Goal: Task Accomplishment & Management: Manage account settings

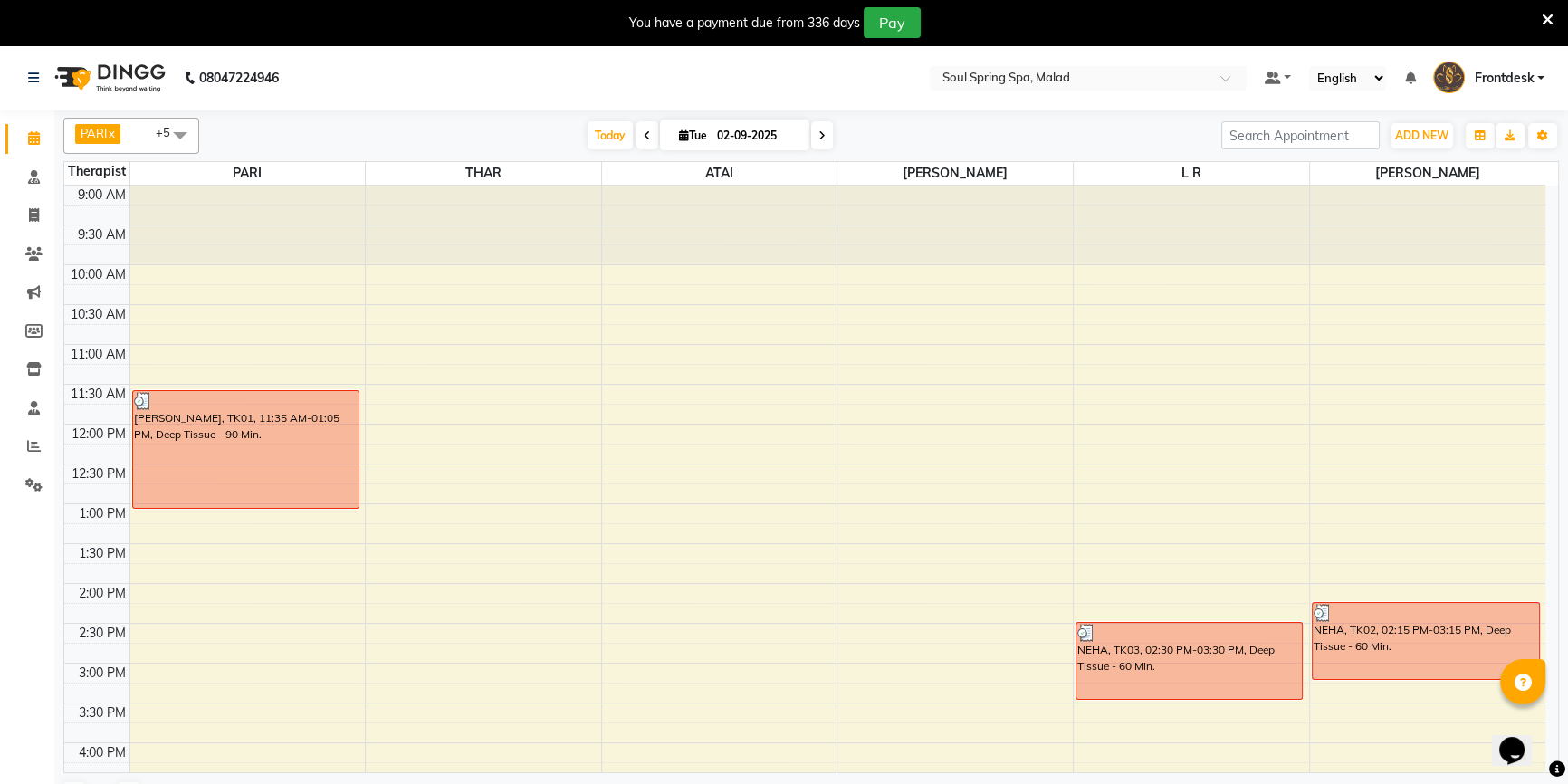
scroll to position [246, 0]
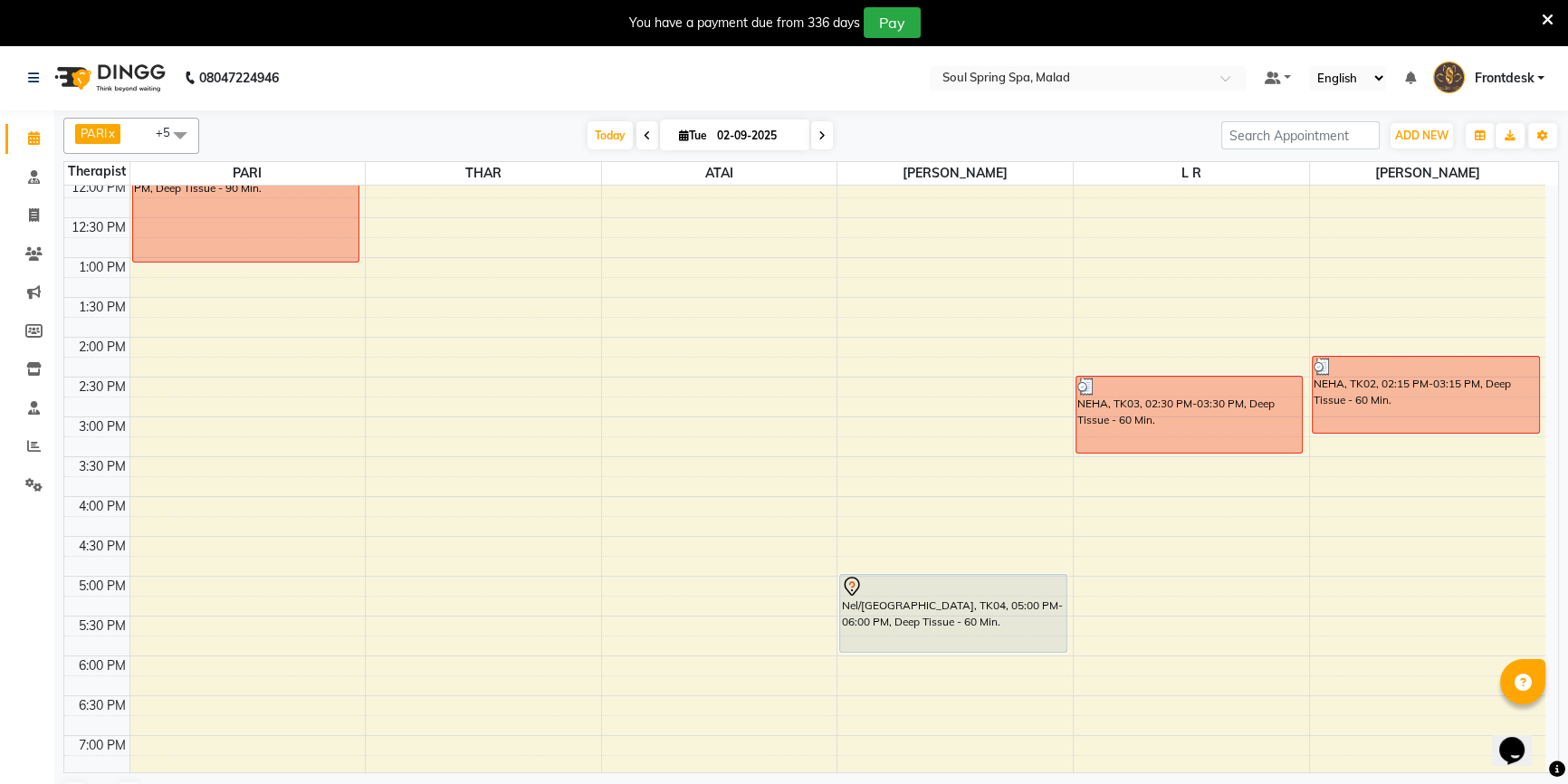
click at [271, 516] on div "9:00 AM 9:30 AM 10:00 AM 10:30 AM 11:00 AM 11:30 AM 12:00 PM 12:30 PM 1:00 PM 1…" at bounding box center [804, 496] width 1481 height 1115
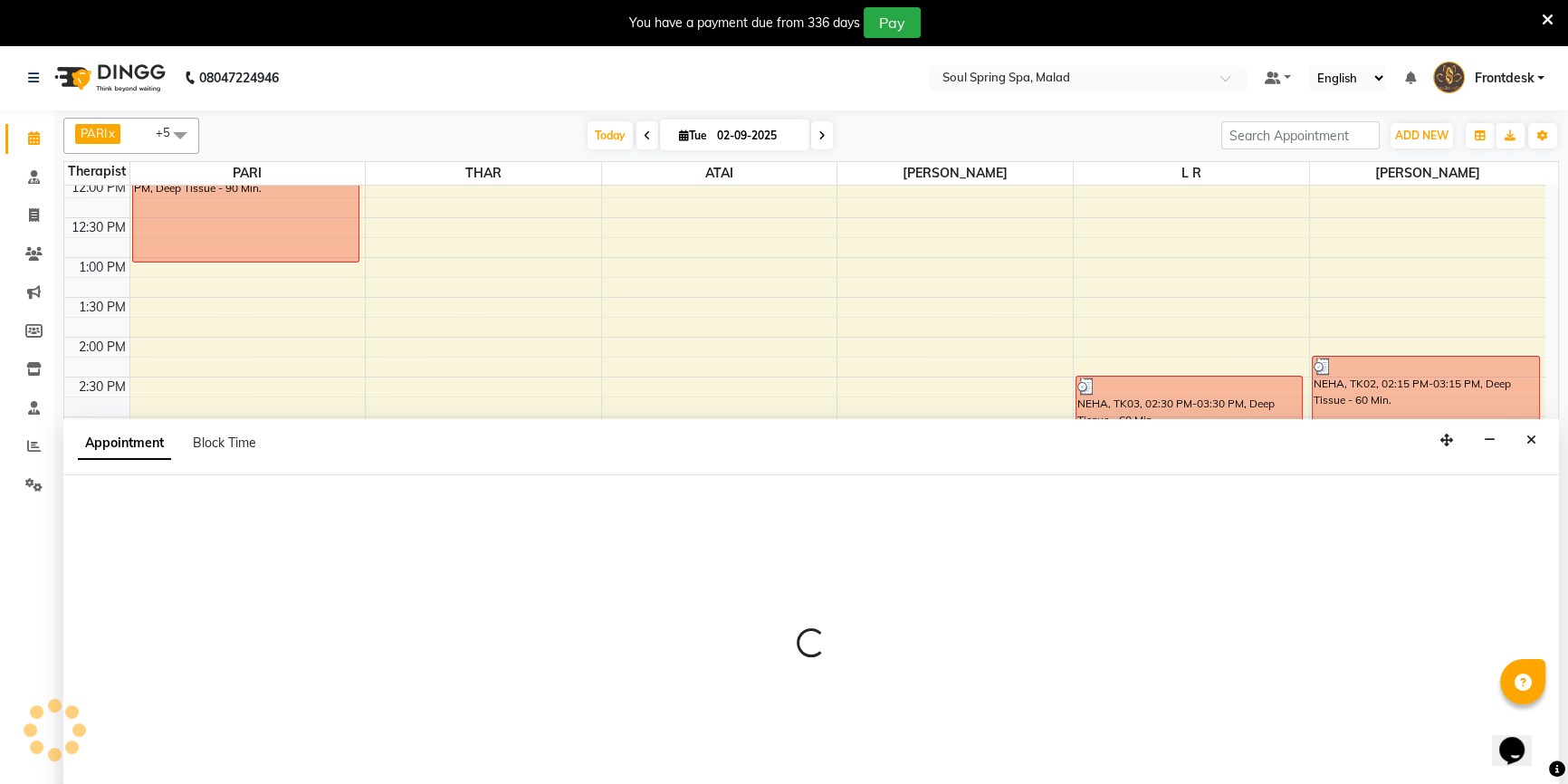
select select "34027"
select select "tentative"
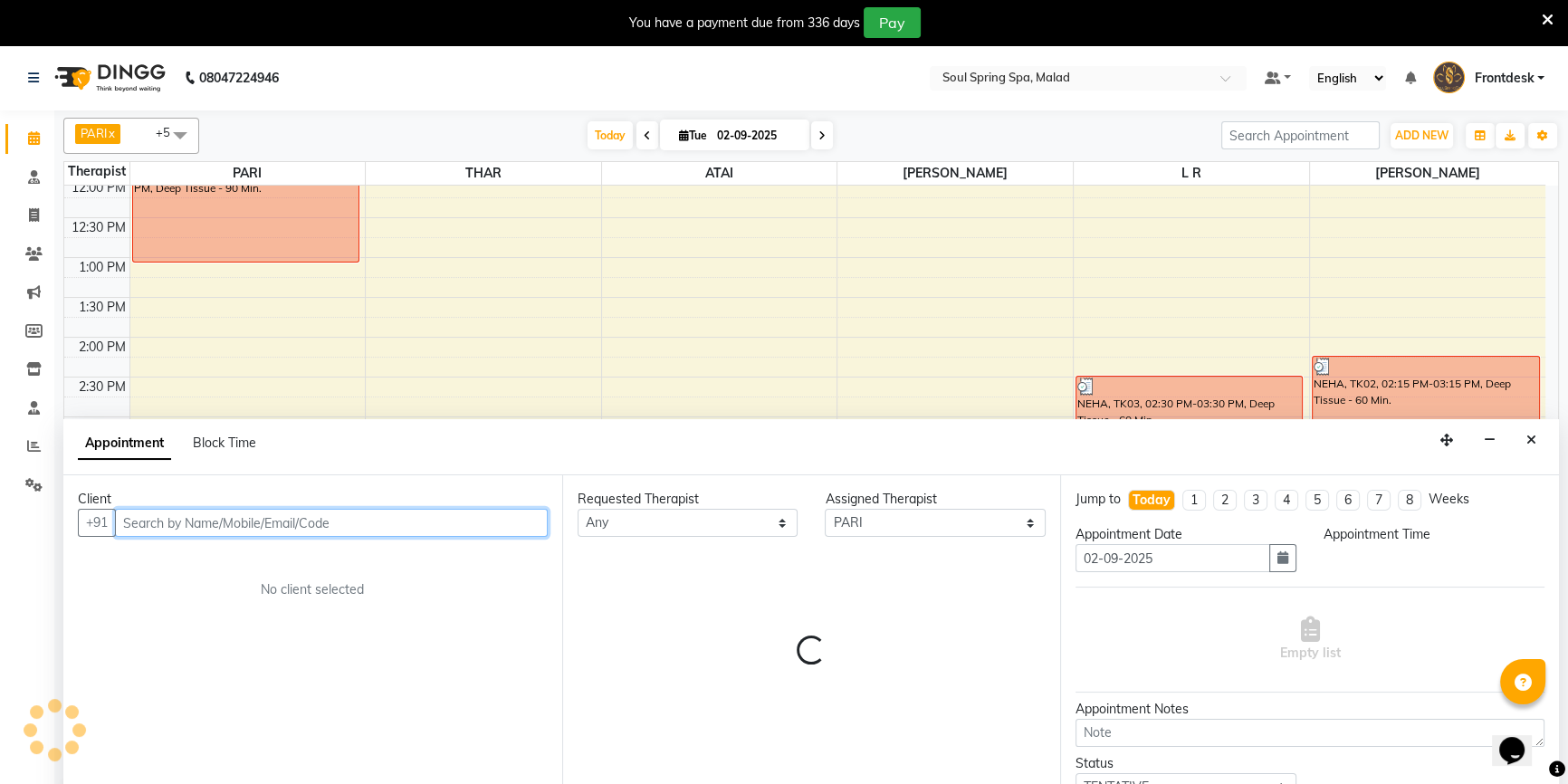
select select "975"
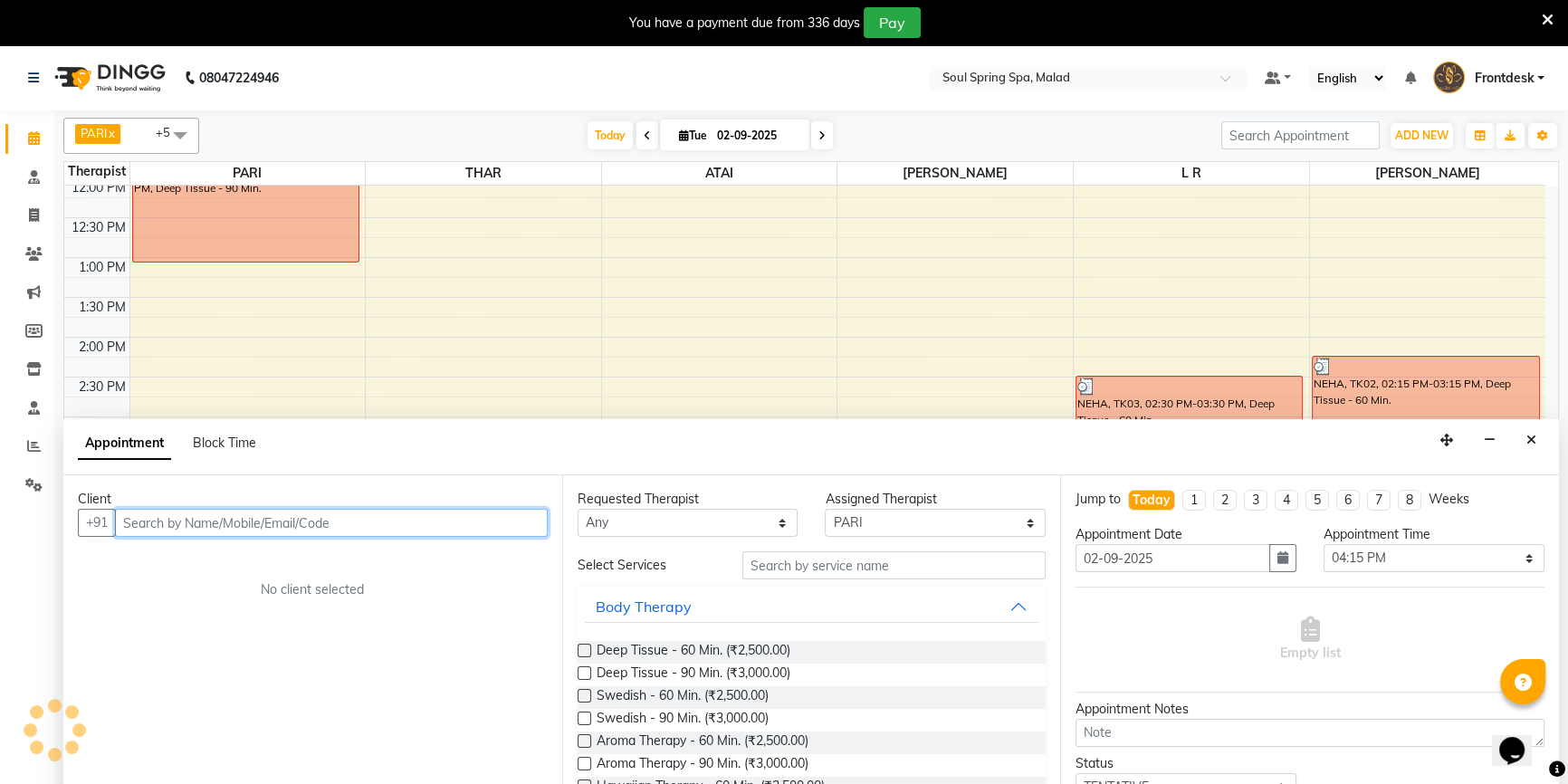
scroll to position [46, 0]
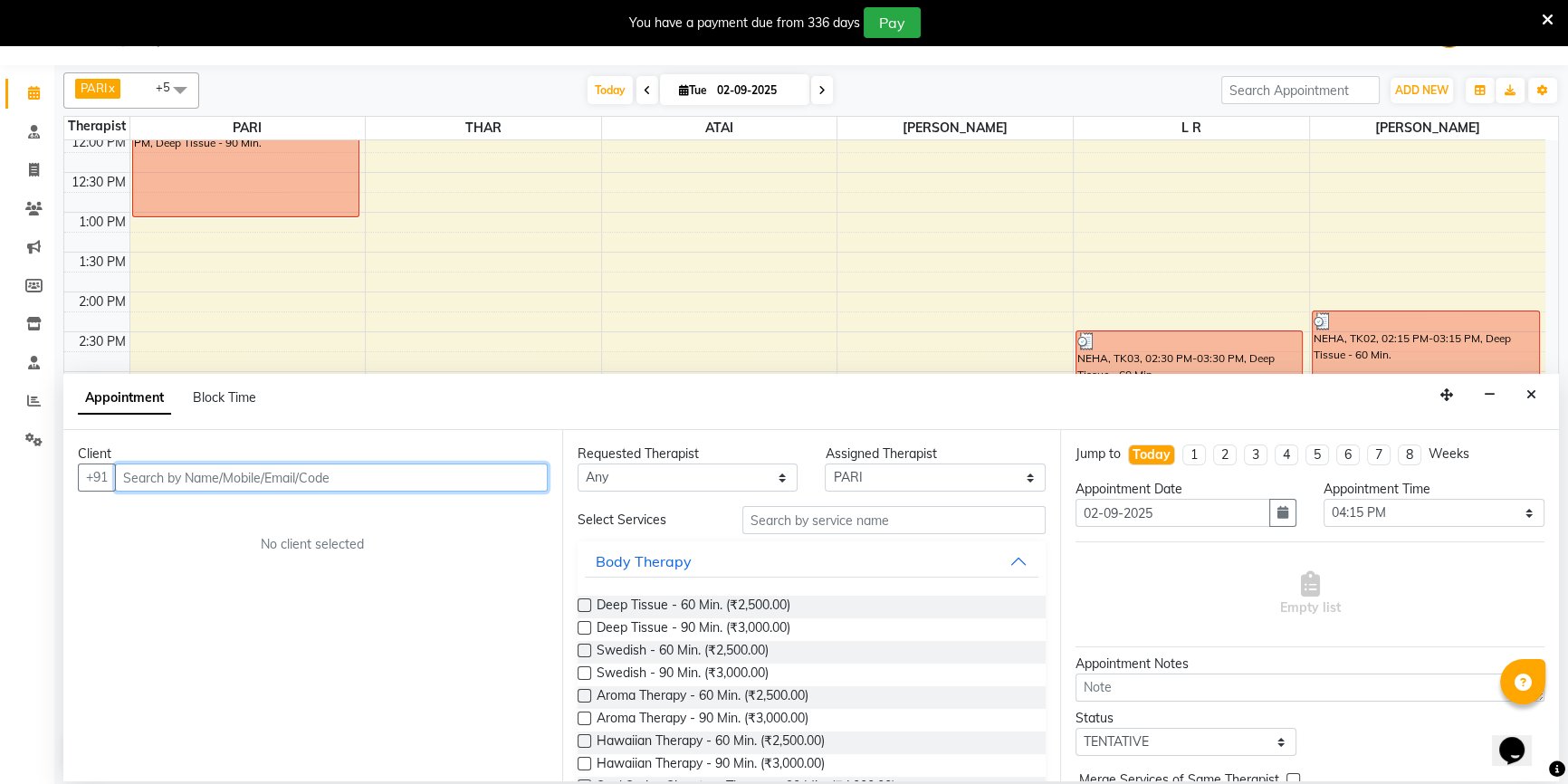
click at [353, 491] on input "text" at bounding box center [332, 477] width 432 height 28
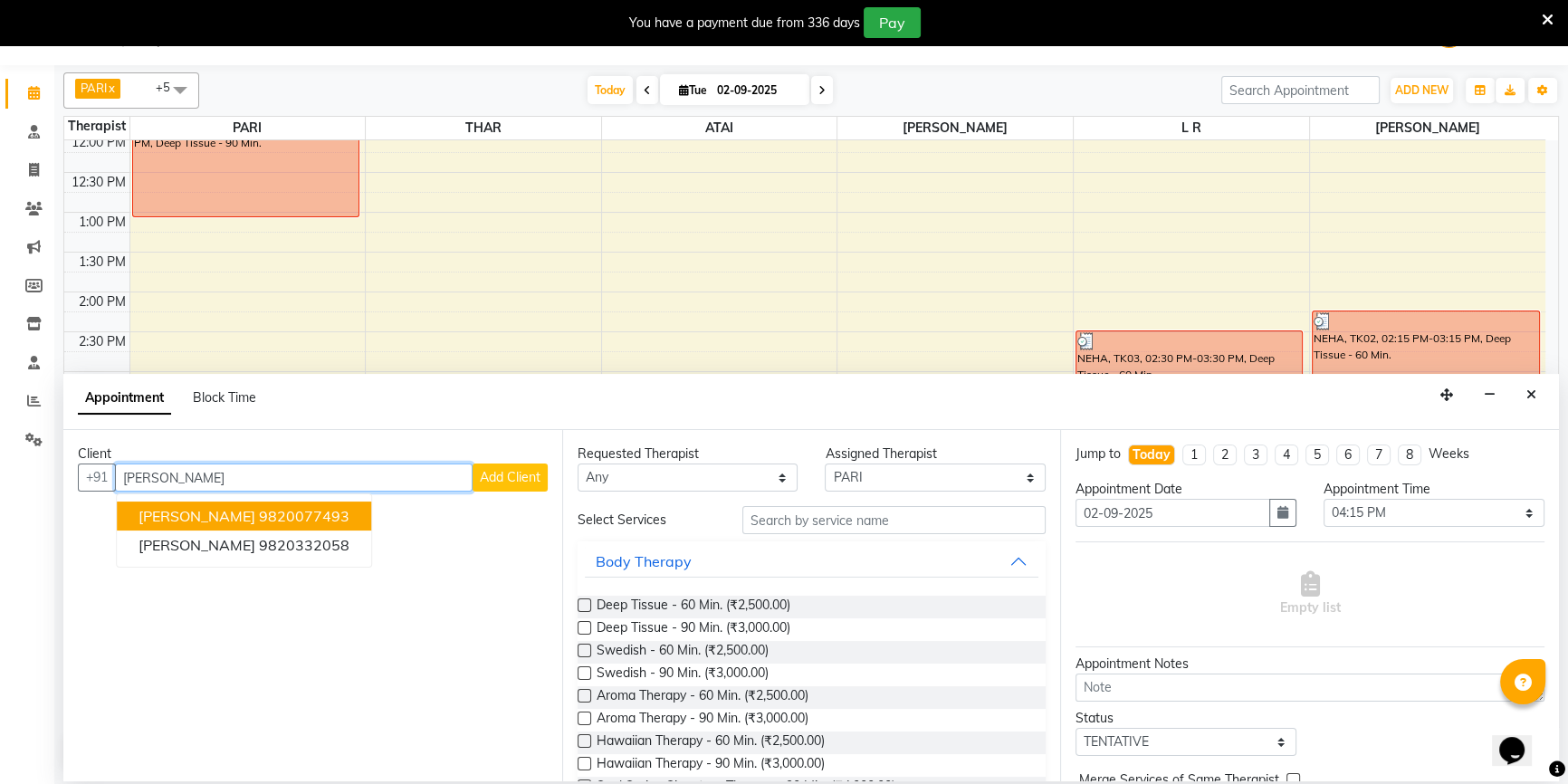
click at [332, 510] on button "[PERSON_NAME] 9820077493" at bounding box center [244, 515] width 254 height 29
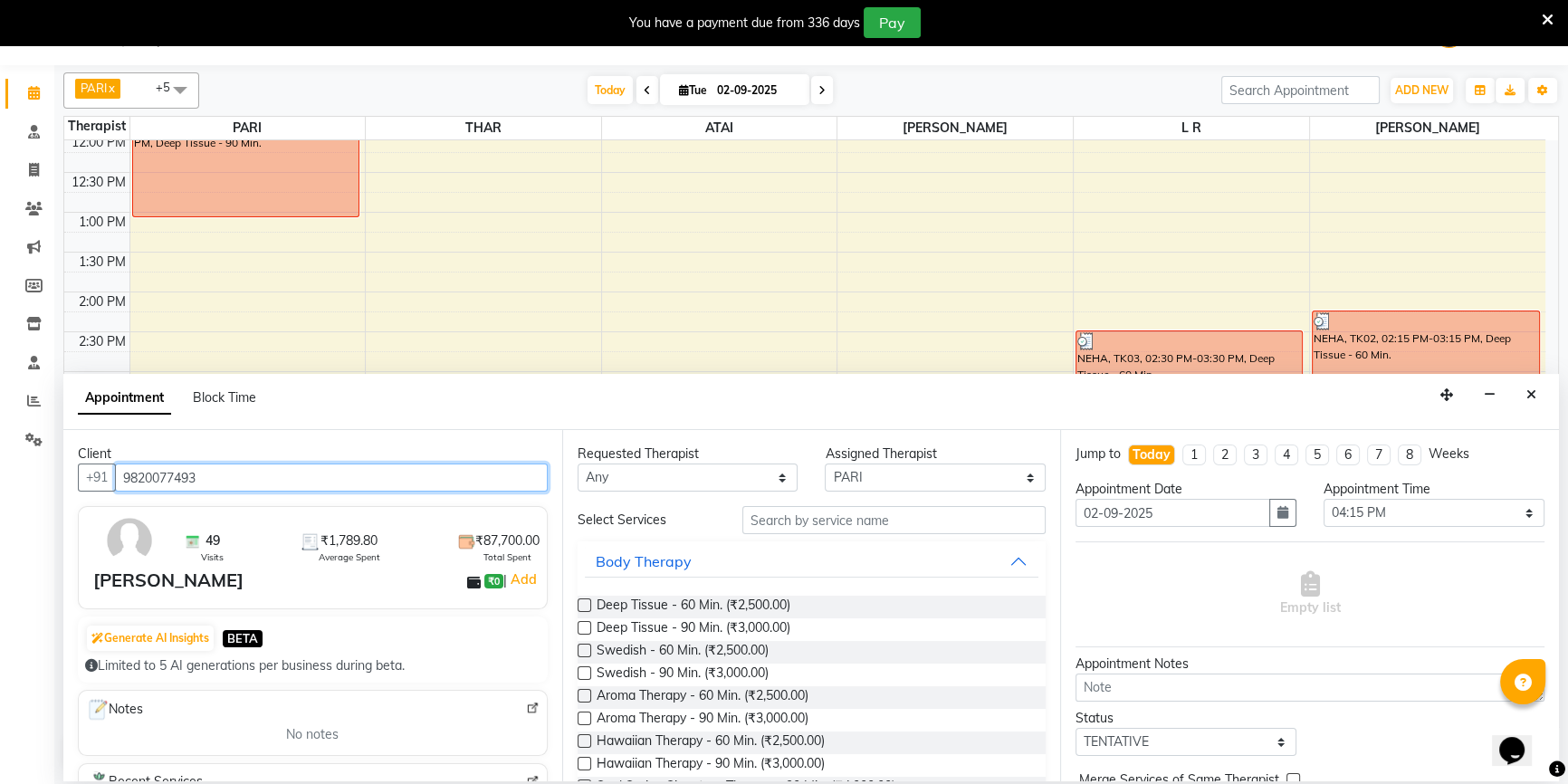
type input "9820077493"
click at [583, 601] on label at bounding box center [584, 605] width 13 height 13
click at [583, 601] on input "checkbox" at bounding box center [583, 607] width 11 height 11
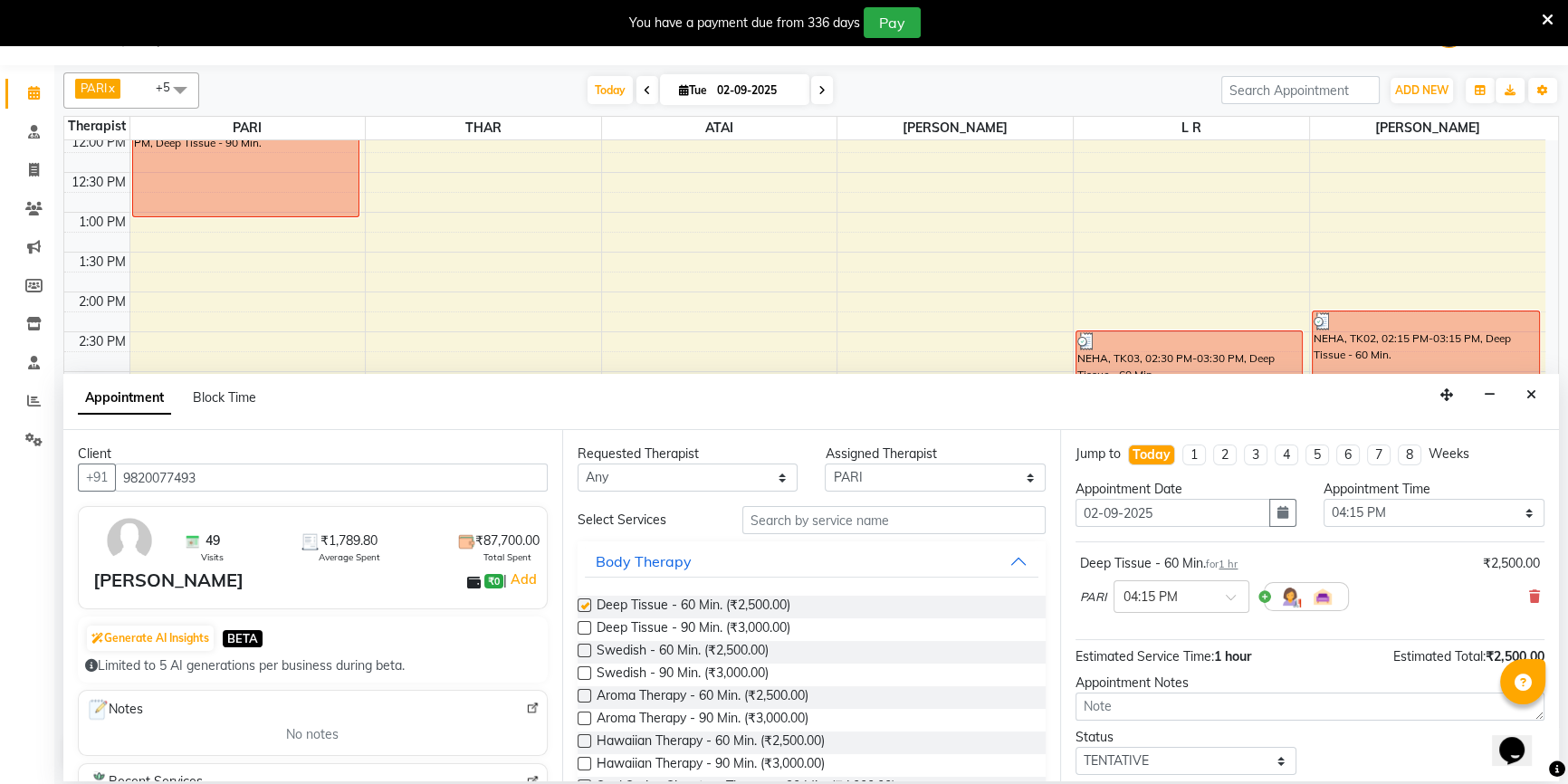
checkbox input "false"
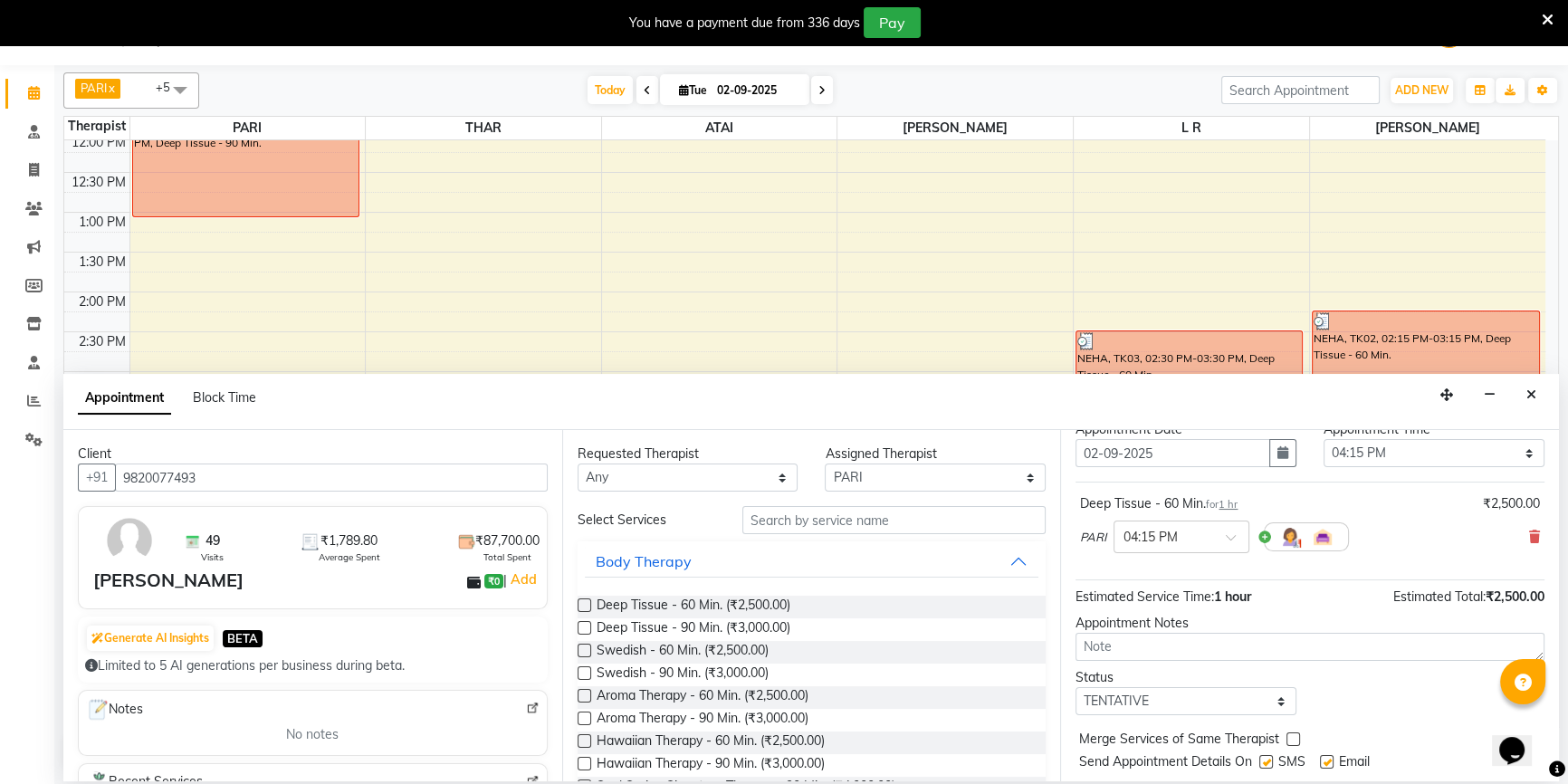
scroll to position [107, 0]
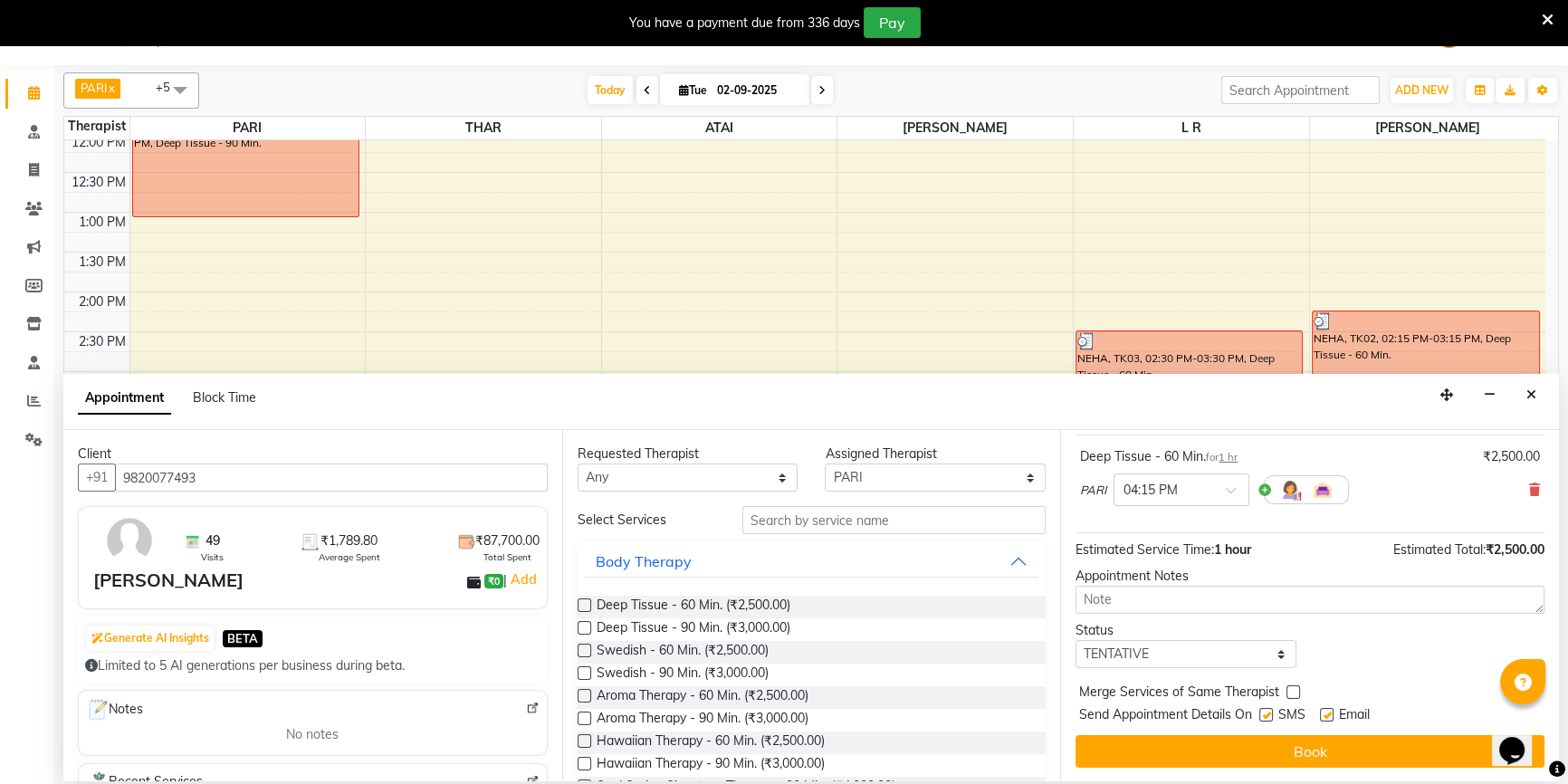
click at [1330, 715] on label at bounding box center [1327, 714] width 13 height 13
click at [1330, 715] on input "checkbox" at bounding box center [1326, 716] width 11 height 11
checkbox input "false"
click at [1267, 713] on label at bounding box center [1266, 714] width 13 height 13
click at [1267, 713] on input "checkbox" at bounding box center [1265, 716] width 11 height 11
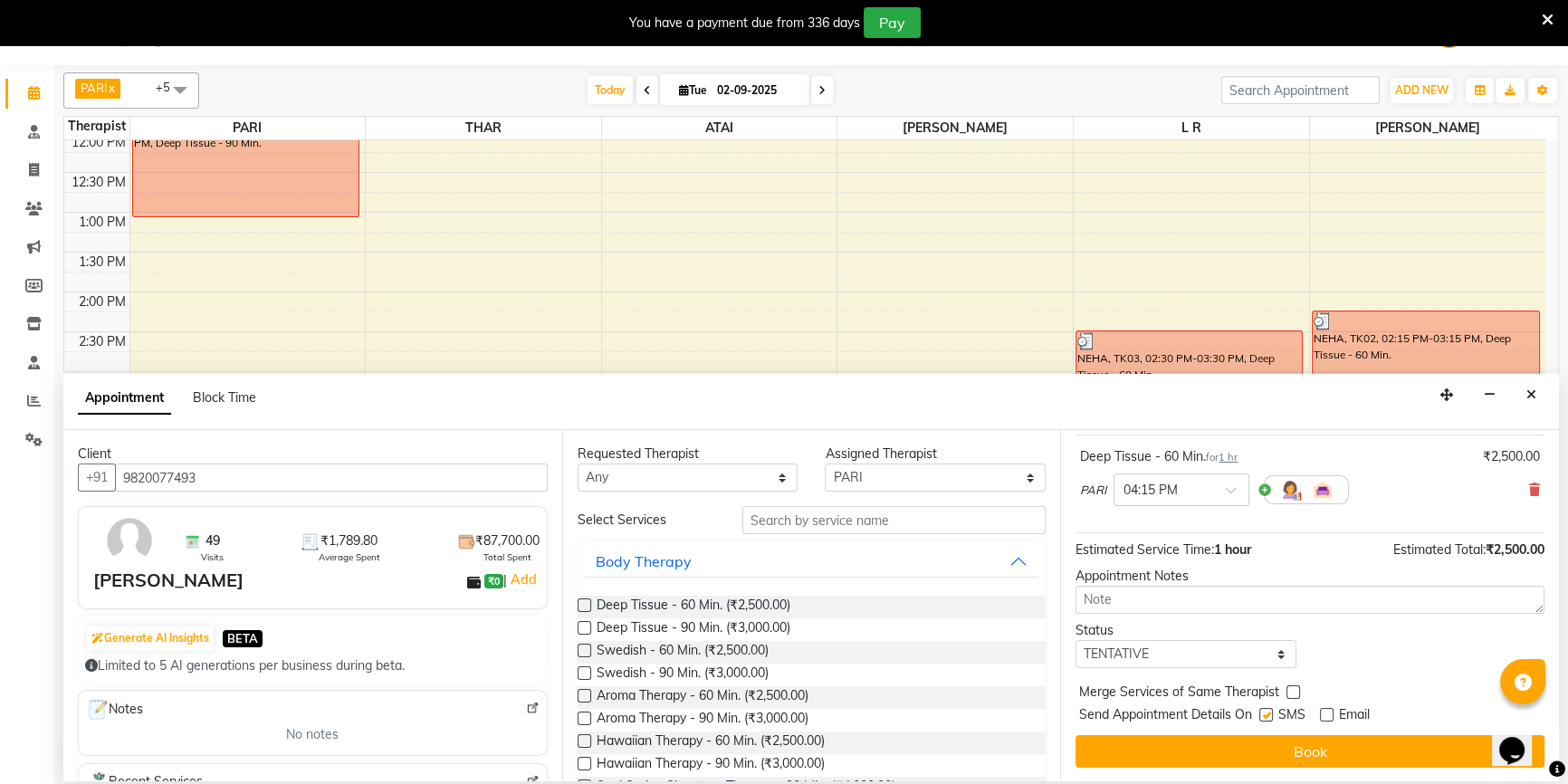
checkbox input "false"
click at [1265, 732] on div "Jump to [DATE] 1 2 3 4 5 6 7 8 Weeks Appointment Date [DATE] Appointment Time S…" at bounding box center [1310, 605] width 499 height 352
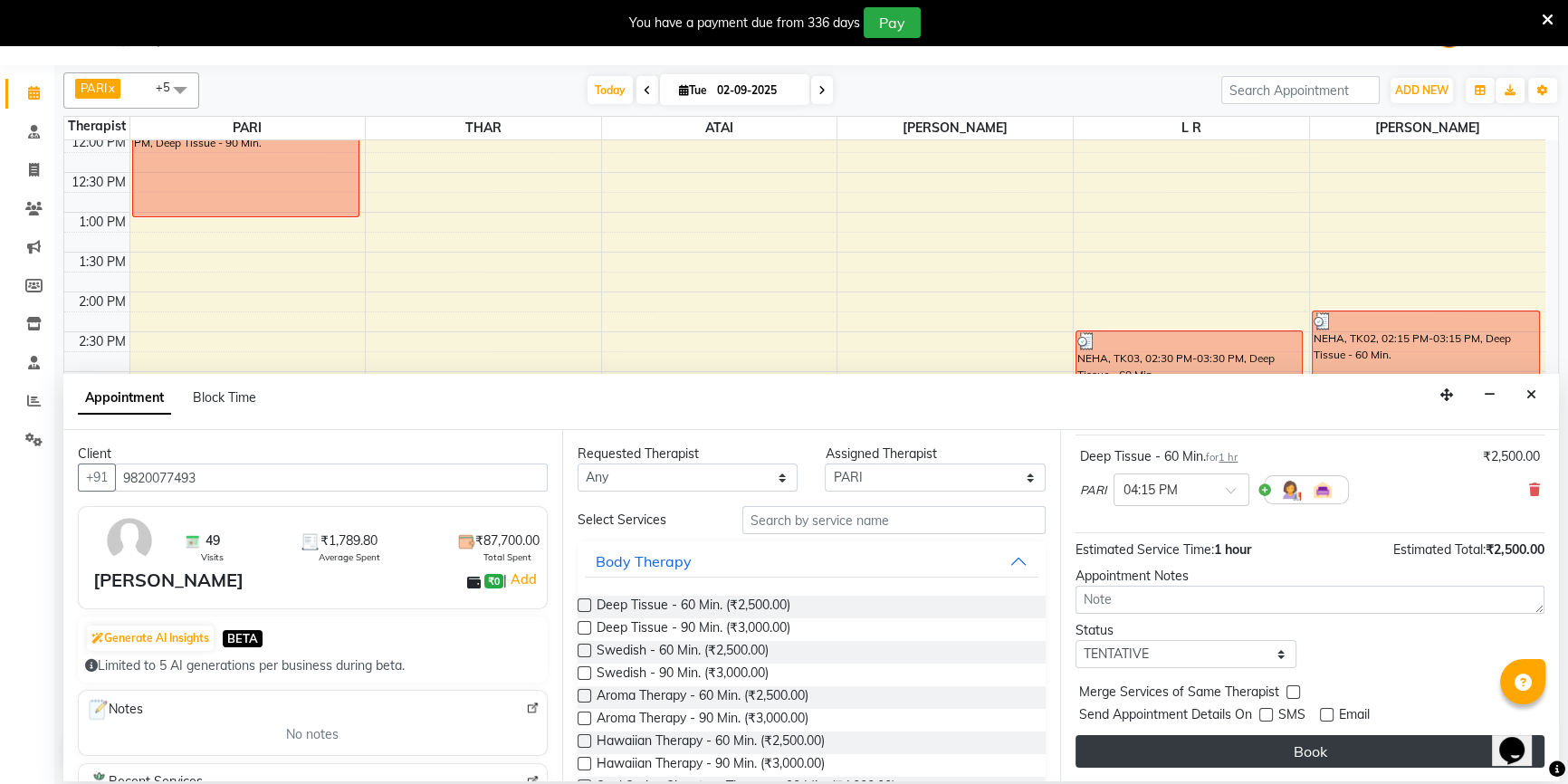
click at [1269, 745] on button "Book" at bounding box center [1310, 752] width 469 height 32
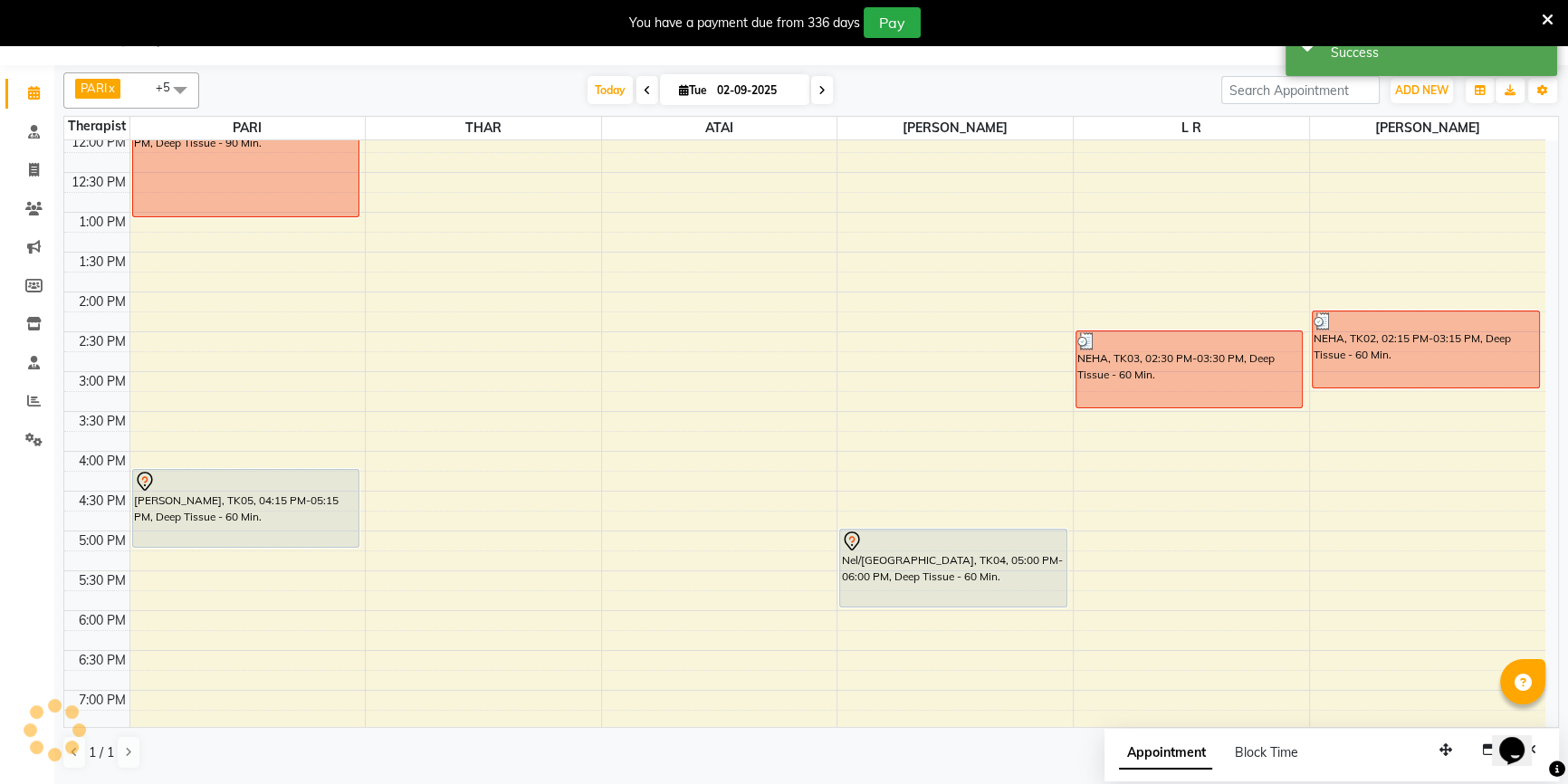
scroll to position [0, 0]
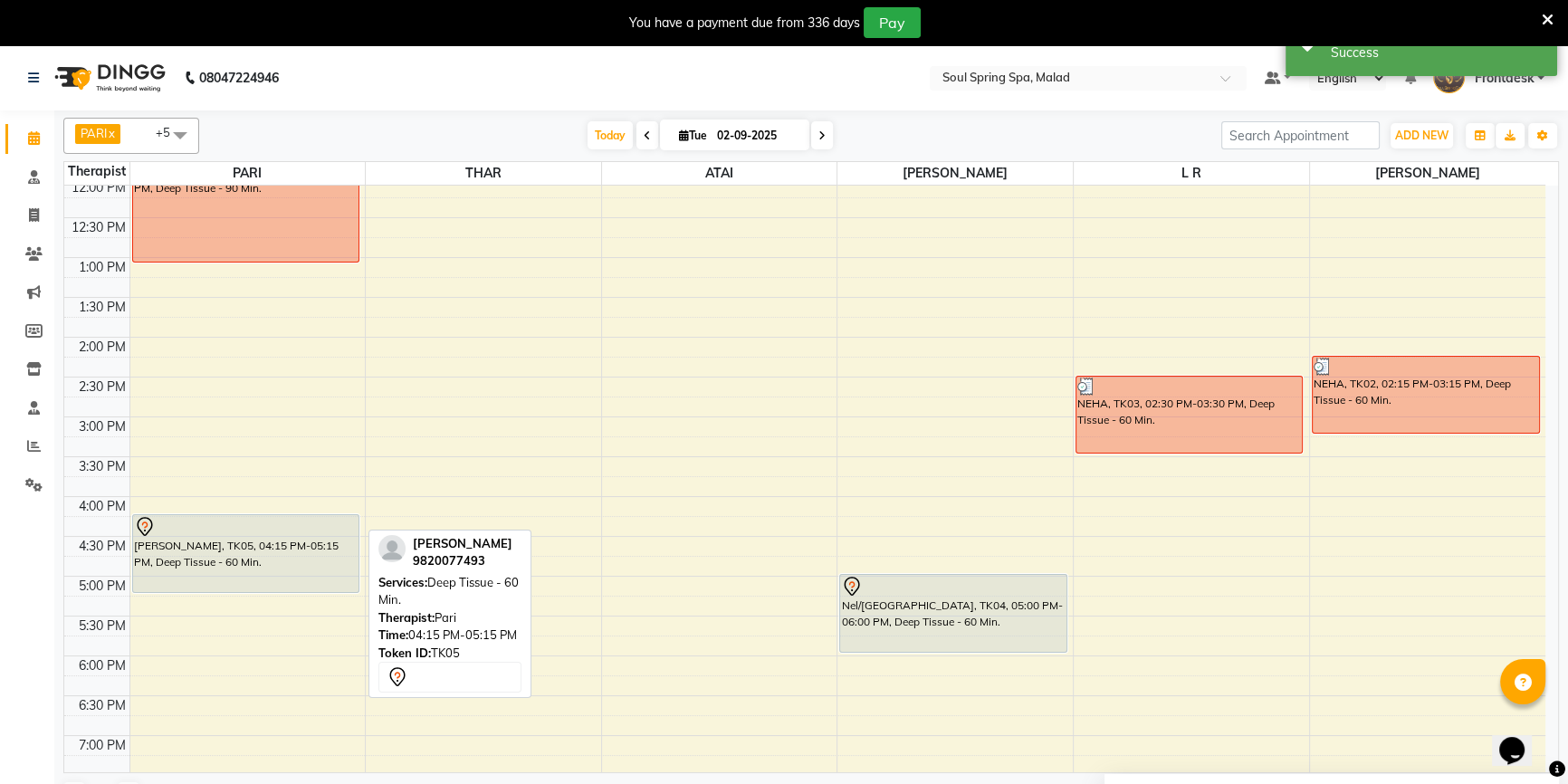
click at [335, 539] on div "[PERSON_NAME], TK05, 04:15 PM-05:15 PM, Deep Tissue - 60 Min." at bounding box center [246, 553] width 226 height 77
select select "7"
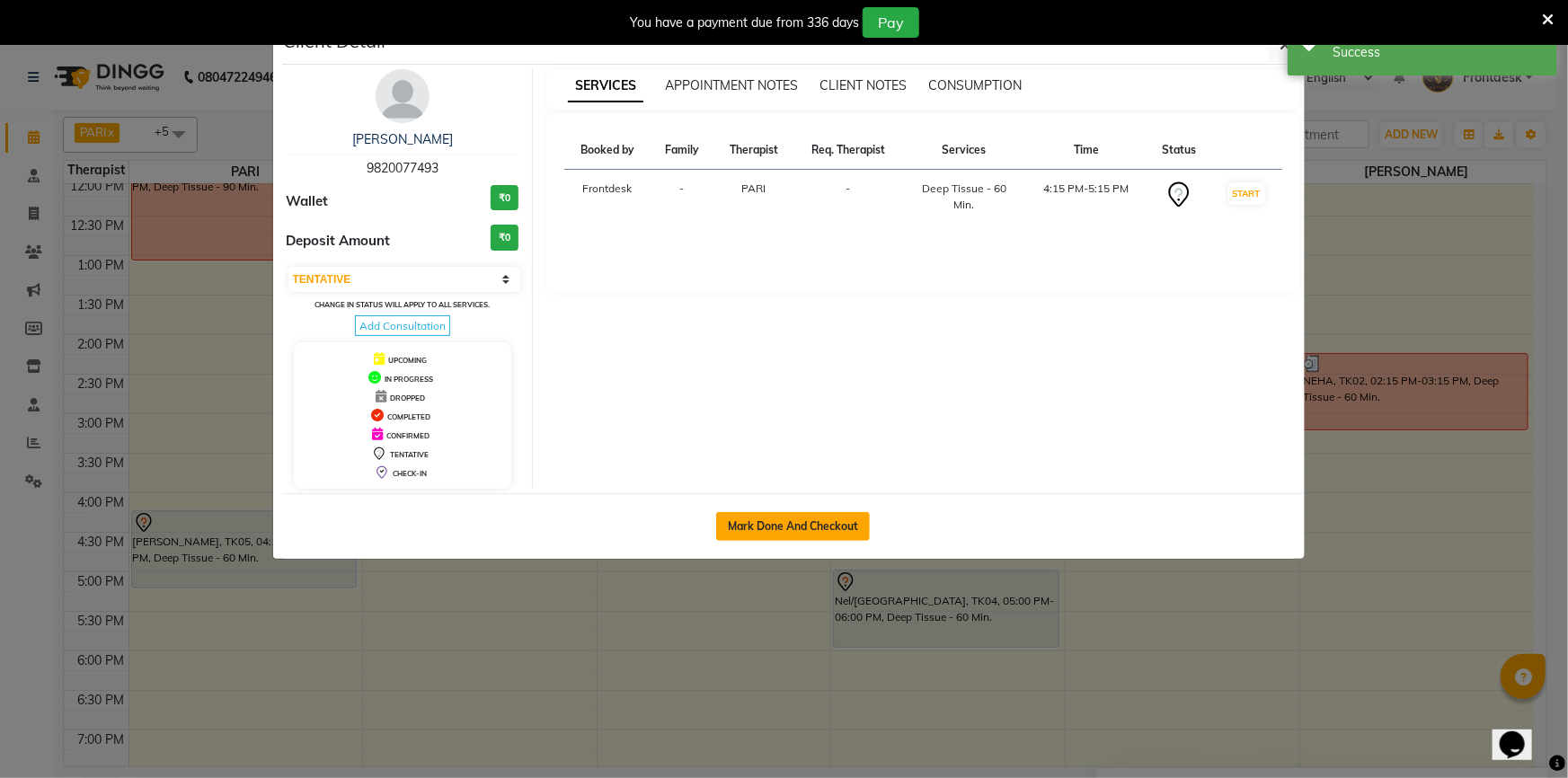
click at [753, 538] on button "Mark Done And Checkout" at bounding box center [793, 527] width 154 height 28
select select "4947"
select select "service"
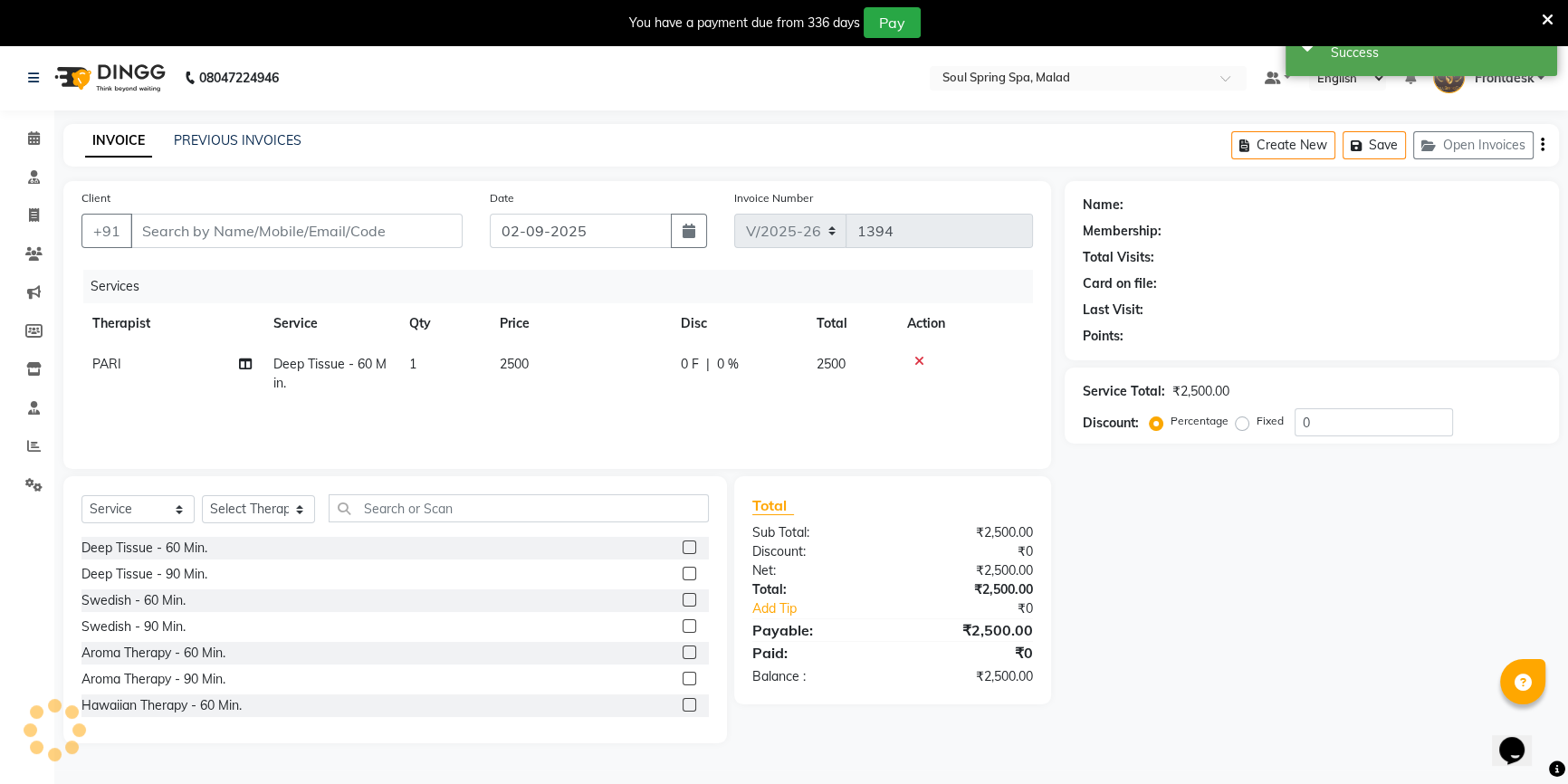
type input "9820077493"
select select "34027"
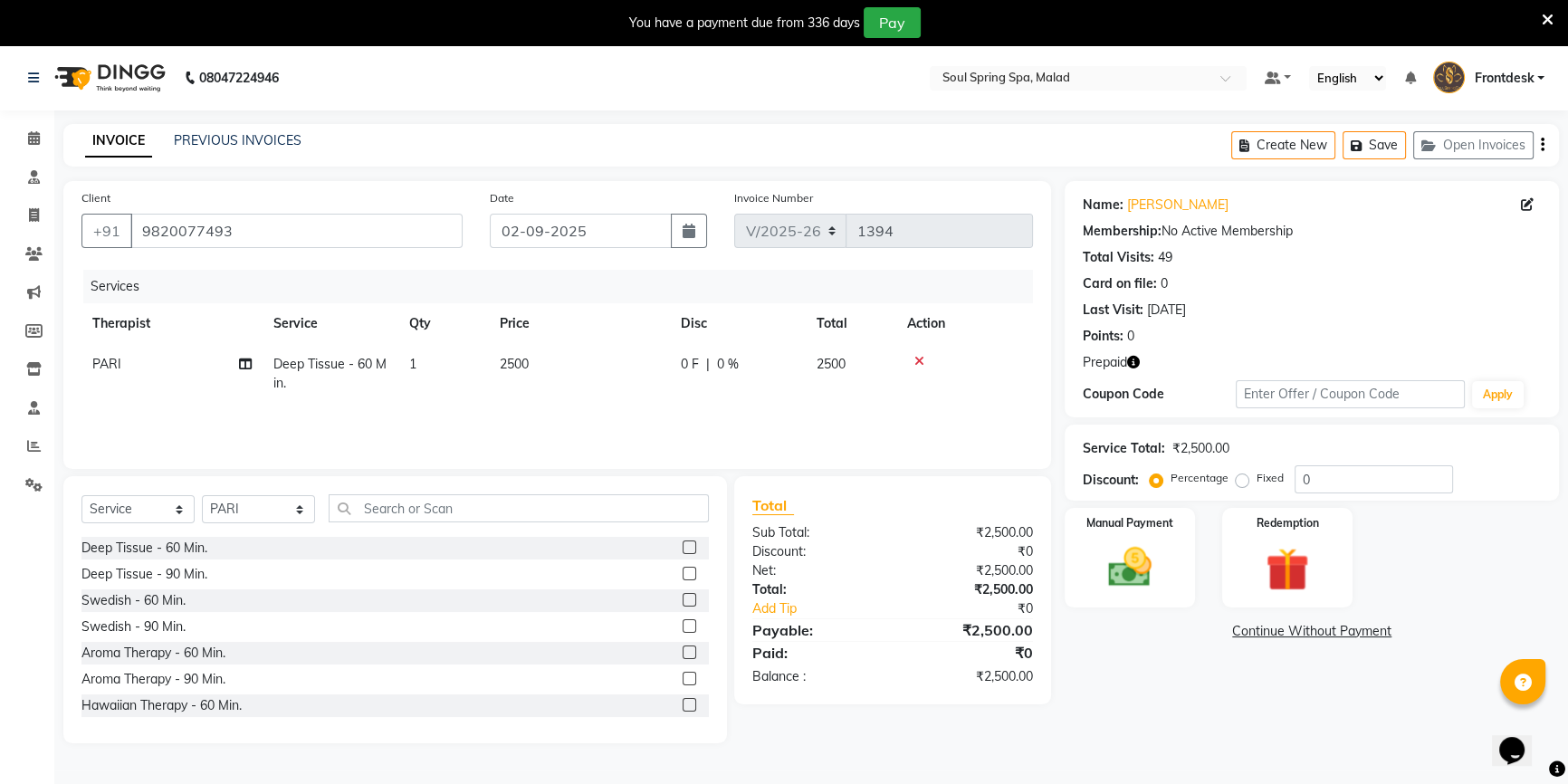
click at [532, 379] on td "2500" at bounding box center [579, 373] width 181 height 60
select select "34027"
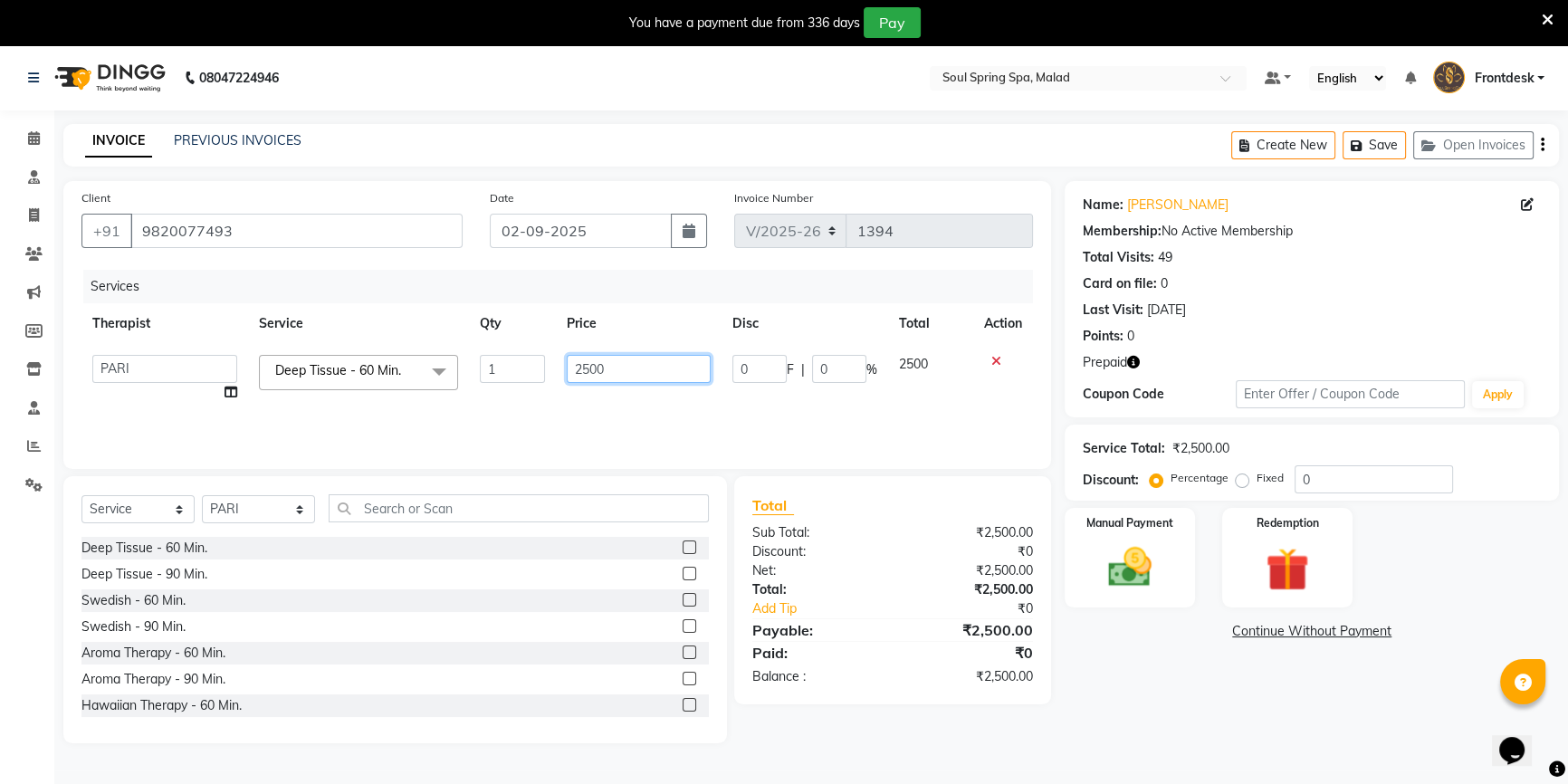
click at [576, 363] on input "2500" at bounding box center [639, 369] width 145 height 28
click at [589, 363] on input "2500" at bounding box center [639, 369] width 145 height 28
type input "2000"
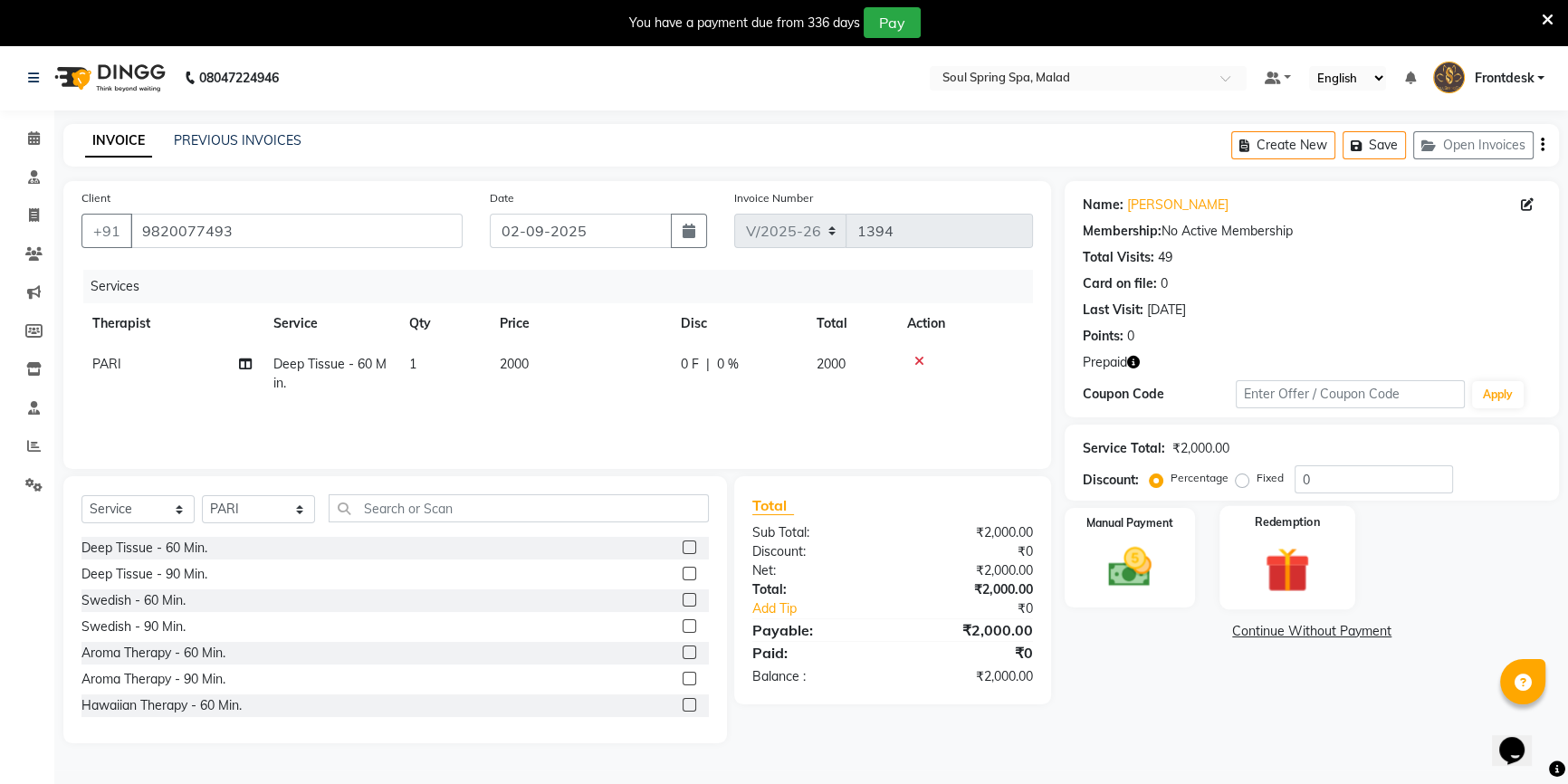
click at [1288, 569] on img at bounding box center [1287, 569] width 73 height 56
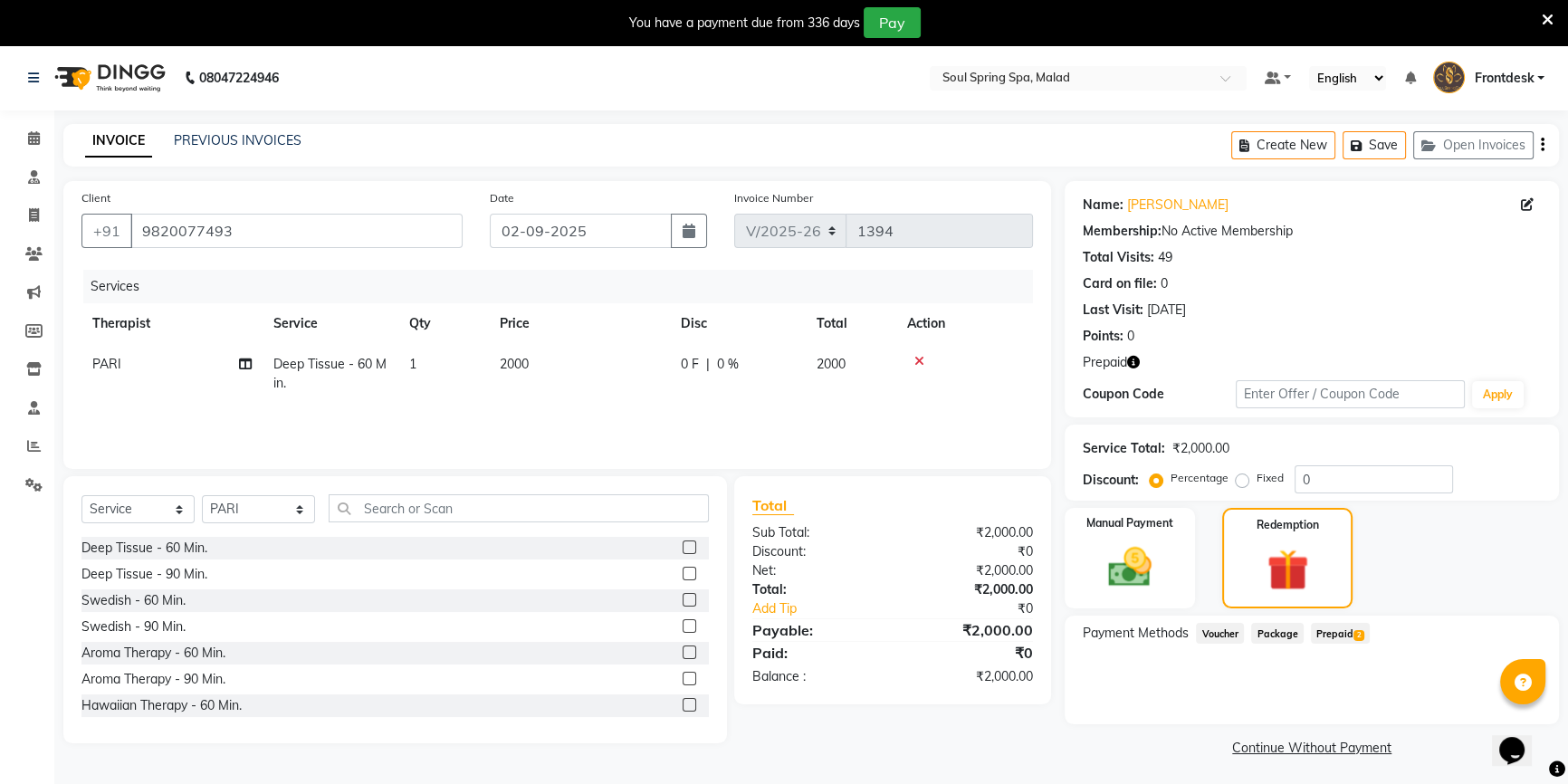
click at [1349, 632] on span "Prepaid 2" at bounding box center [1340, 633] width 59 height 21
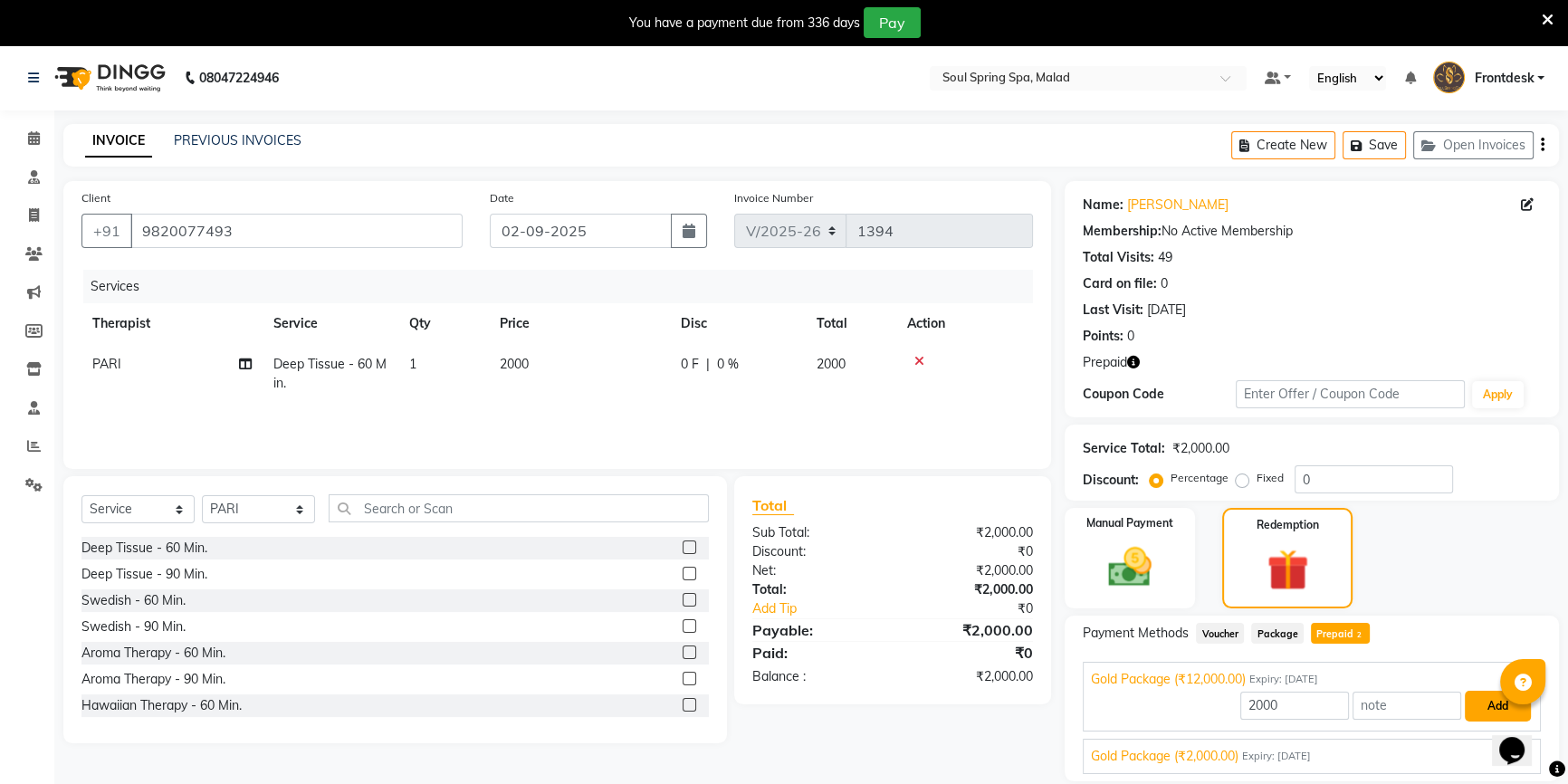
click at [1478, 707] on button "Add" at bounding box center [1498, 706] width 66 height 30
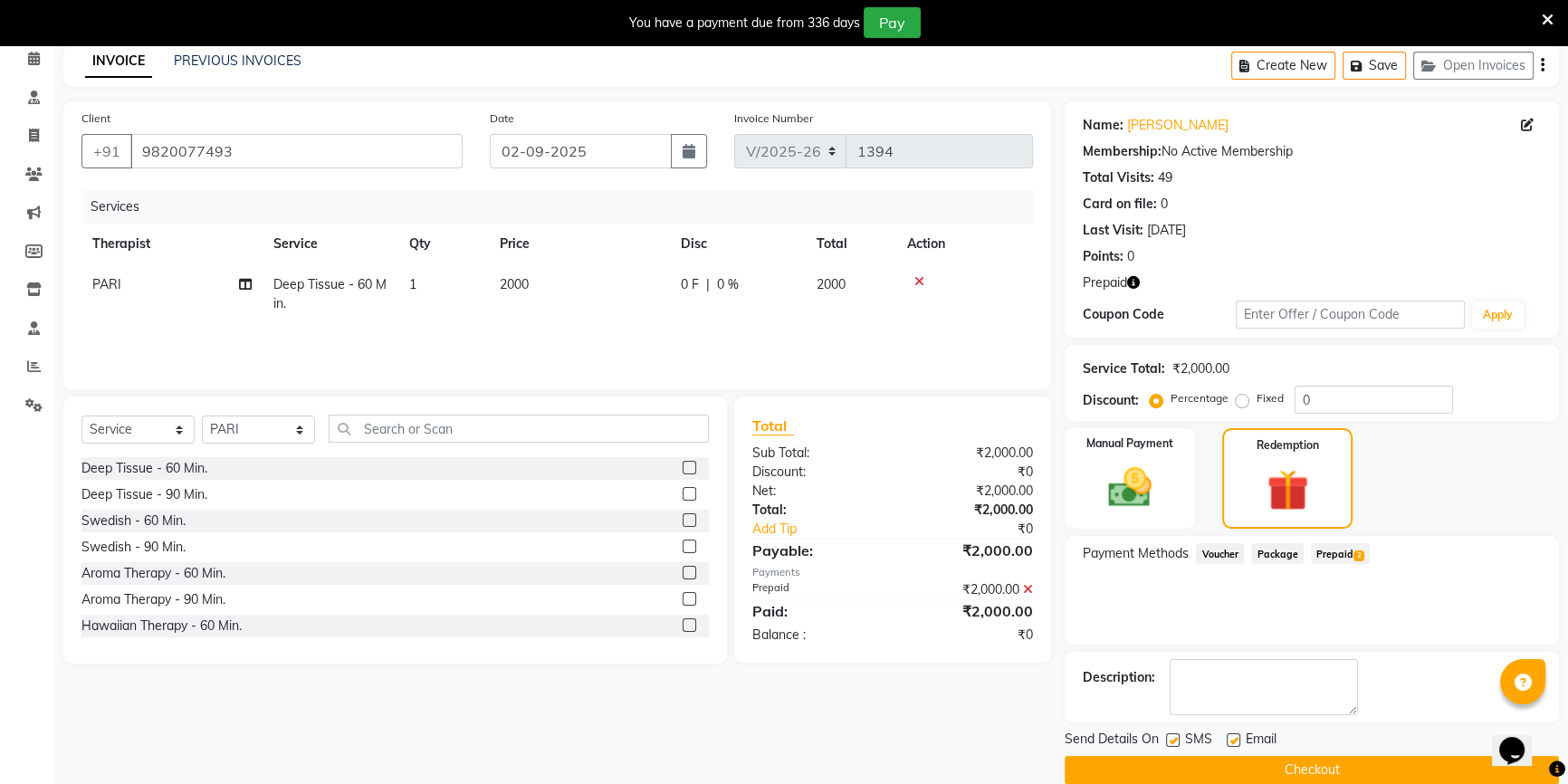
scroll to position [82, 0]
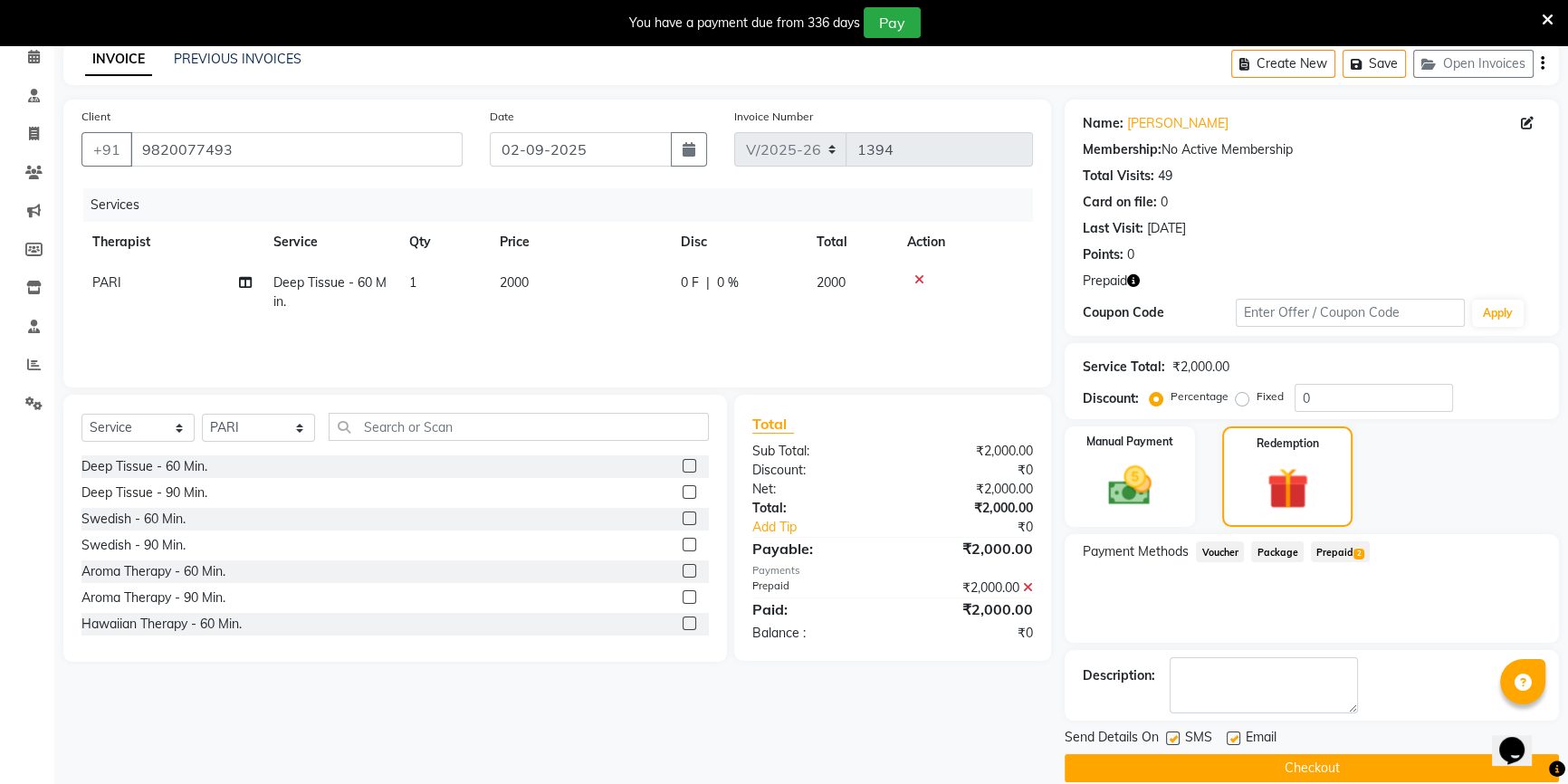
click at [1157, 771] on button "Checkout" at bounding box center [1312, 768] width 494 height 28
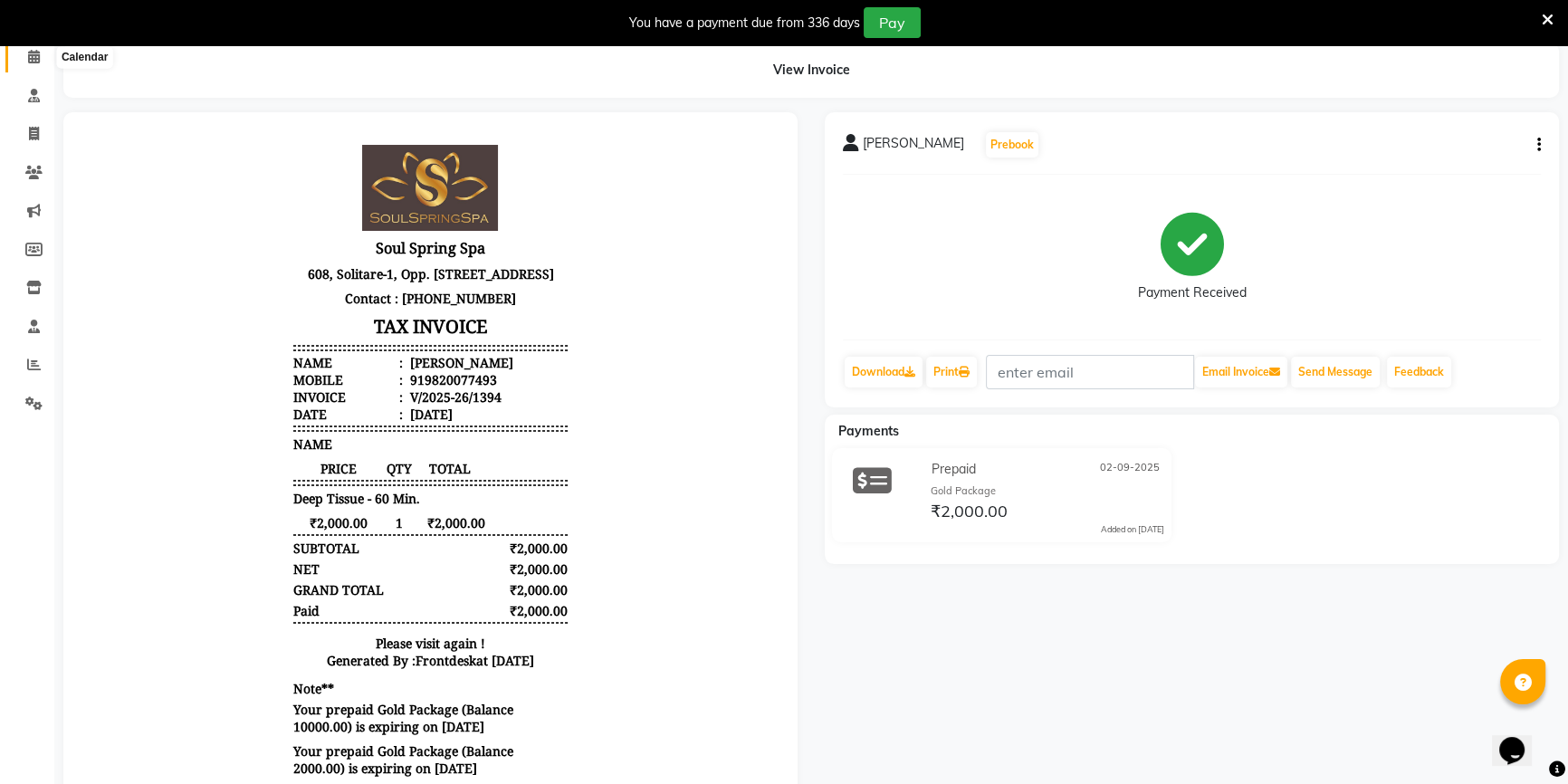
click at [30, 64] on span at bounding box center [33, 57] width 31 height 21
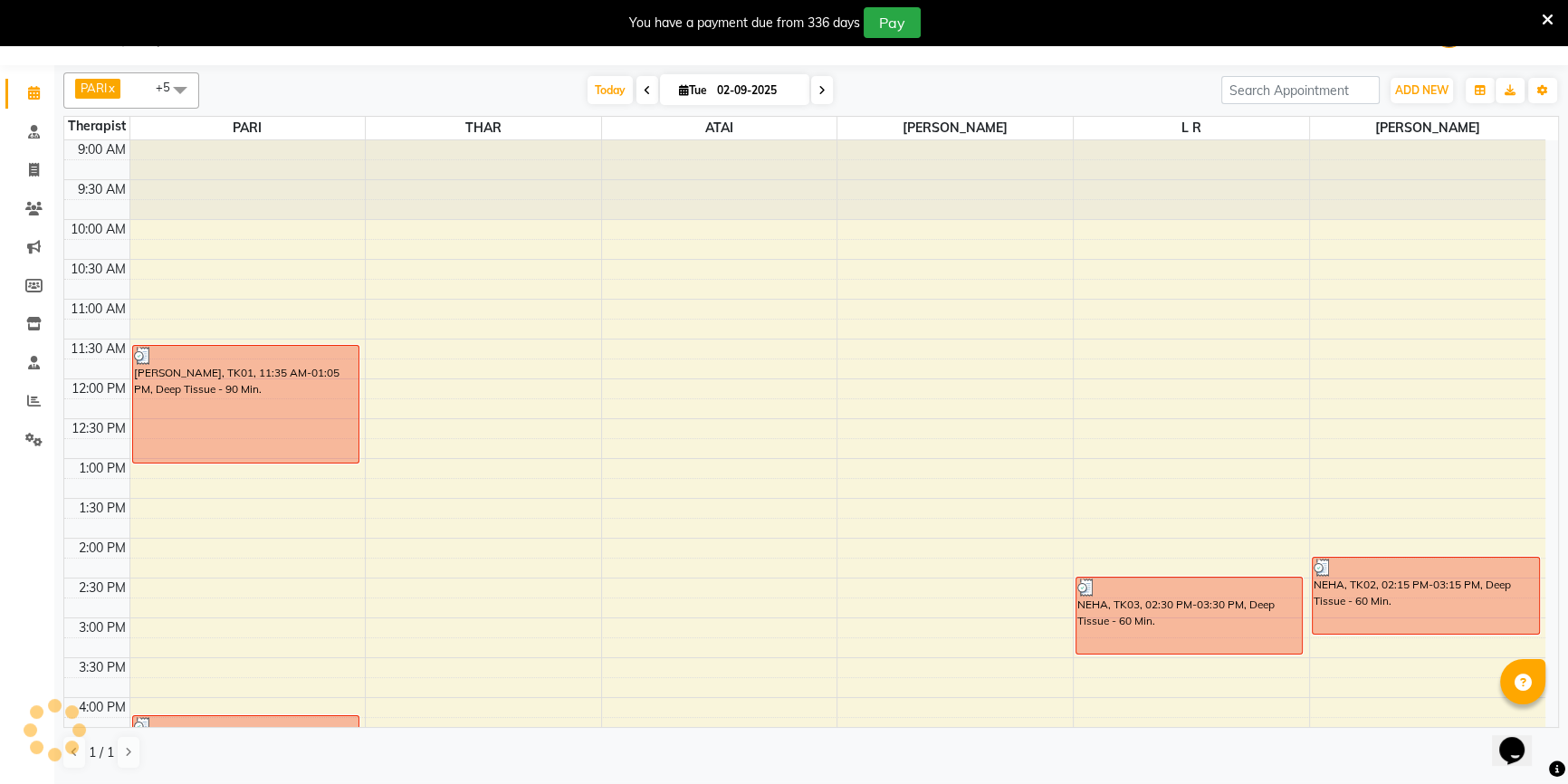
scroll to position [164, 0]
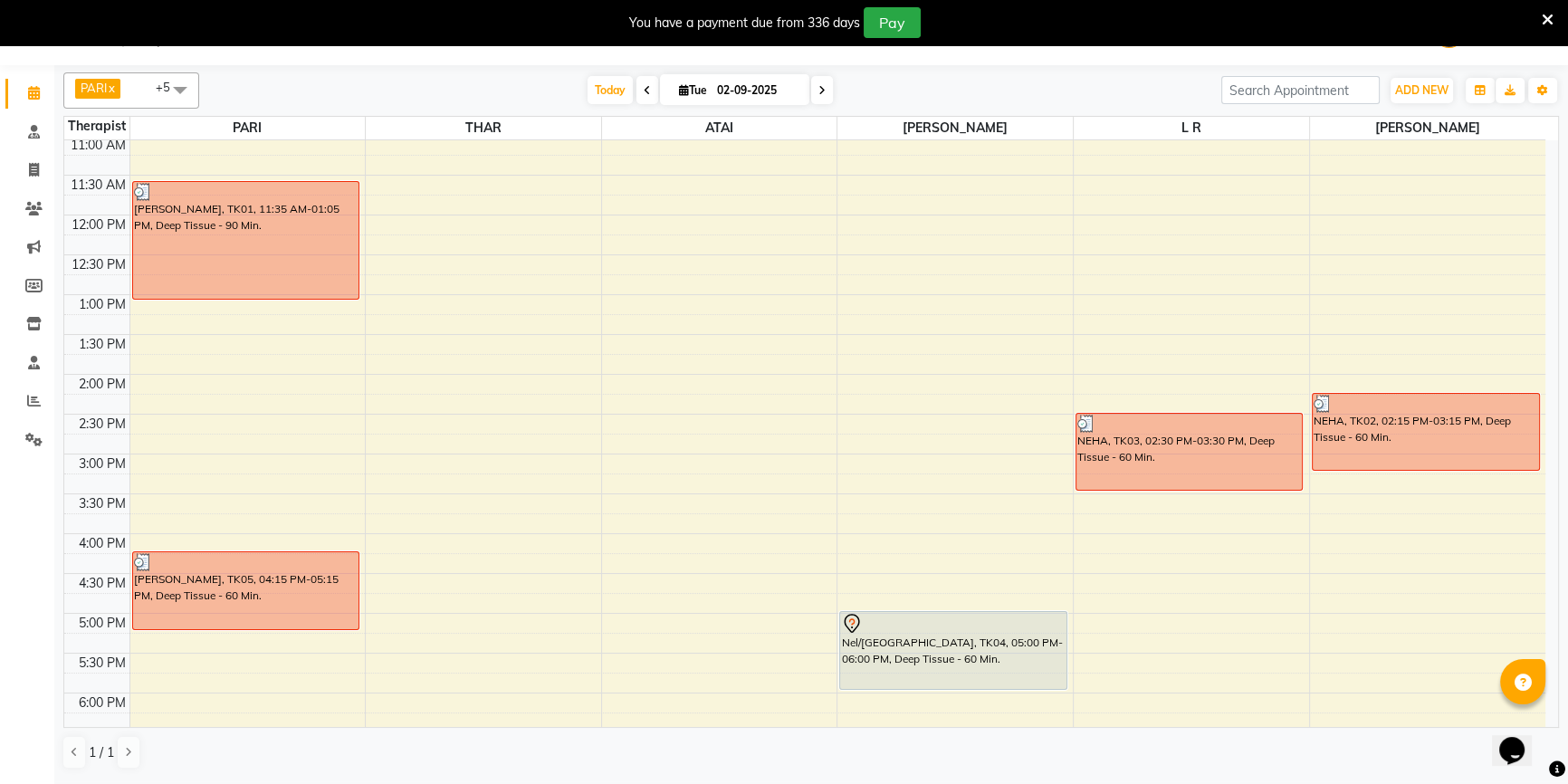
click at [724, 77] on input "02-09-2025" at bounding box center [756, 90] width 90 height 28
select select "9"
select select "2025"
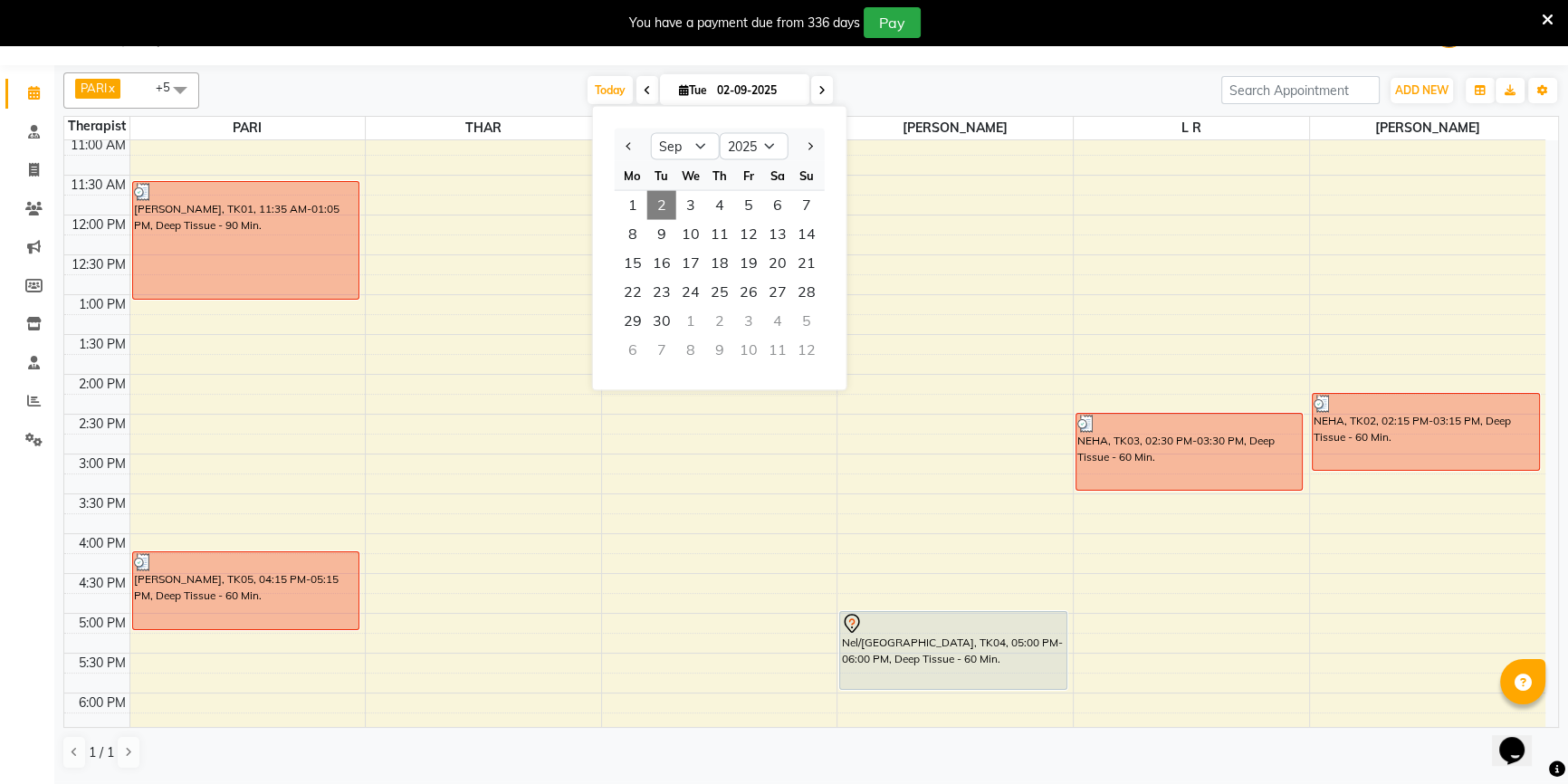
click at [669, 204] on span "2" at bounding box center [661, 206] width 29 height 29
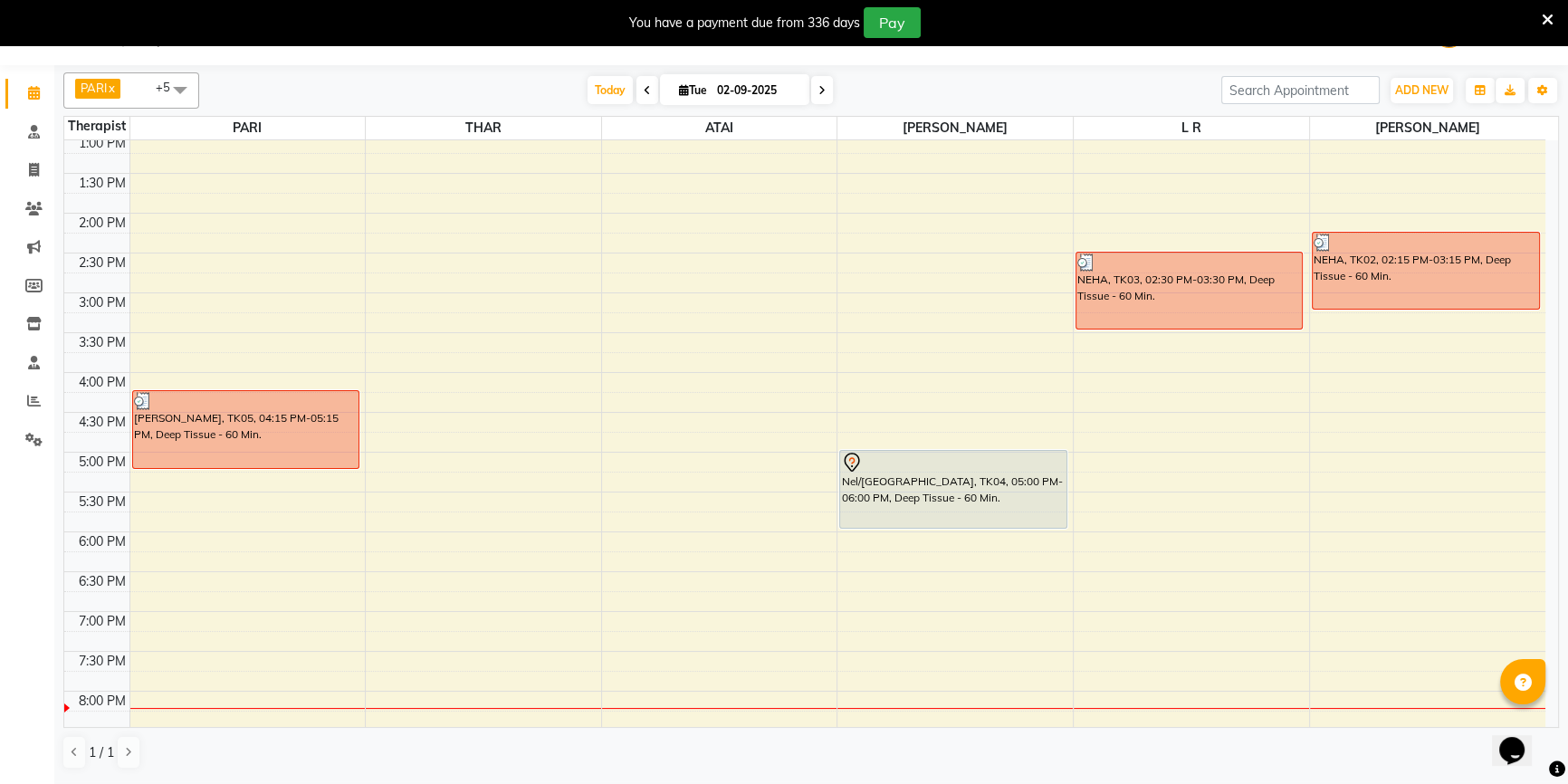
scroll to position [411, 0]
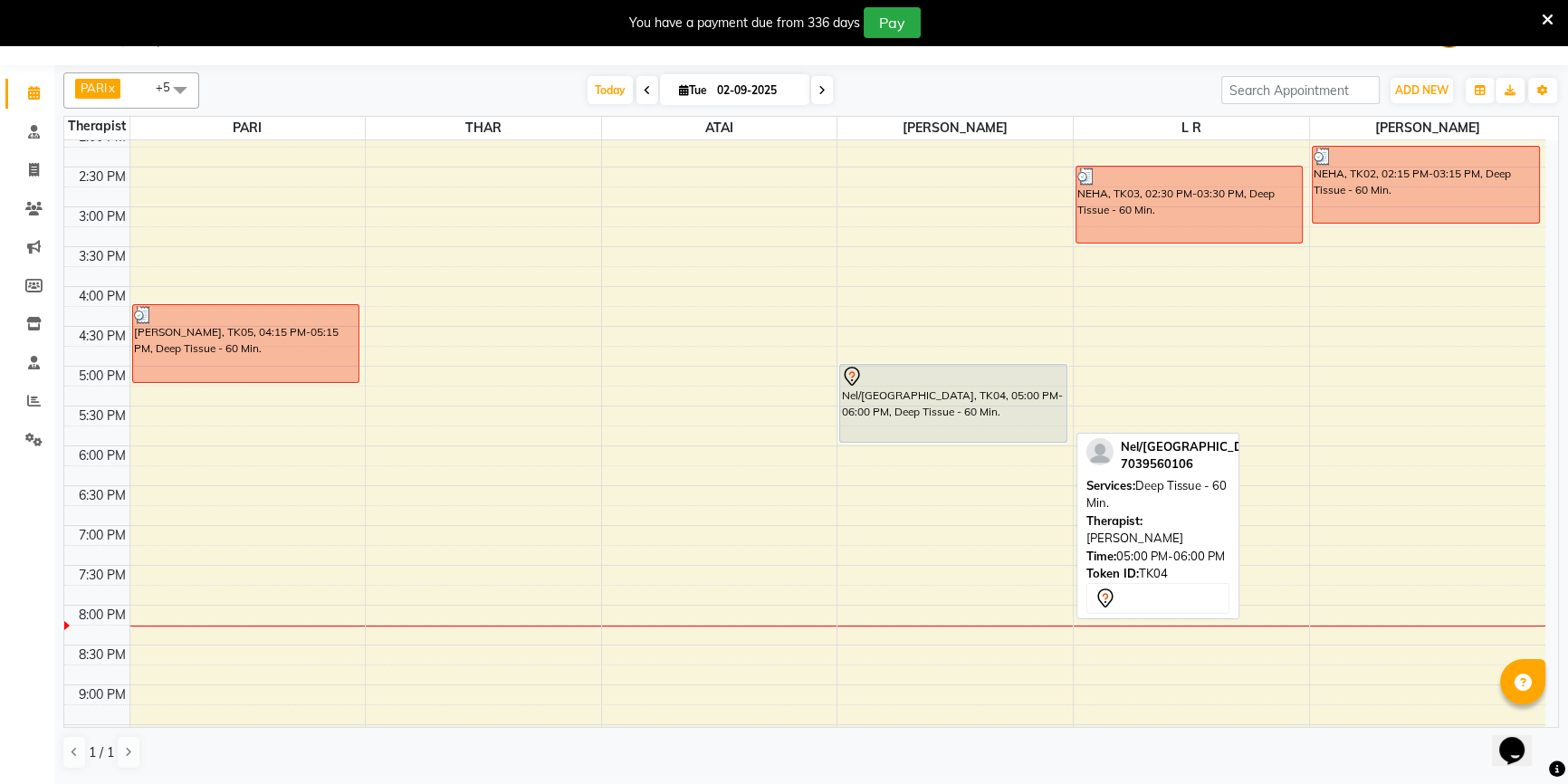
click at [1015, 426] on div "Nel/[GEOGRAPHIC_DATA], TK04, 05:00 PM-06:00 PM, Deep Tissue - 60 Min." at bounding box center [953, 403] width 226 height 77
select select "7"
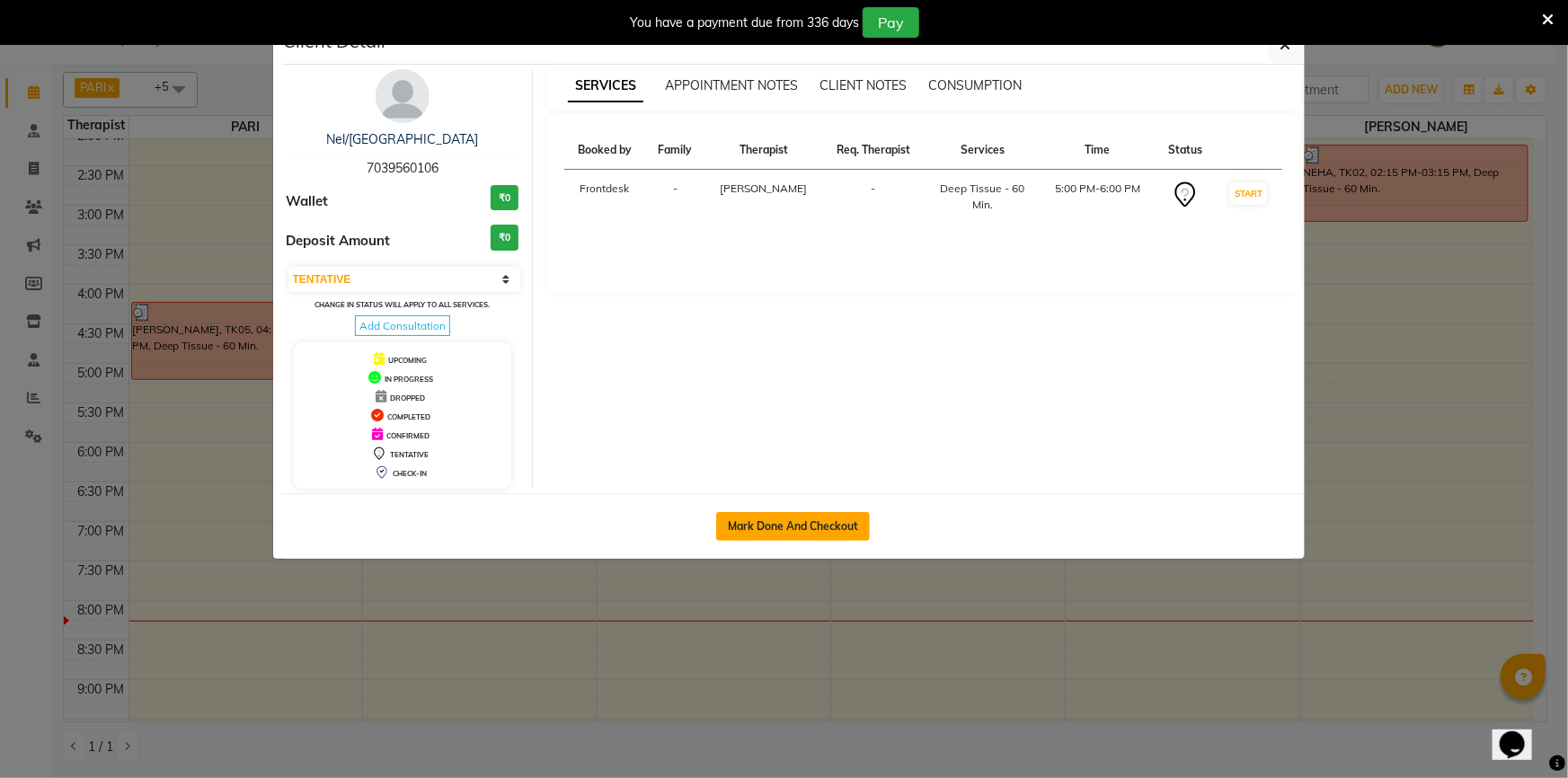
click at [799, 528] on button "Mark Done And Checkout" at bounding box center [793, 527] width 154 height 28
select select "service"
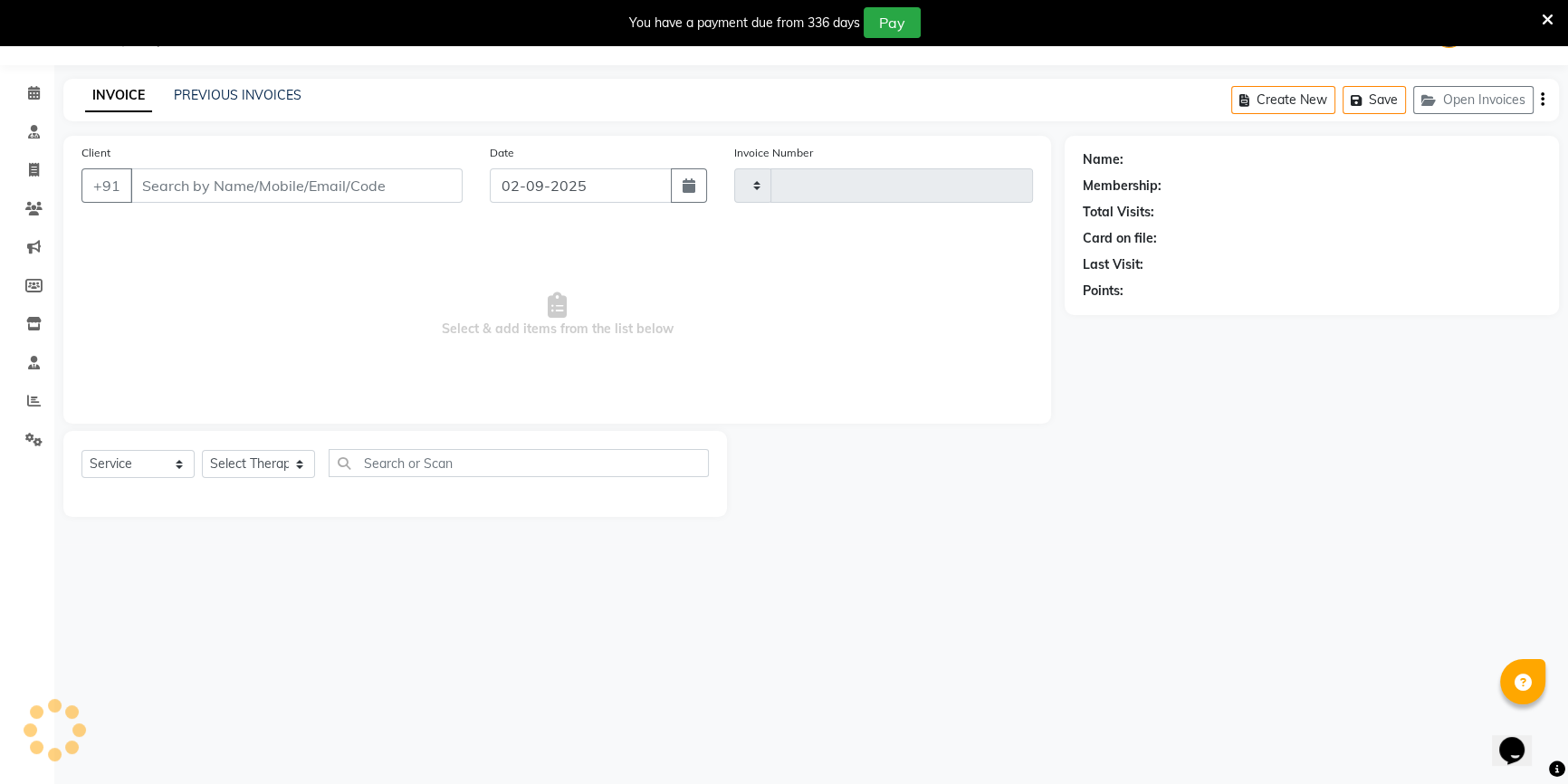
type input "1395"
select select "4947"
type input "7039560106"
select select "86605"
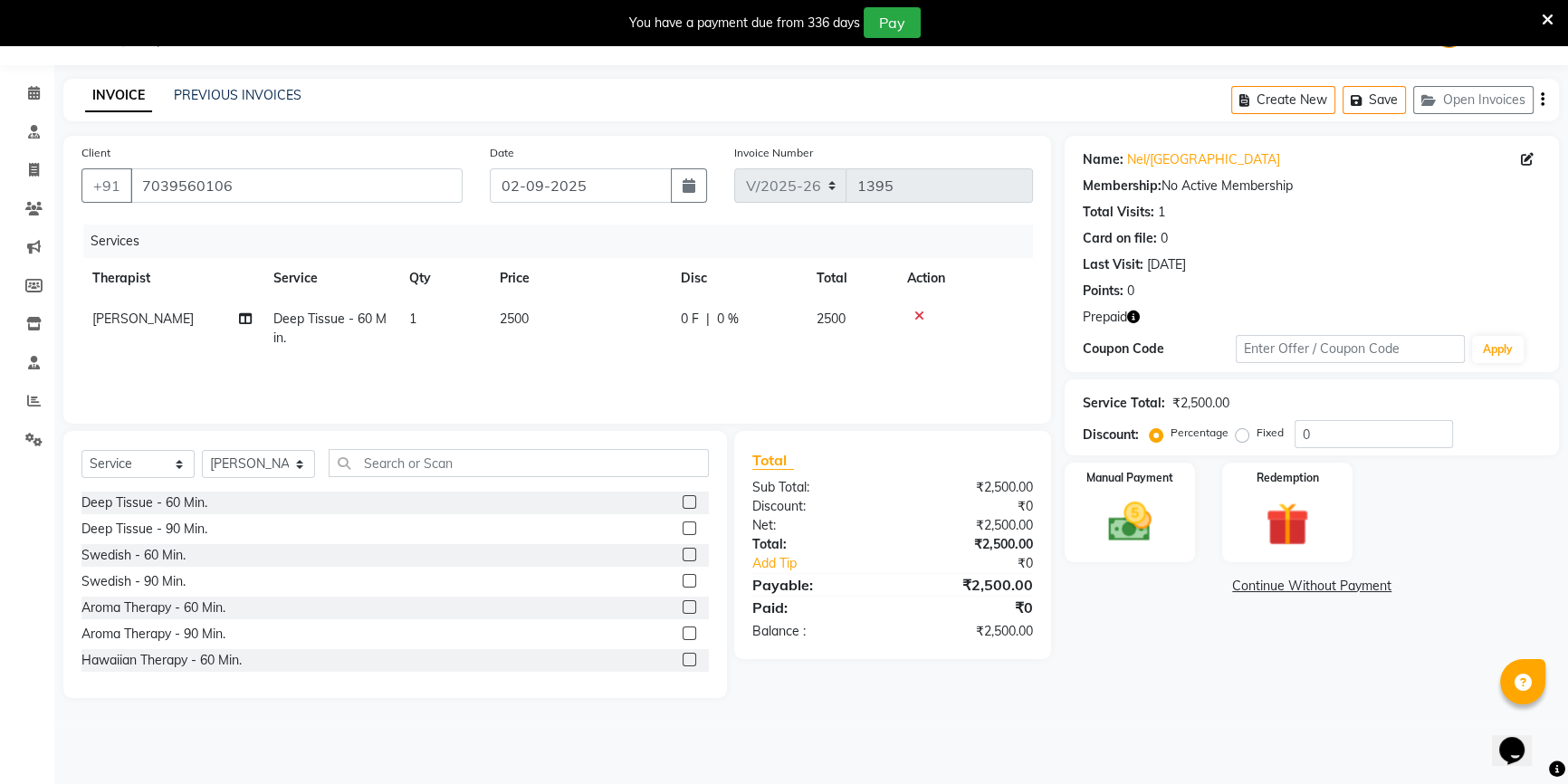
click at [549, 306] on td "2500" at bounding box center [579, 329] width 181 height 60
select select "86605"
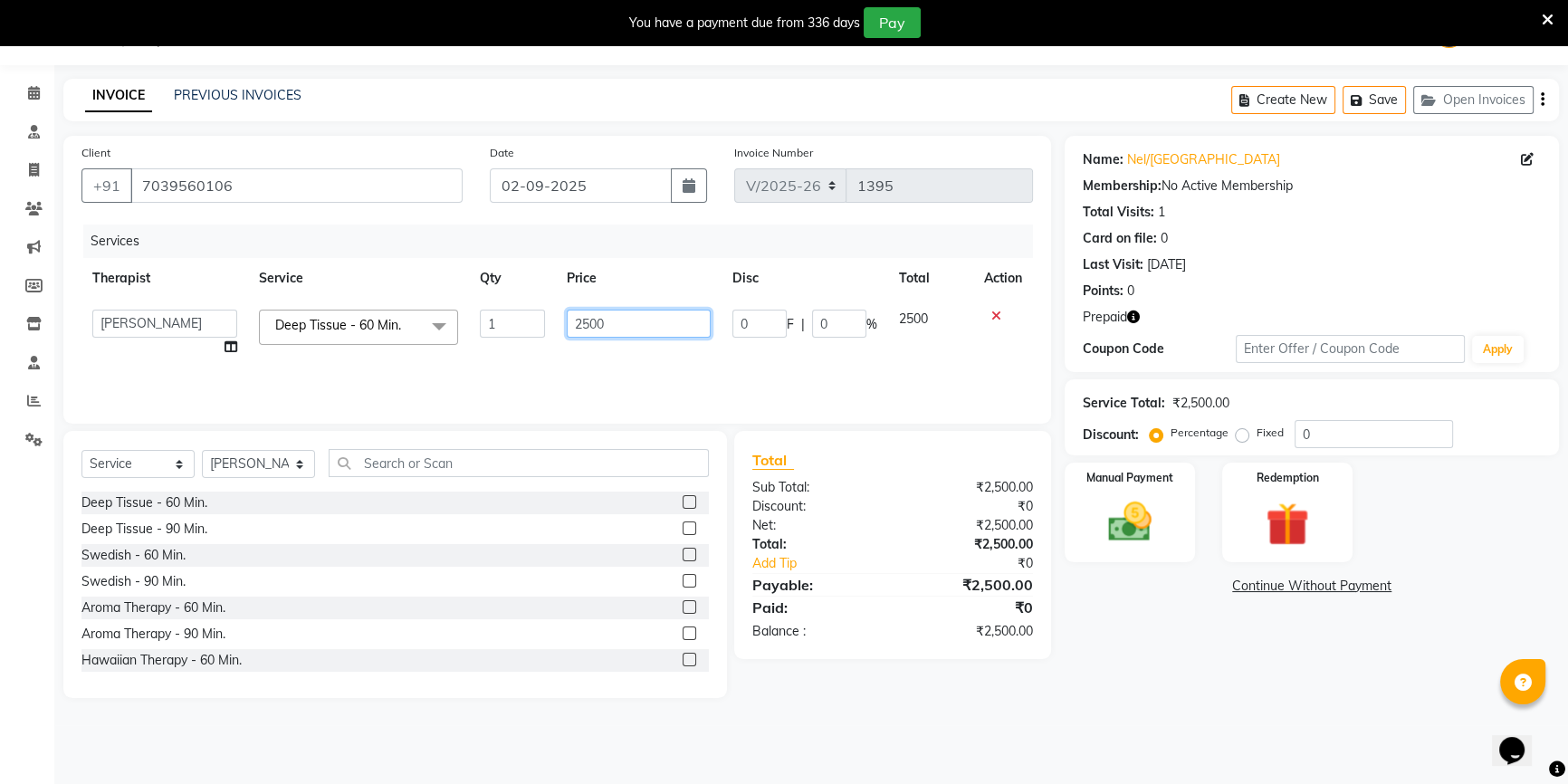
click at [589, 321] on input "2500" at bounding box center [639, 323] width 145 height 28
type input "2000"
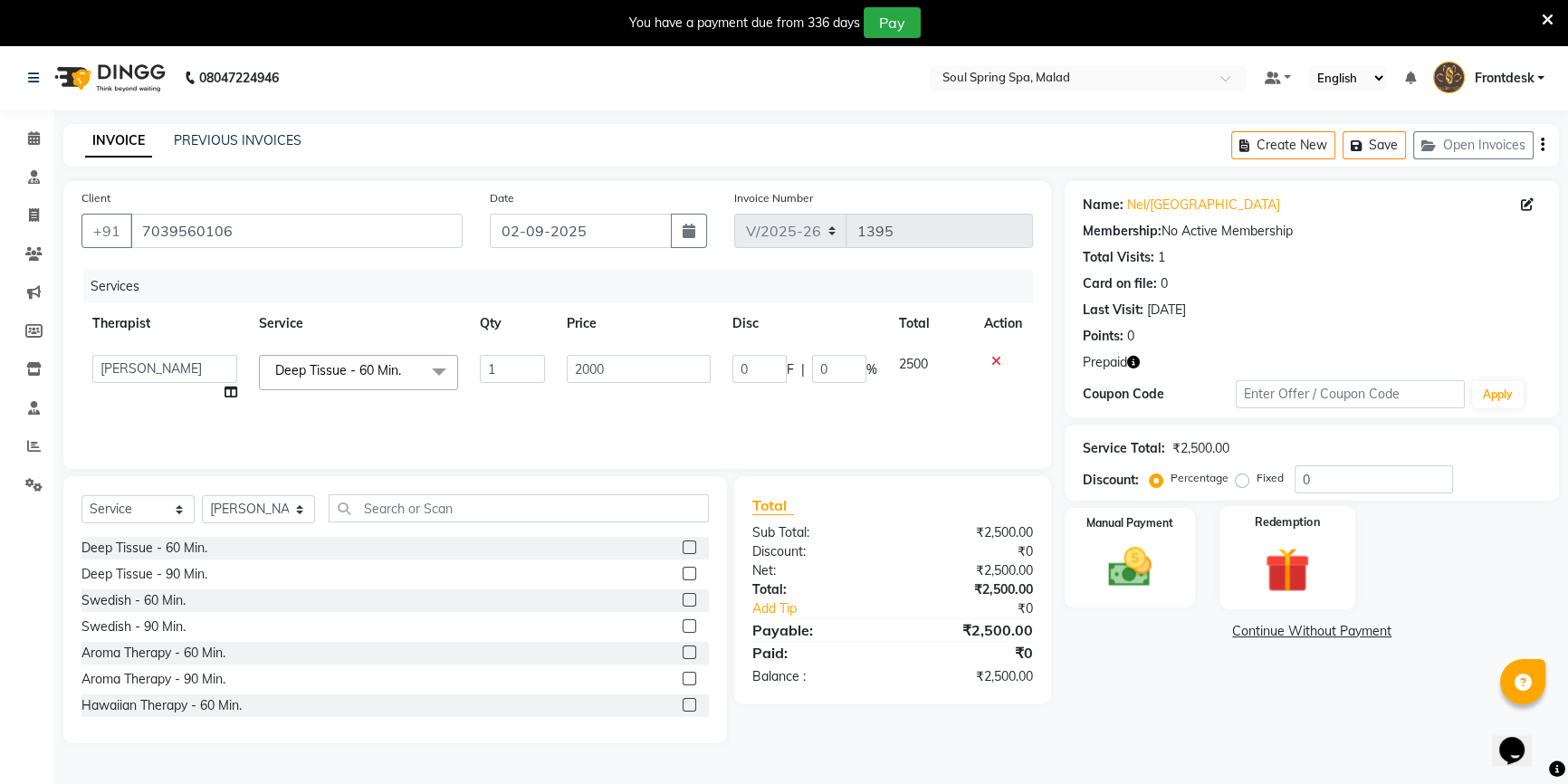
click at [1322, 580] on img at bounding box center [1287, 569] width 73 height 56
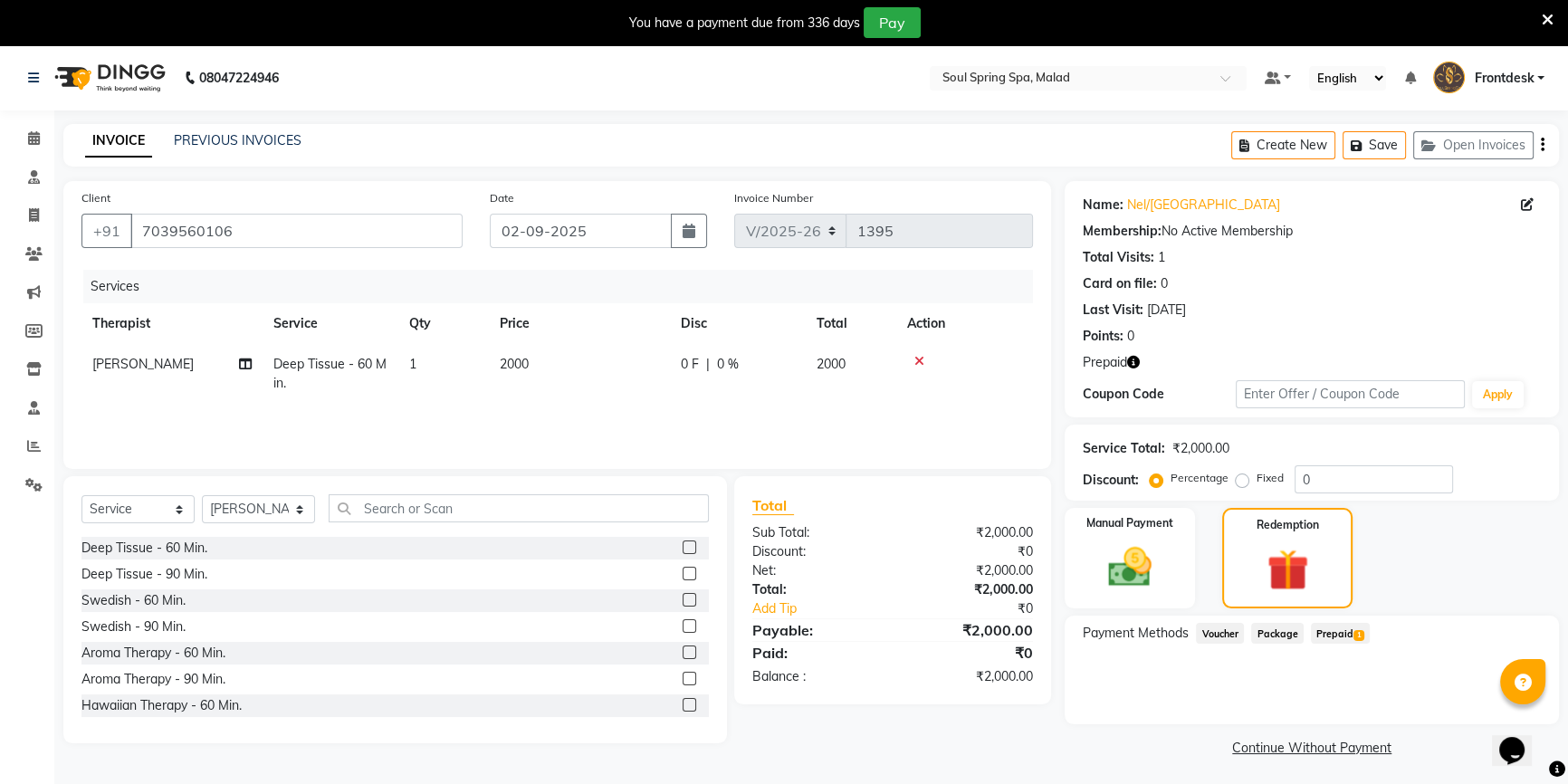
click at [1329, 634] on span "Prepaid 1" at bounding box center [1340, 633] width 59 height 21
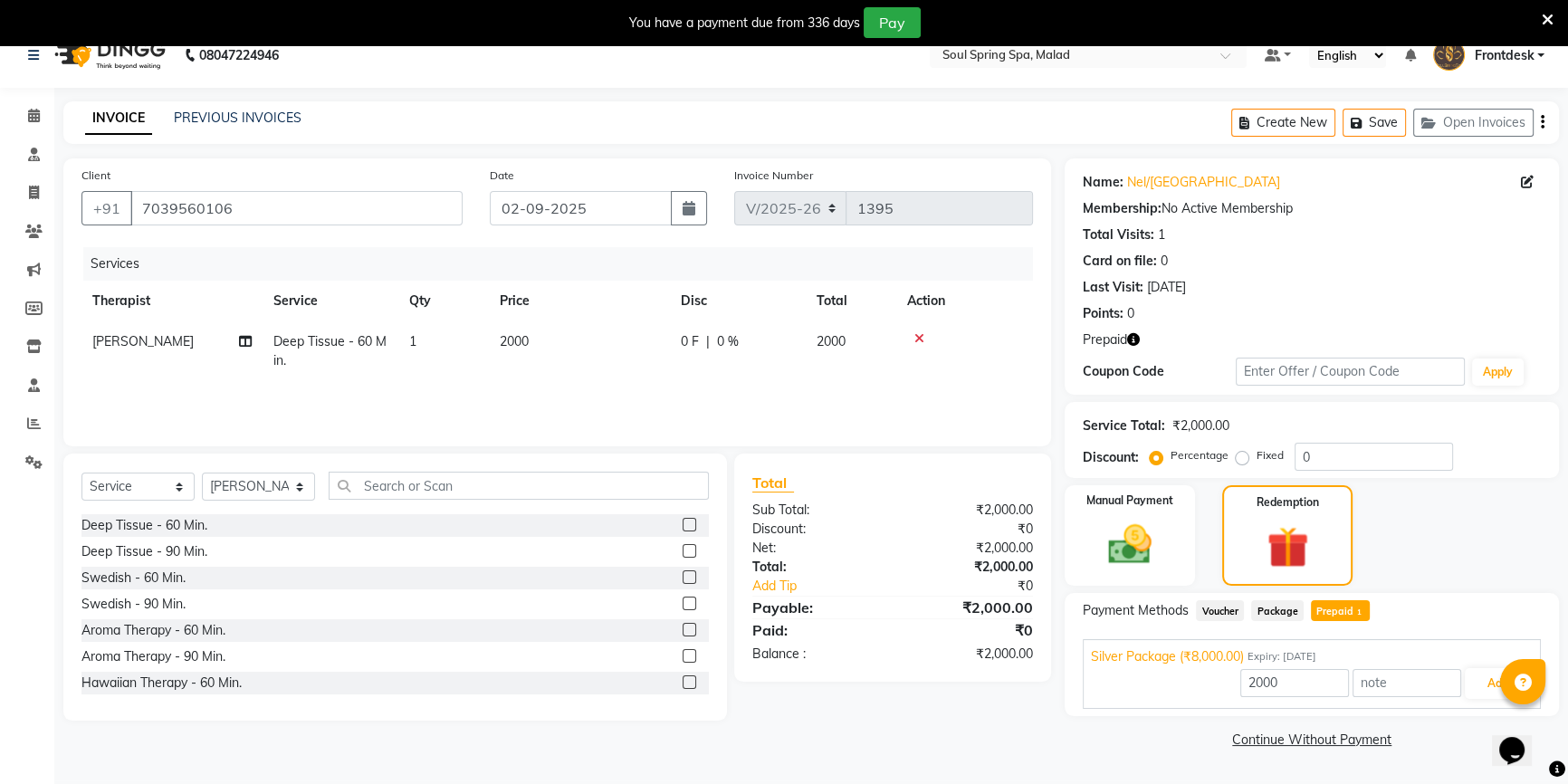
scroll to position [46, 0]
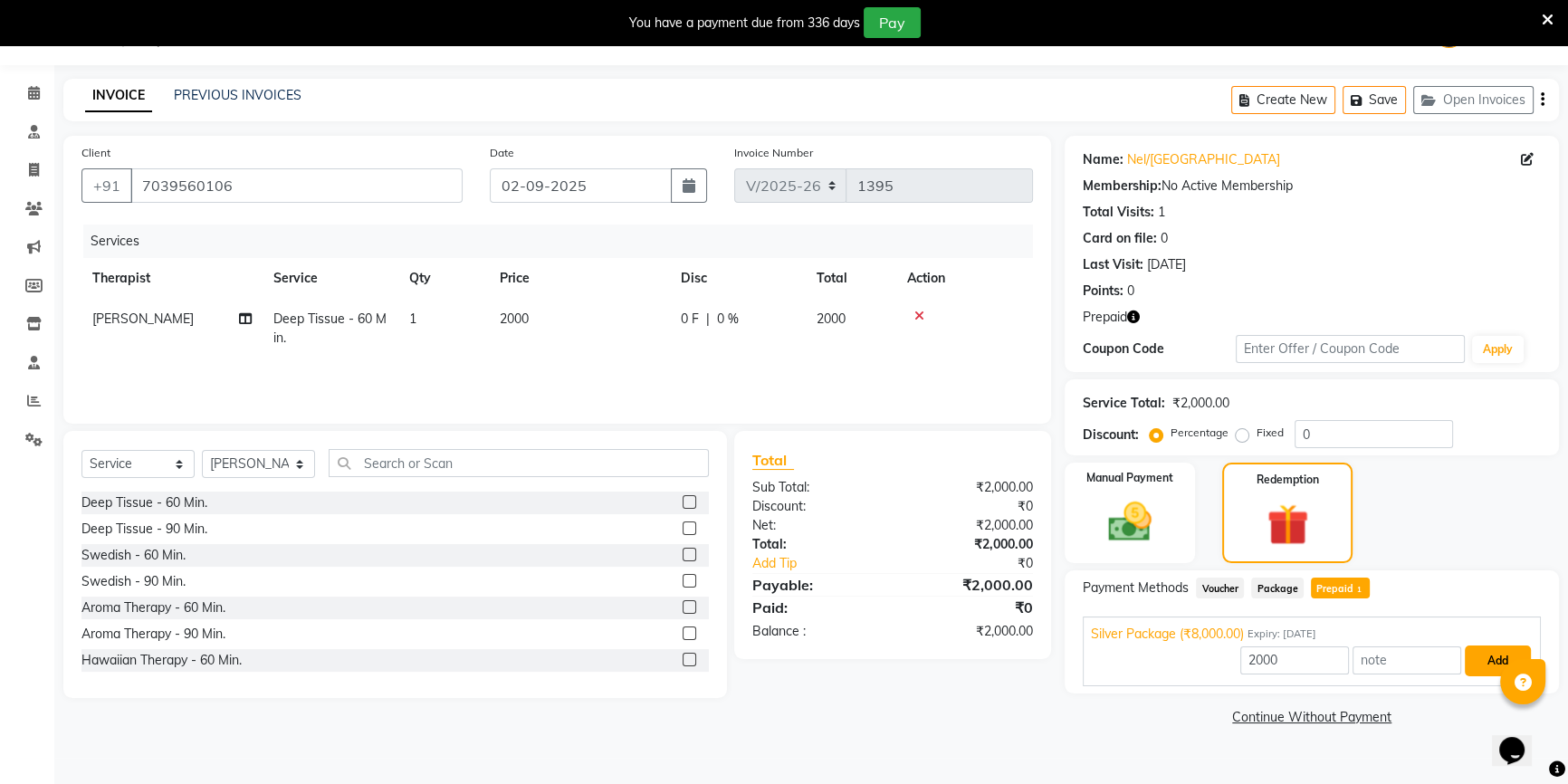
click at [1481, 668] on button "Add" at bounding box center [1498, 661] width 66 height 30
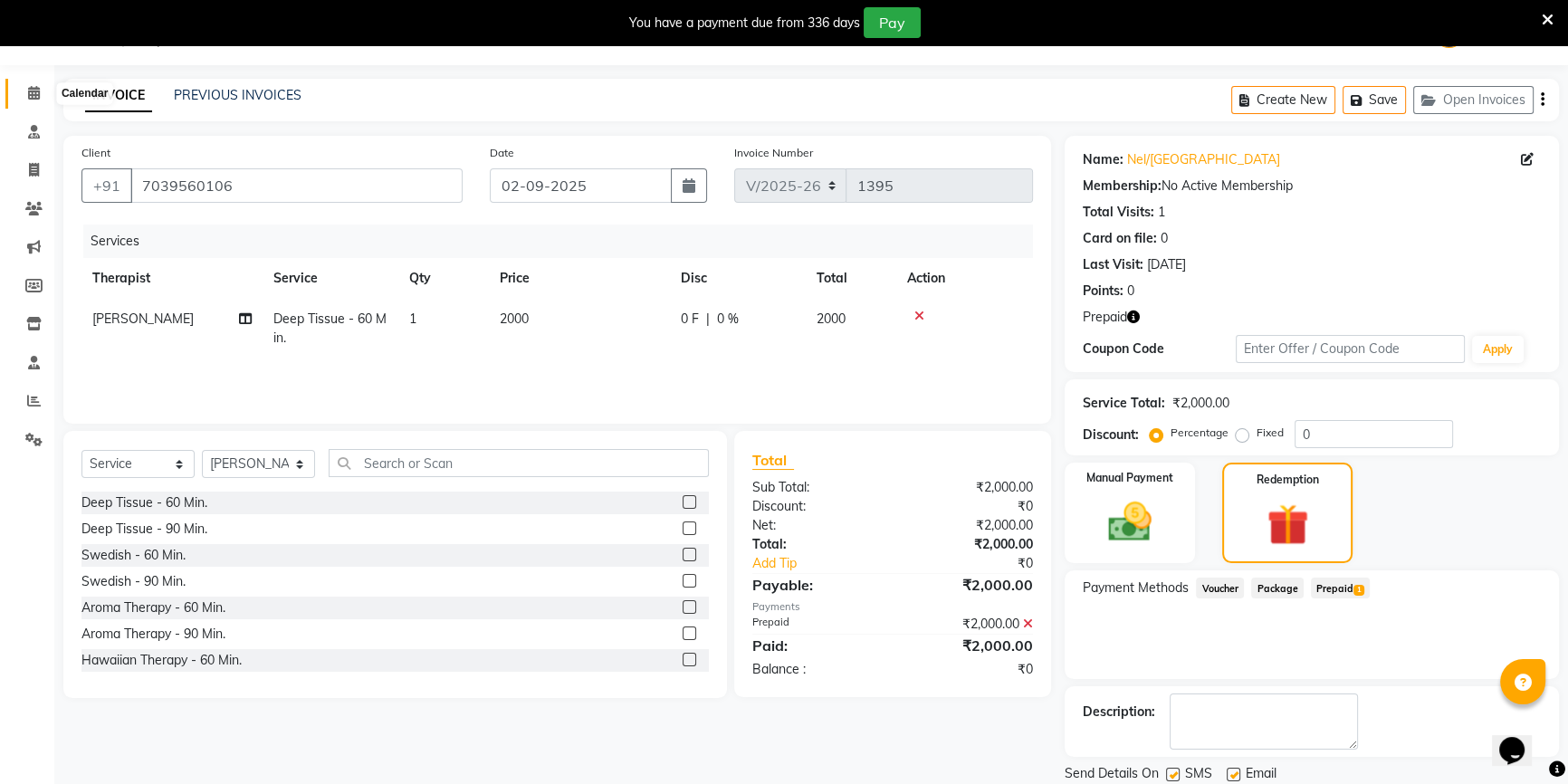
click at [37, 99] on icon at bounding box center [33, 92] width 11 height 13
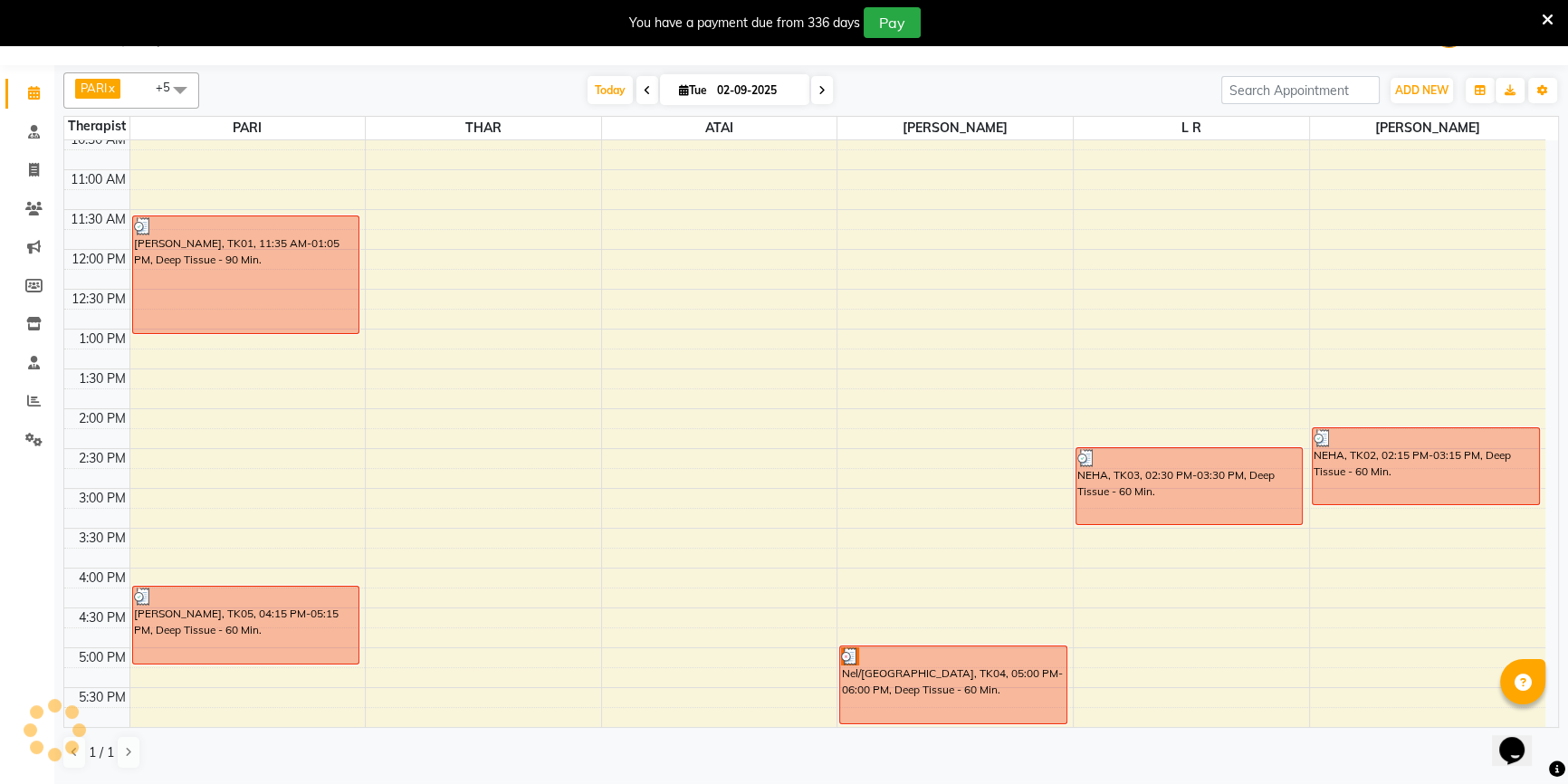
scroll to position [329, 0]
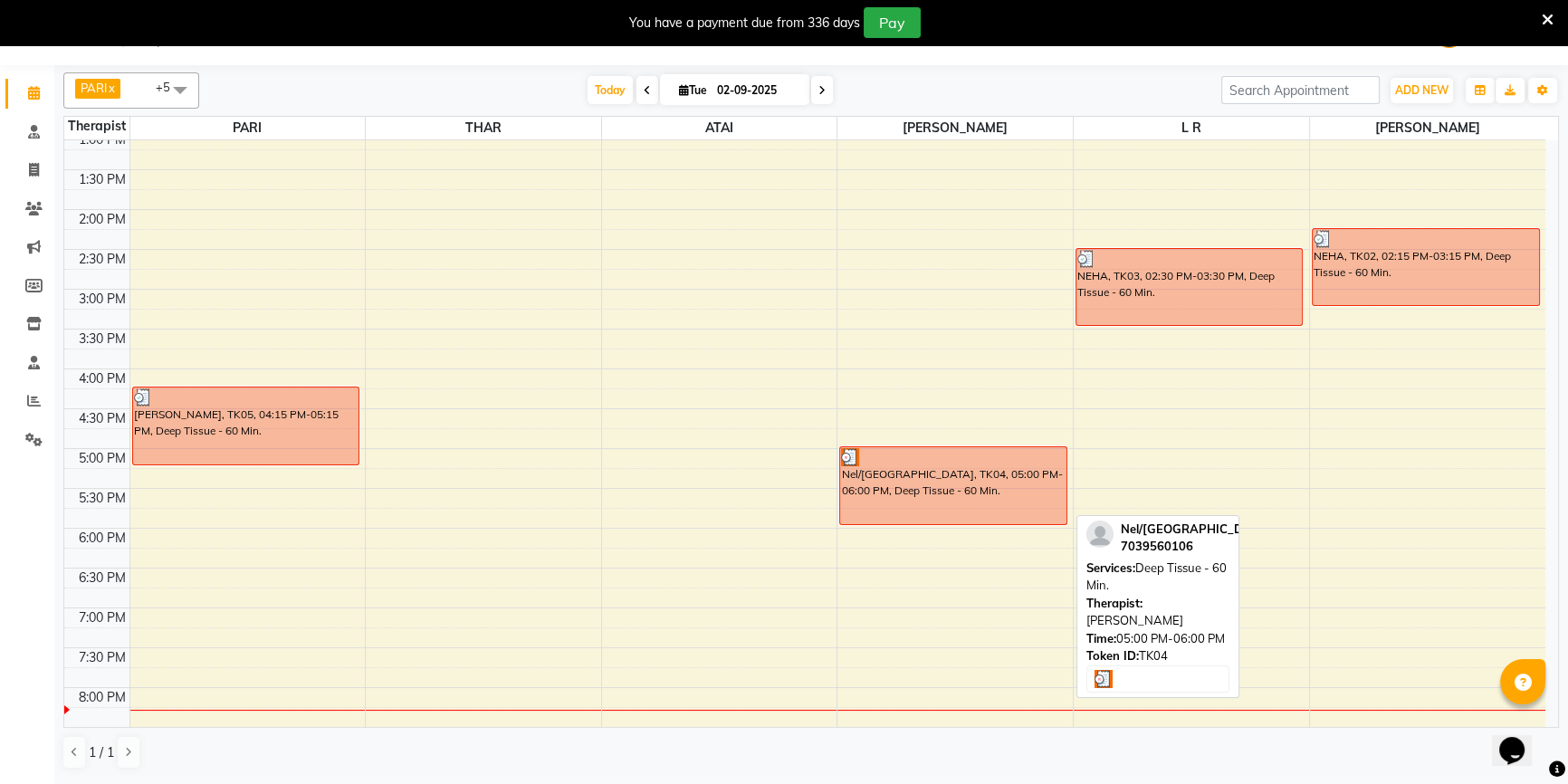
click at [885, 450] on div at bounding box center [953, 456] width 224 height 18
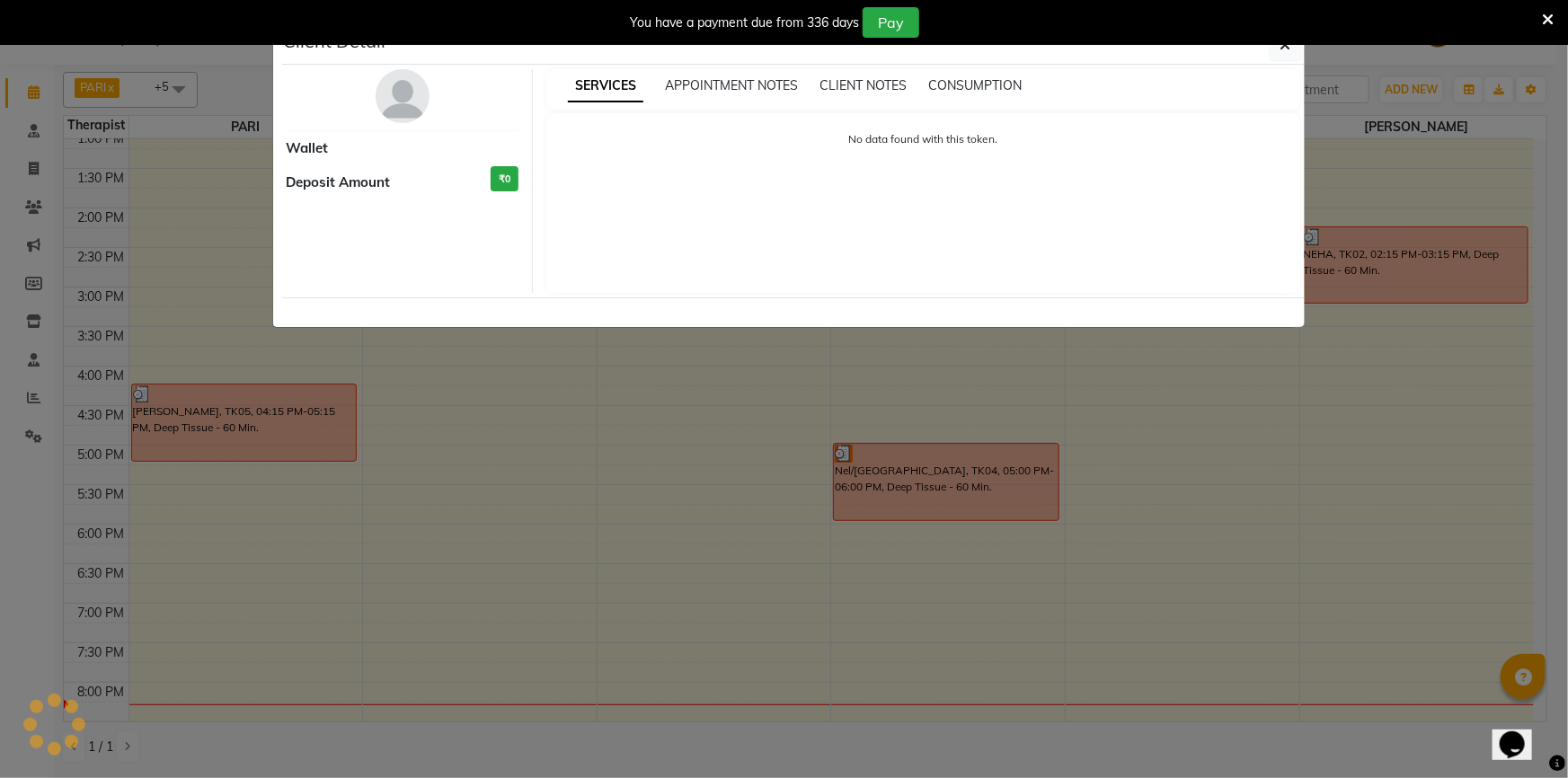
select select "3"
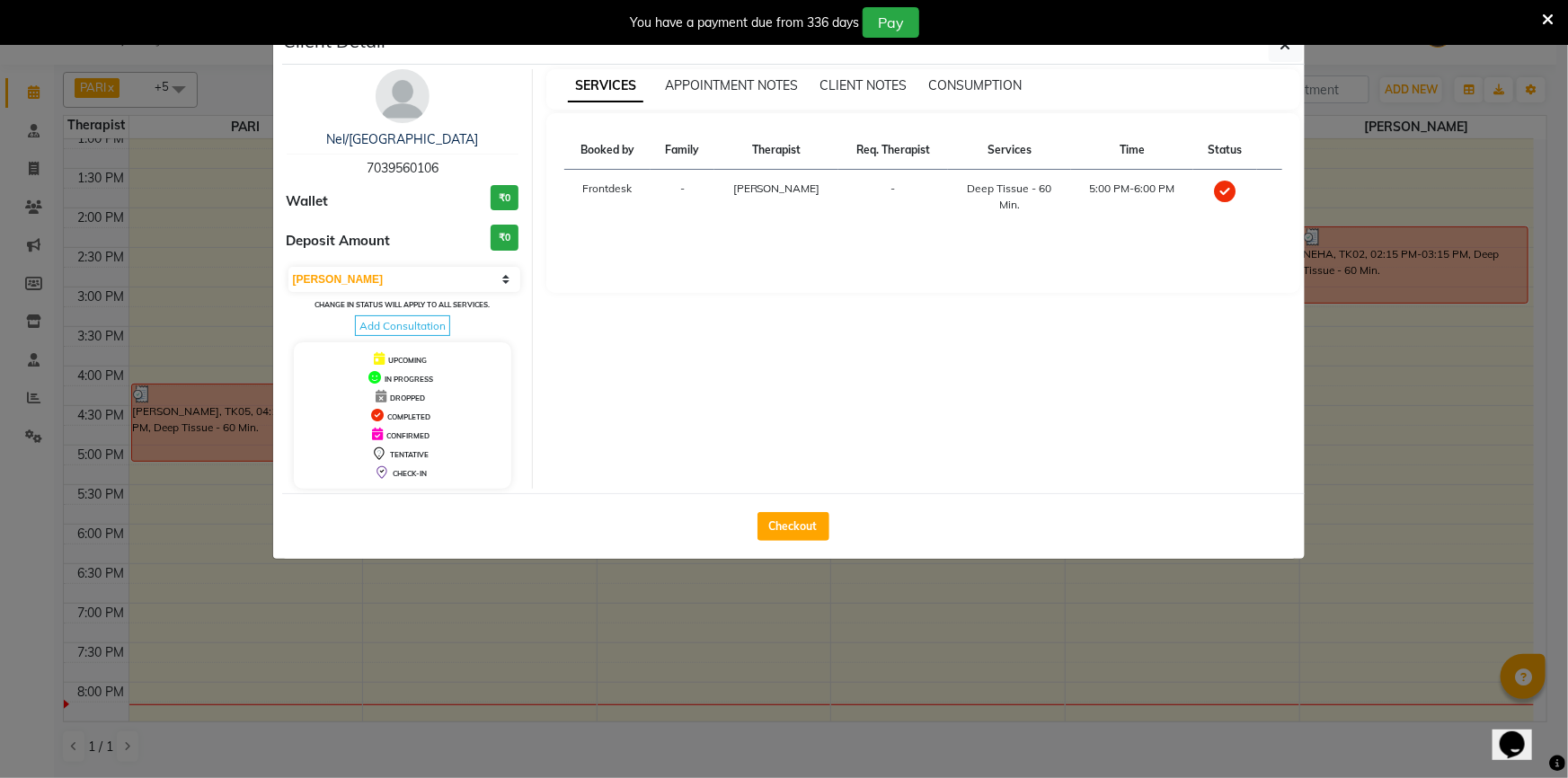
click at [828, 515] on div "Checkout" at bounding box center [793, 526] width 1022 height 65
click at [790, 526] on button "Checkout" at bounding box center [793, 527] width 72 height 28
select select "4947"
select select "service"
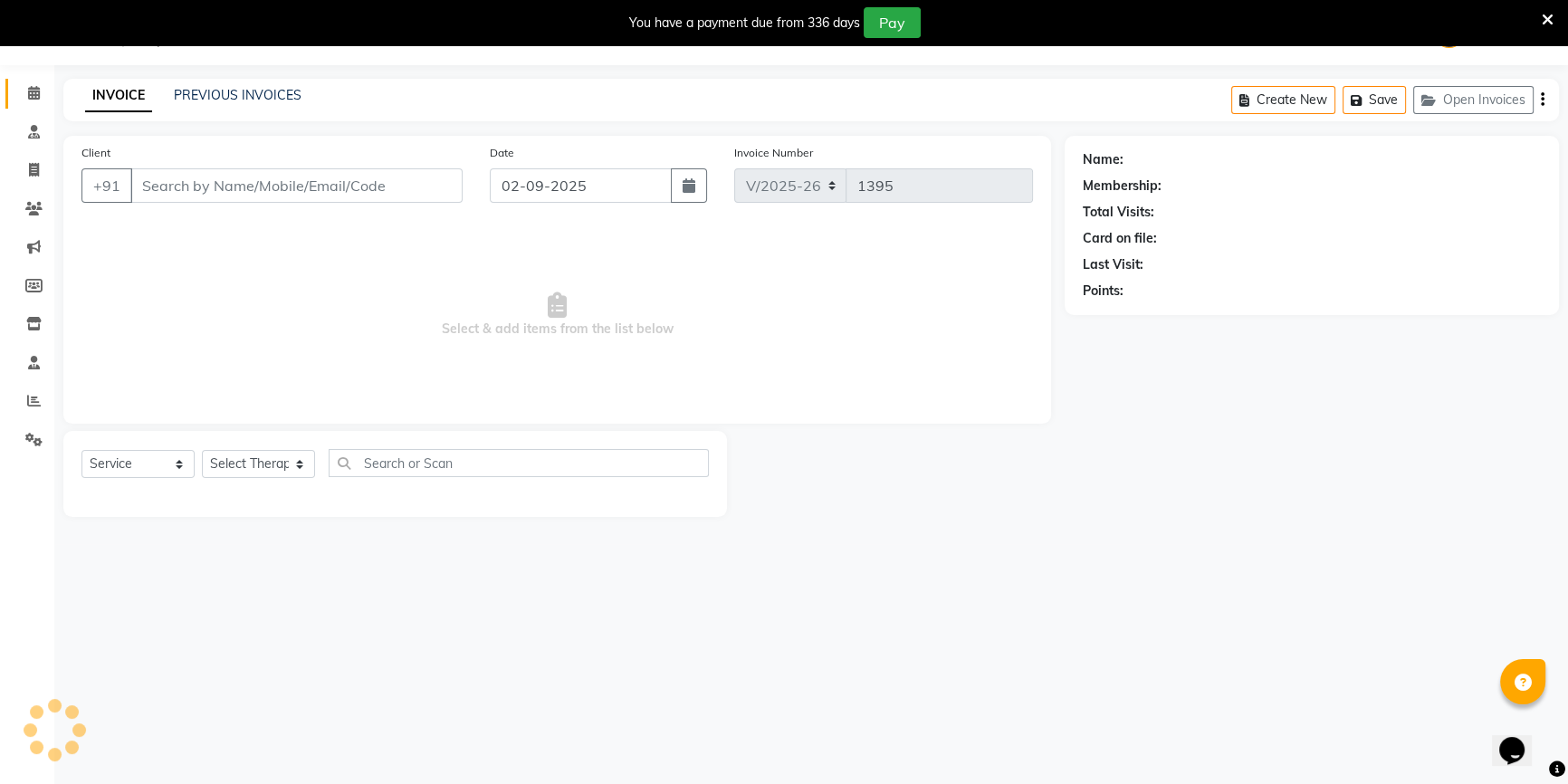
type input "7039560106"
select select "86605"
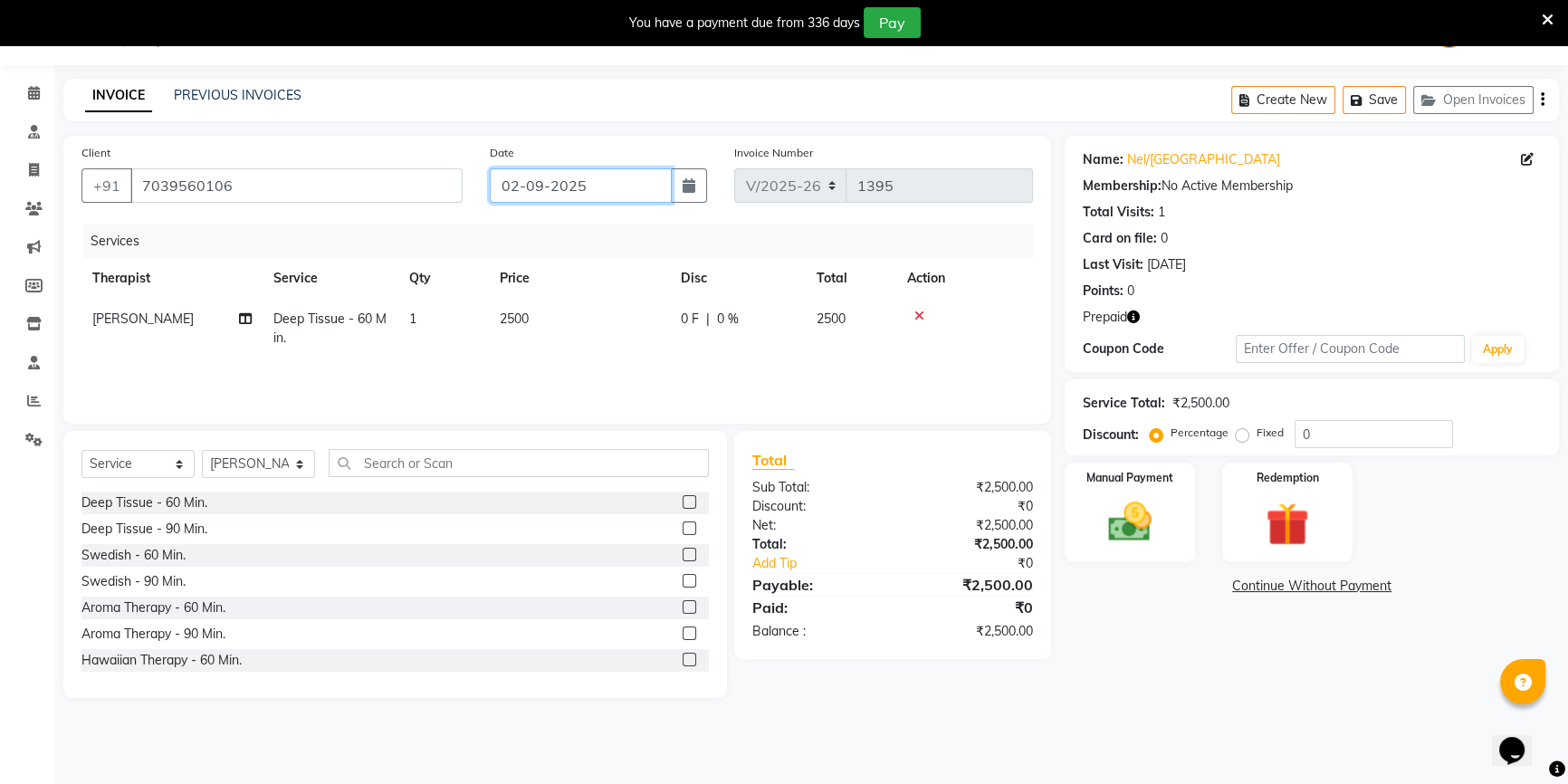
drag, startPoint x: 571, startPoint y: 193, endPoint x: 580, endPoint y: 275, distance: 82.5
click at [571, 209] on div "Date [DATE]" at bounding box center [598, 180] width 245 height 74
click at [591, 327] on td "2500" at bounding box center [579, 329] width 181 height 60
select select "86605"
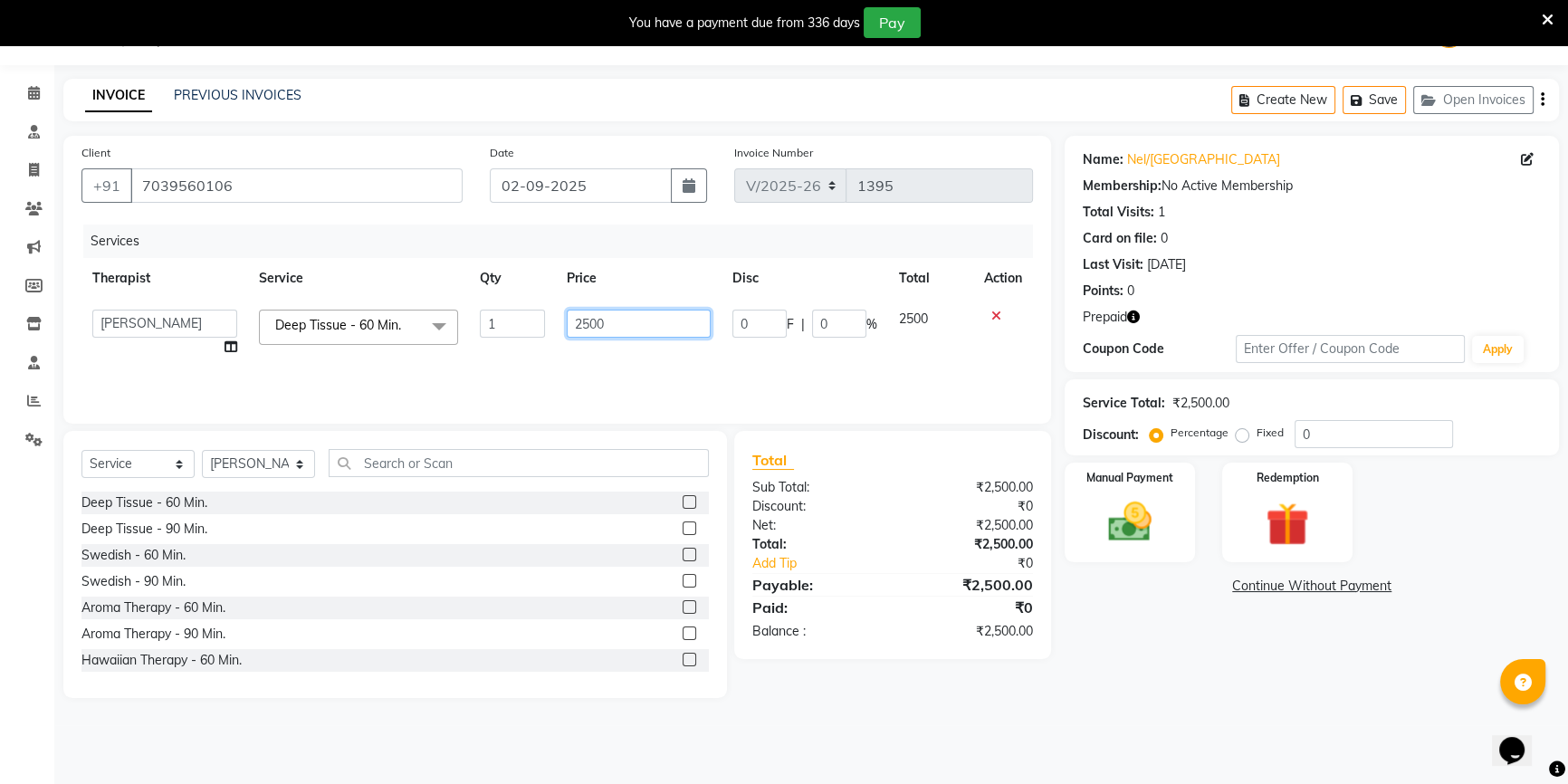
click at [595, 333] on input "2500" at bounding box center [639, 323] width 145 height 28
click at [587, 317] on input "2500" at bounding box center [639, 323] width 145 height 28
type input "2000"
click at [1303, 520] on img at bounding box center [1287, 524] width 73 height 56
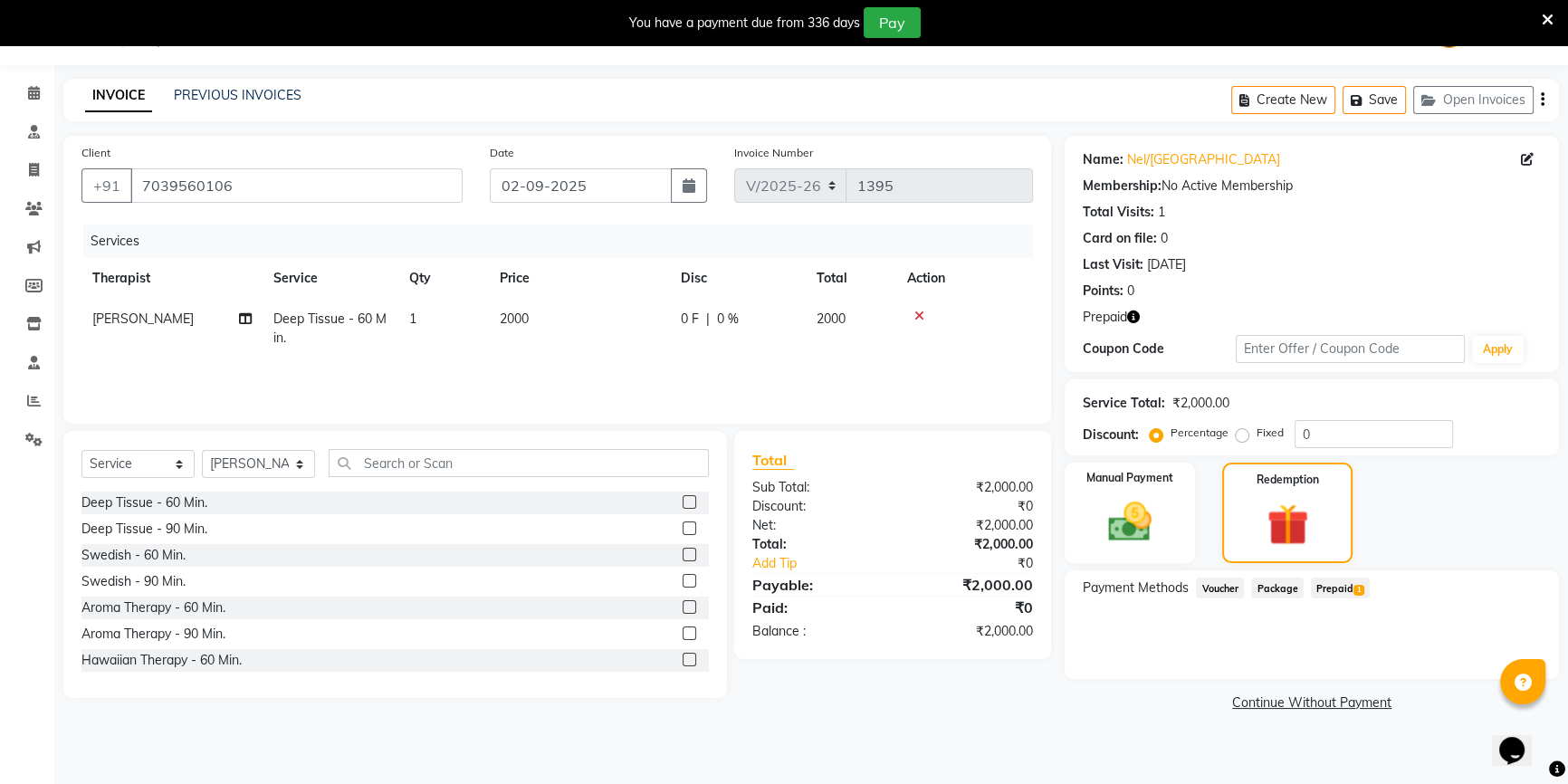
click at [1345, 597] on div "Prepaid 1" at bounding box center [1336, 590] width 66 height 25
click at [1347, 585] on span "Prepaid 1" at bounding box center [1340, 588] width 59 height 21
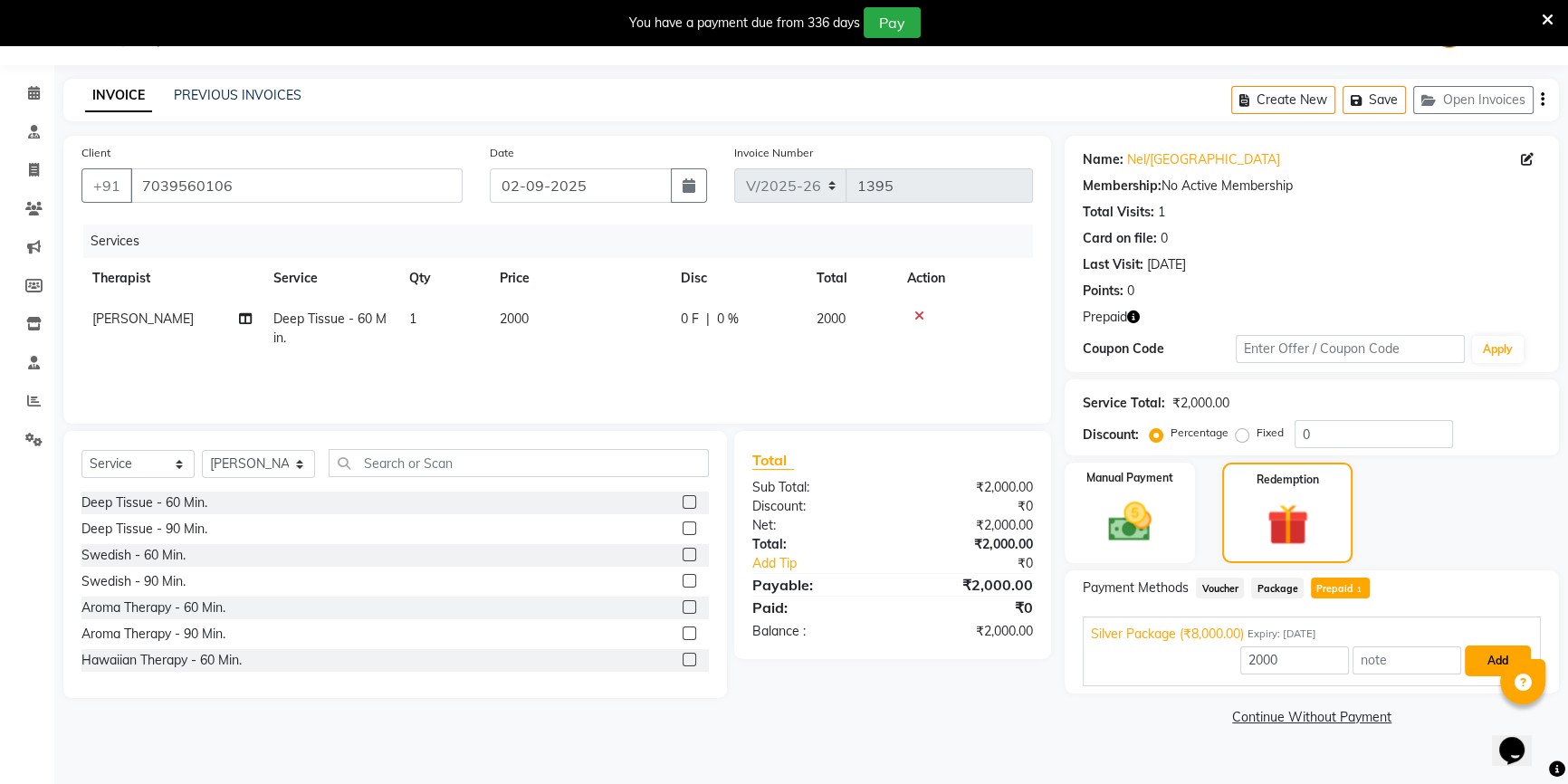
click at [1490, 666] on button "Add" at bounding box center [1498, 661] width 66 height 30
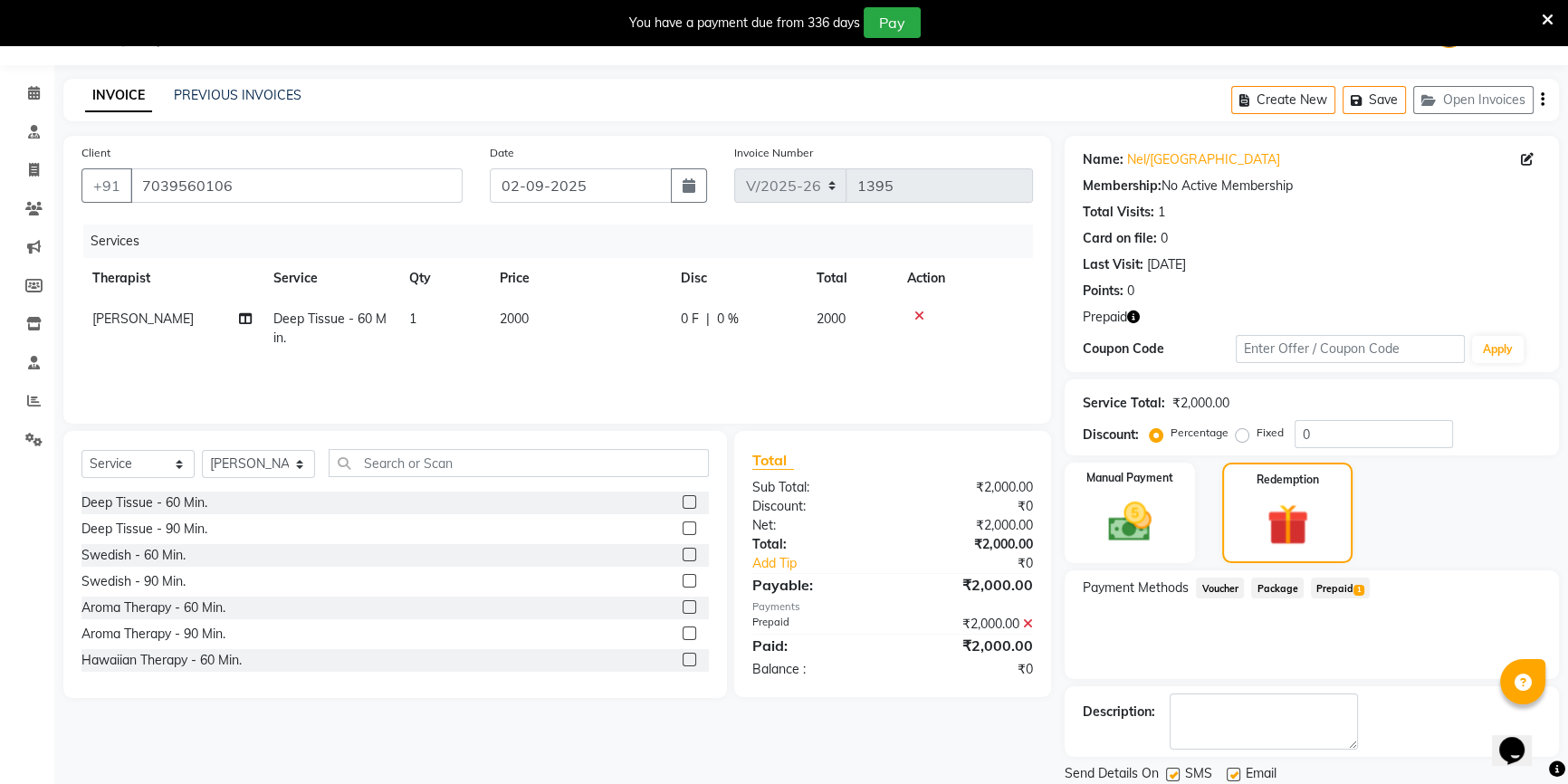
scroll to position [106, 0]
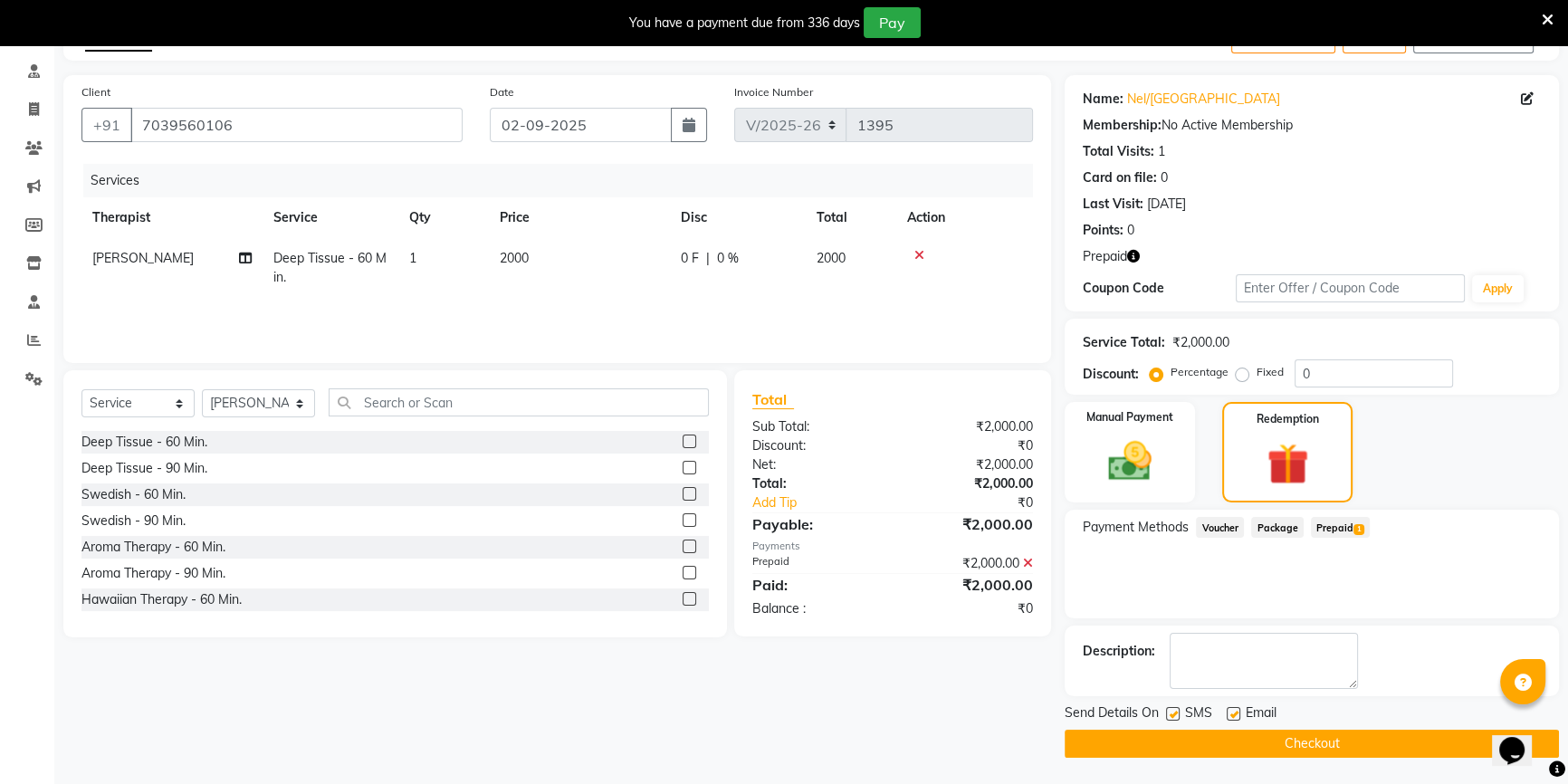
click at [1446, 734] on button "Checkout" at bounding box center [1312, 743] width 494 height 28
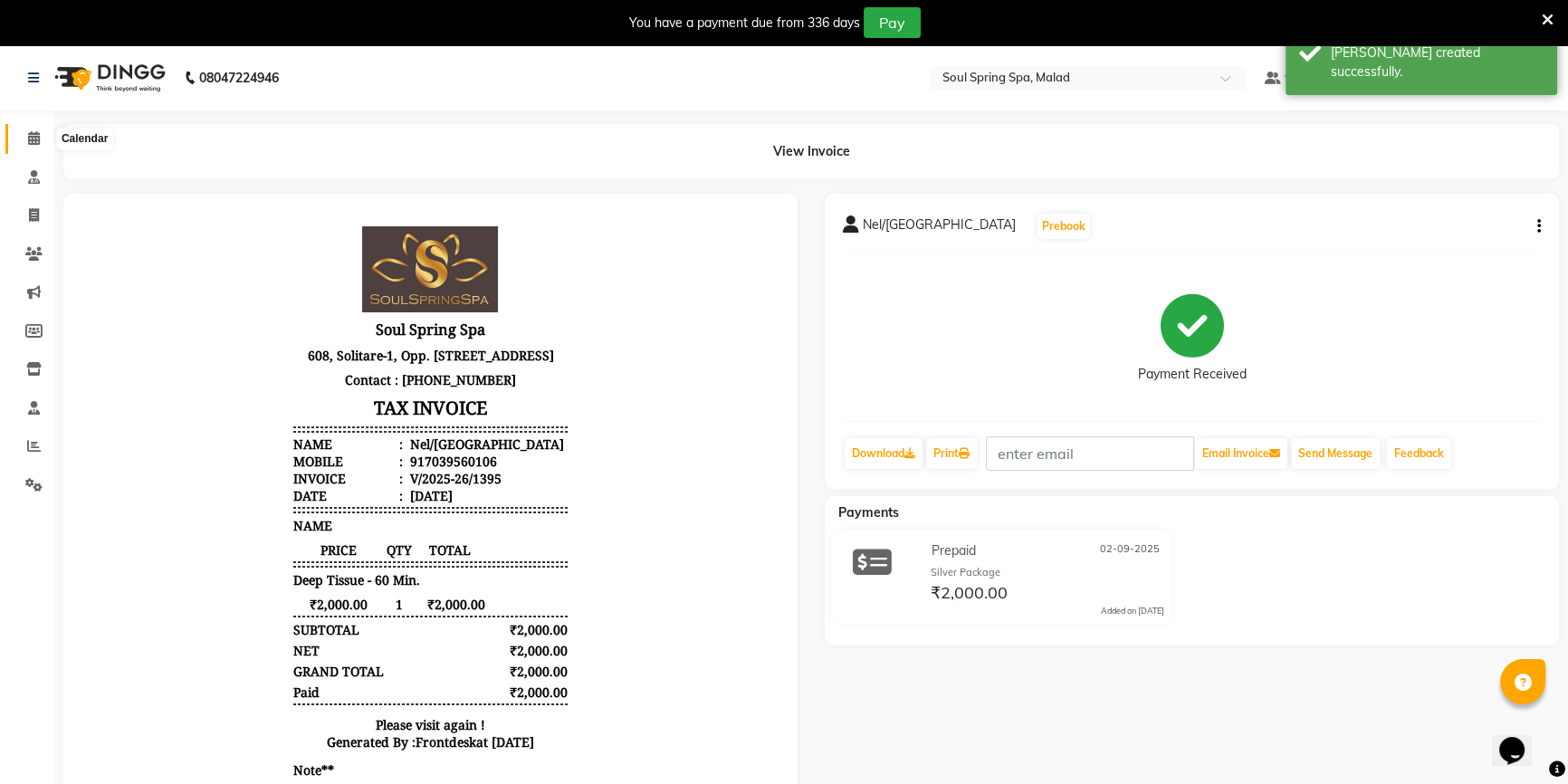
click at [34, 140] on icon at bounding box center [33, 138] width 11 height 13
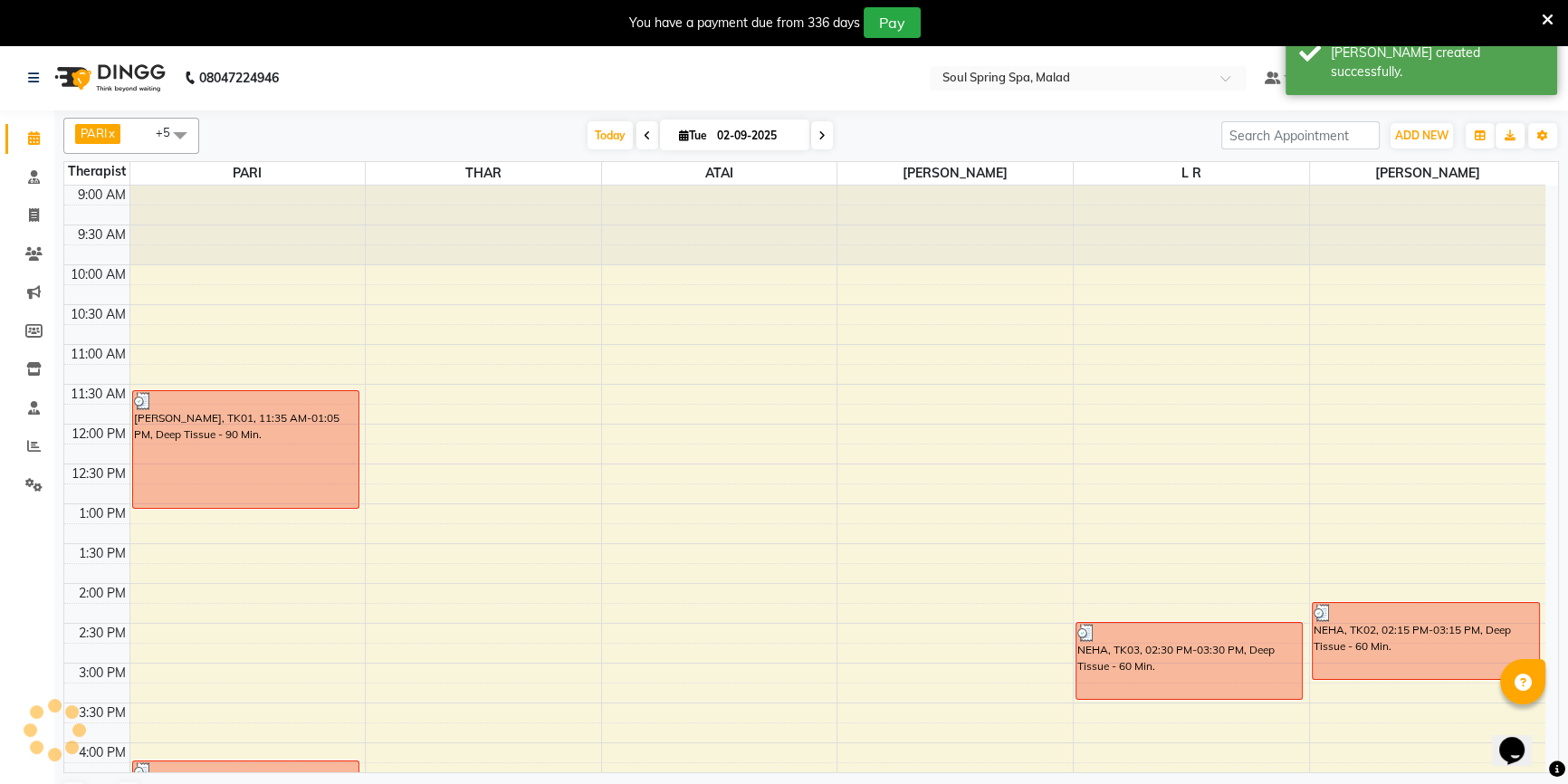
scroll to position [522, 0]
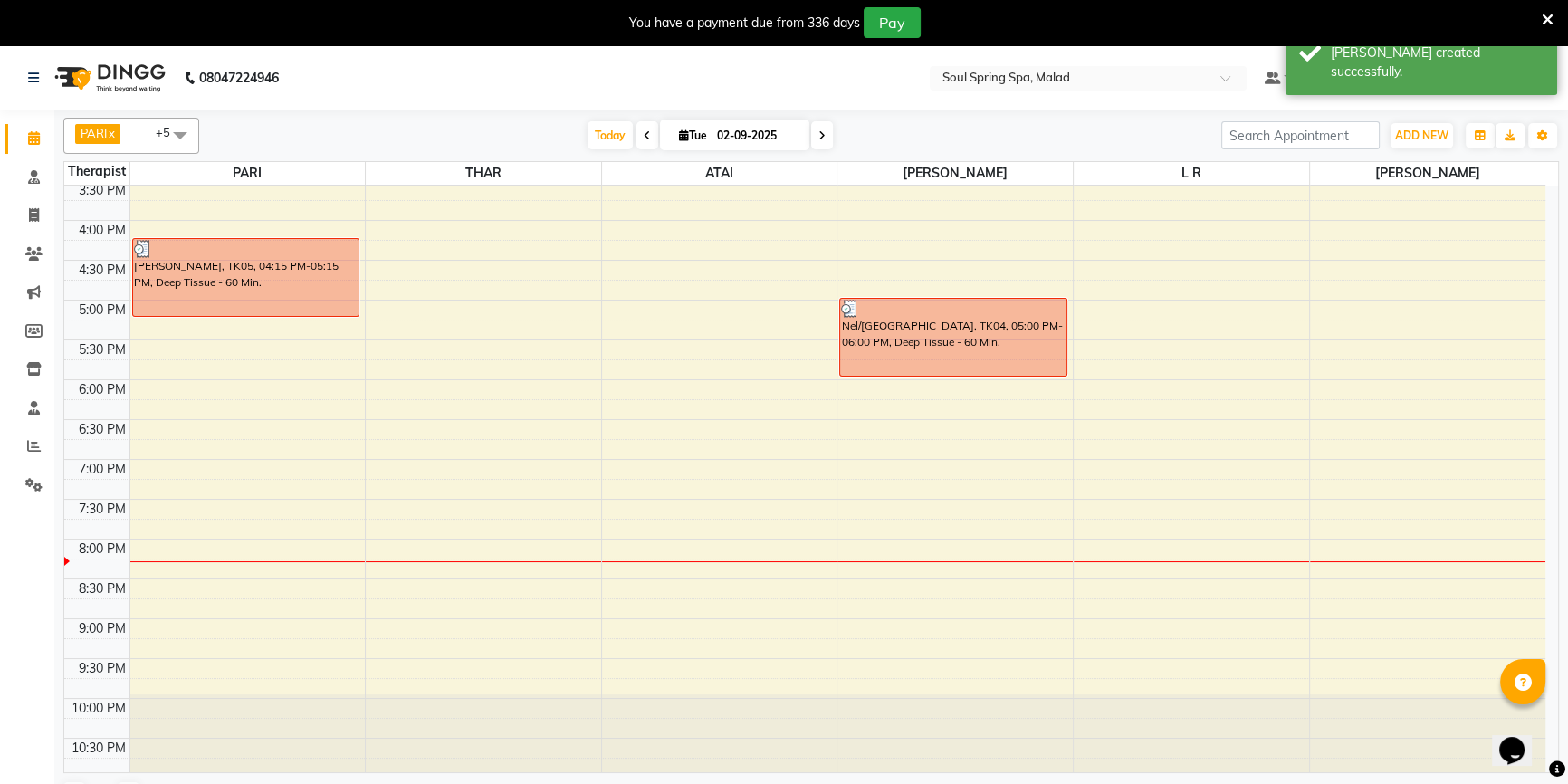
click at [529, 427] on div "9:00 AM 9:30 AM 10:00 AM 10:30 AM 11:00 AM 11:30 AM 12:00 PM 12:30 PM 1:00 PM 1…" at bounding box center [804, 220] width 1481 height 1115
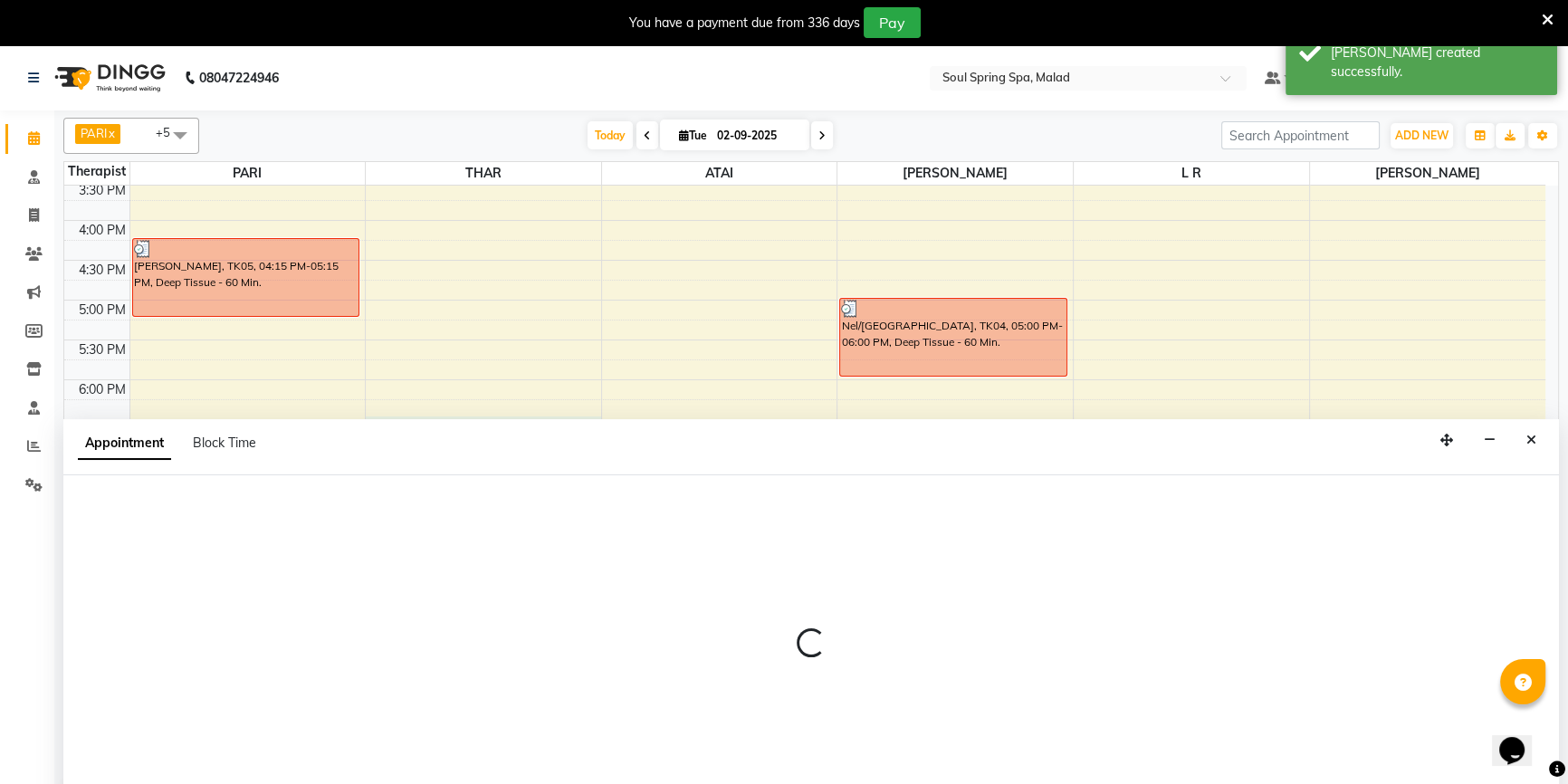
select select "81964"
select select "tentative"
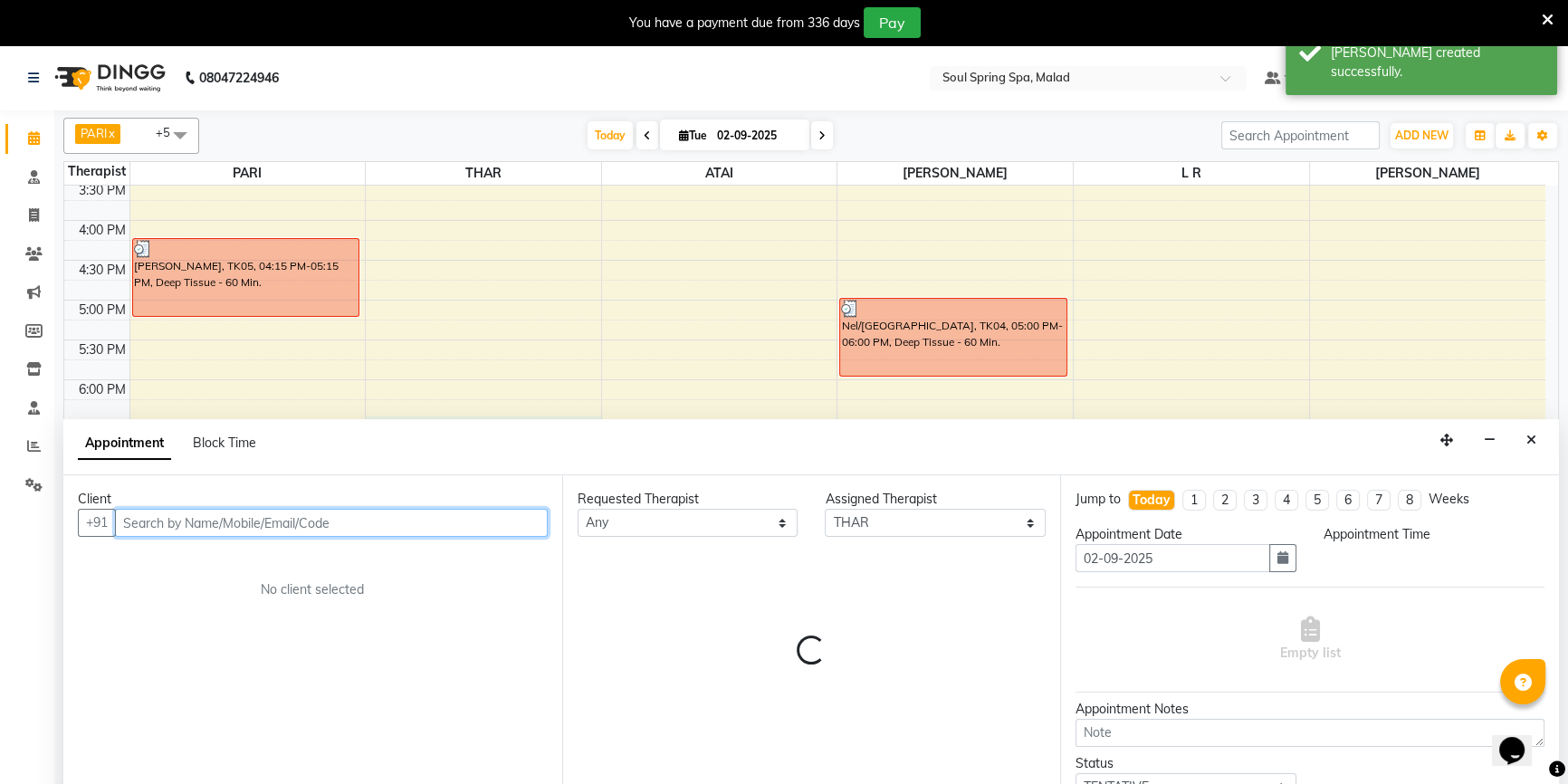
scroll to position [46, 0]
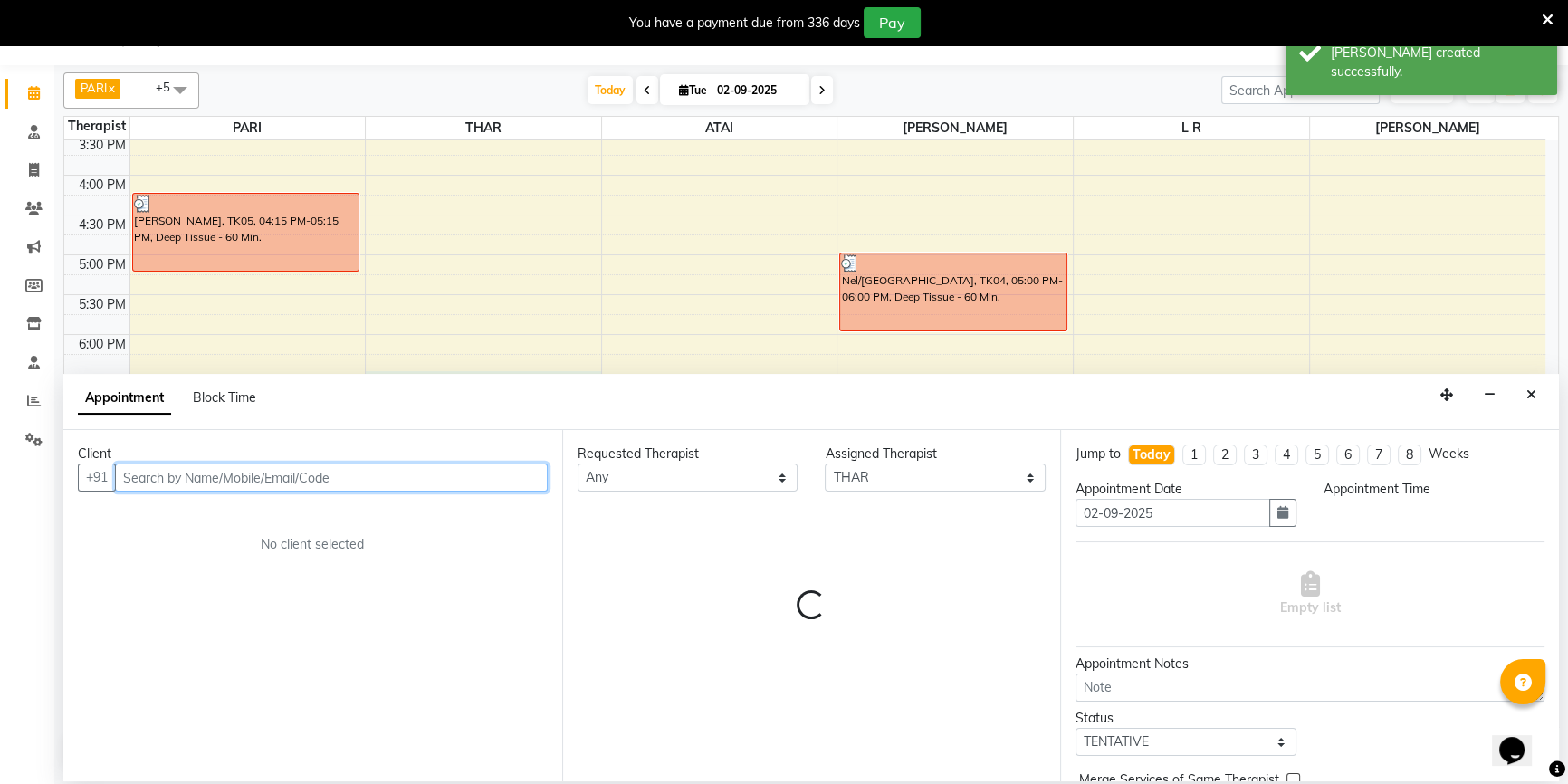
select select "1110"
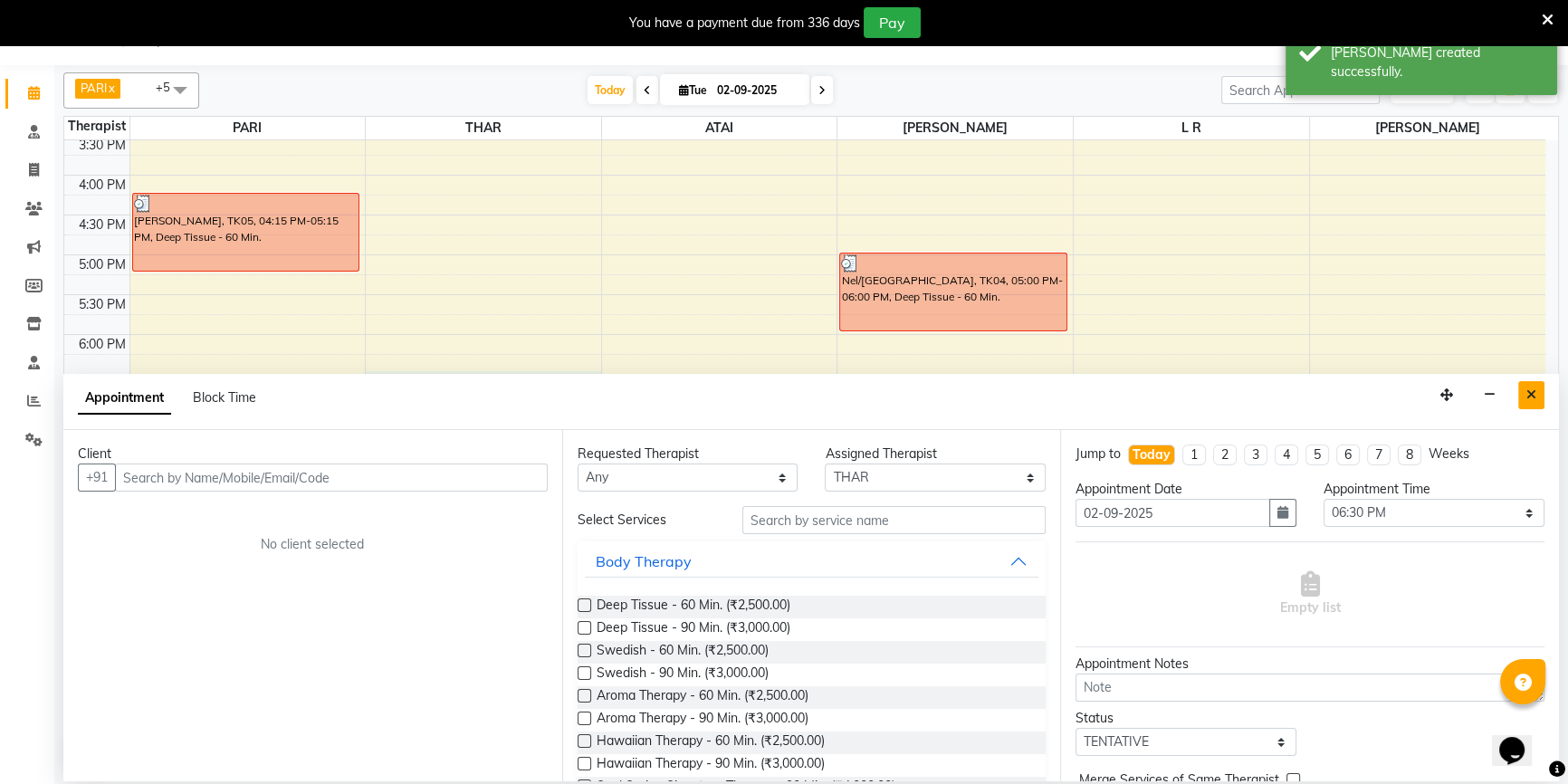
click at [1521, 383] on button "Close" at bounding box center [1532, 394] width 27 height 28
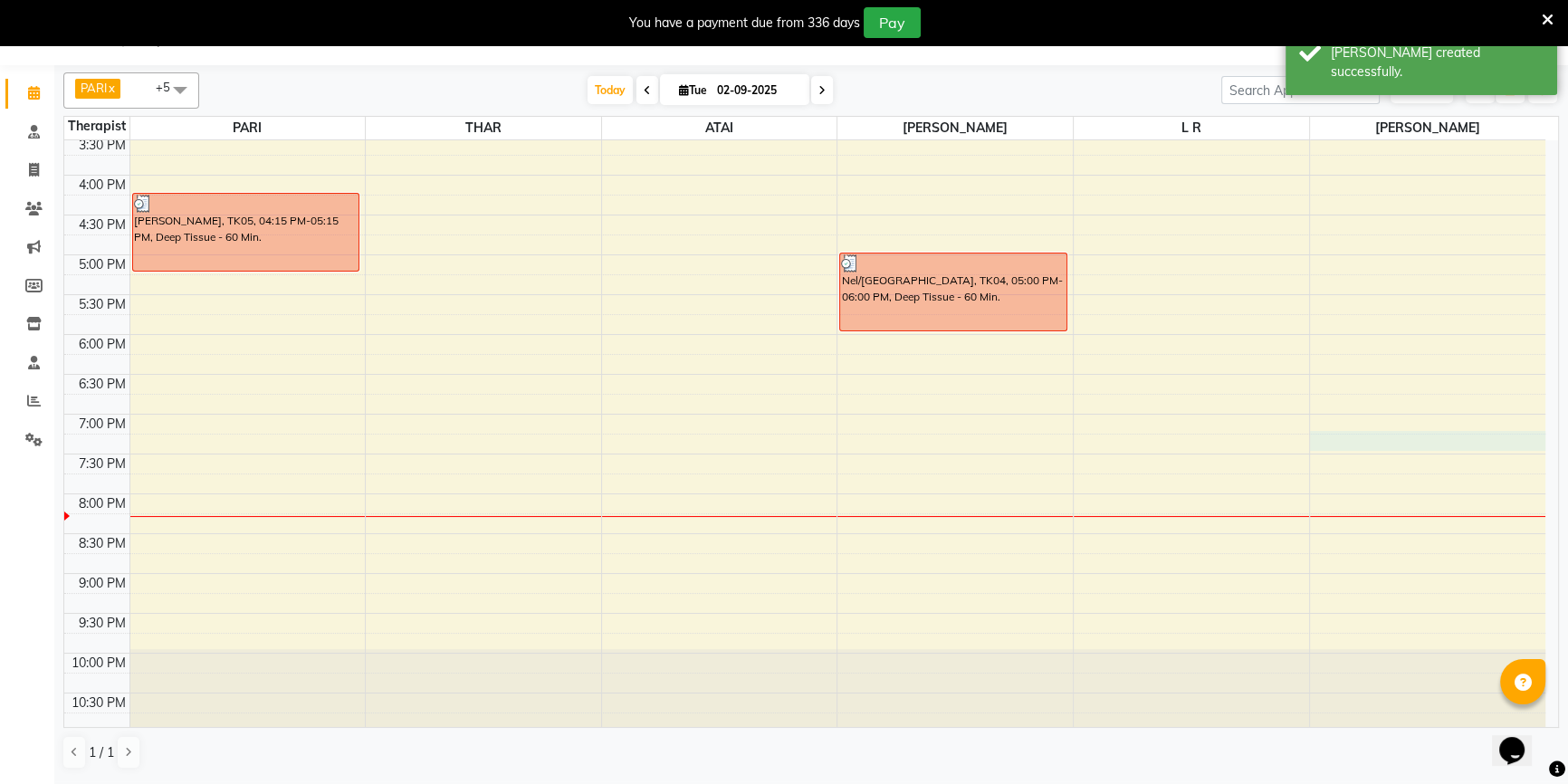
click at [1489, 444] on div "9:00 AM 9:30 AM 10:00 AM 10:30 AM 11:00 AM 11:30 AM 12:00 PM 12:30 PM 1:00 PM 1…" at bounding box center [804, 175] width 1481 height 1115
select select "86414"
select select "1155"
select select "tentative"
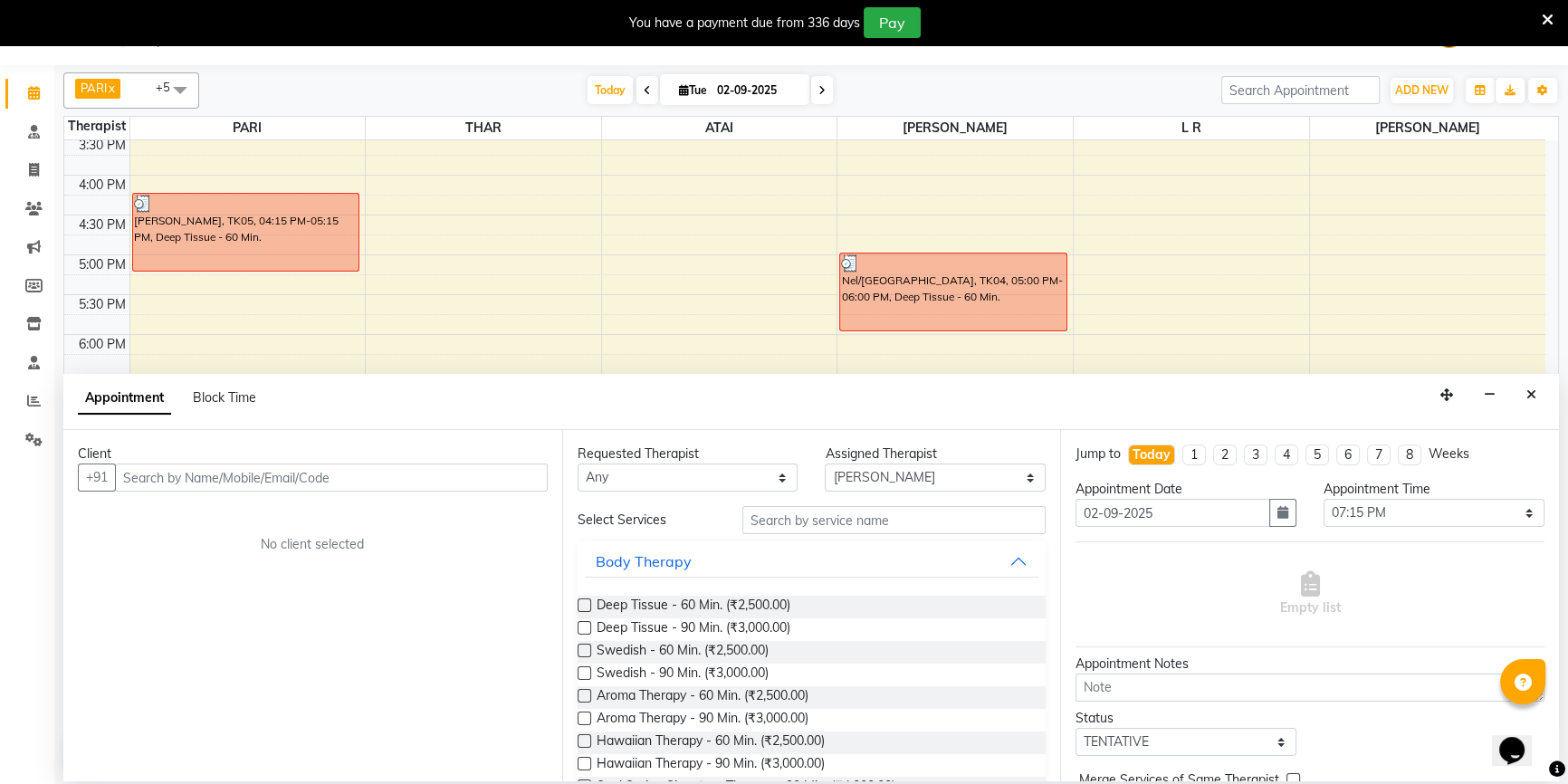
click at [525, 486] on input "text" at bounding box center [332, 477] width 432 height 28
click at [461, 464] on input "text" at bounding box center [332, 477] width 432 height 28
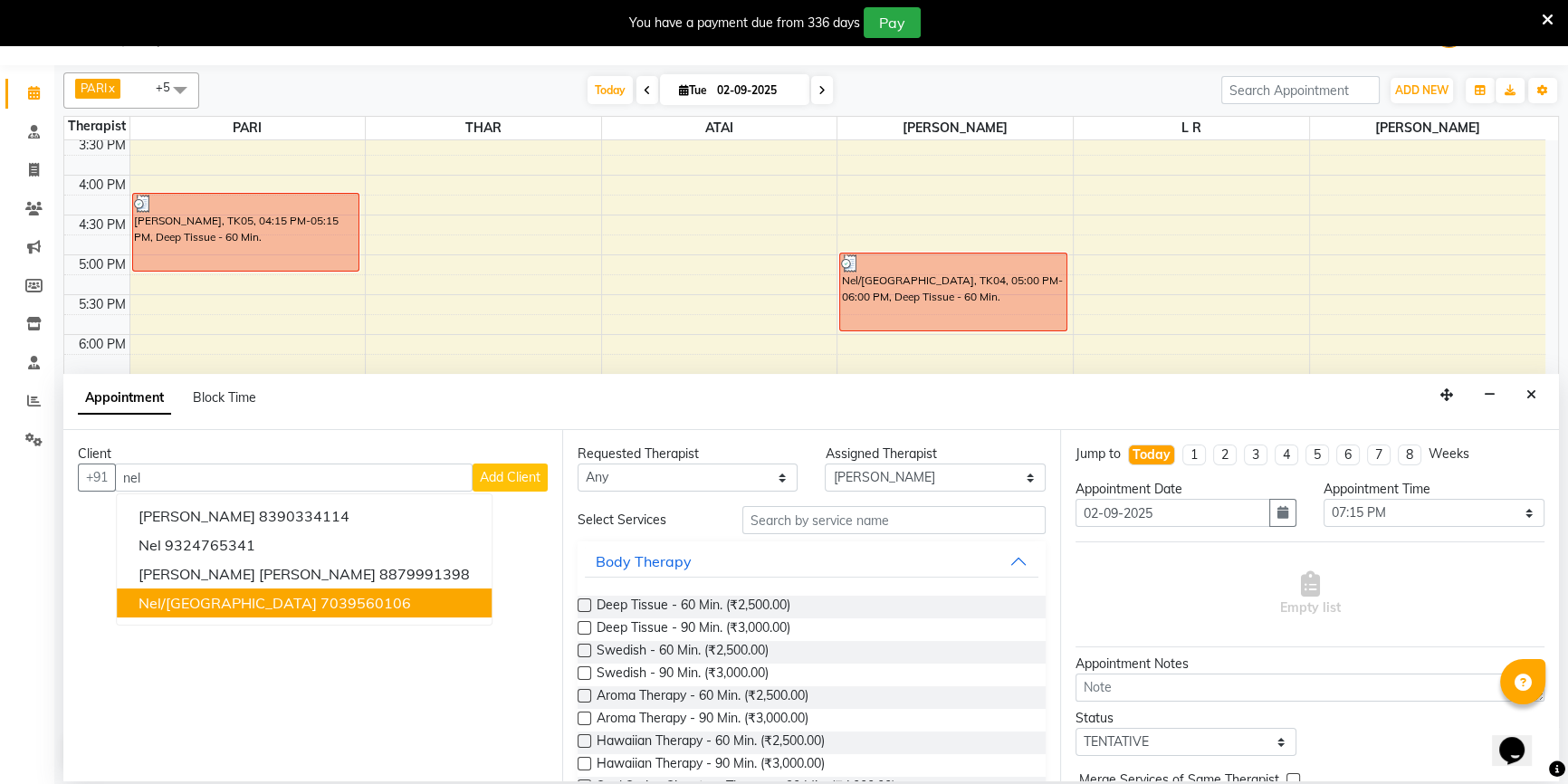
click at [350, 607] on button "Nel/[GEOGRAPHIC_DATA] 7039560106" at bounding box center [304, 603] width 374 height 29
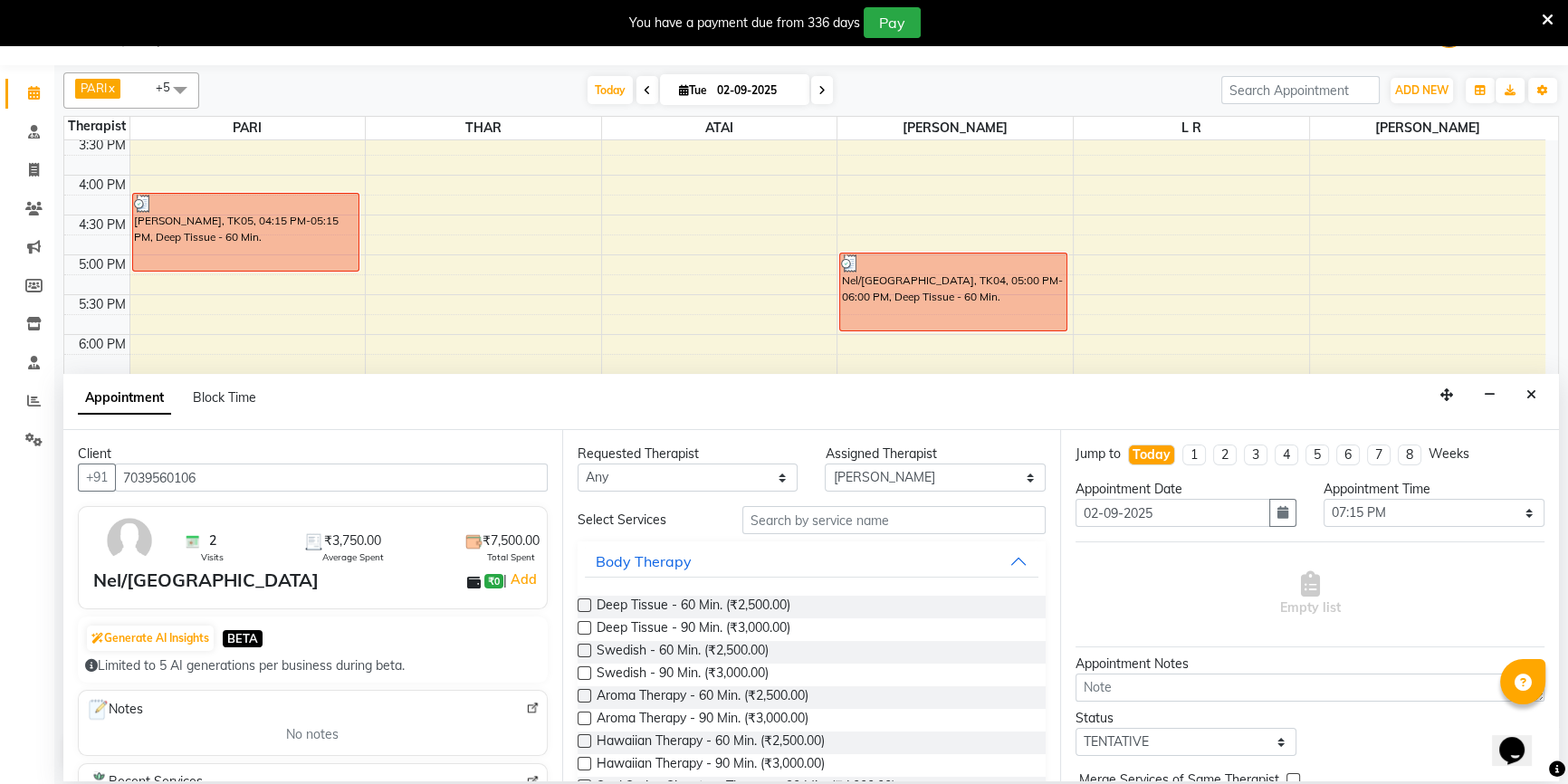
type input "7039560106"
click at [588, 600] on label at bounding box center [584, 605] width 13 height 13
click at [588, 601] on input "checkbox" at bounding box center [583, 607] width 11 height 11
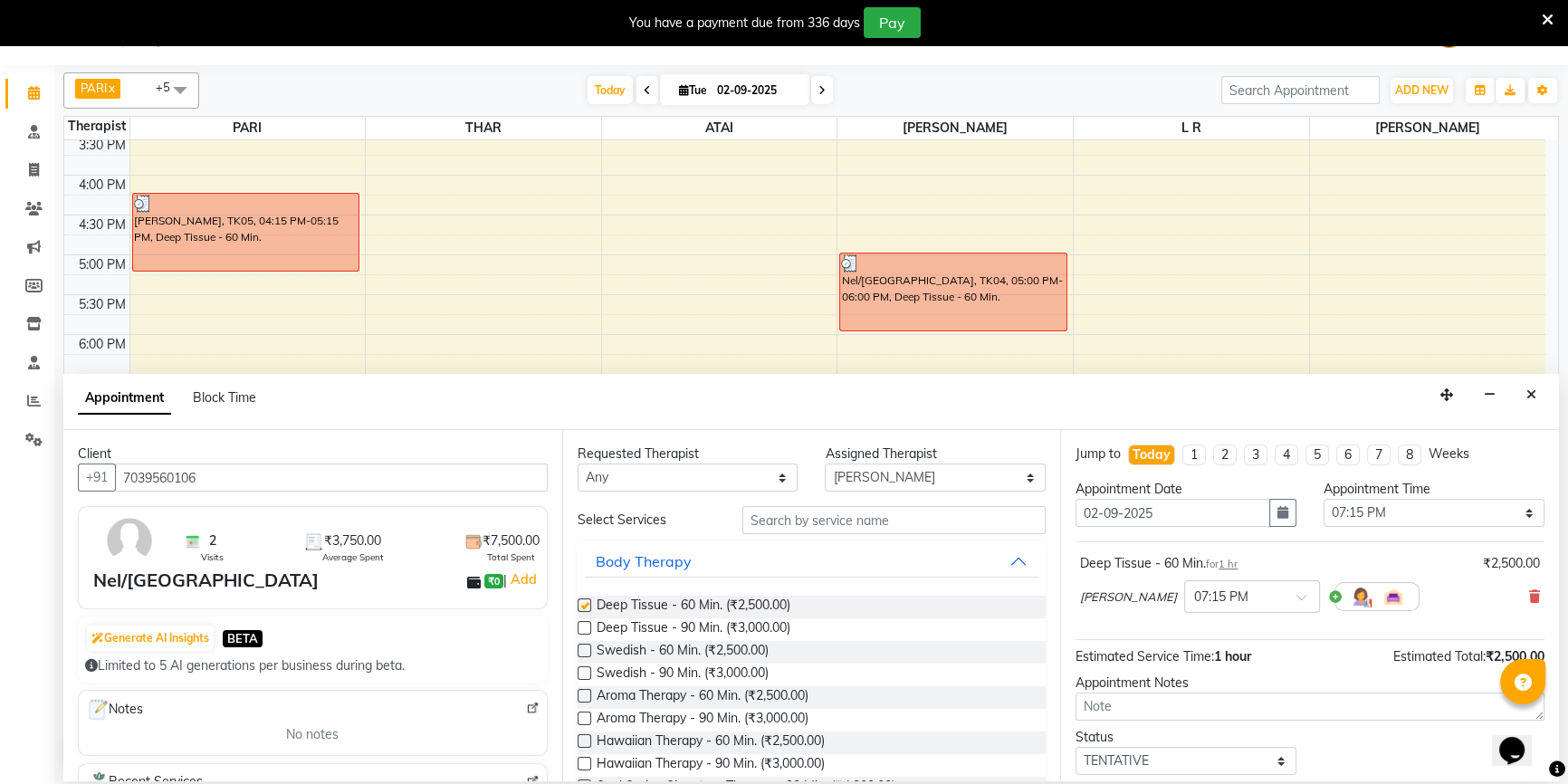
checkbox input "false"
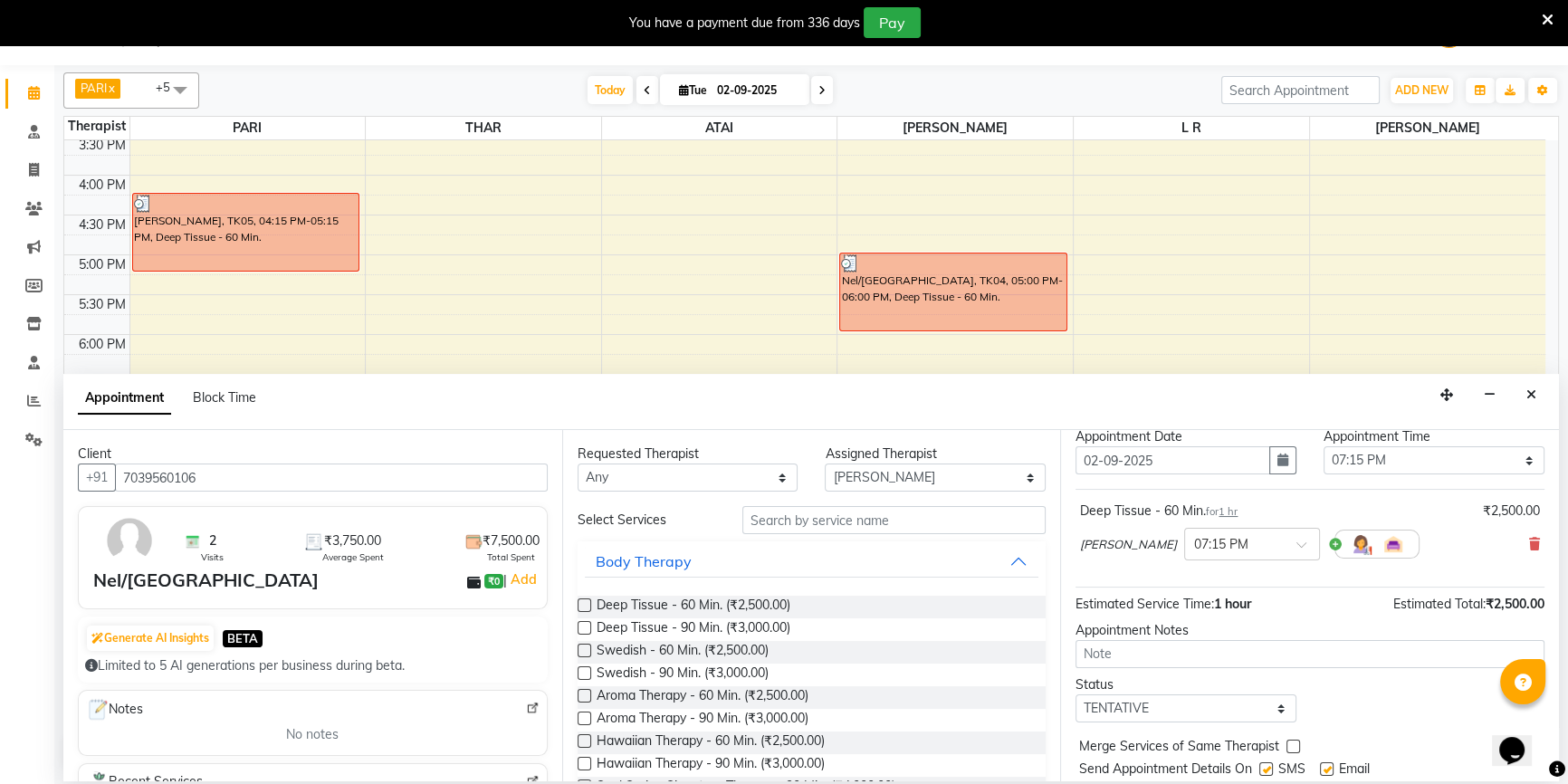
scroll to position [107, 0]
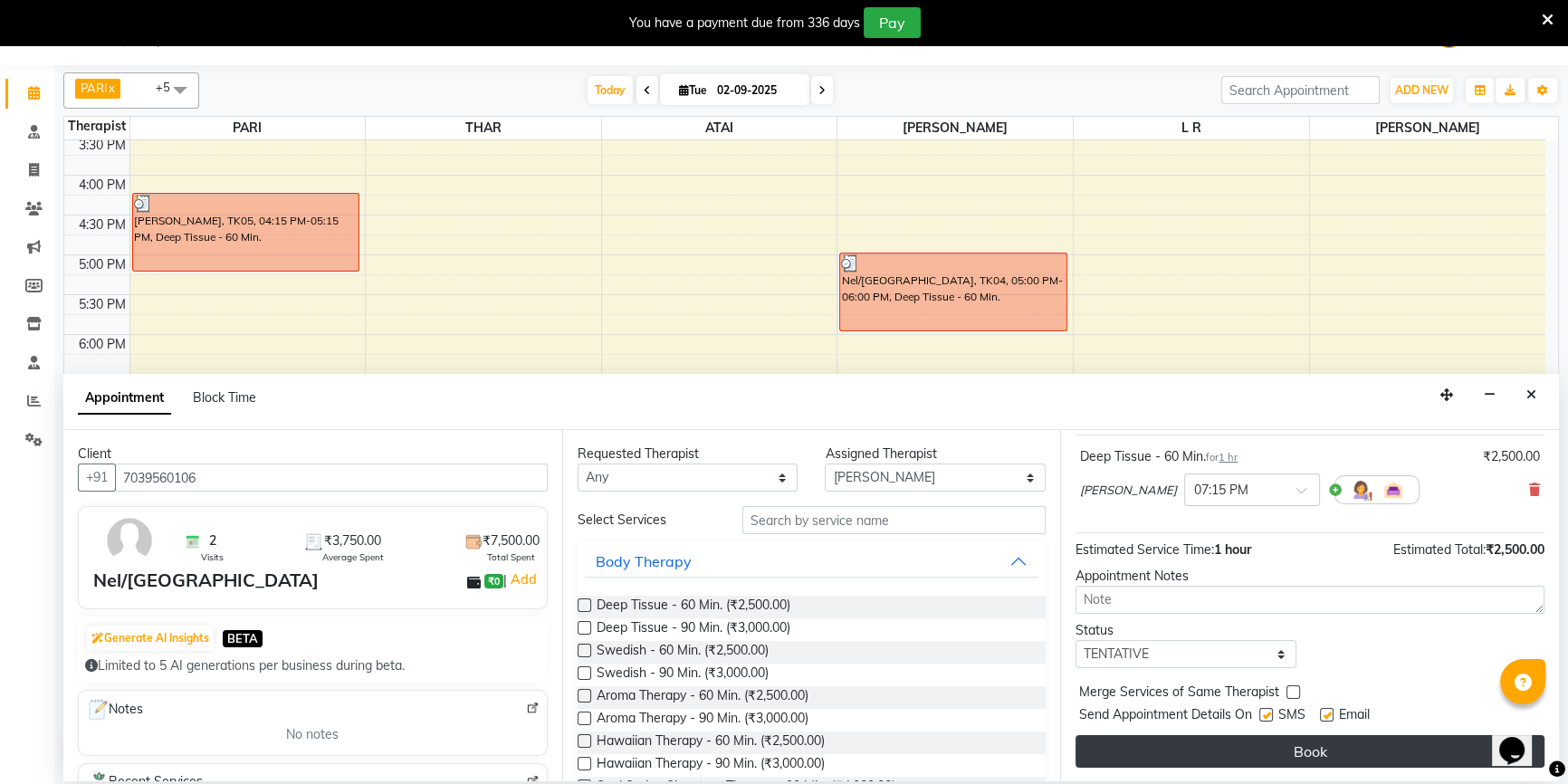
click at [1282, 757] on button "Book" at bounding box center [1310, 752] width 469 height 32
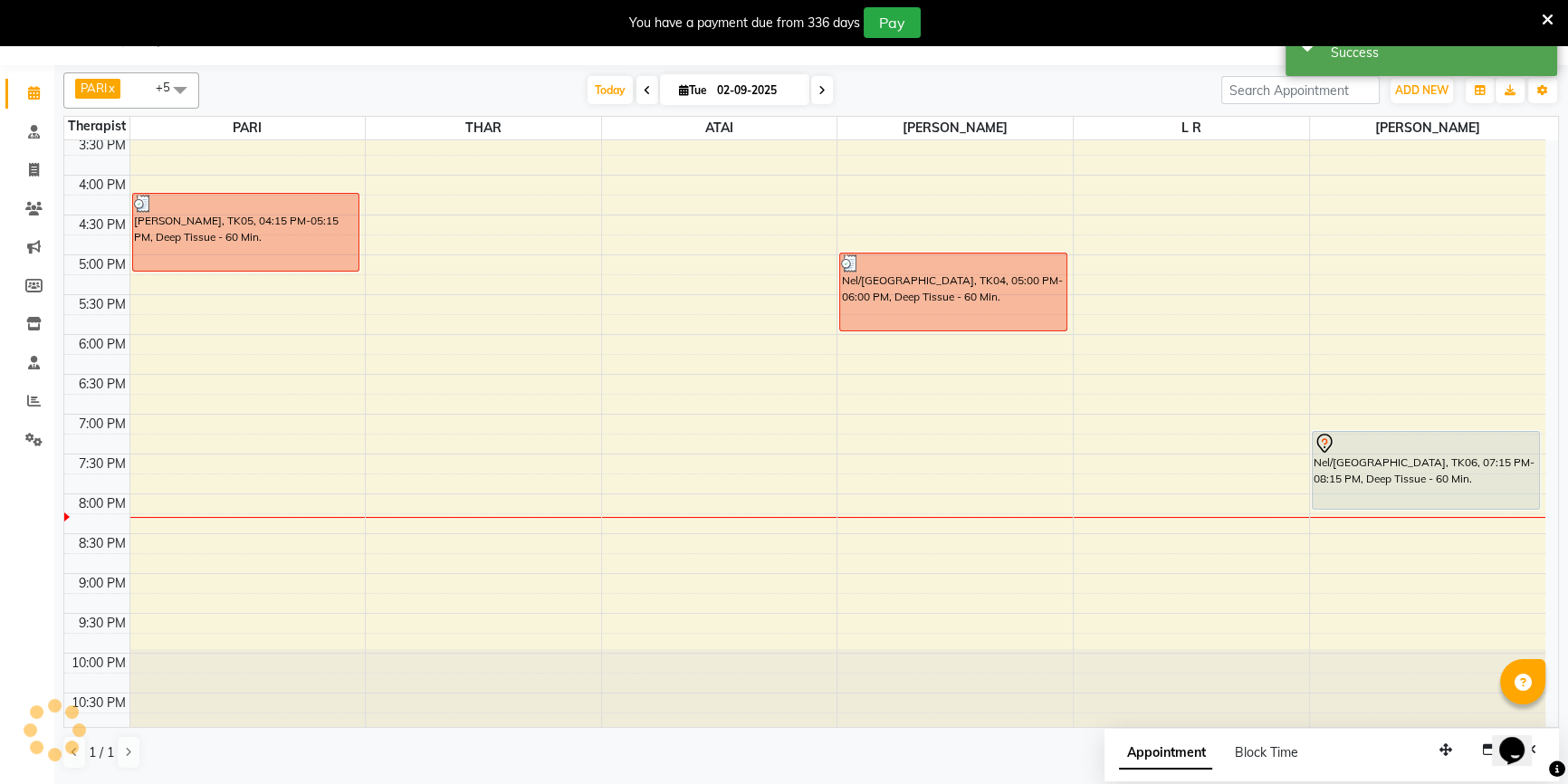
scroll to position [0, 0]
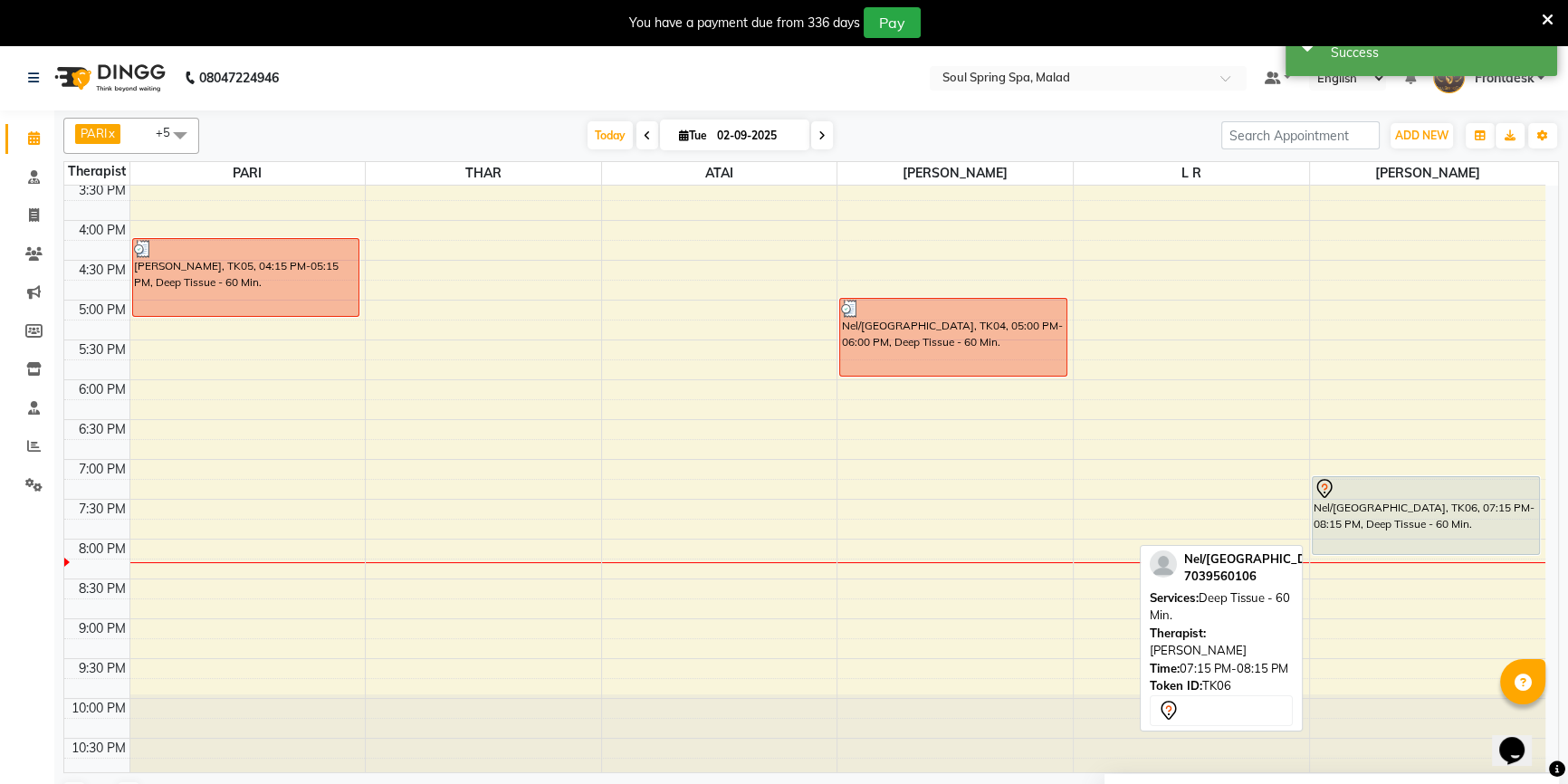
click at [1409, 508] on div "Nel/[GEOGRAPHIC_DATA], TK06, 07:15 PM-08:15 PM, Deep Tissue - 60 Min." at bounding box center [1426, 515] width 227 height 77
select select "7"
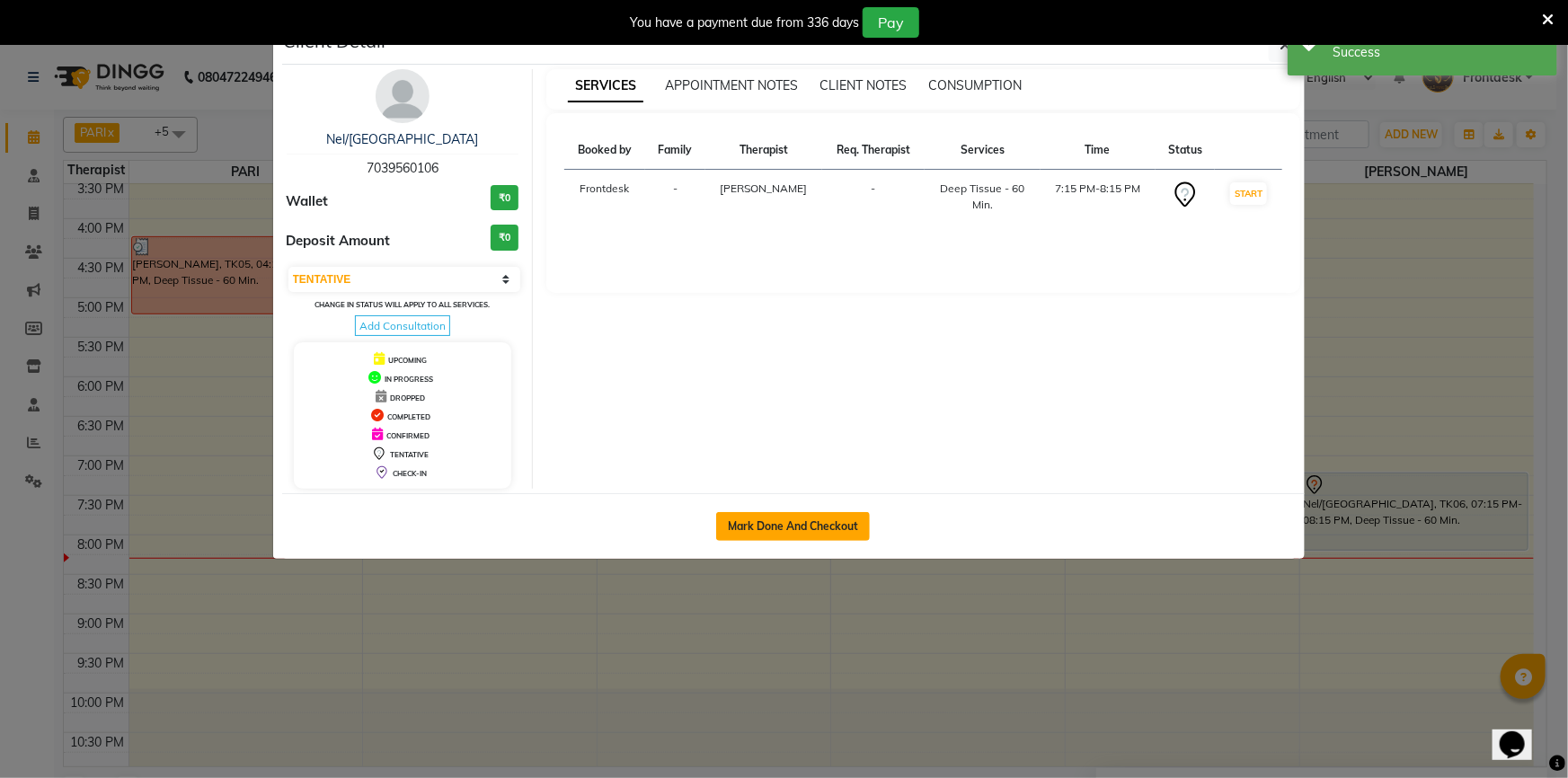
click at [795, 539] on div "Mark Done And Checkout" at bounding box center [793, 526] width 1022 height 65
click at [793, 523] on button "Mark Done And Checkout" at bounding box center [793, 527] width 154 height 28
select select "service"
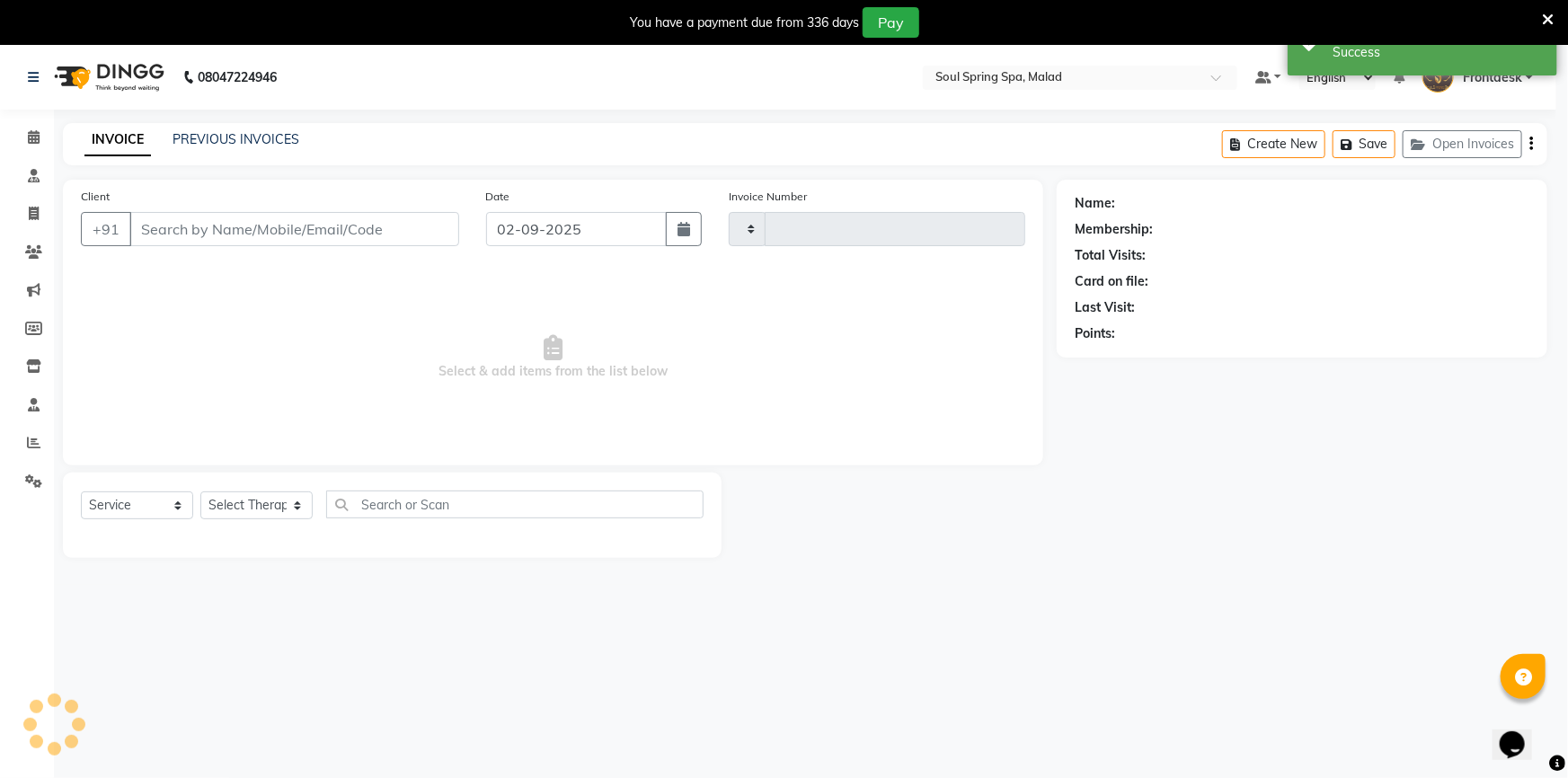
type input "1396"
select select "4947"
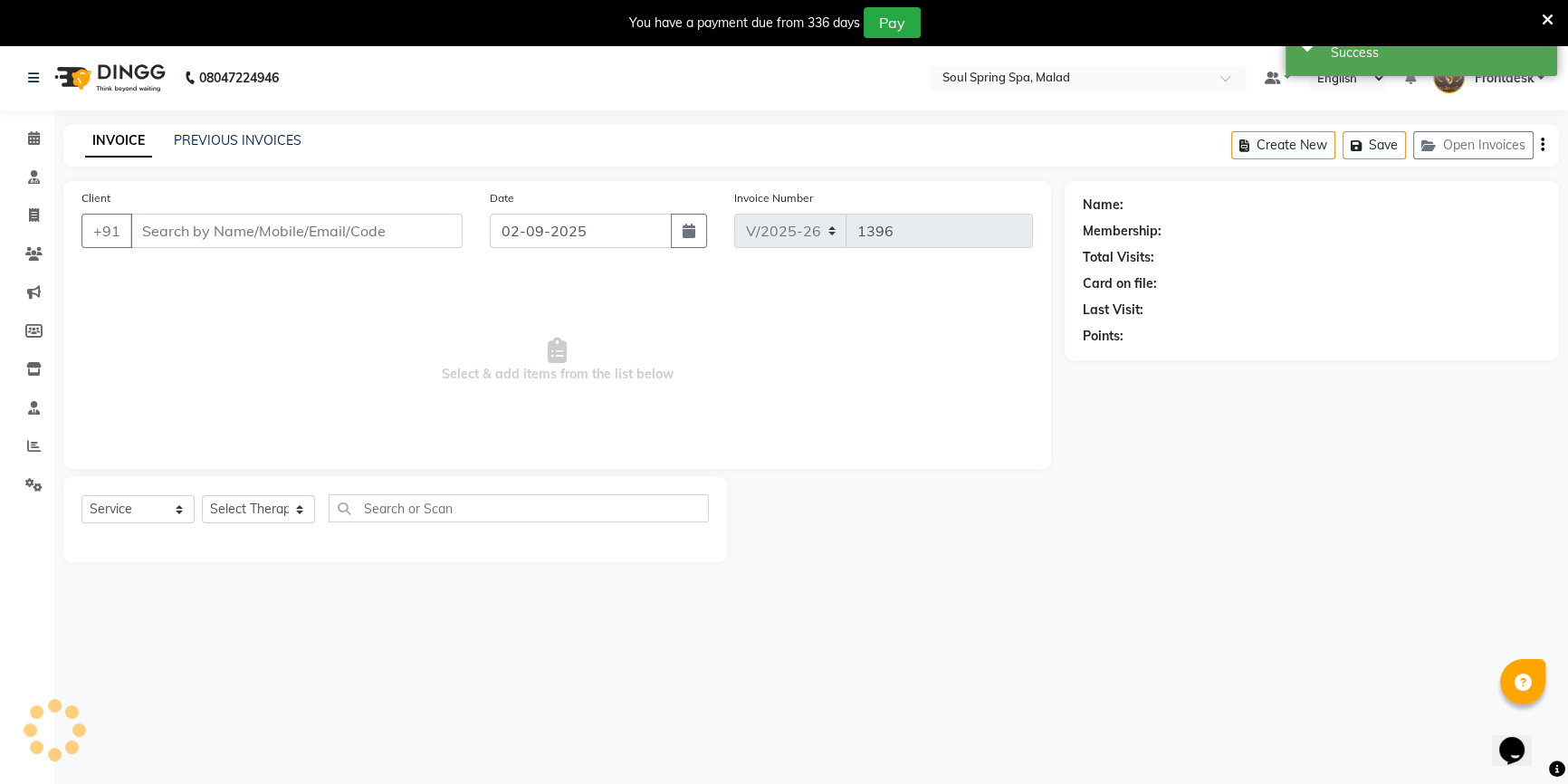
type input "7039560106"
select select "86414"
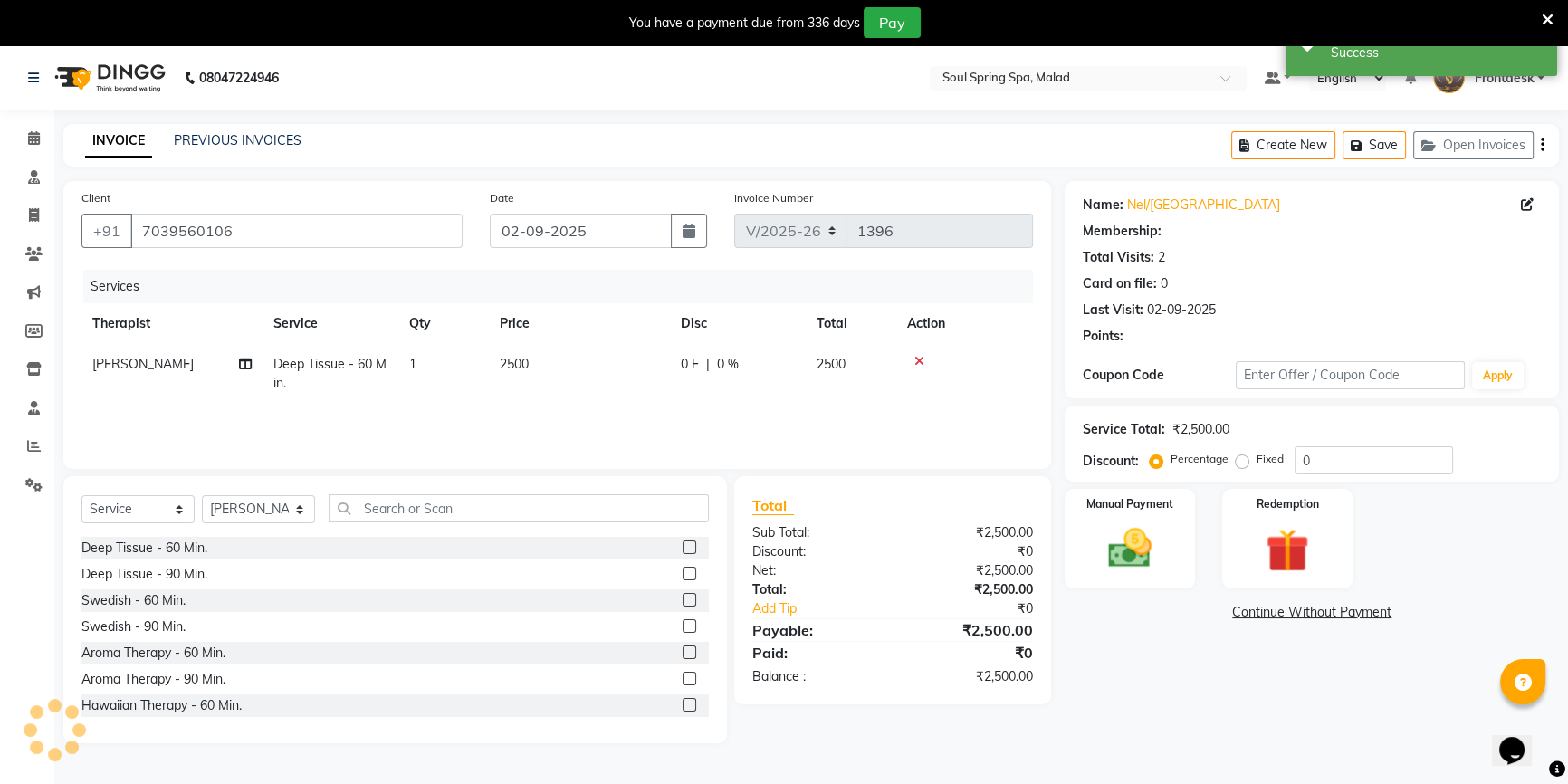
click at [521, 388] on td "2500" at bounding box center [579, 373] width 181 height 60
select select "86414"
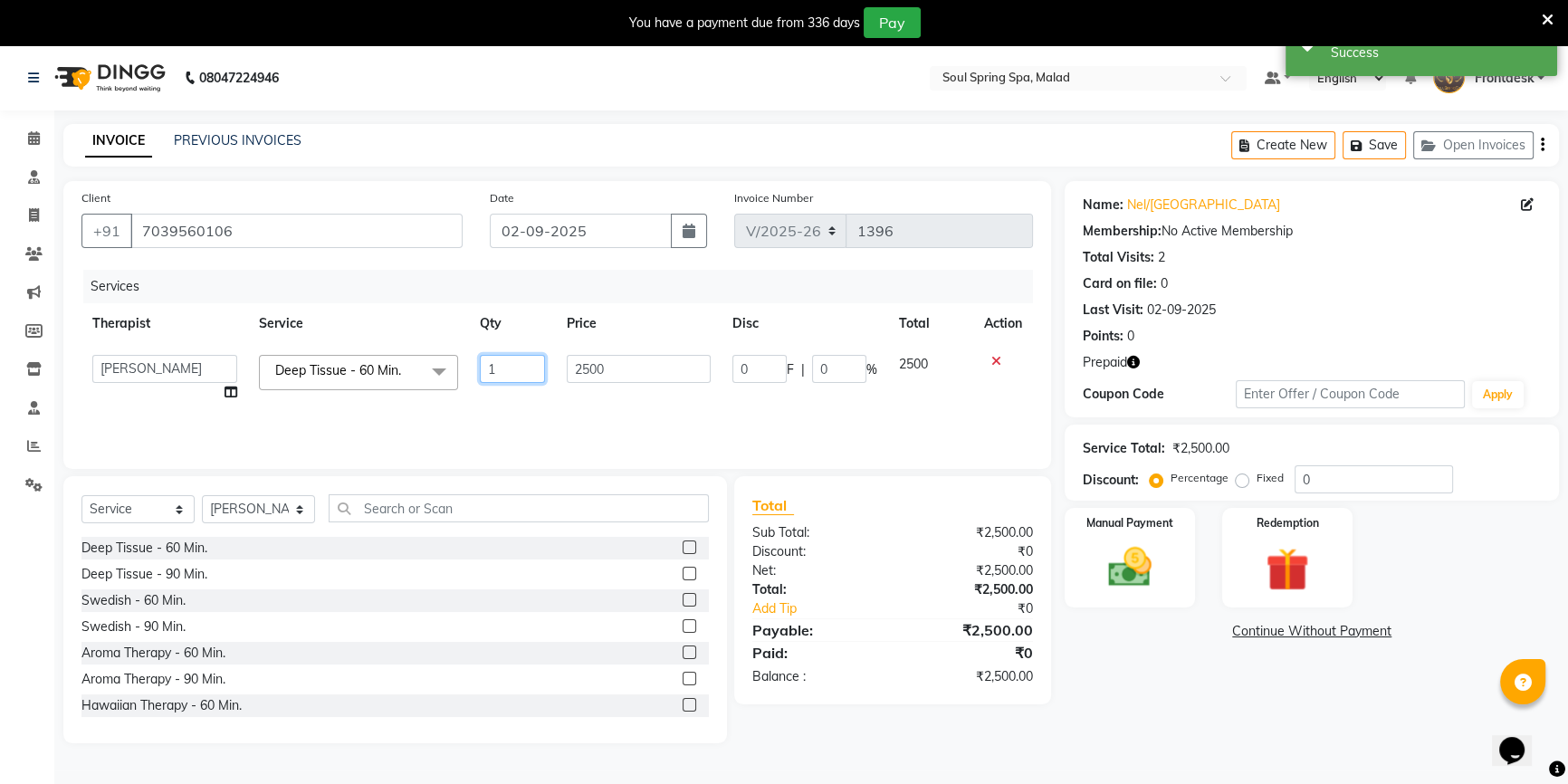
click at [534, 364] on input "1" at bounding box center [513, 369] width 65 height 28
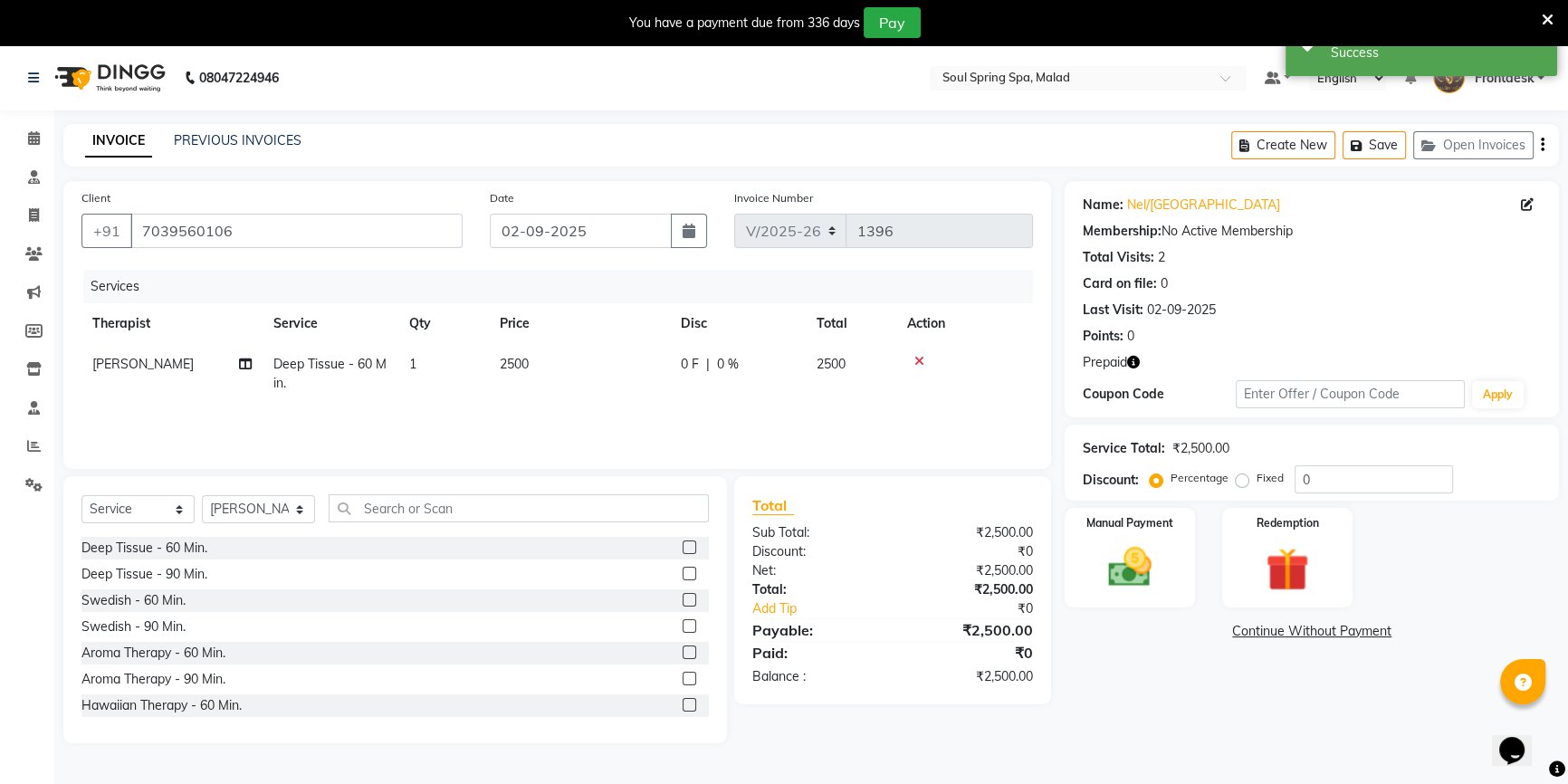
click at [579, 376] on td "2500" at bounding box center [579, 373] width 181 height 60
select select "86414"
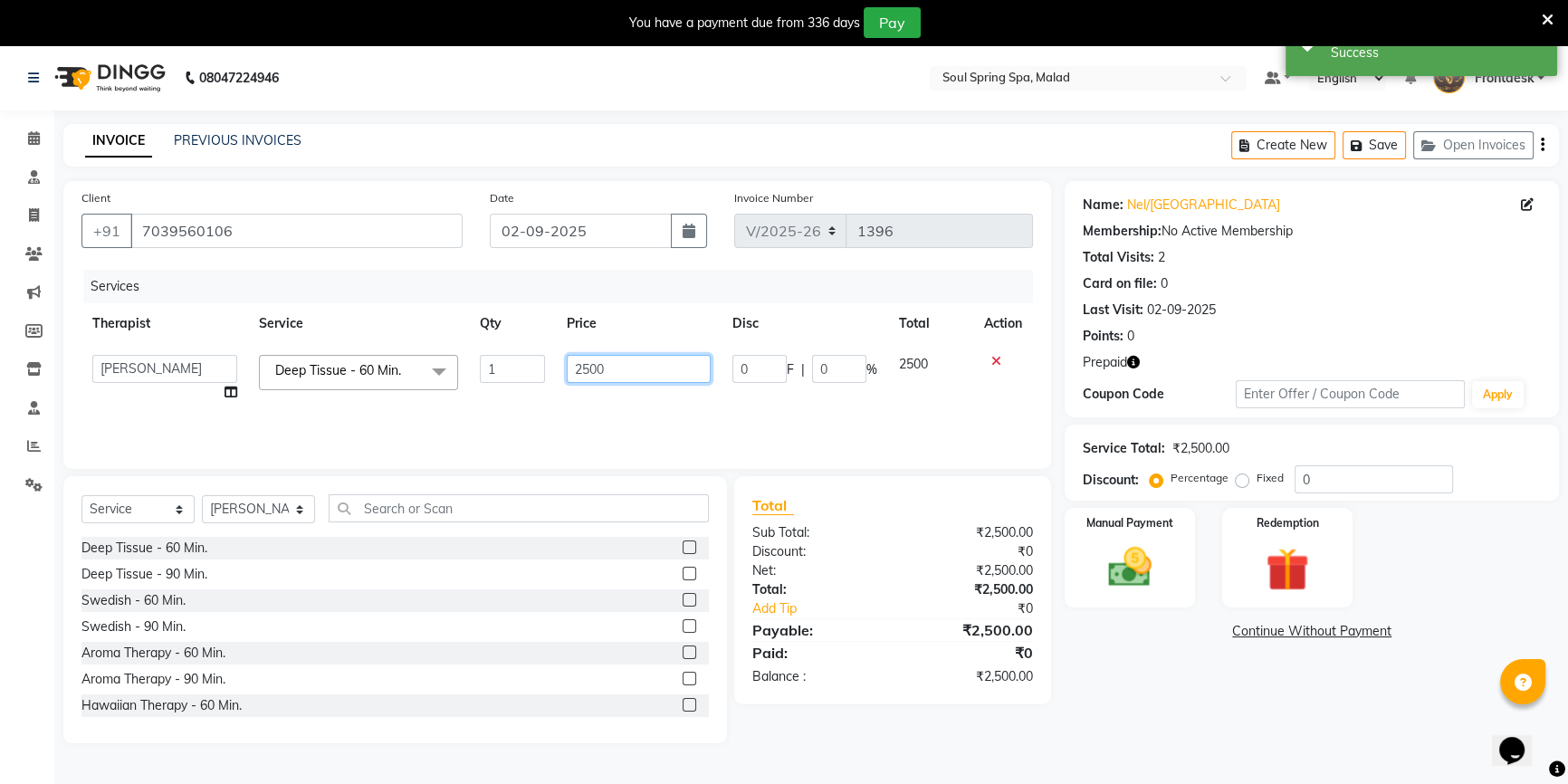
click at [591, 372] on input "2500" at bounding box center [639, 369] width 145 height 28
type input "2000"
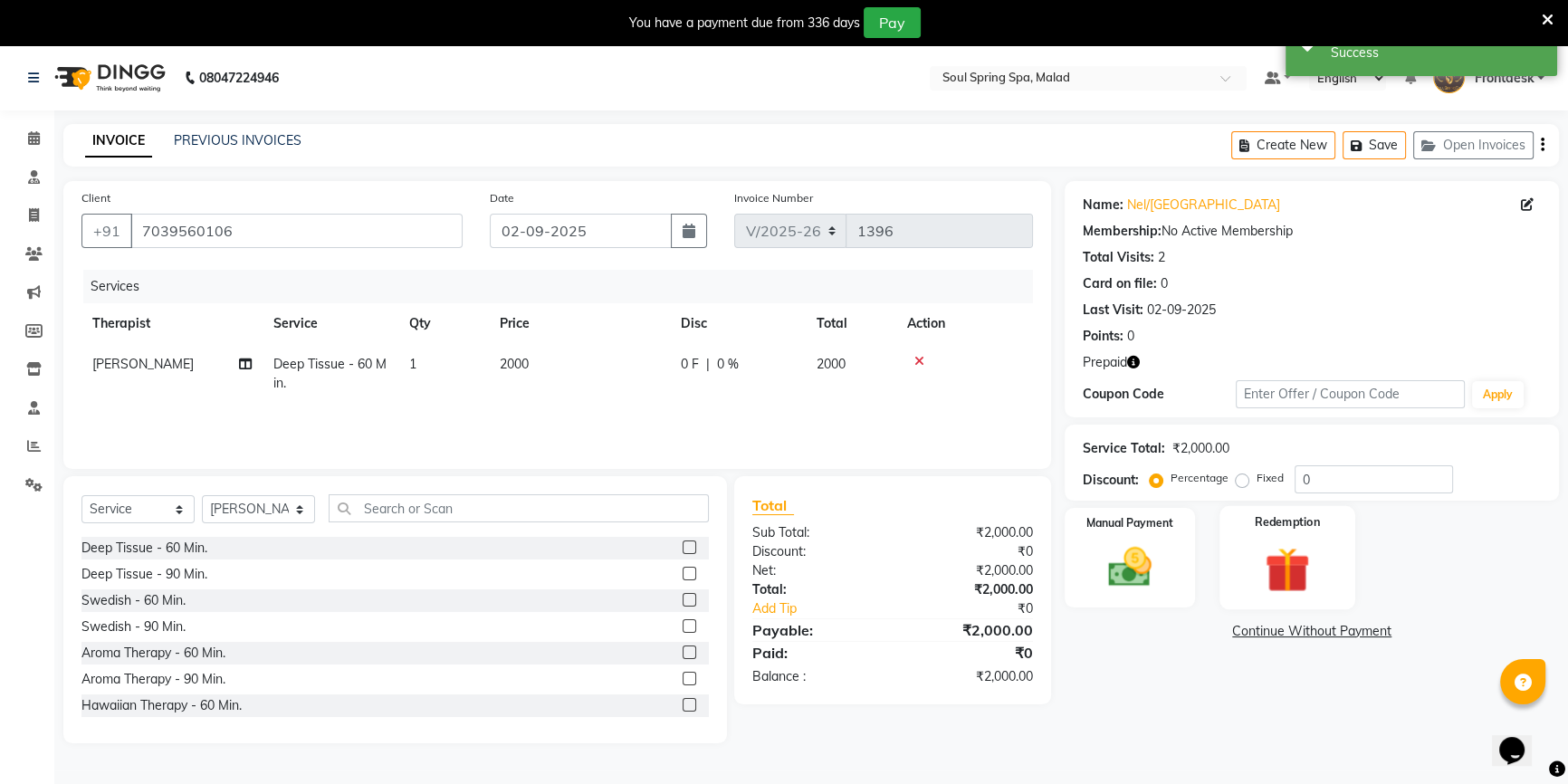
click at [1307, 555] on img at bounding box center [1287, 569] width 73 height 56
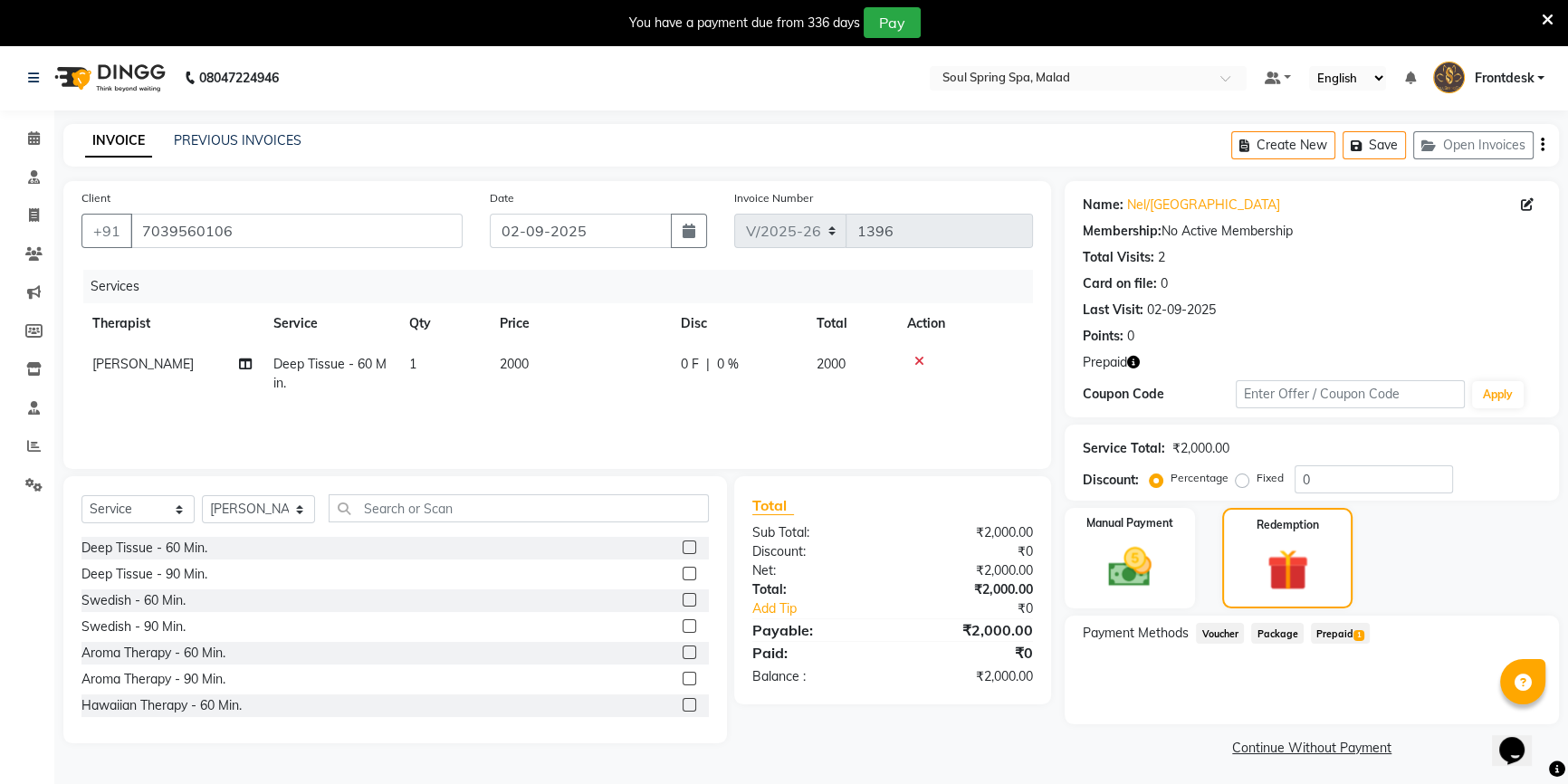
click at [1342, 633] on span "Prepaid 1" at bounding box center [1340, 633] width 59 height 21
click at [1513, 735] on button "Opens Chat This icon Opens the chat window." at bounding box center [1512, 751] width 40 height 30
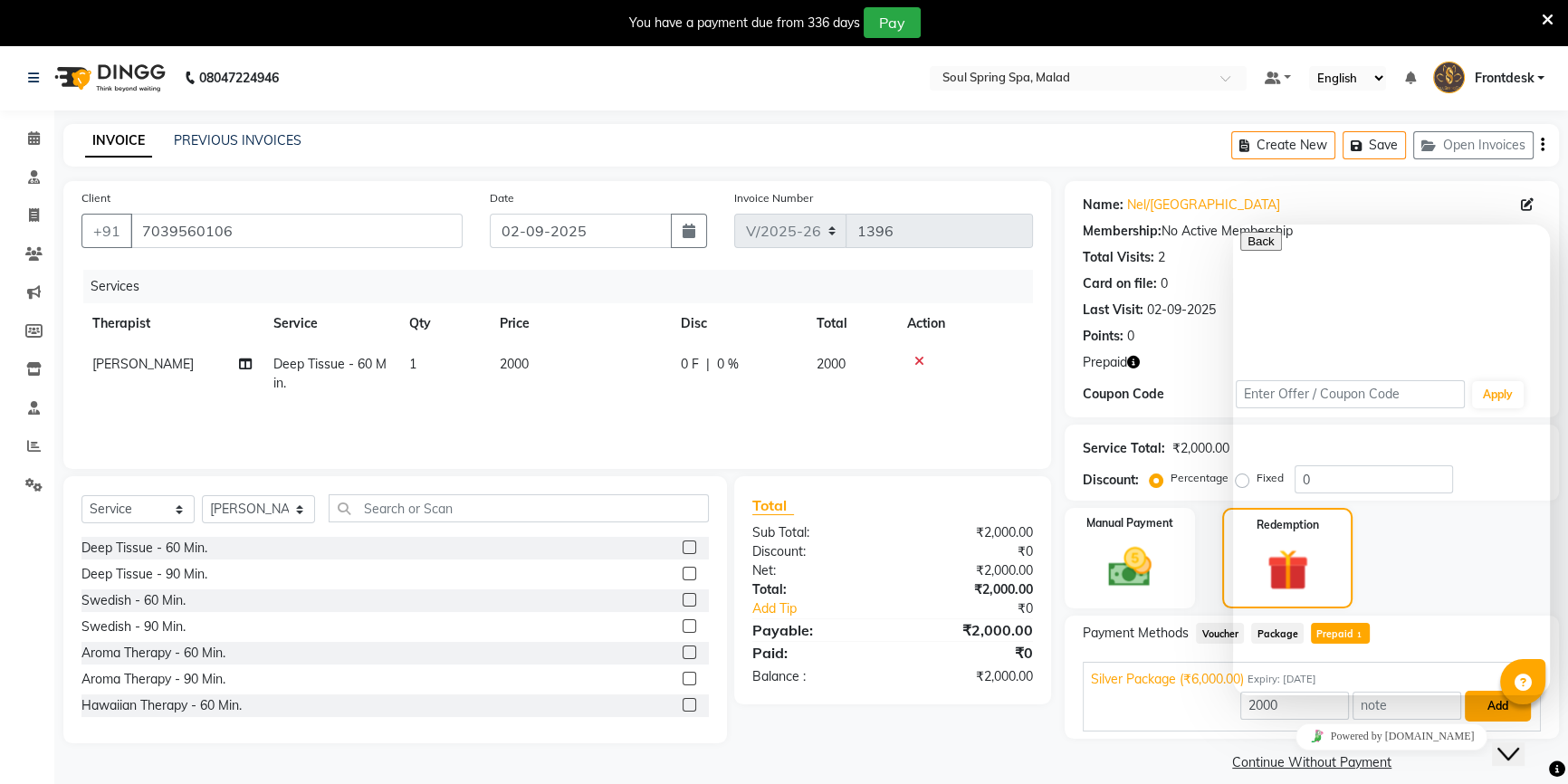
click at [1501, 707] on button "Add" at bounding box center [1498, 706] width 66 height 30
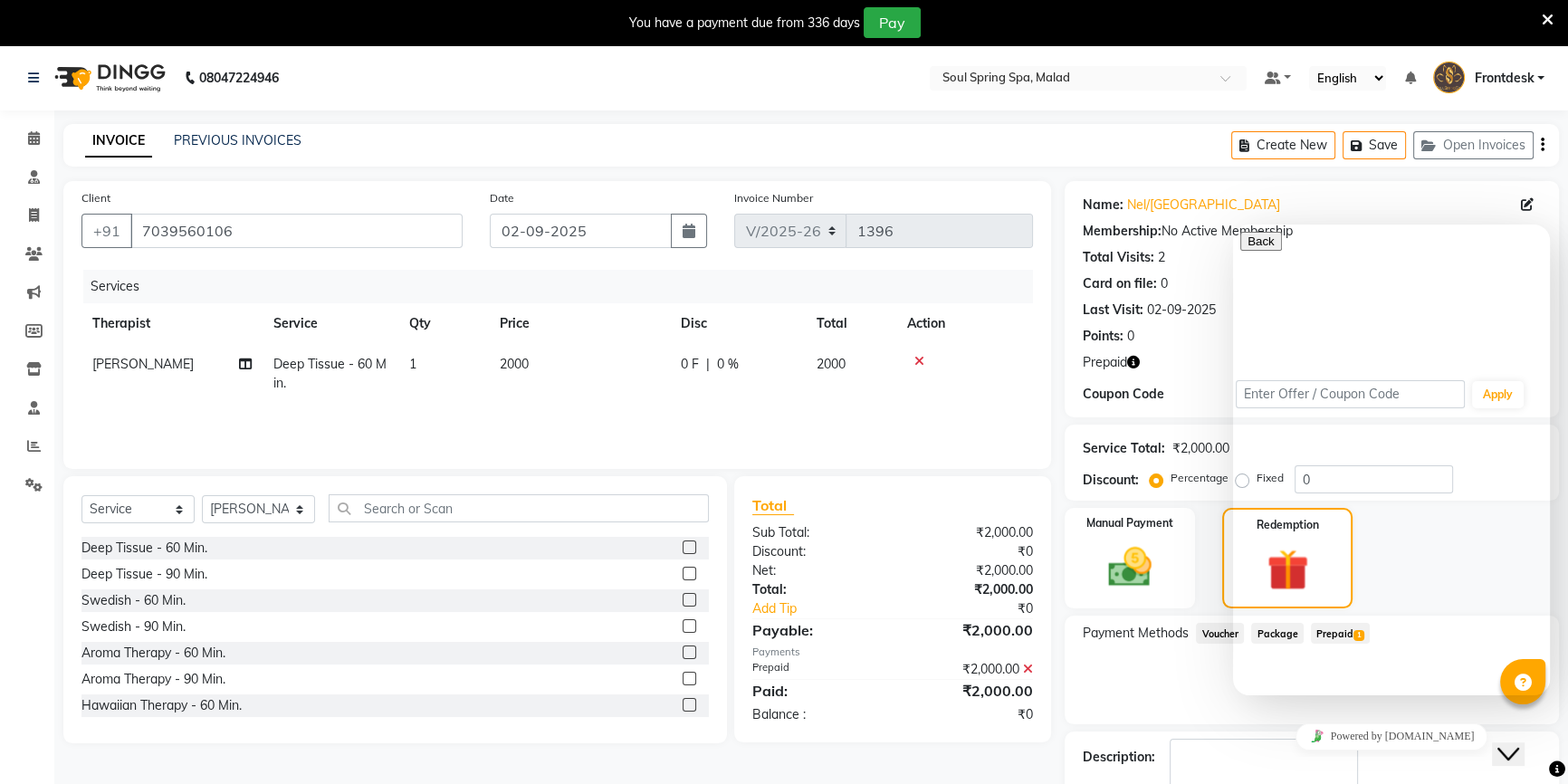
click at [1039, 333] on div "Client [PHONE_NUMBER] Date [DATE] Invoice Number V/2025 V/[PHONE_NUMBER] Servic…" at bounding box center [557, 325] width 988 height 288
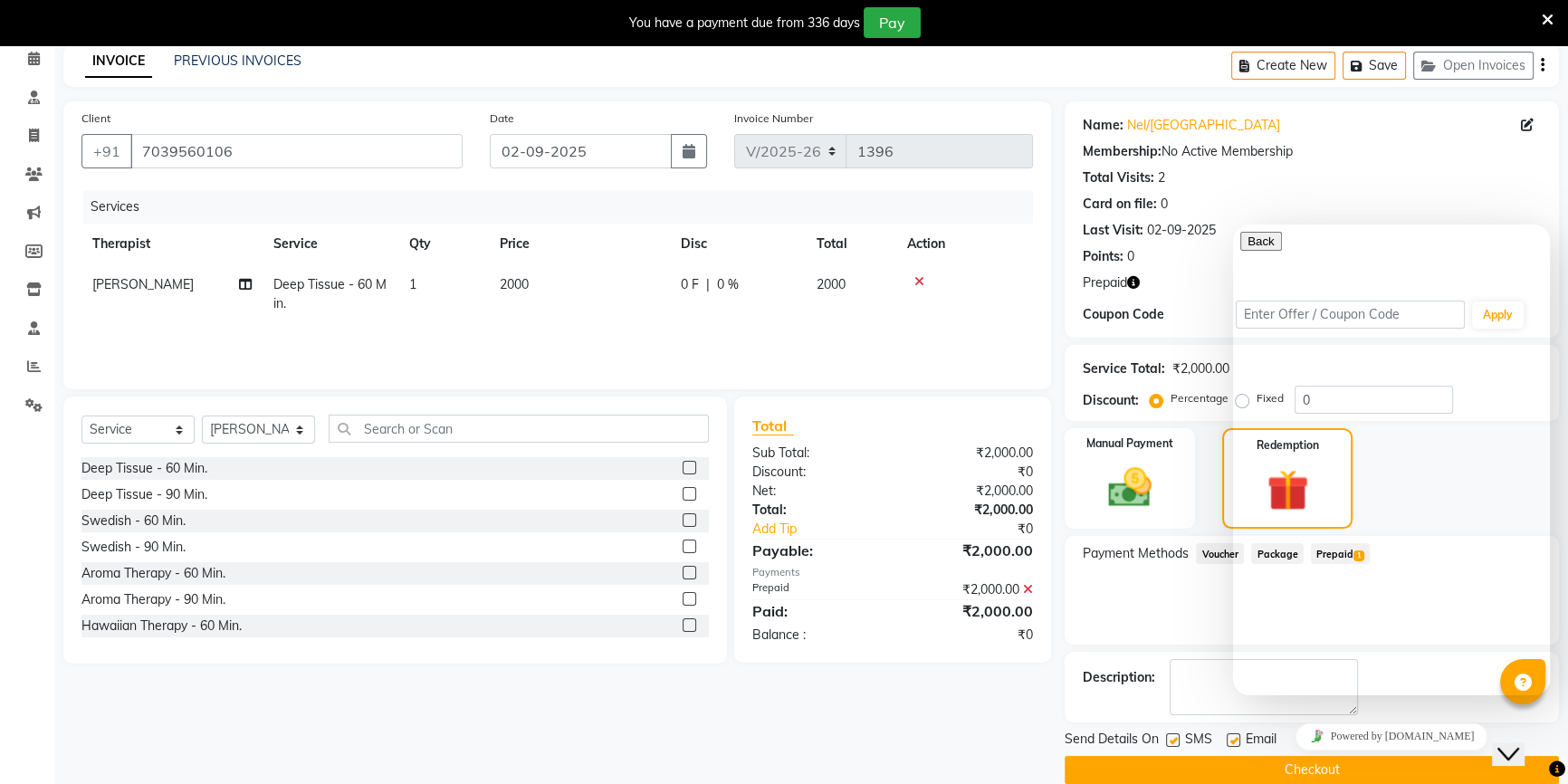
scroll to position [106, 0]
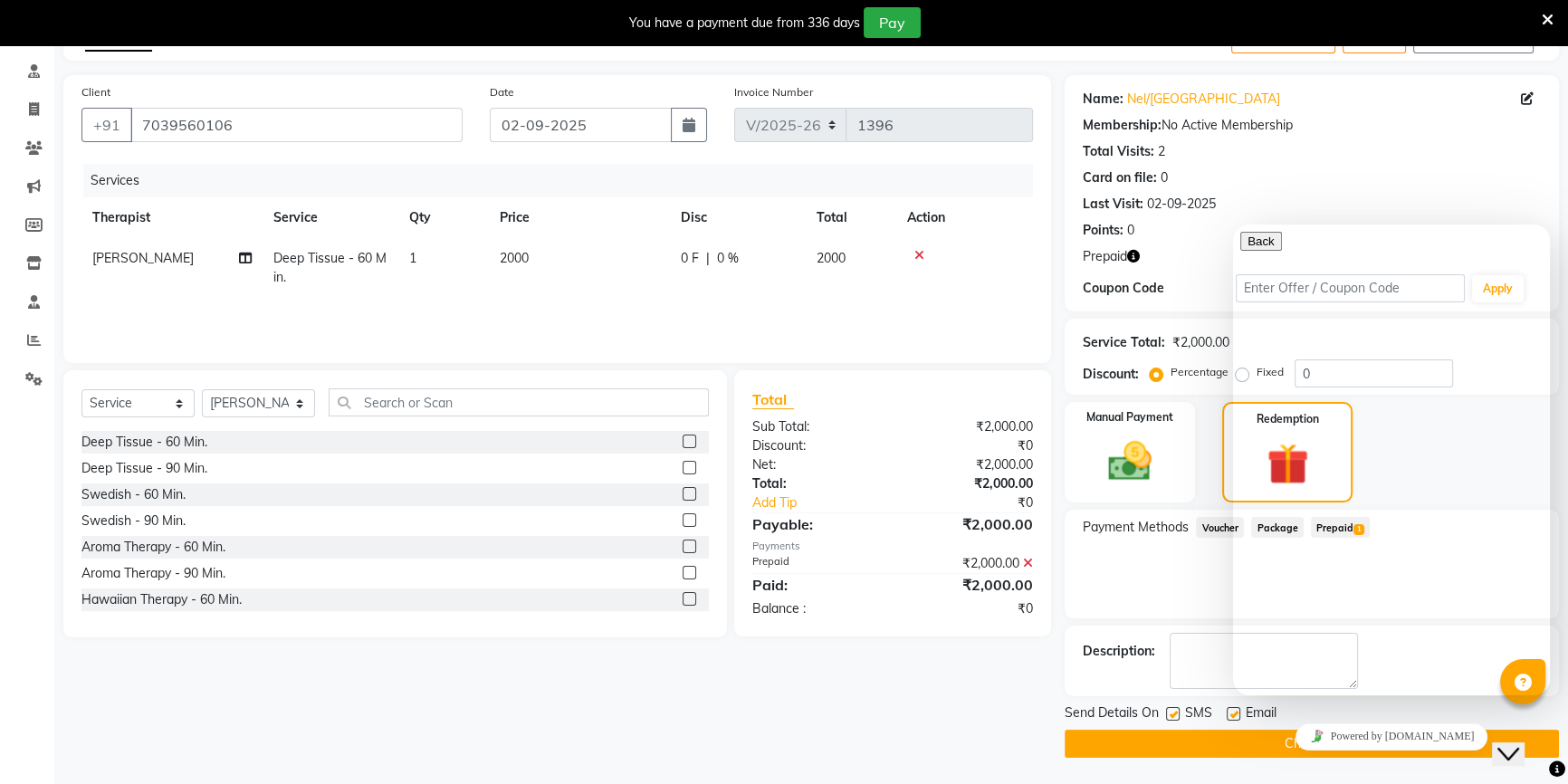
click at [1449, 768] on main "INVOICE PREVIOUS INVOICES Create New Save Open Invoices Client [PHONE_NUMBER] D…" at bounding box center [811, 401] width 1514 height 767
click at [986, 200] on th "Action" at bounding box center [964, 217] width 136 height 41
drag, startPoint x: 986, startPoint y: 200, endPoint x: 1213, endPoint y: 253, distance: 233.1
click at [986, 199] on th "Action" at bounding box center [964, 217] width 136 height 41
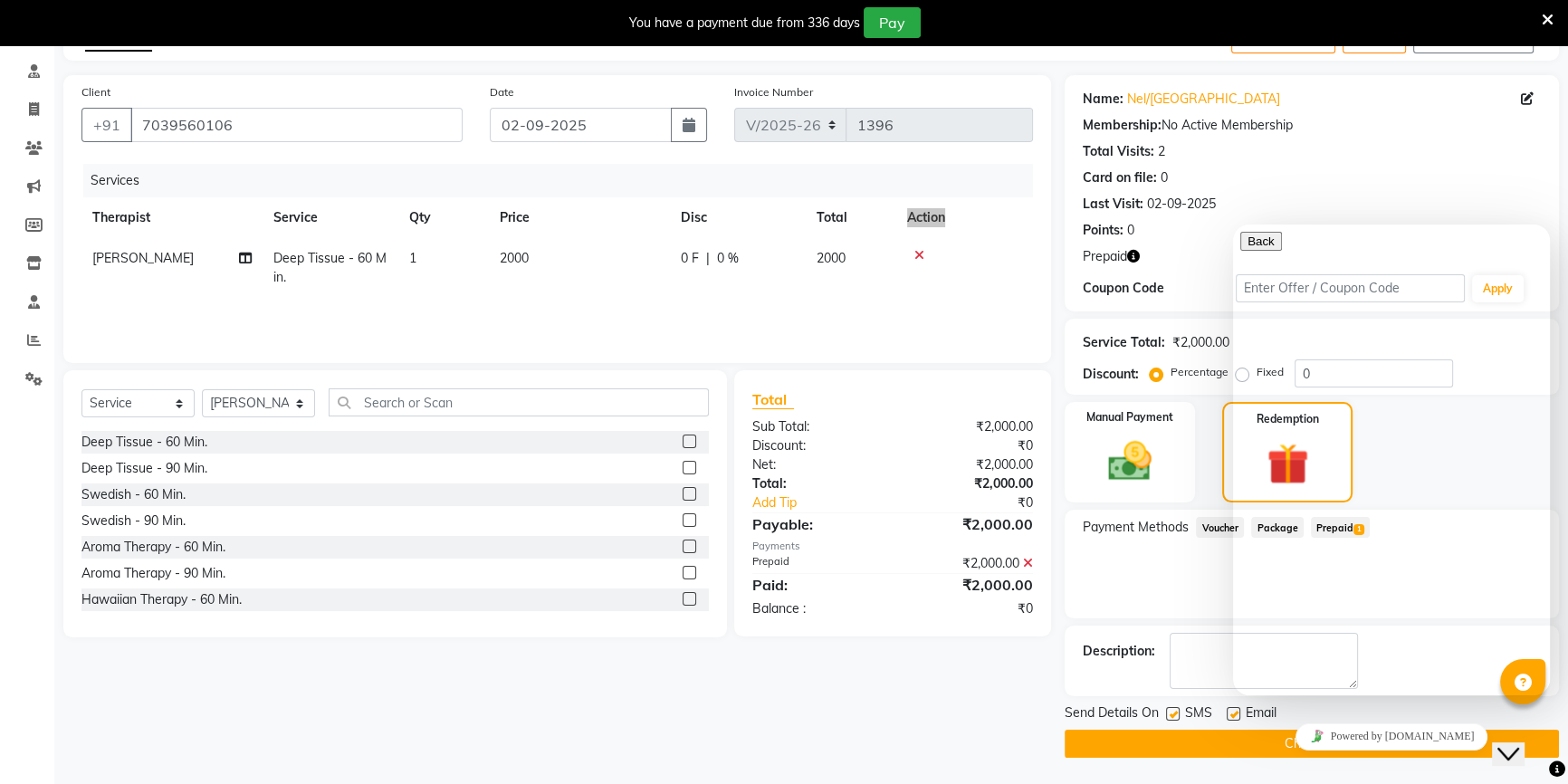
click at [1260, 248] on button "Back" at bounding box center [1261, 241] width 42 height 19
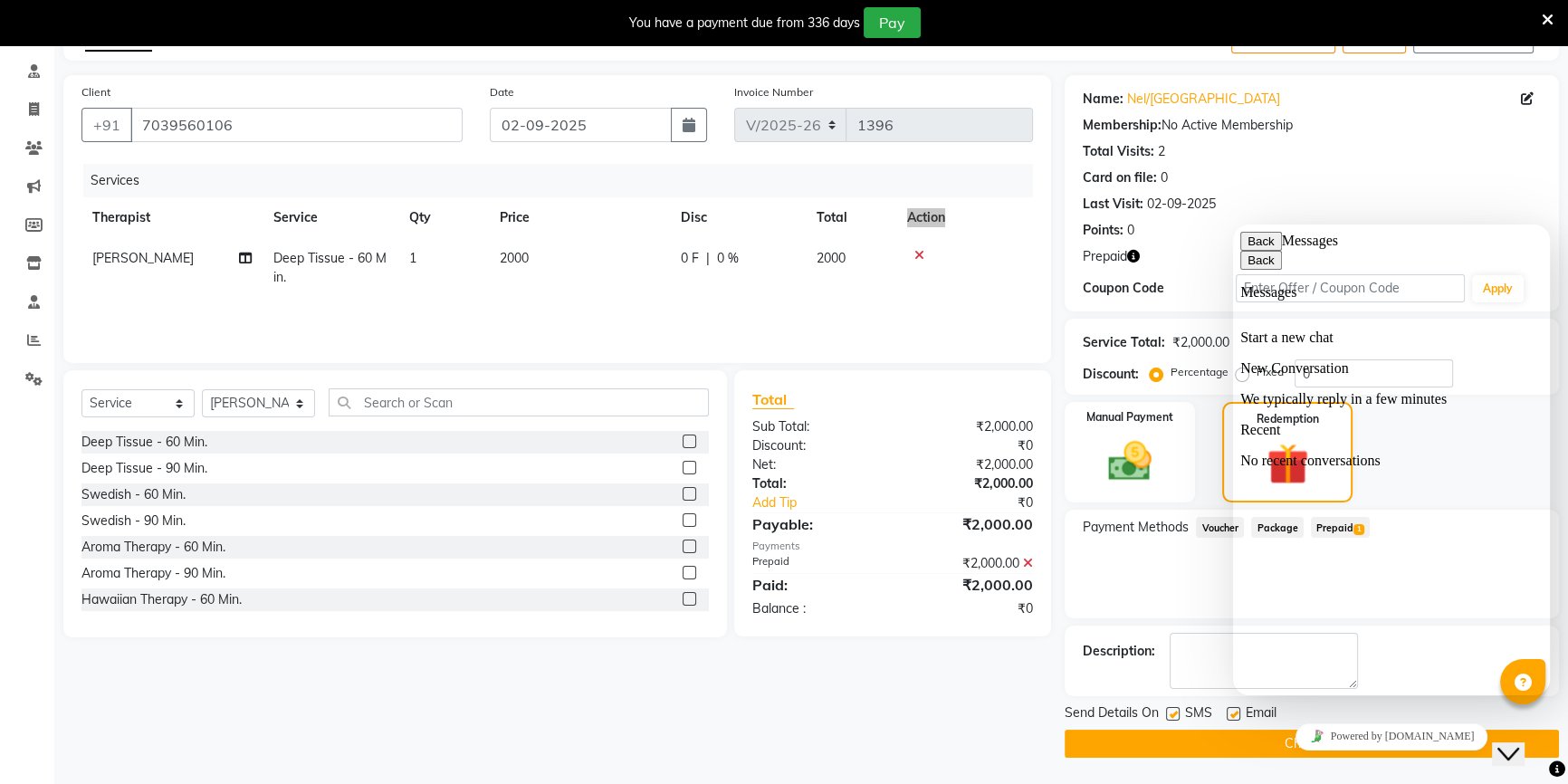
click at [1514, 748] on icon "Close Chat This icon closes the chat window." at bounding box center [1508, 754] width 22 height 22
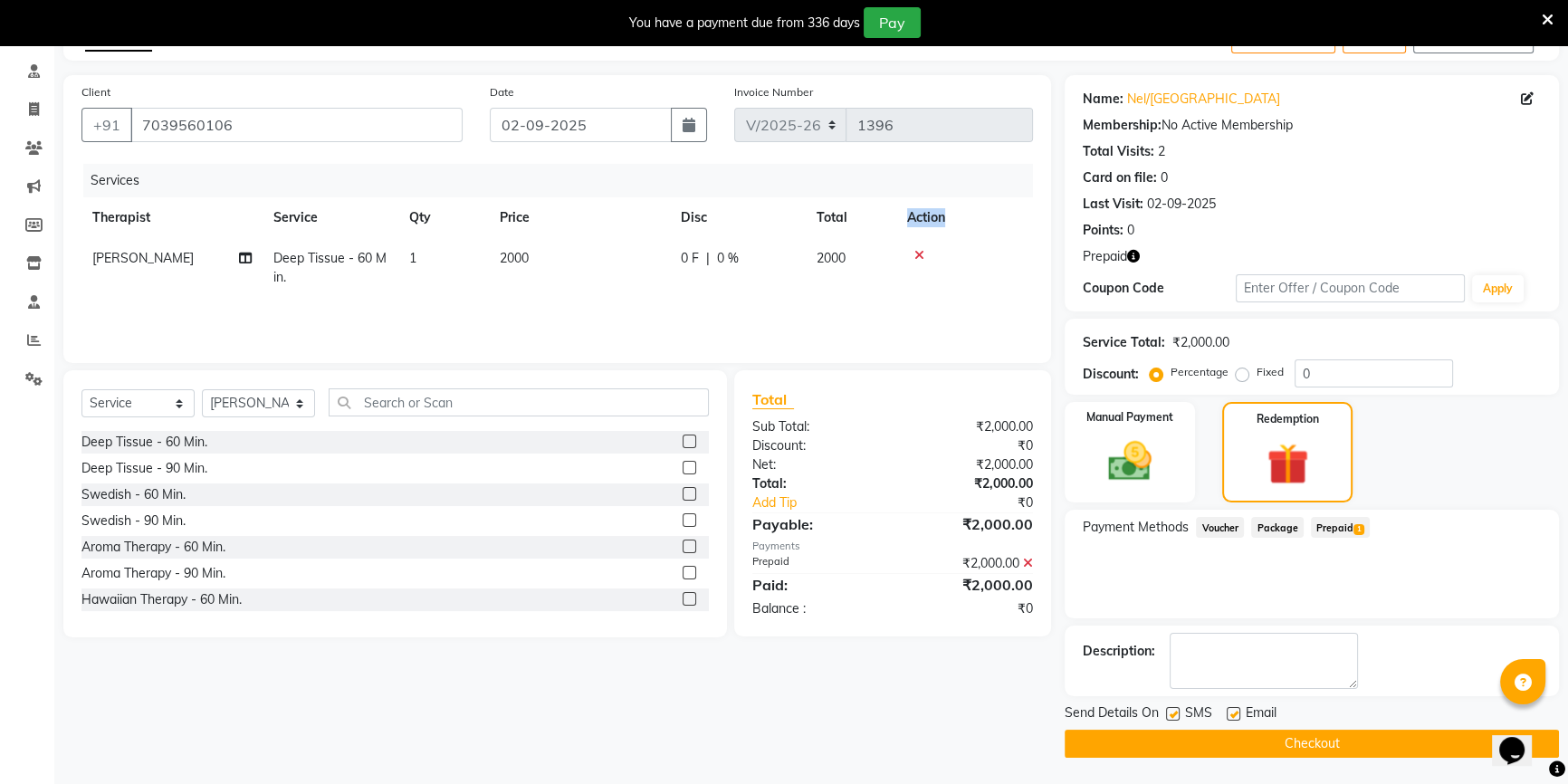
click at [1261, 738] on button "Checkout" at bounding box center [1312, 743] width 494 height 28
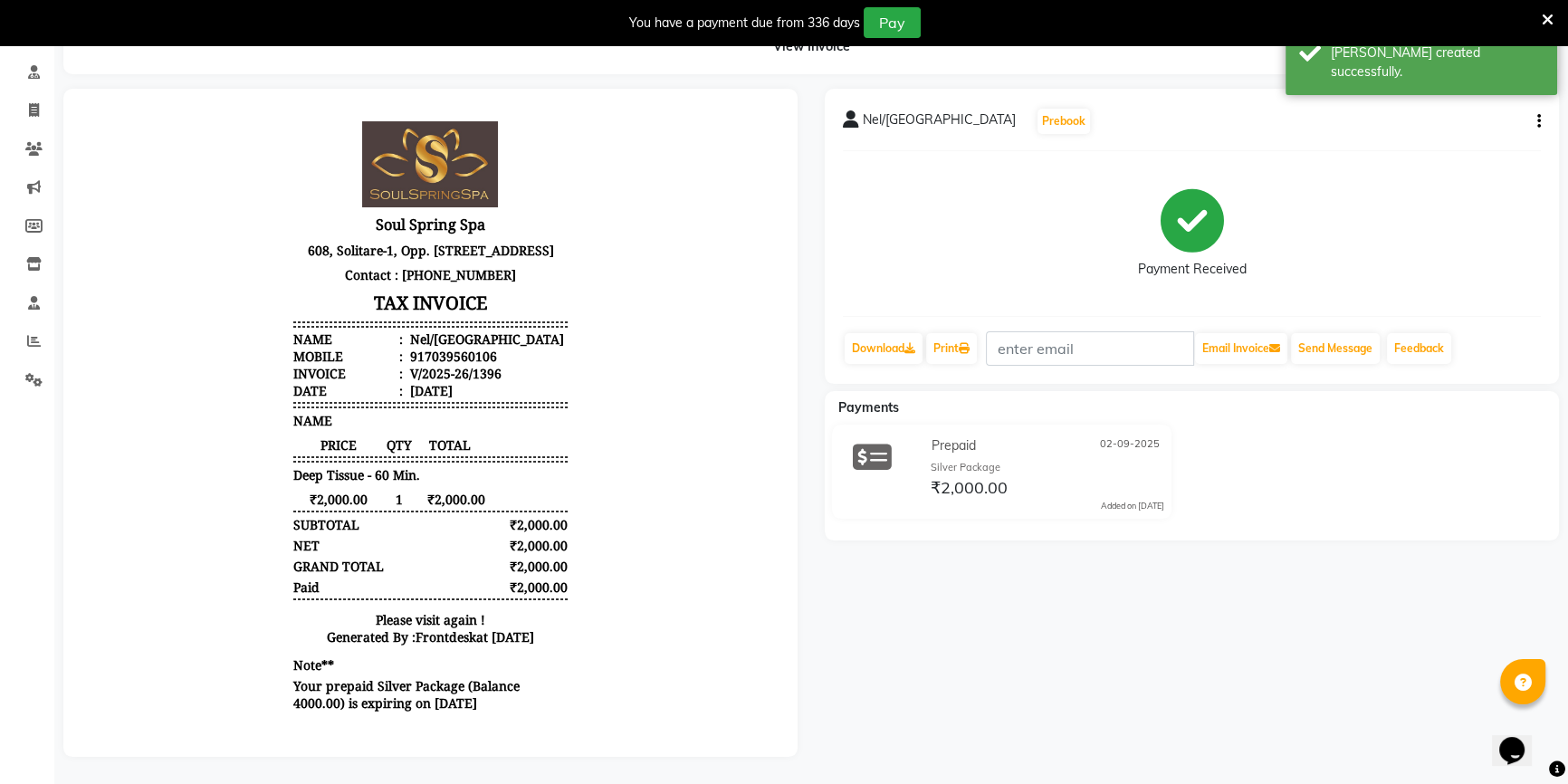
scroll to position [14, 0]
click at [31, 75] on icon at bounding box center [33, 71] width 11 height 13
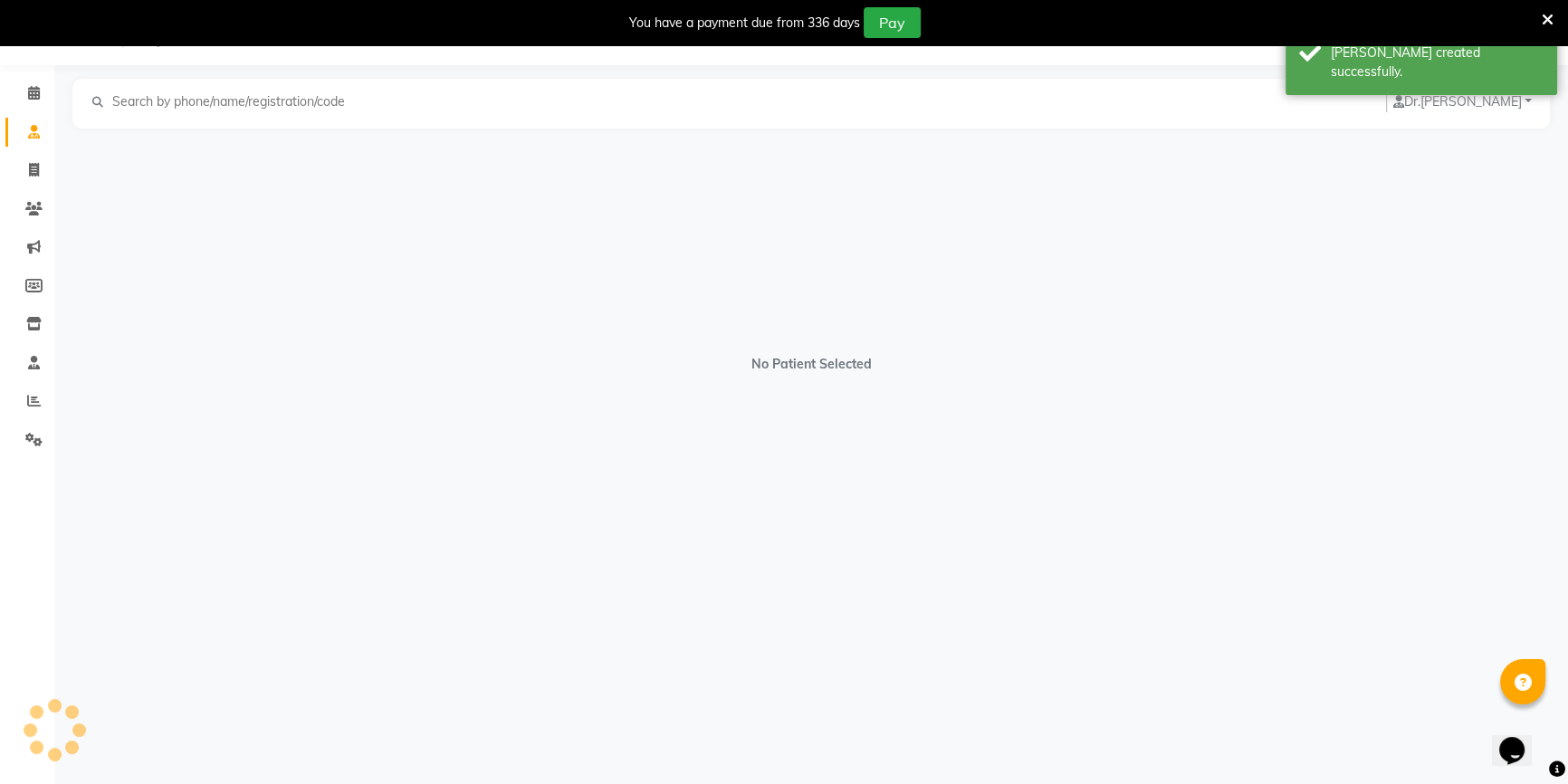
scroll to position [46, 0]
click at [10, 92] on link "Calendar" at bounding box center [28, 93] width 44 height 30
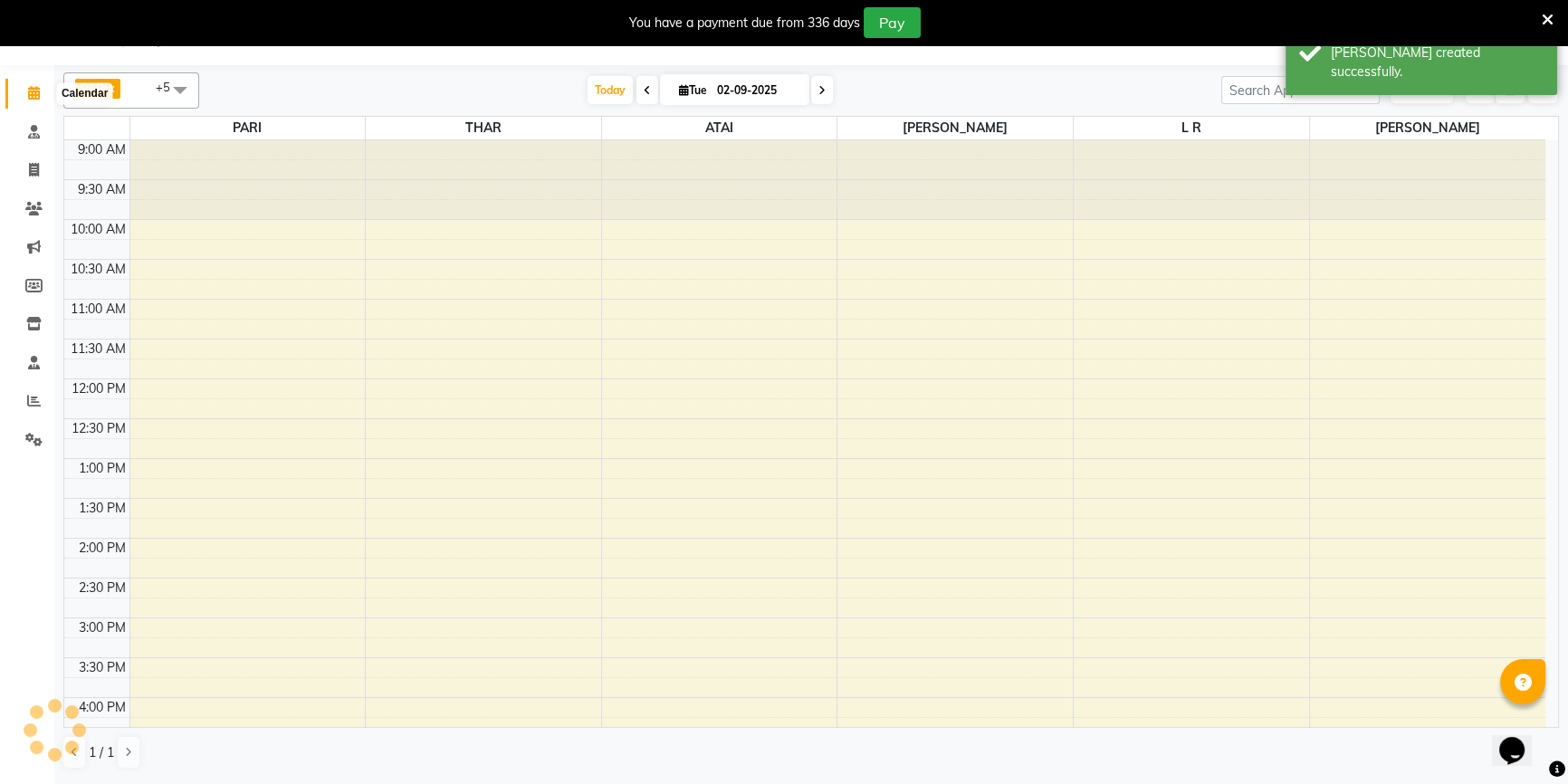
click at [28, 90] on icon at bounding box center [33, 92] width 11 height 13
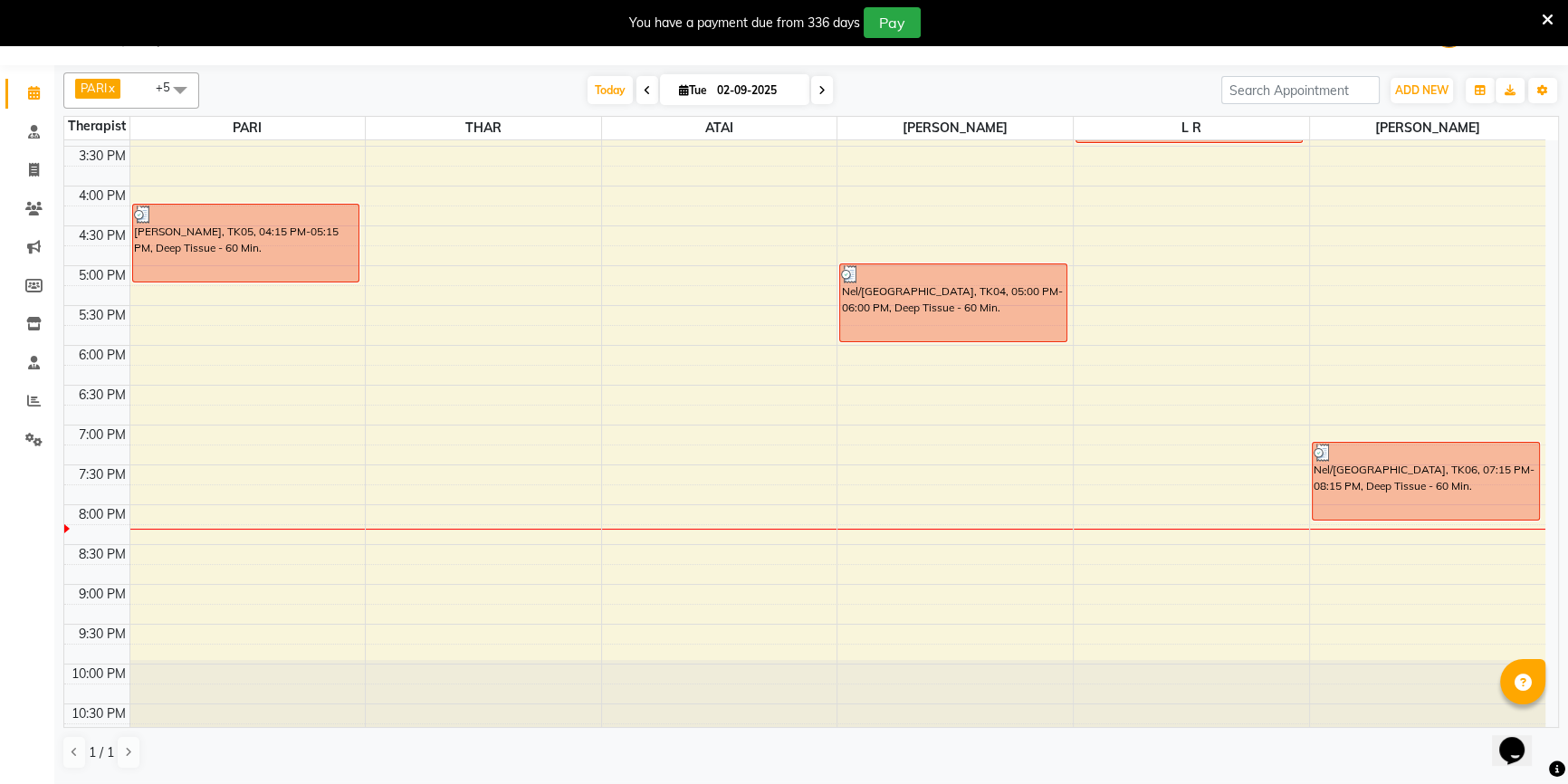
scroll to position [522, 0]
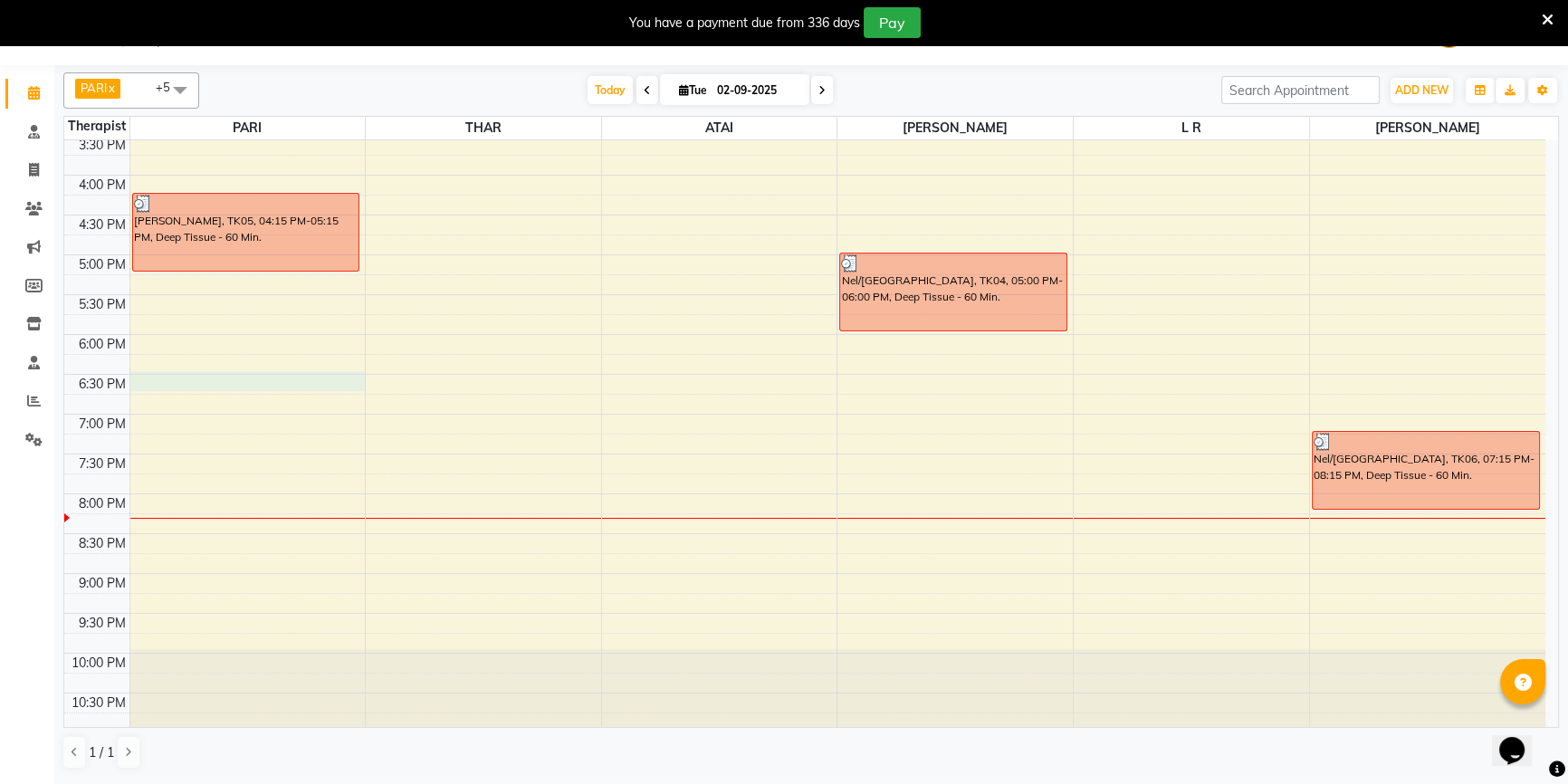
click at [255, 378] on div "9:00 AM 9:30 AM 10:00 AM 10:30 AM 11:00 AM 11:30 AM 12:00 PM 12:30 PM 1:00 PM 1…" at bounding box center [804, 175] width 1481 height 1115
select select "34027"
select select "tentative"
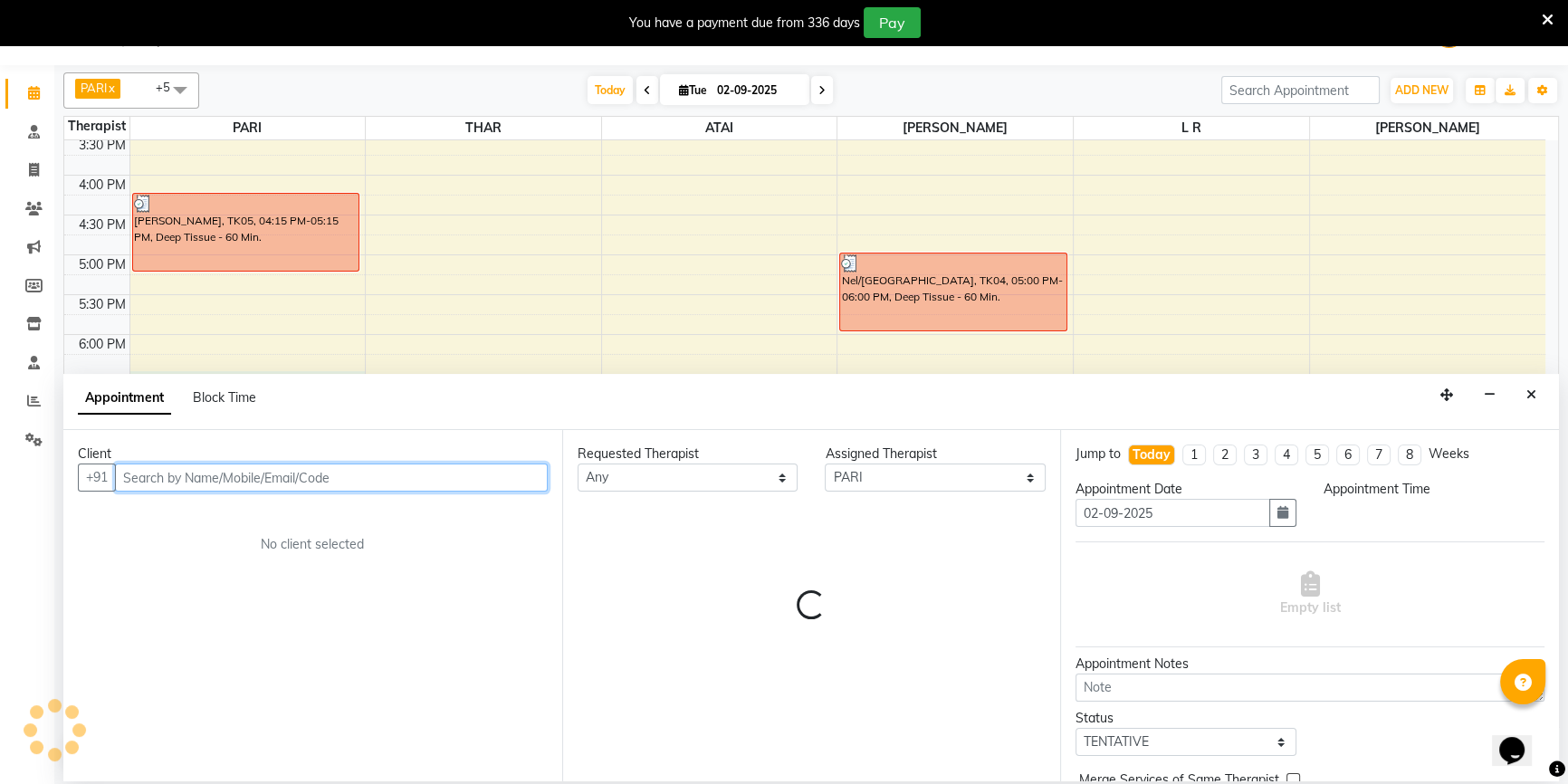
select select "1110"
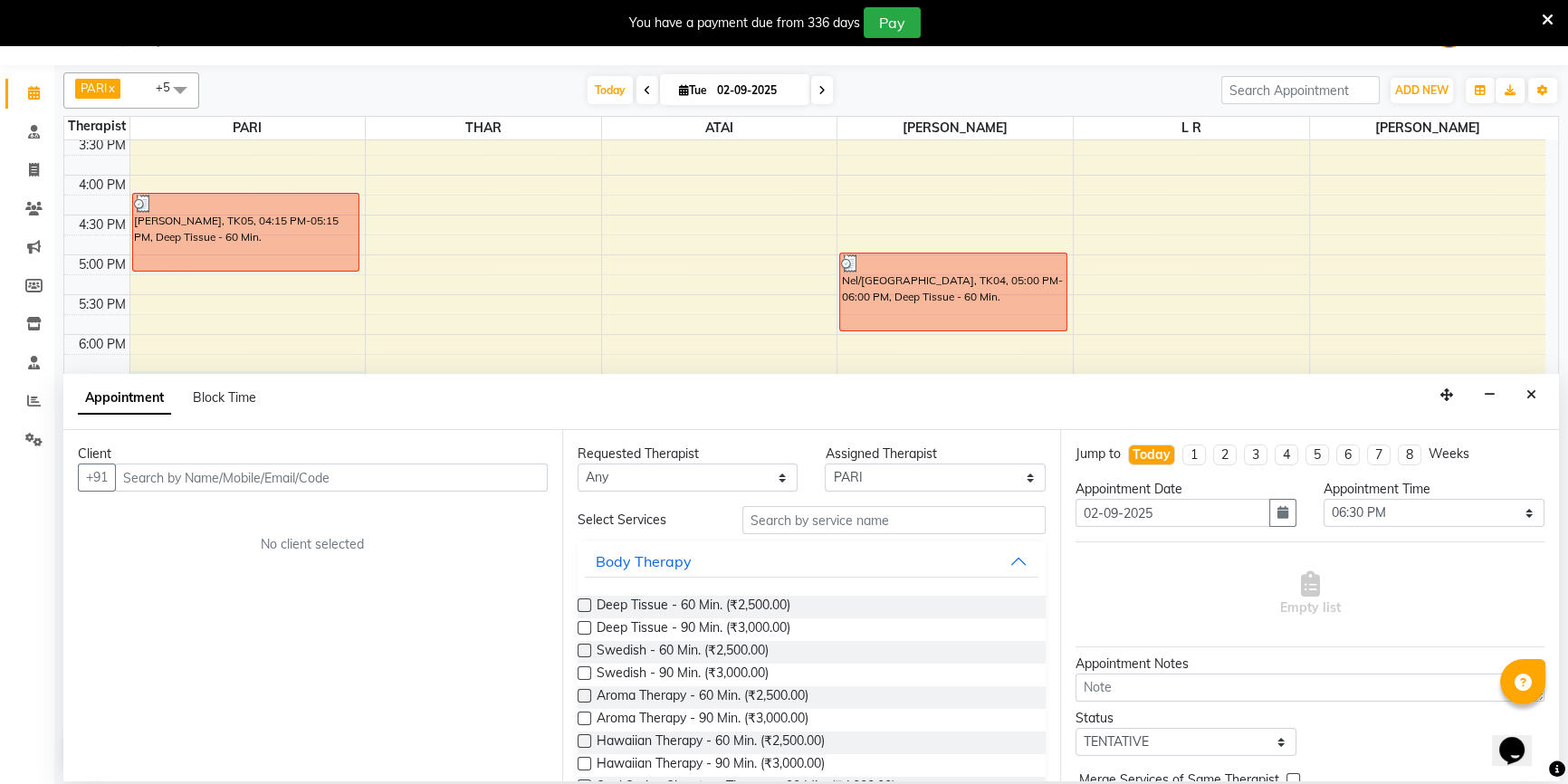
click at [354, 432] on div "Client +91 No client selected" at bounding box center [313, 605] width 499 height 352
click at [352, 489] on input "text" at bounding box center [332, 477] width 432 height 28
click at [1521, 392] on button "Close" at bounding box center [1532, 394] width 27 height 28
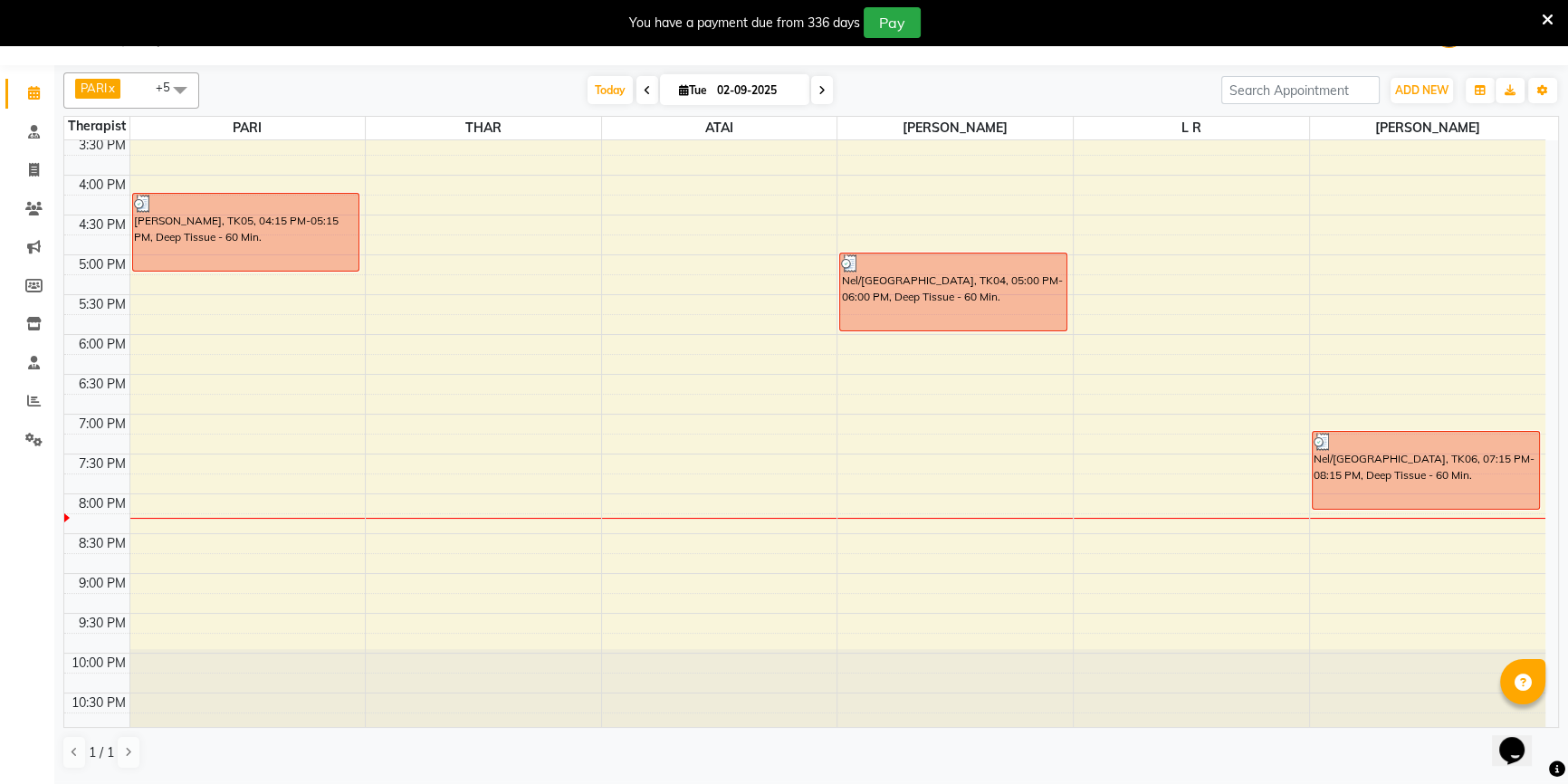
click at [228, 483] on div "9:00 AM 9:30 AM 10:00 AM 10:30 AM 11:00 AM 11:30 AM 12:00 PM 12:30 PM 1:00 PM 1…" at bounding box center [804, 175] width 1481 height 1115
select select "34027"
select select "1185"
select select "tentative"
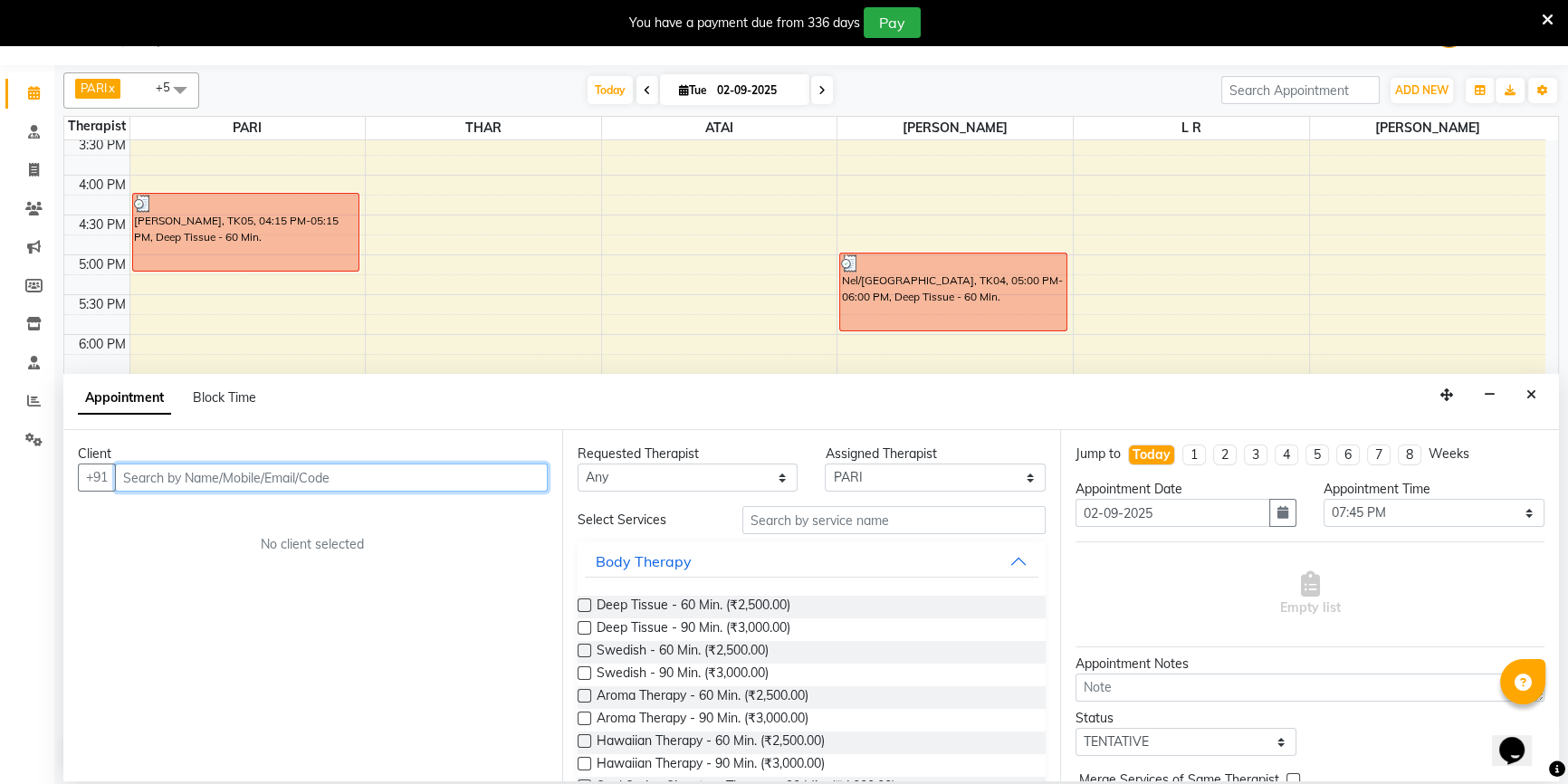
click at [357, 473] on input "text" at bounding box center [332, 477] width 432 height 28
type input "b"
type input "d"
click at [219, 504] on button "deepak 79770 66039" at bounding box center [213, 515] width 193 height 29
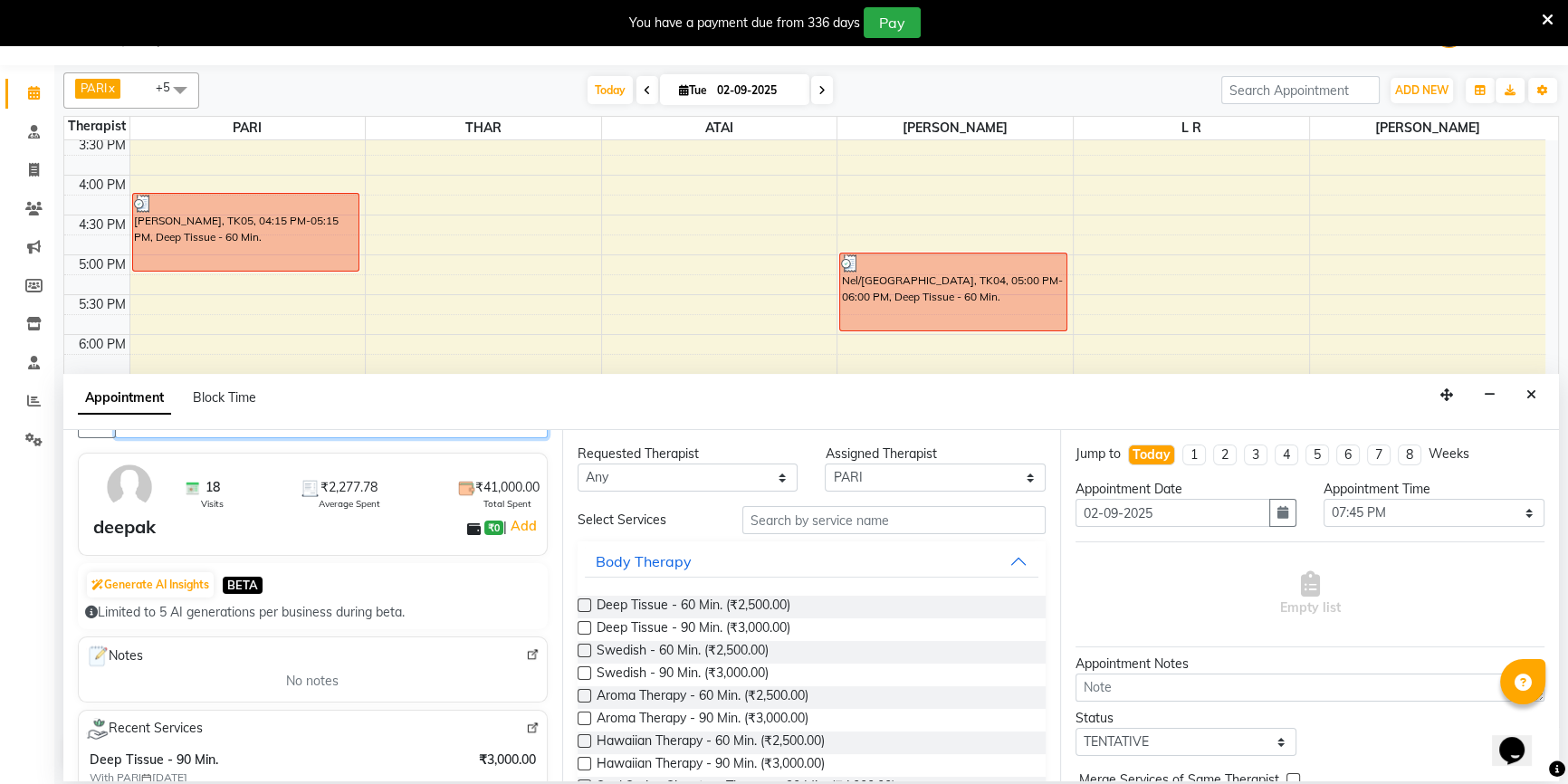
scroll to position [82, 0]
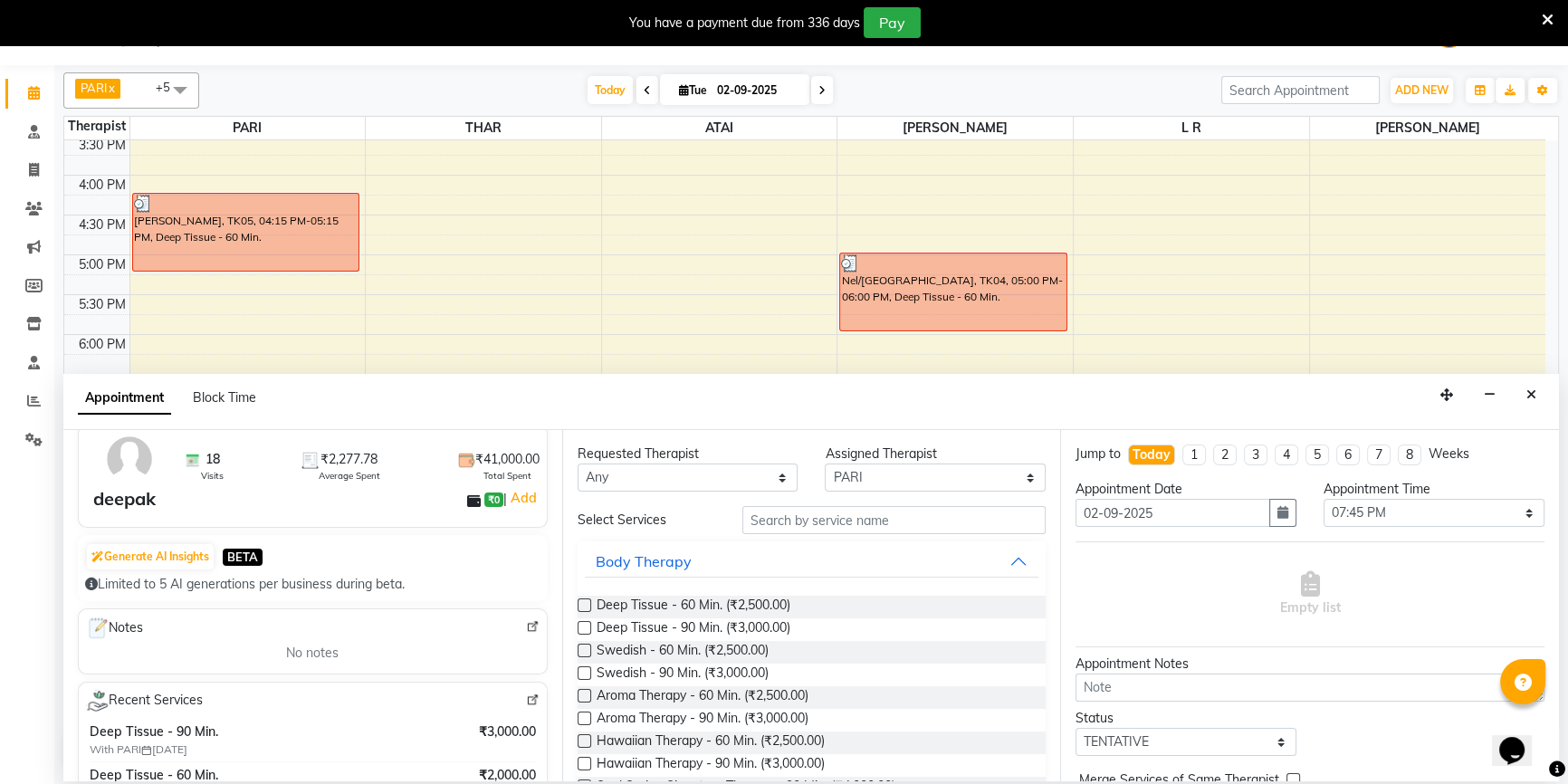
type input "7977066039"
click at [579, 625] on label at bounding box center [584, 628] width 13 height 13
click at [579, 625] on input "checkbox" at bounding box center [583, 630] width 11 height 11
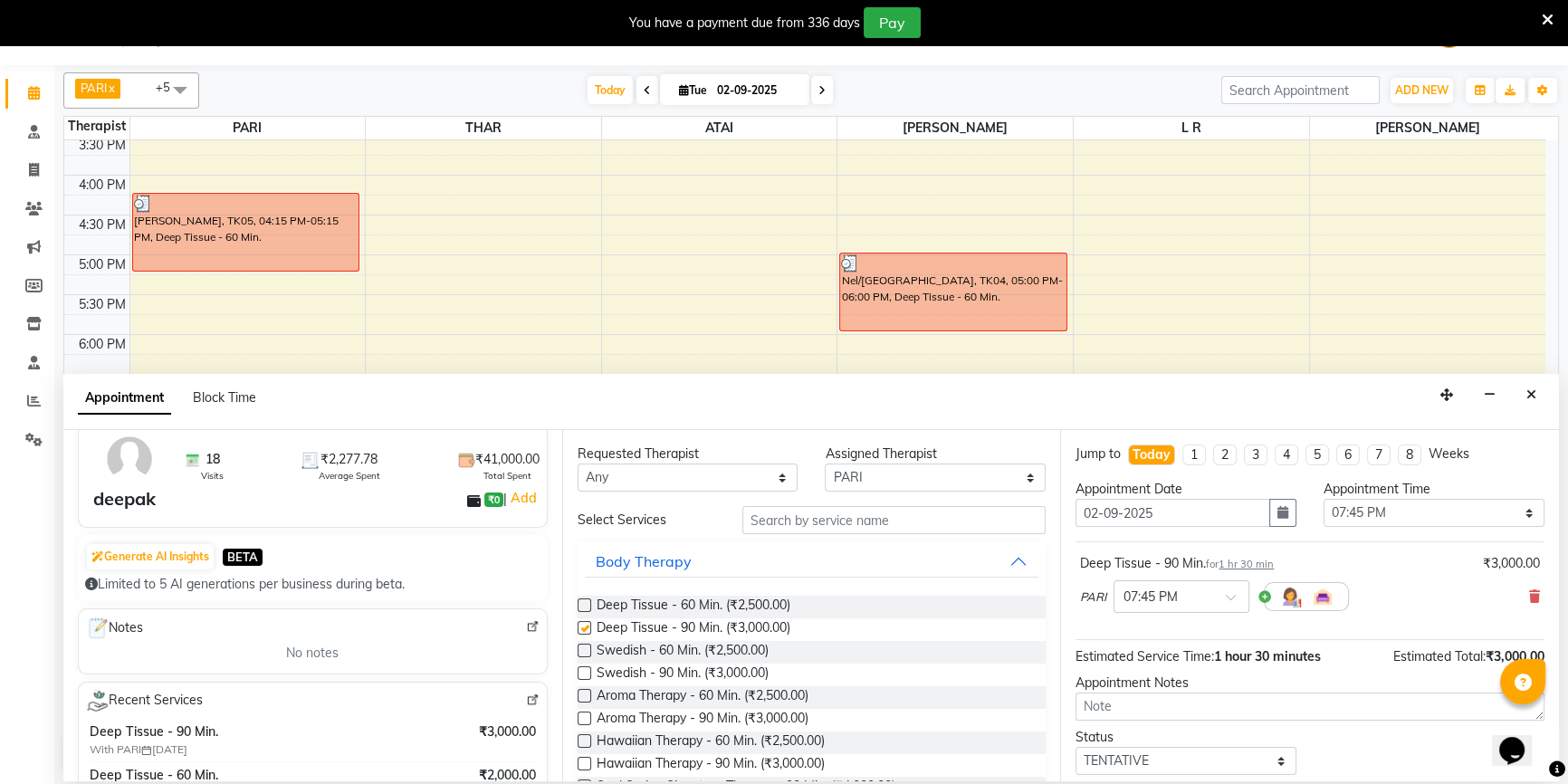
checkbox input "false"
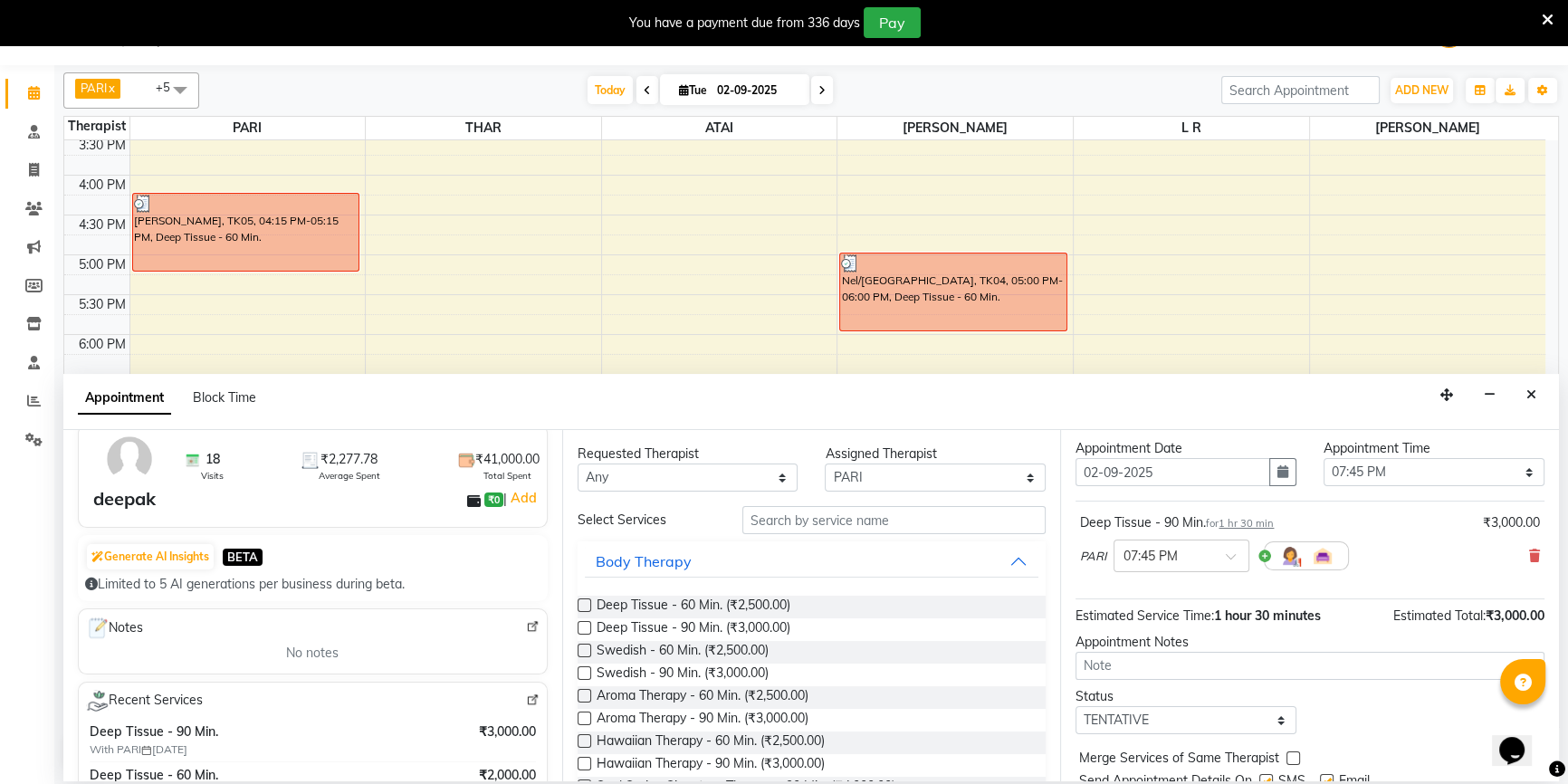
scroll to position [107, 0]
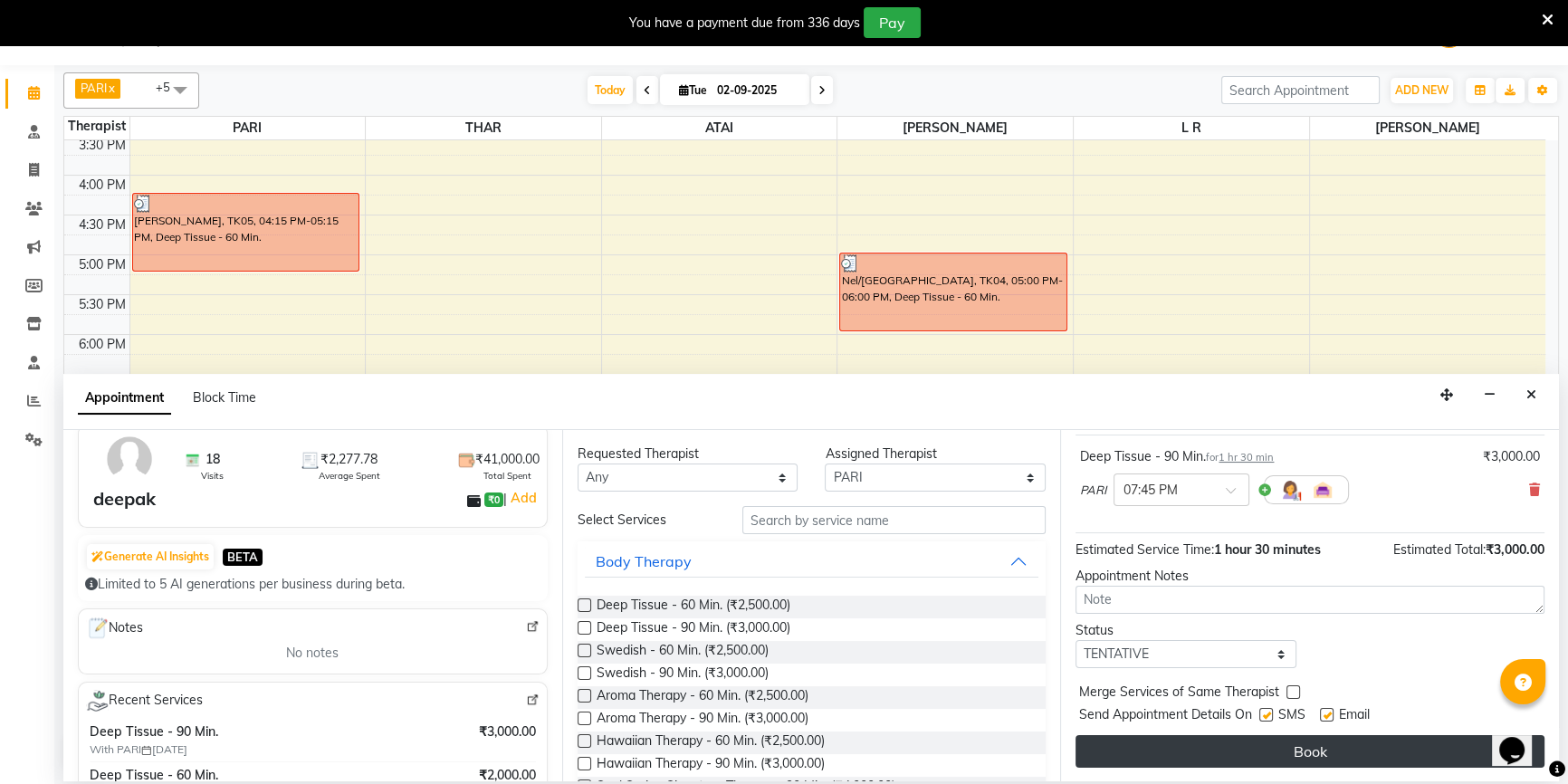
click at [1211, 739] on button "Book" at bounding box center [1310, 752] width 469 height 32
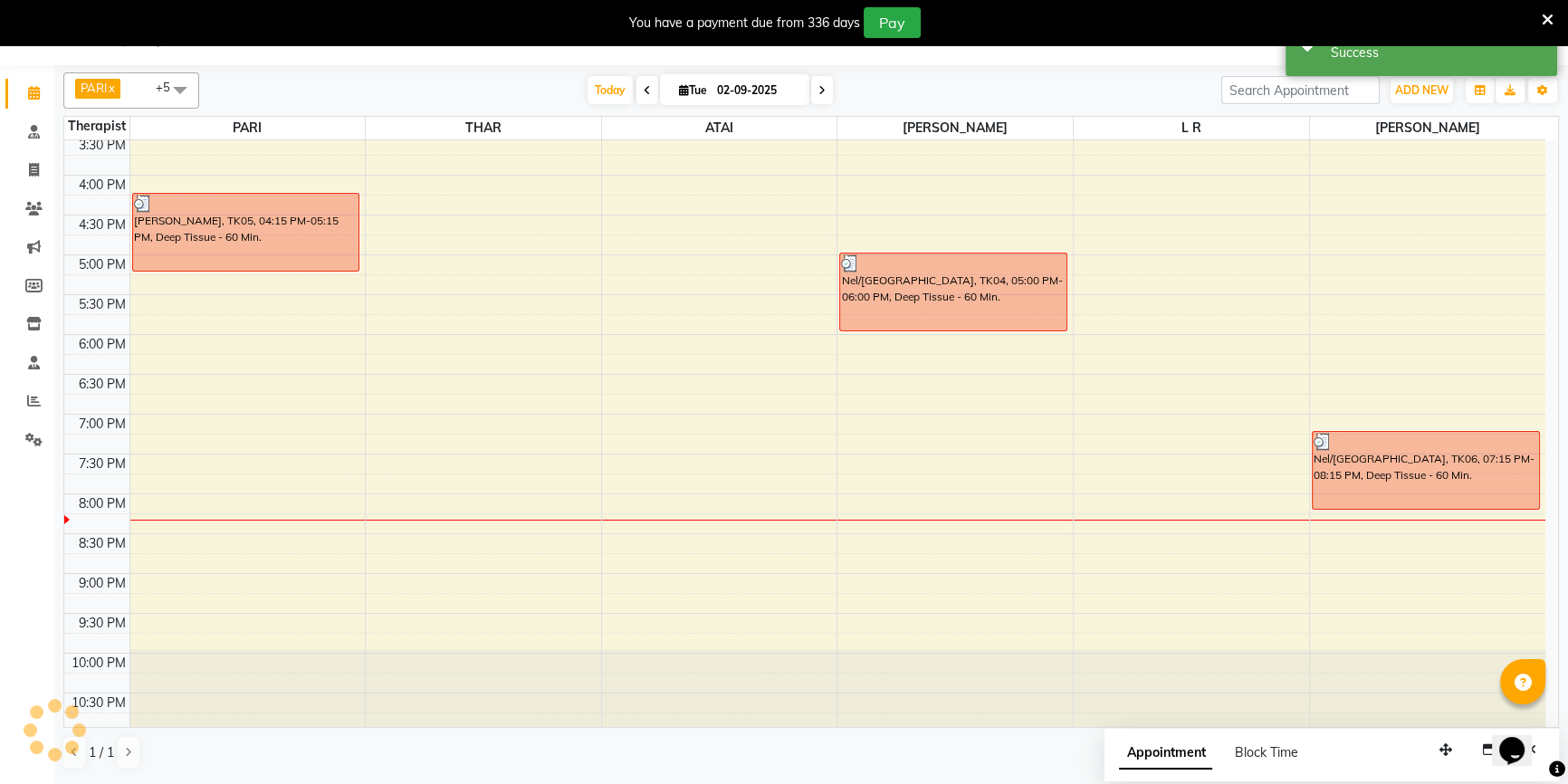
scroll to position [0, 0]
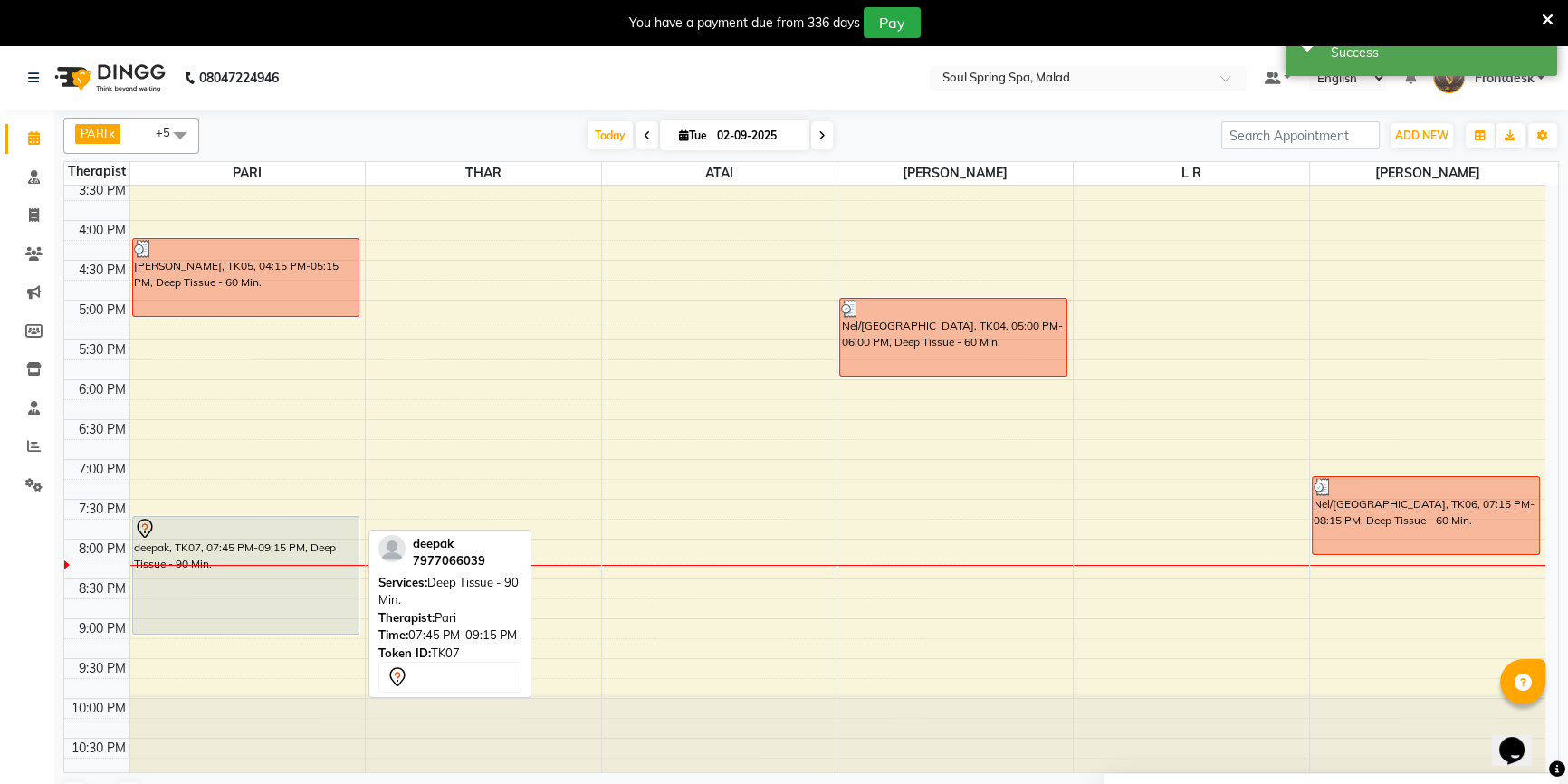
click at [336, 554] on div "deepak, TK07, 07:45 PM-09:15 PM, Deep Tissue - 90 Min." at bounding box center [246, 575] width 226 height 117
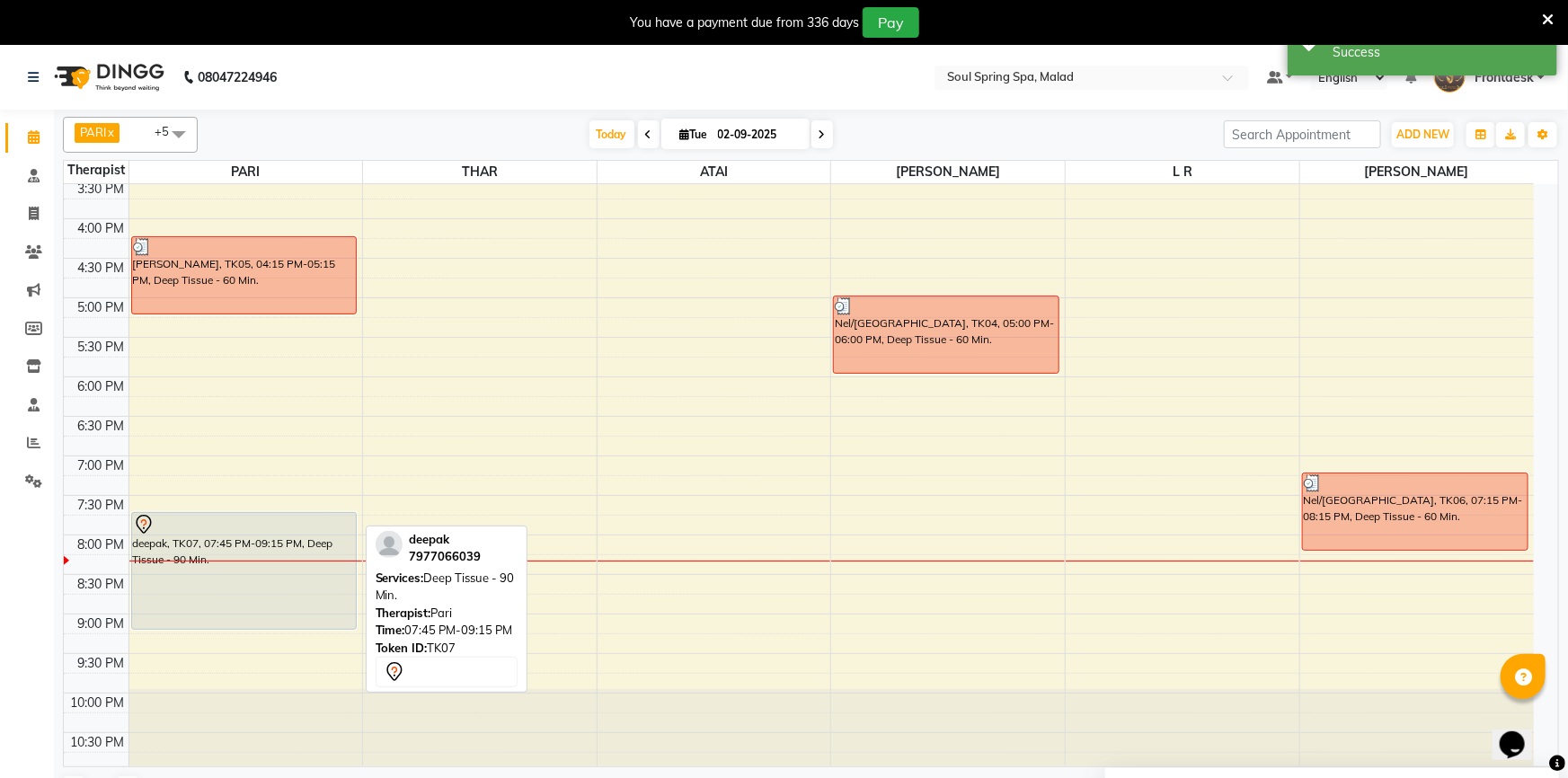
select select "7"
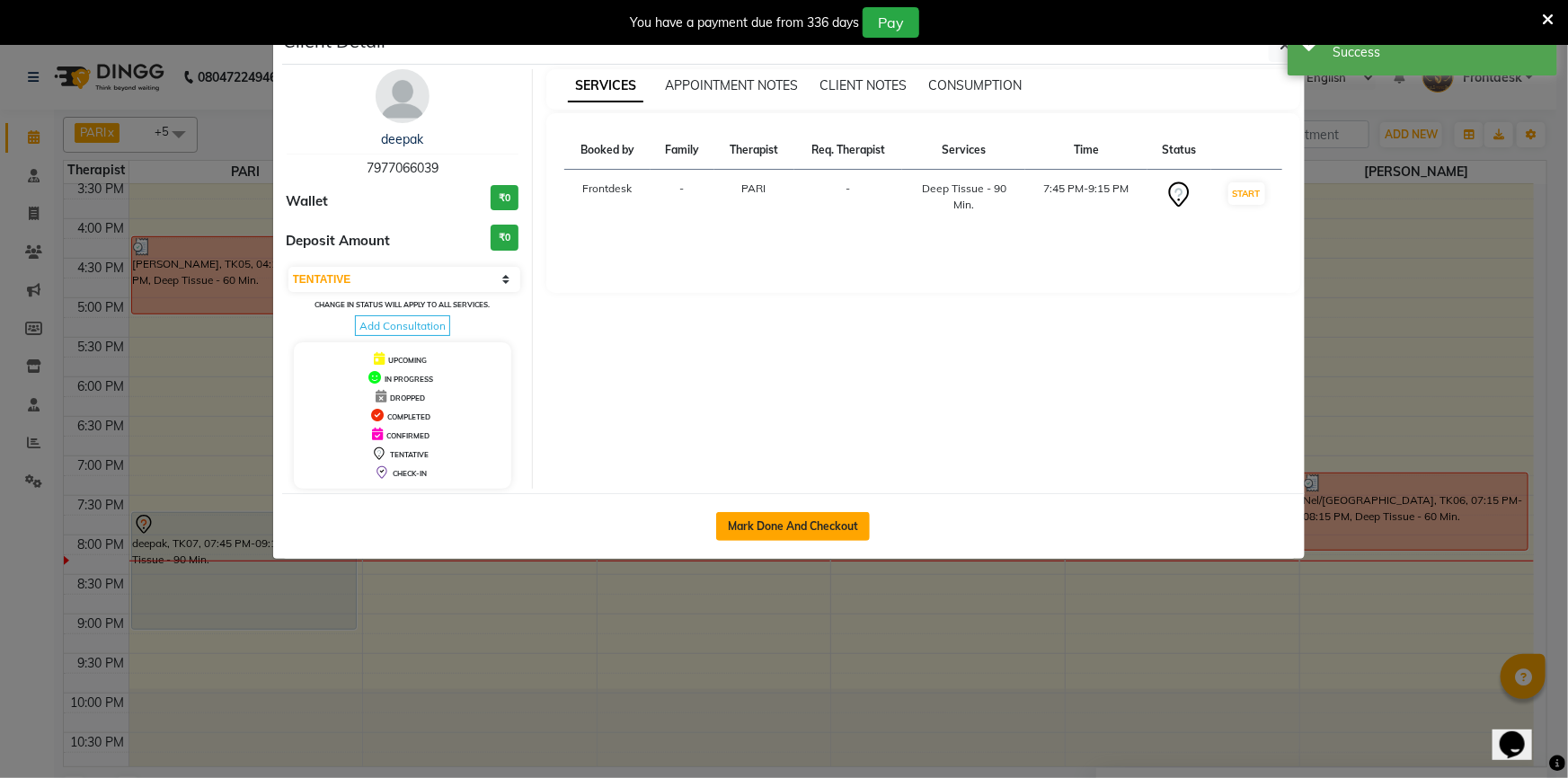
click at [745, 521] on button "Mark Done And Checkout" at bounding box center [793, 527] width 154 height 28
select select "4947"
select select "service"
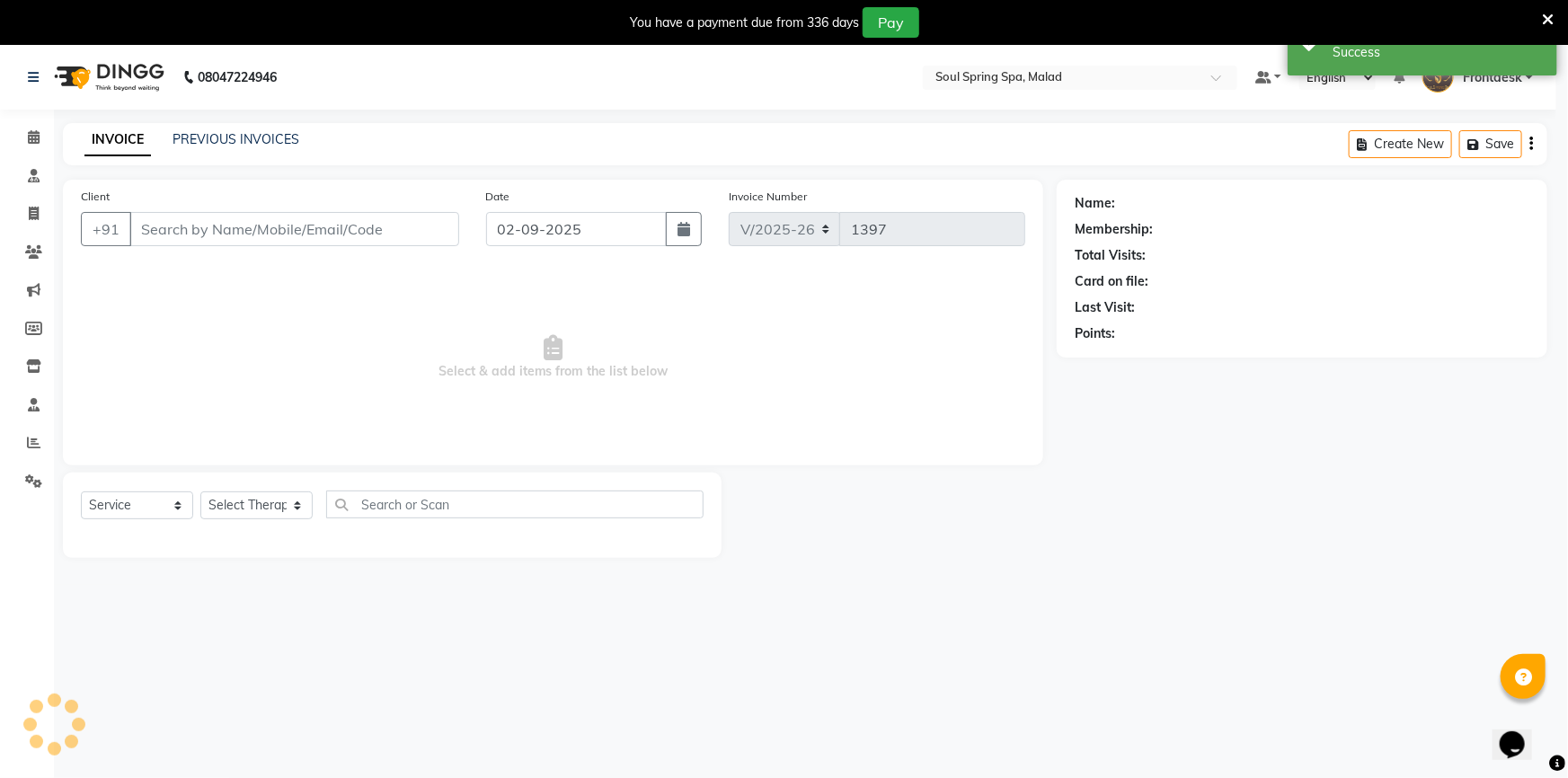
select select "3"
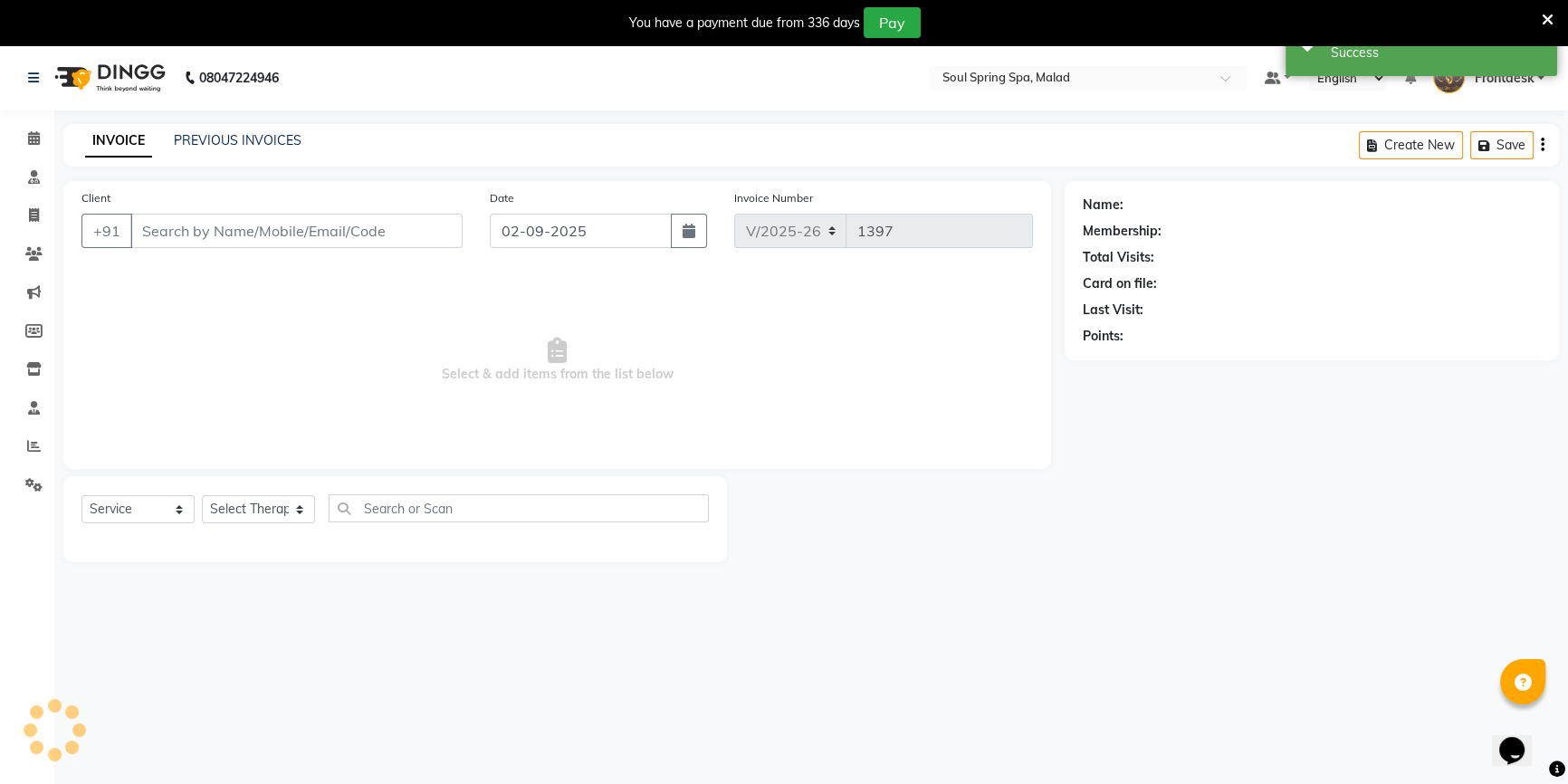
click at [510, 389] on span "Select & add items from the list below" at bounding box center [557, 360] width 952 height 181
click at [534, 397] on span "Select & add items from the list below" at bounding box center [557, 360] width 952 height 181
click at [597, 394] on span "Select & add items from the list below" at bounding box center [557, 360] width 952 height 181
type input "7977066039"
select select "34027"
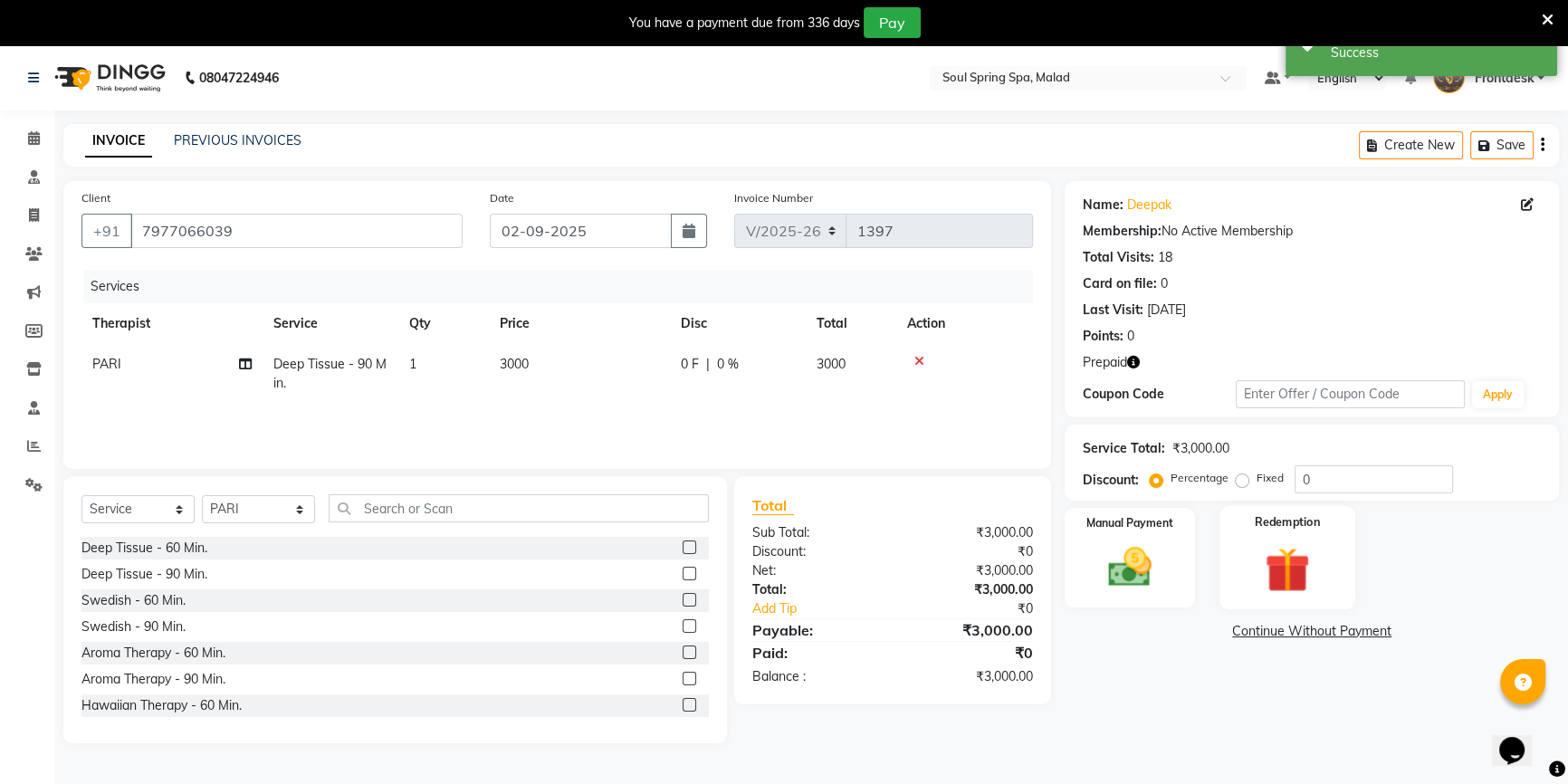
click at [1256, 563] on img at bounding box center [1287, 569] width 73 height 56
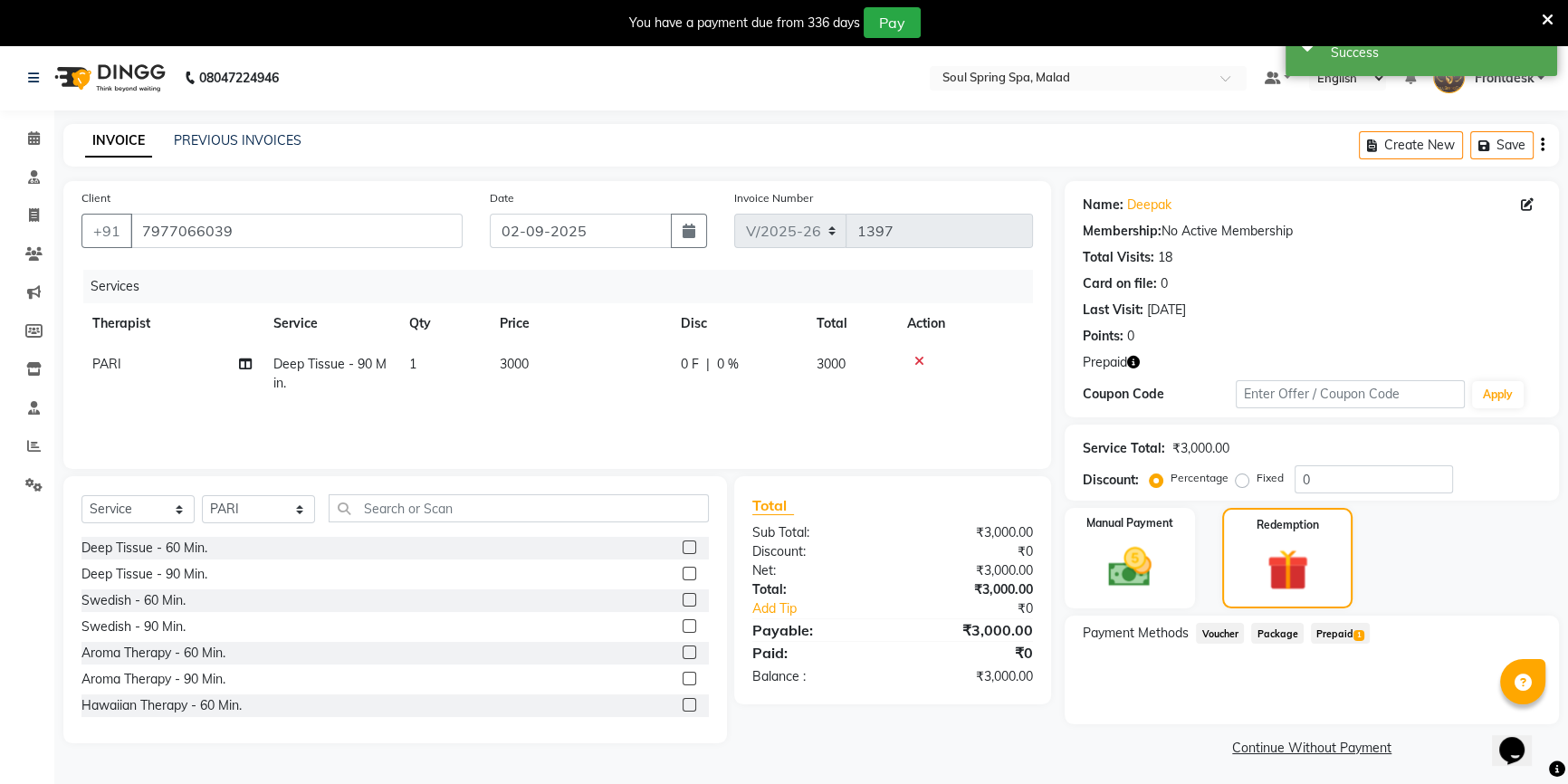
click at [1321, 630] on span "Prepaid 1" at bounding box center [1340, 633] width 59 height 21
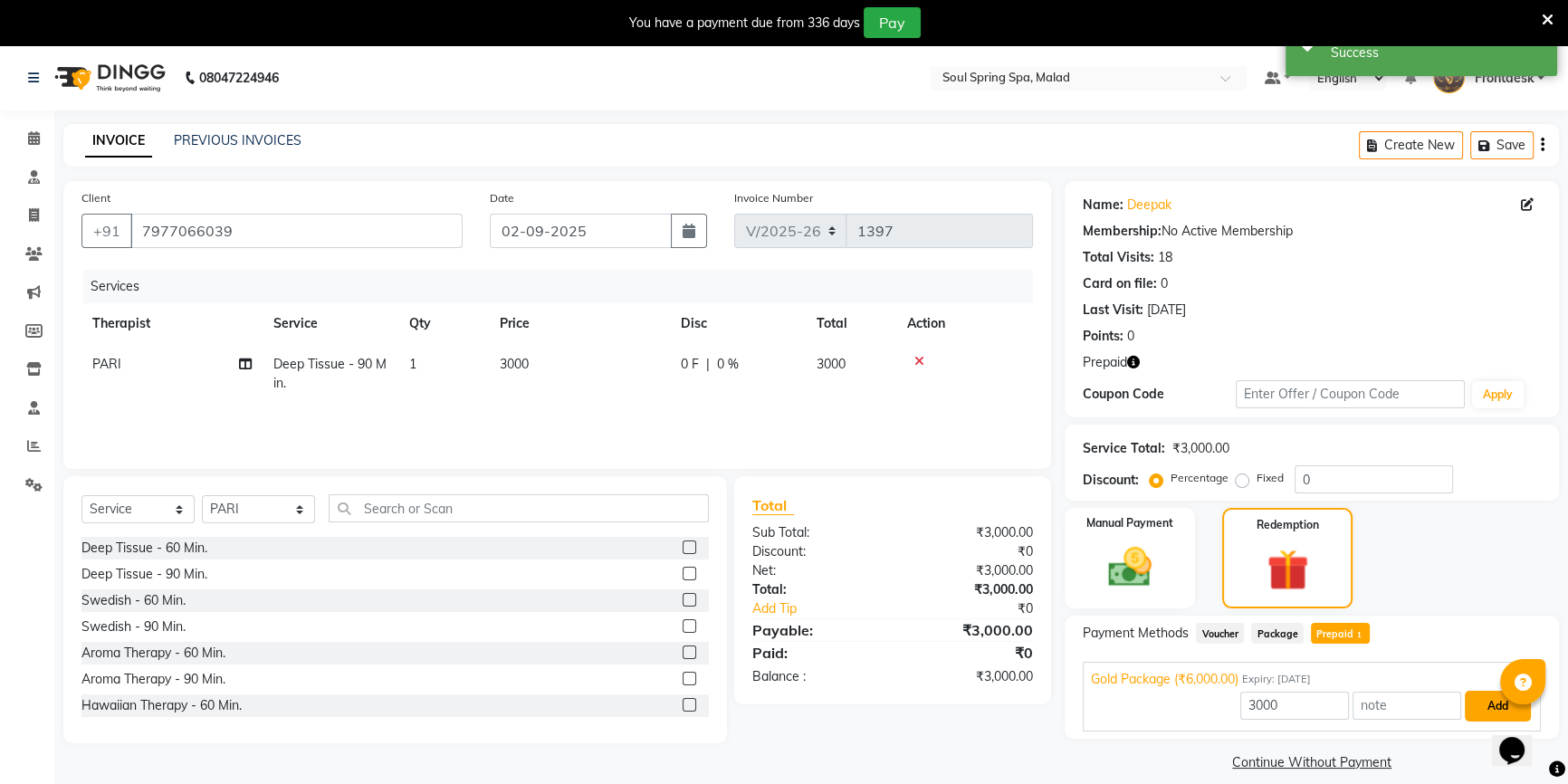
click at [1470, 715] on button "Add" at bounding box center [1498, 706] width 66 height 30
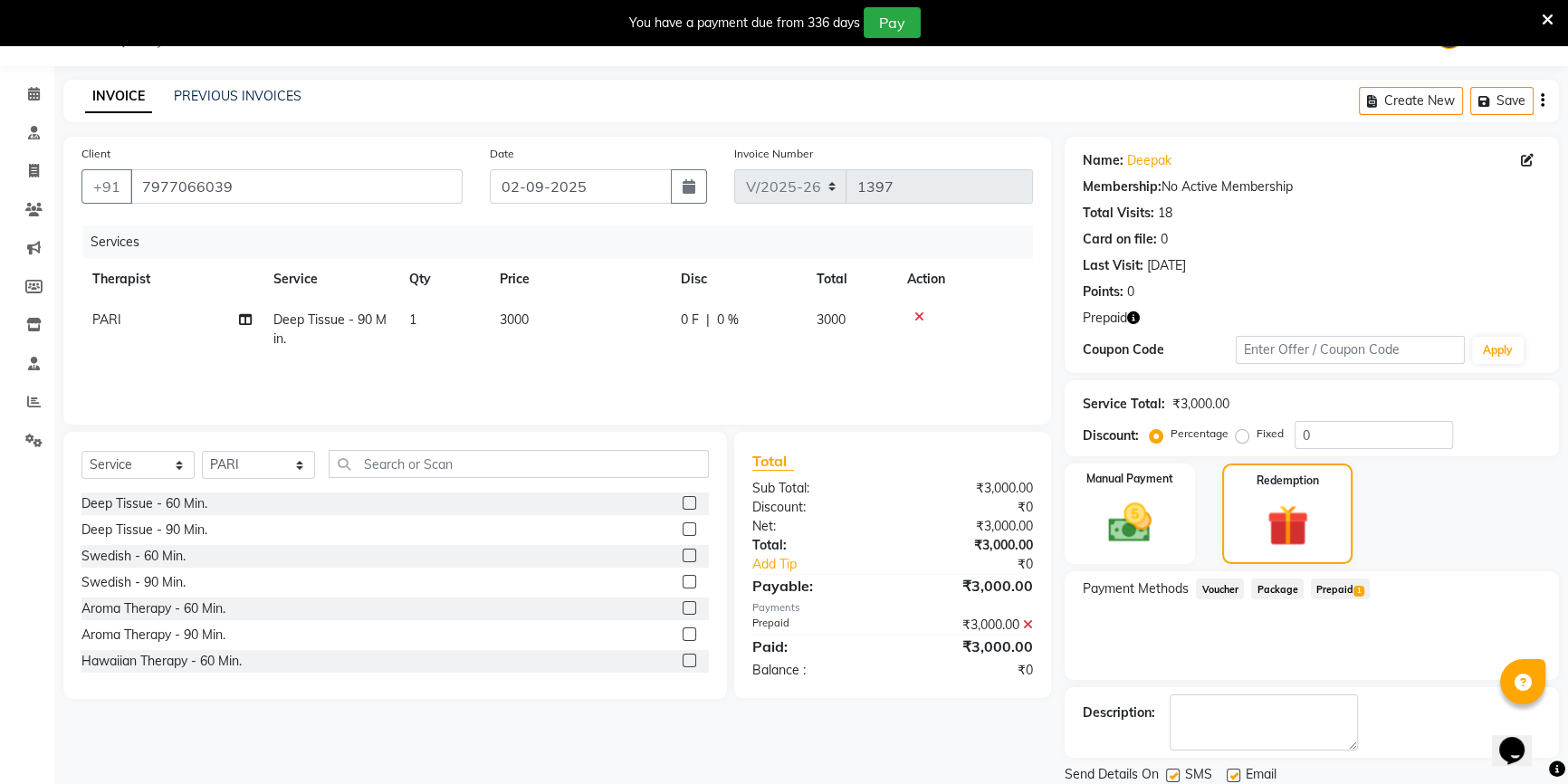
scroll to position [106, 0]
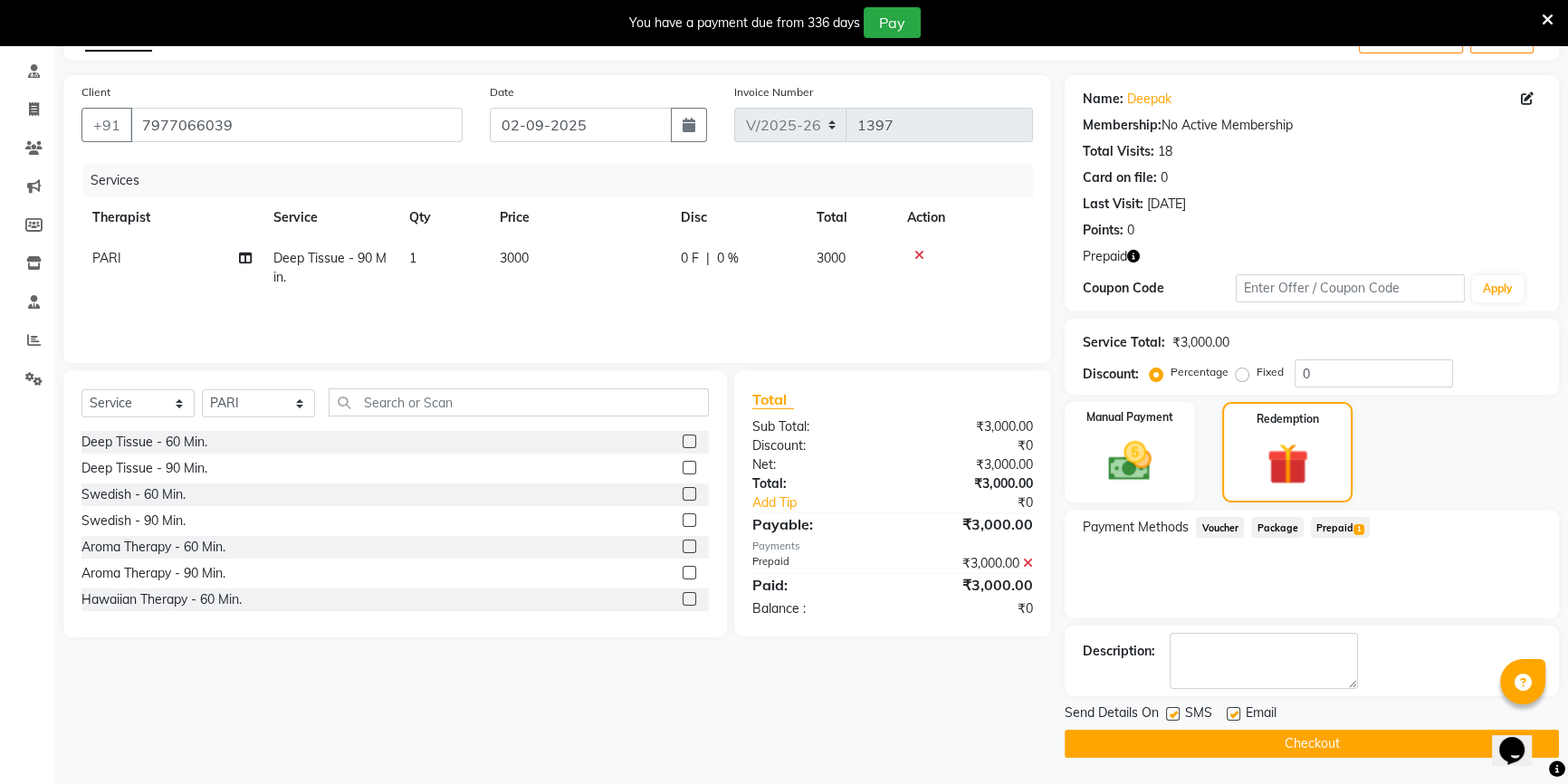
click at [1337, 740] on button "Checkout" at bounding box center [1312, 743] width 494 height 28
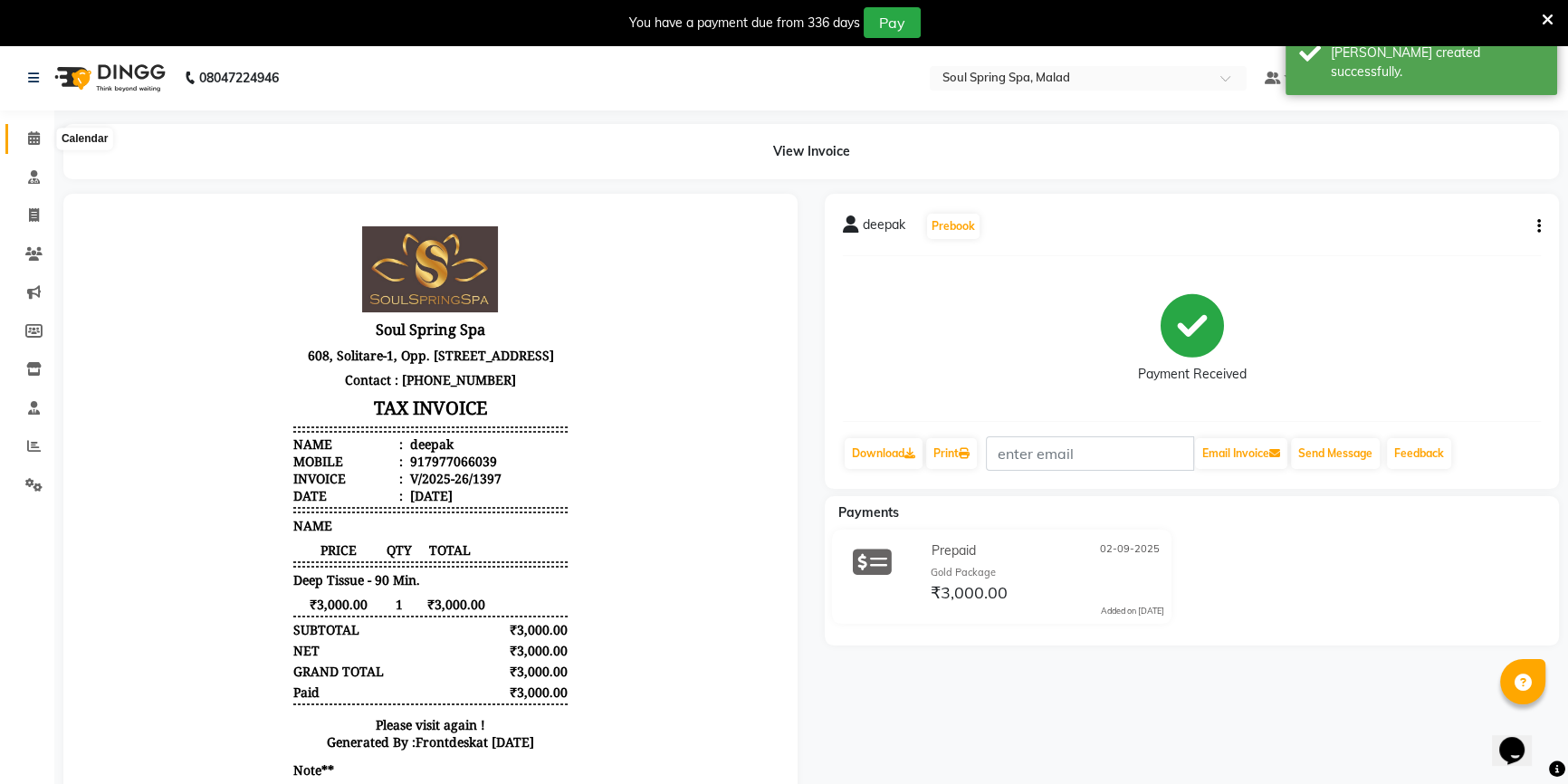
click at [38, 139] on icon at bounding box center [33, 138] width 11 height 13
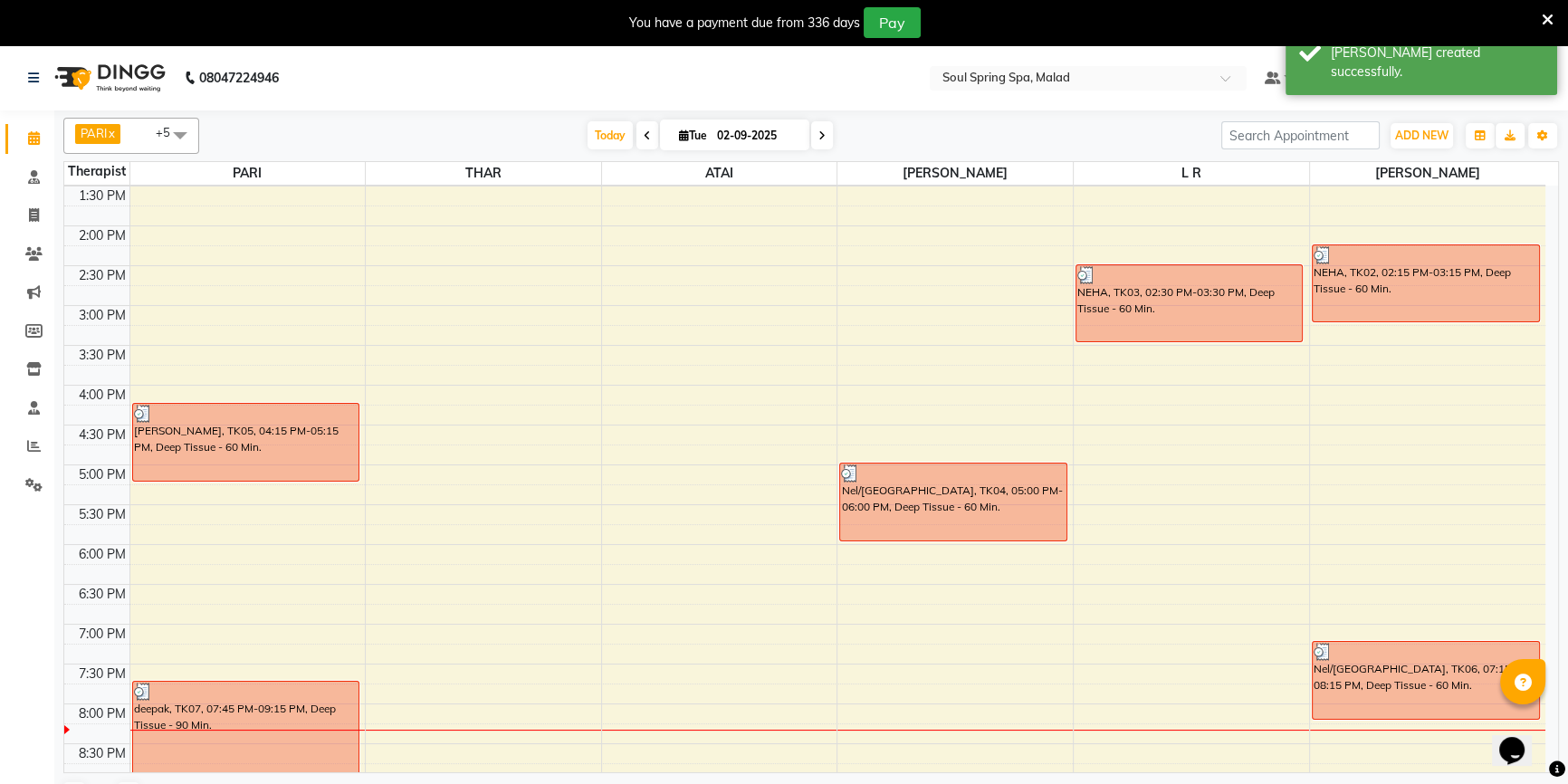
scroll to position [440, 0]
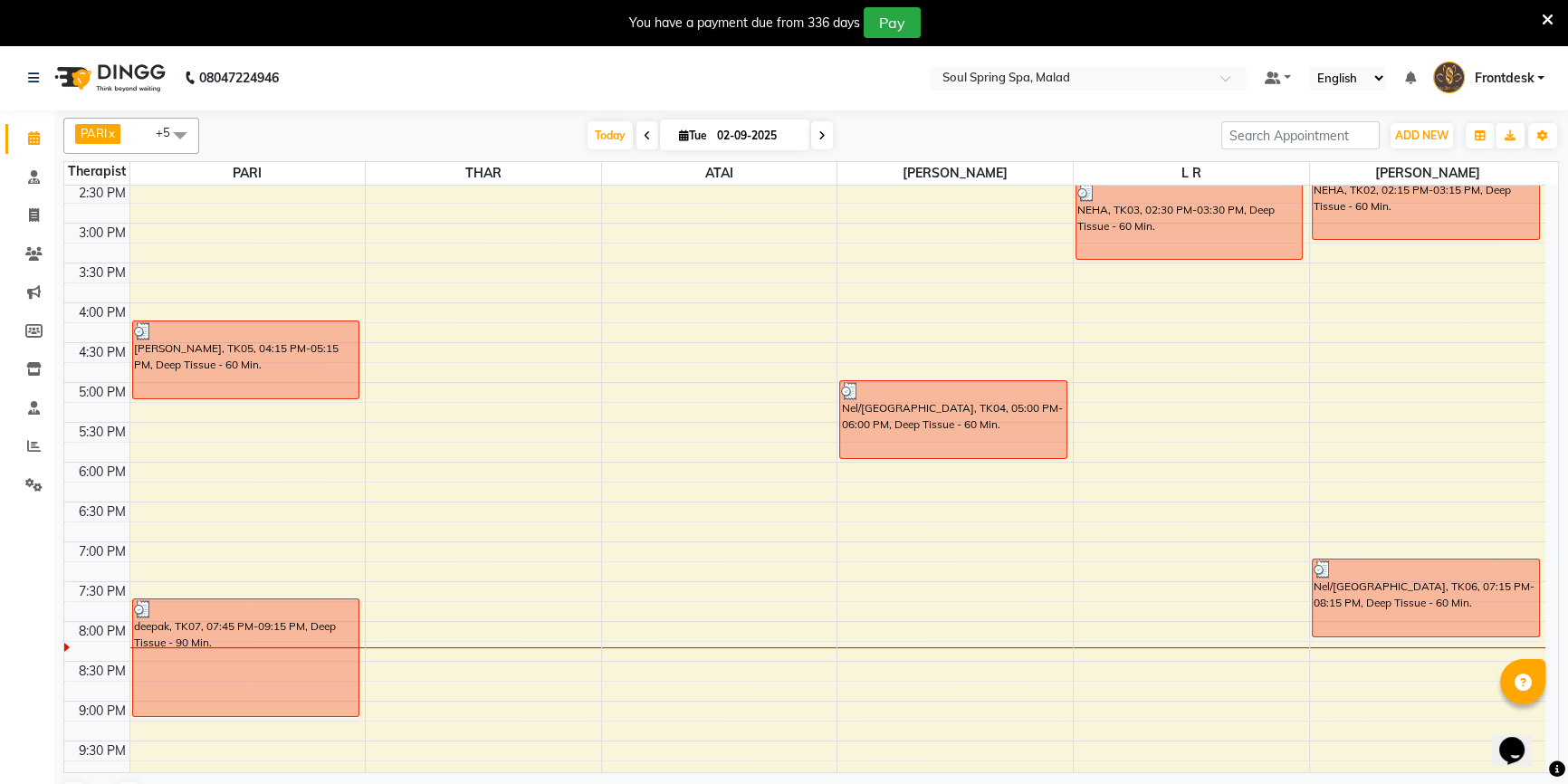
click at [1195, 446] on div "9:00 AM 9:30 AM 10:00 AM 10:30 AM 11:00 AM 11:30 AM 12:00 PM 12:30 PM 1:00 PM 1…" at bounding box center [804, 303] width 1481 height 1115
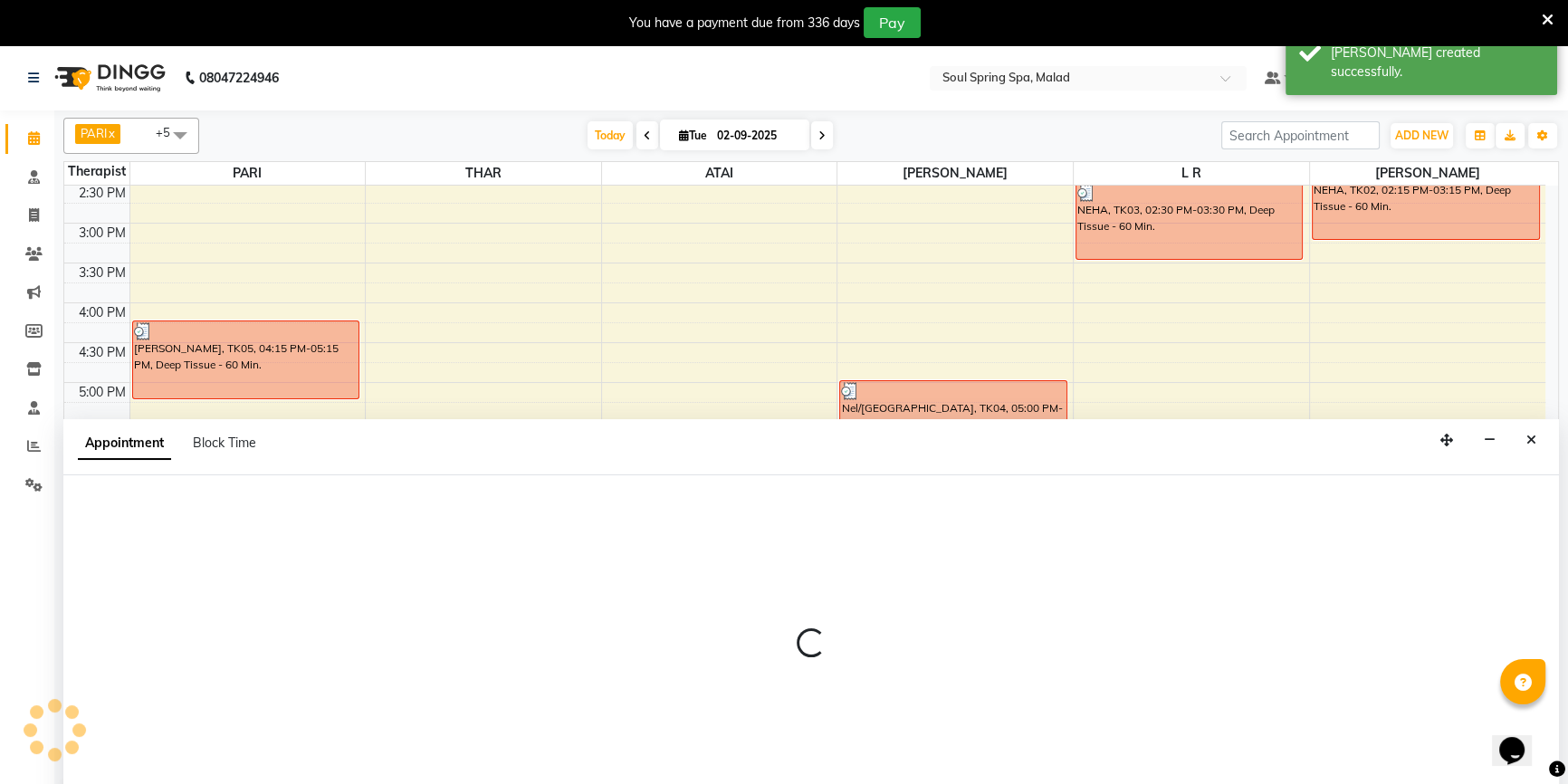
select select "86413"
select select "1065"
select select "tentative"
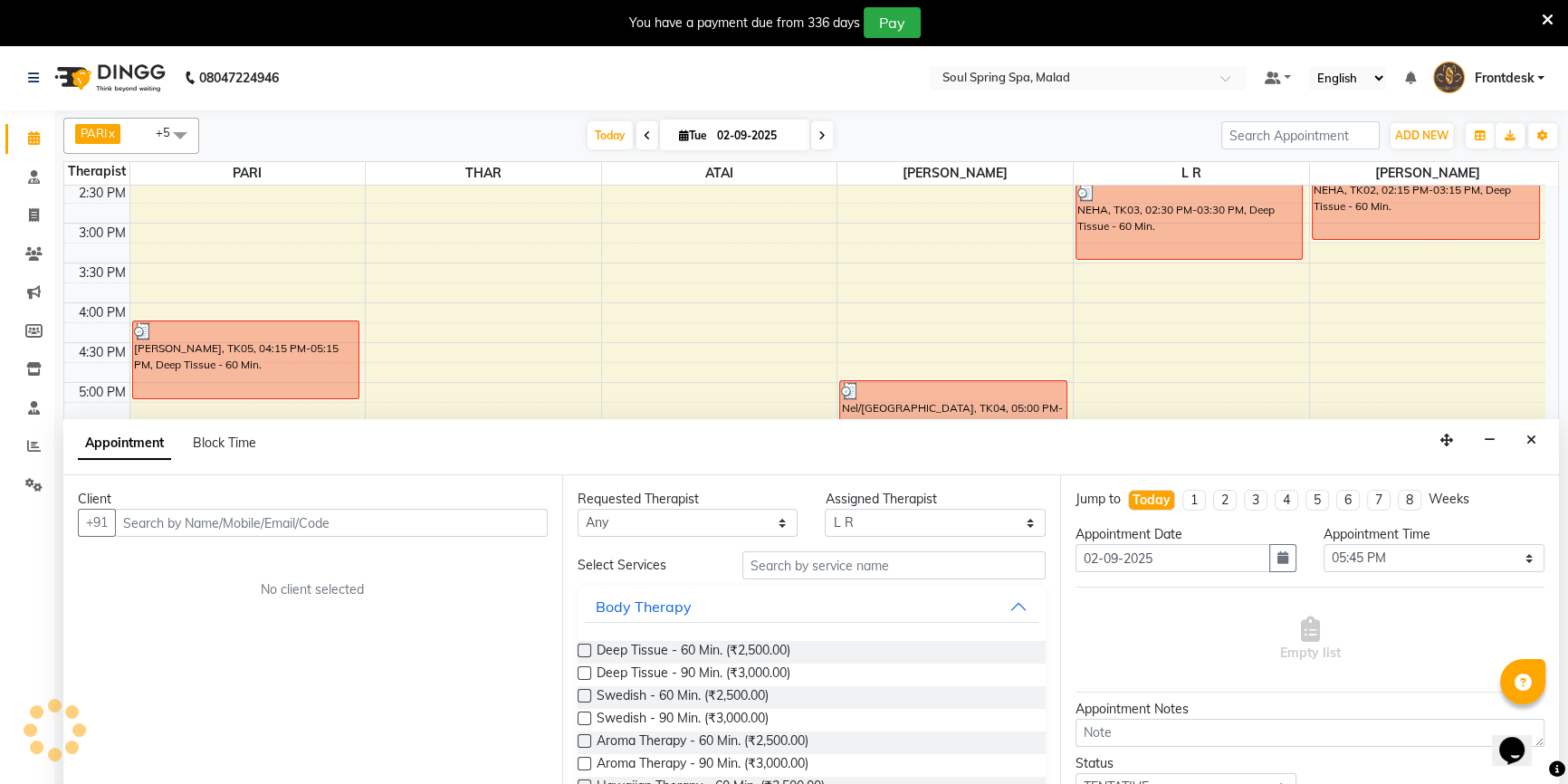
scroll to position [46, 0]
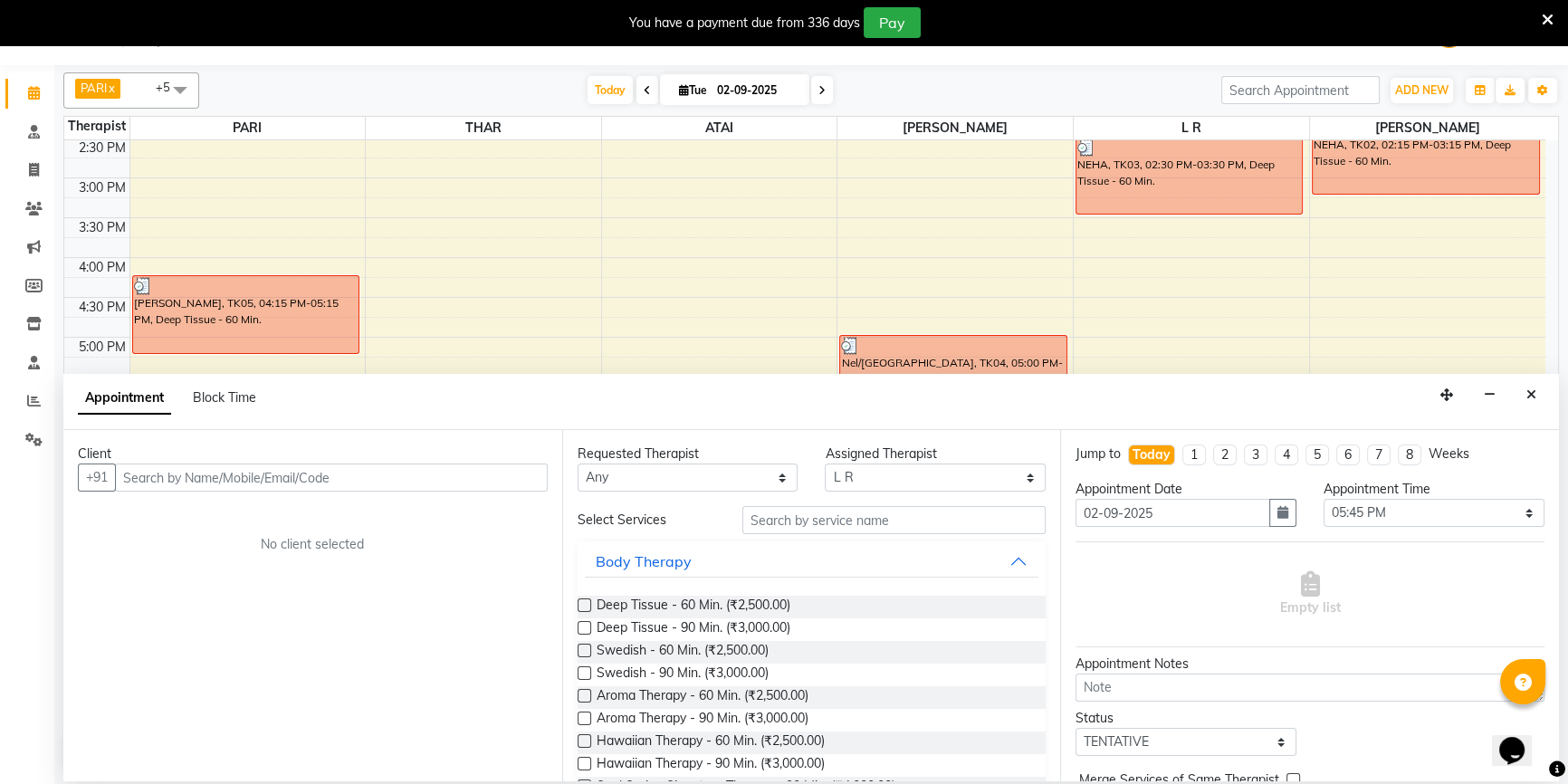
click at [483, 475] on input "text" at bounding box center [332, 477] width 432 height 28
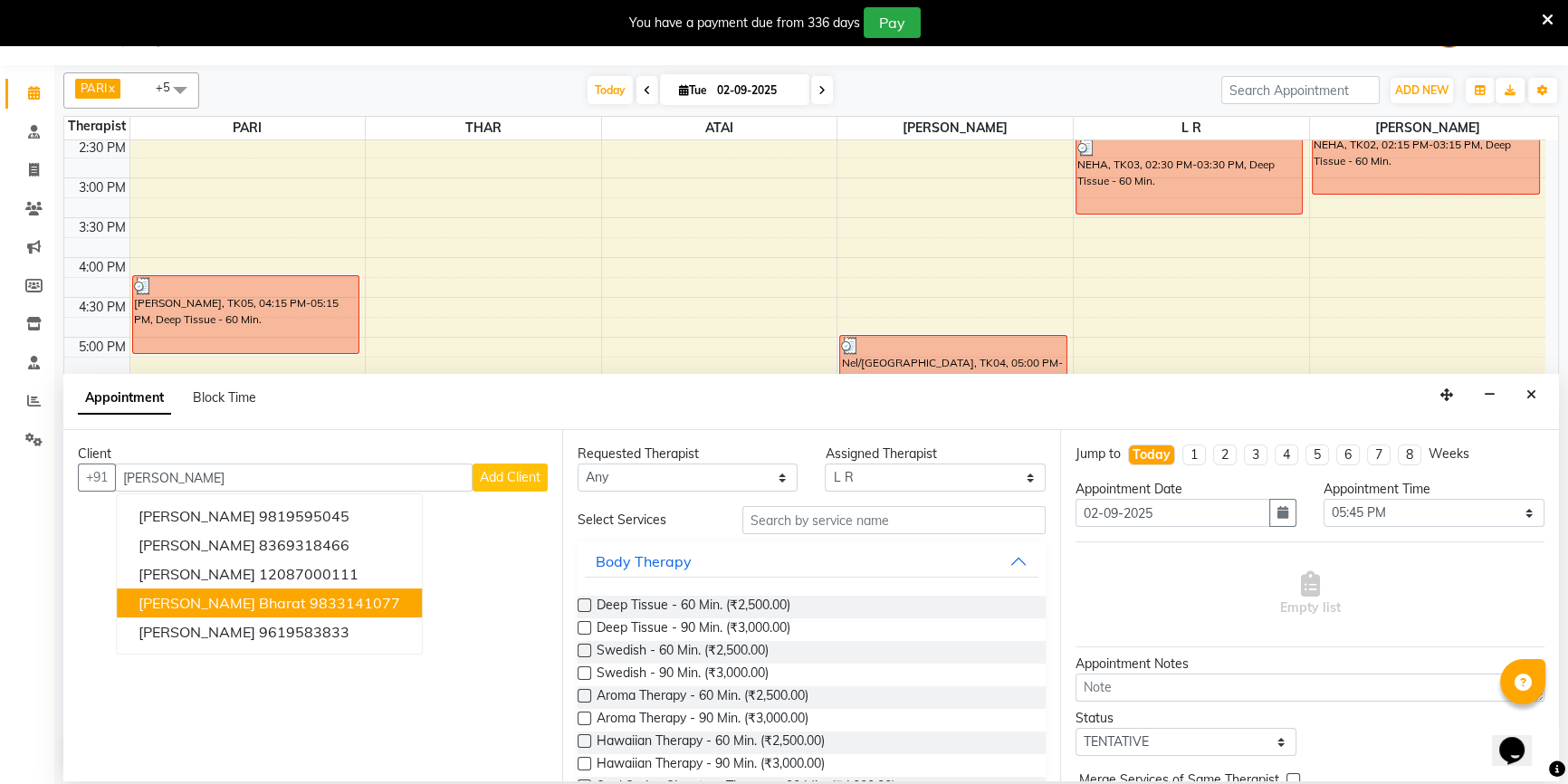
click at [194, 599] on span "[PERSON_NAME] bharat" at bounding box center [222, 602] width 168 height 18
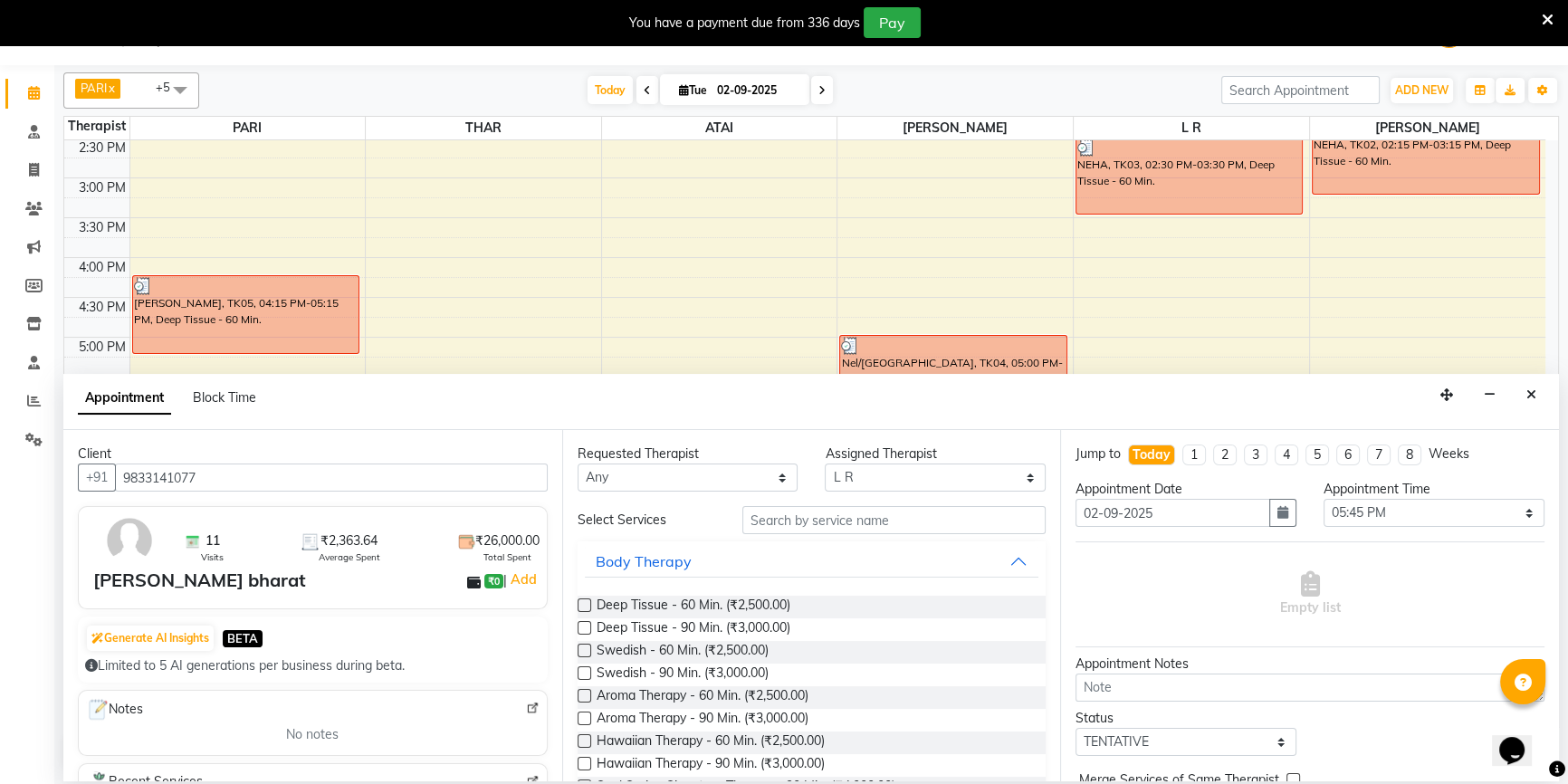
type input "9833141077"
click at [577, 602] on label at bounding box center [584, 605] width 13 height 13
click at [577, 602] on input "checkbox" at bounding box center [583, 607] width 11 height 11
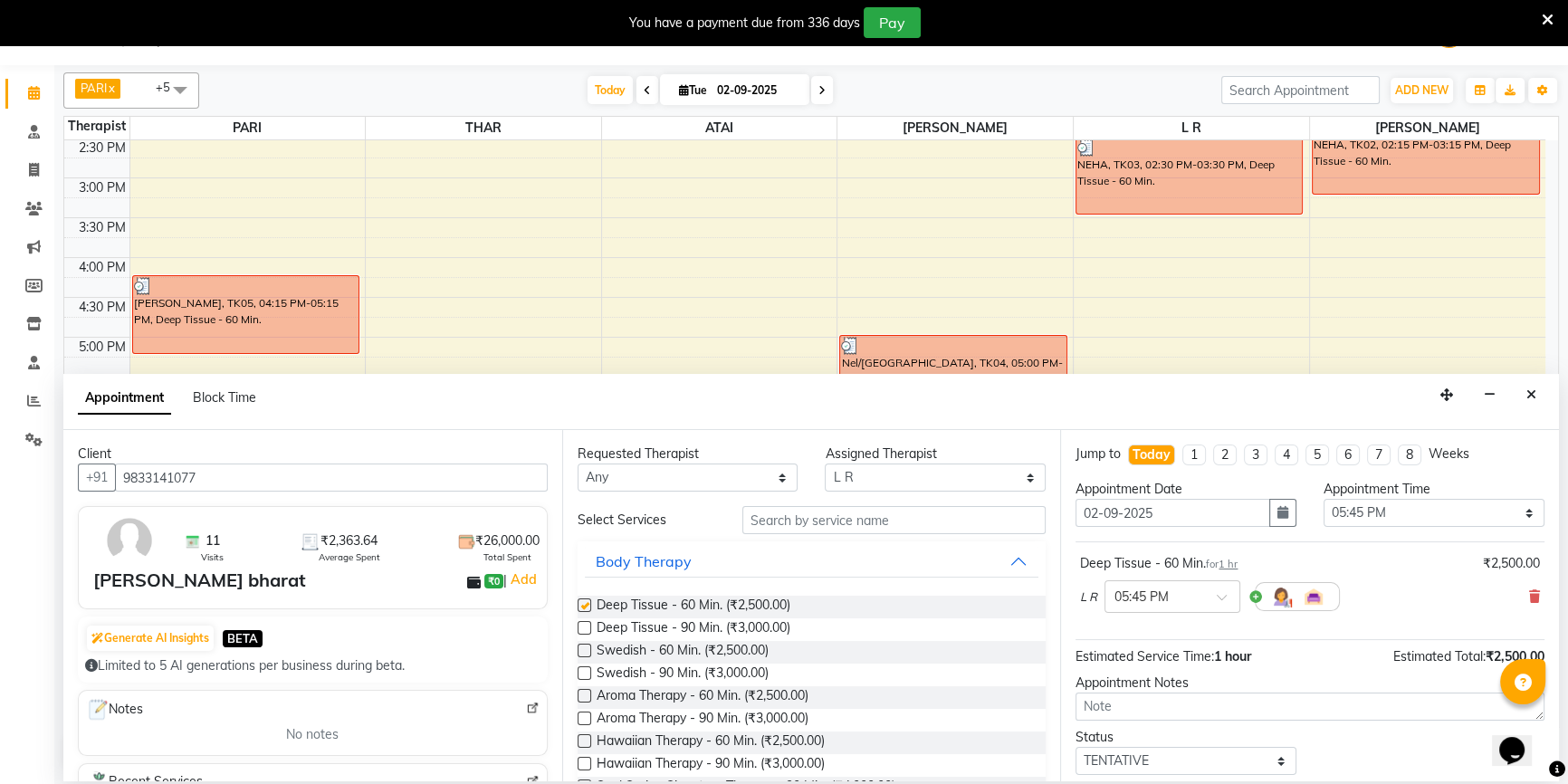
checkbox input "false"
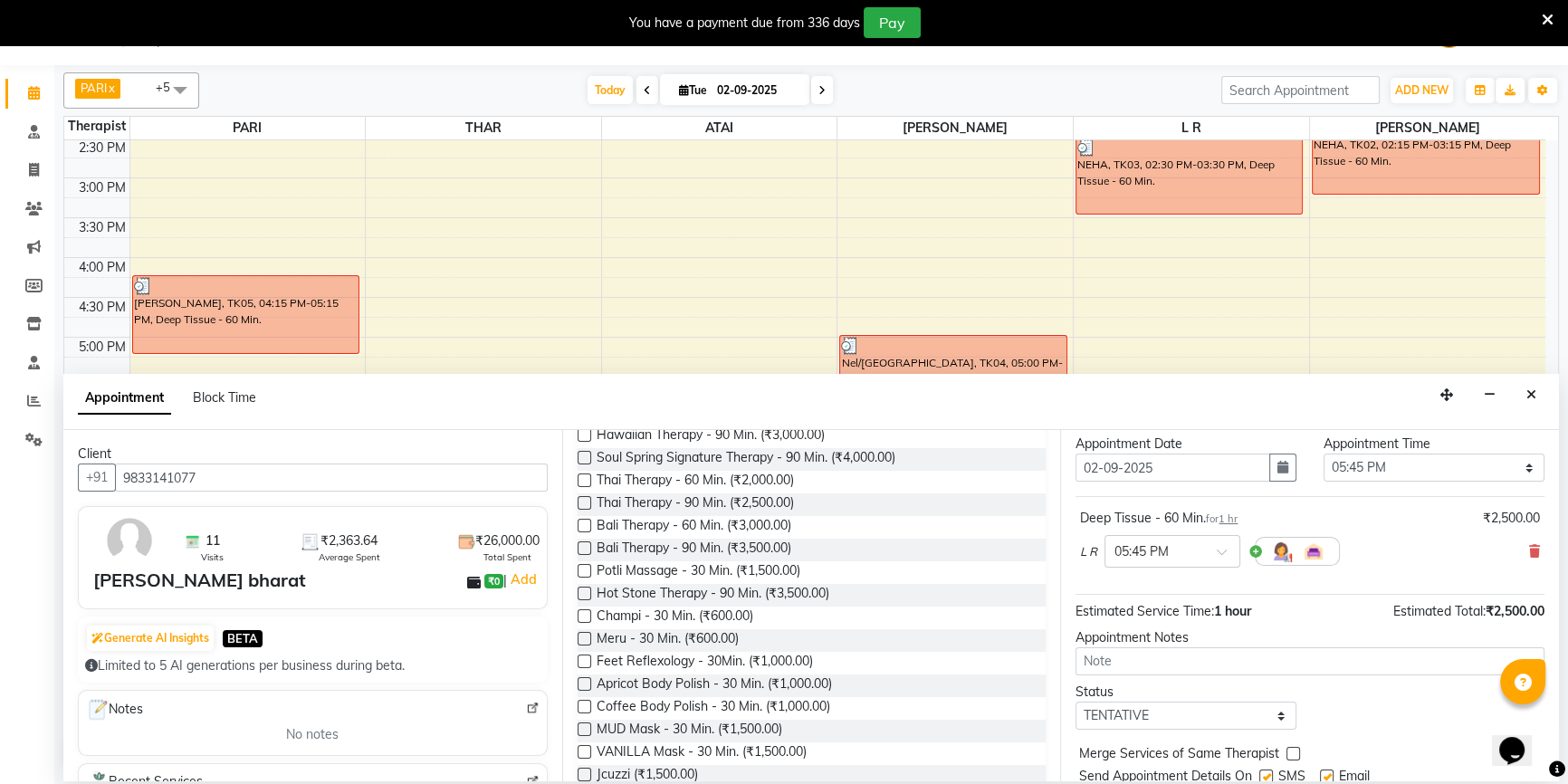
scroll to position [107, 0]
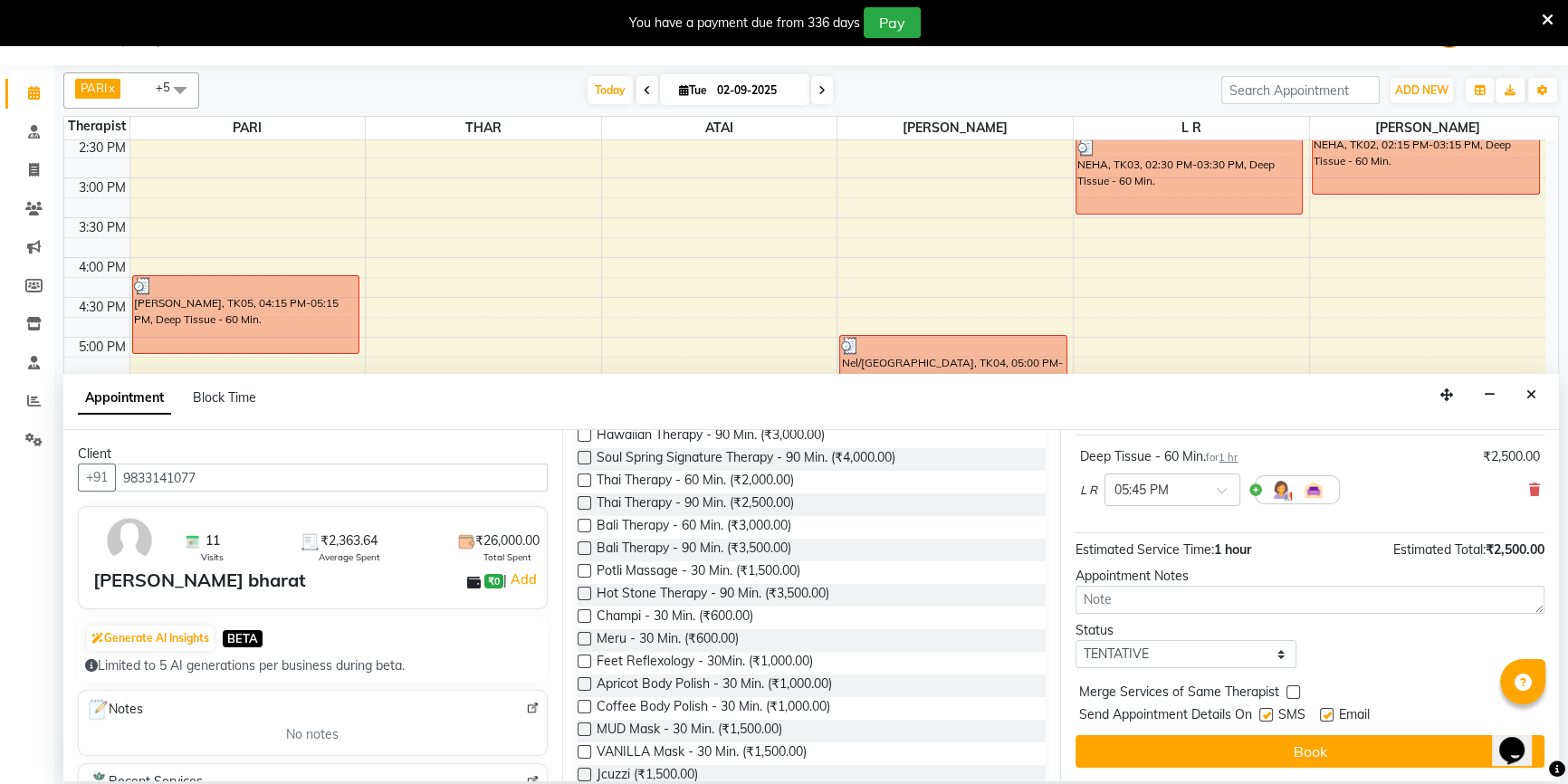
drag, startPoint x: 1168, startPoint y: 754, endPoint x: 1176, endPoint y: 754, distance: 8.0
click at [1169, 754] on button "Book" at bounding box center [1310, 752] width 469 height 32
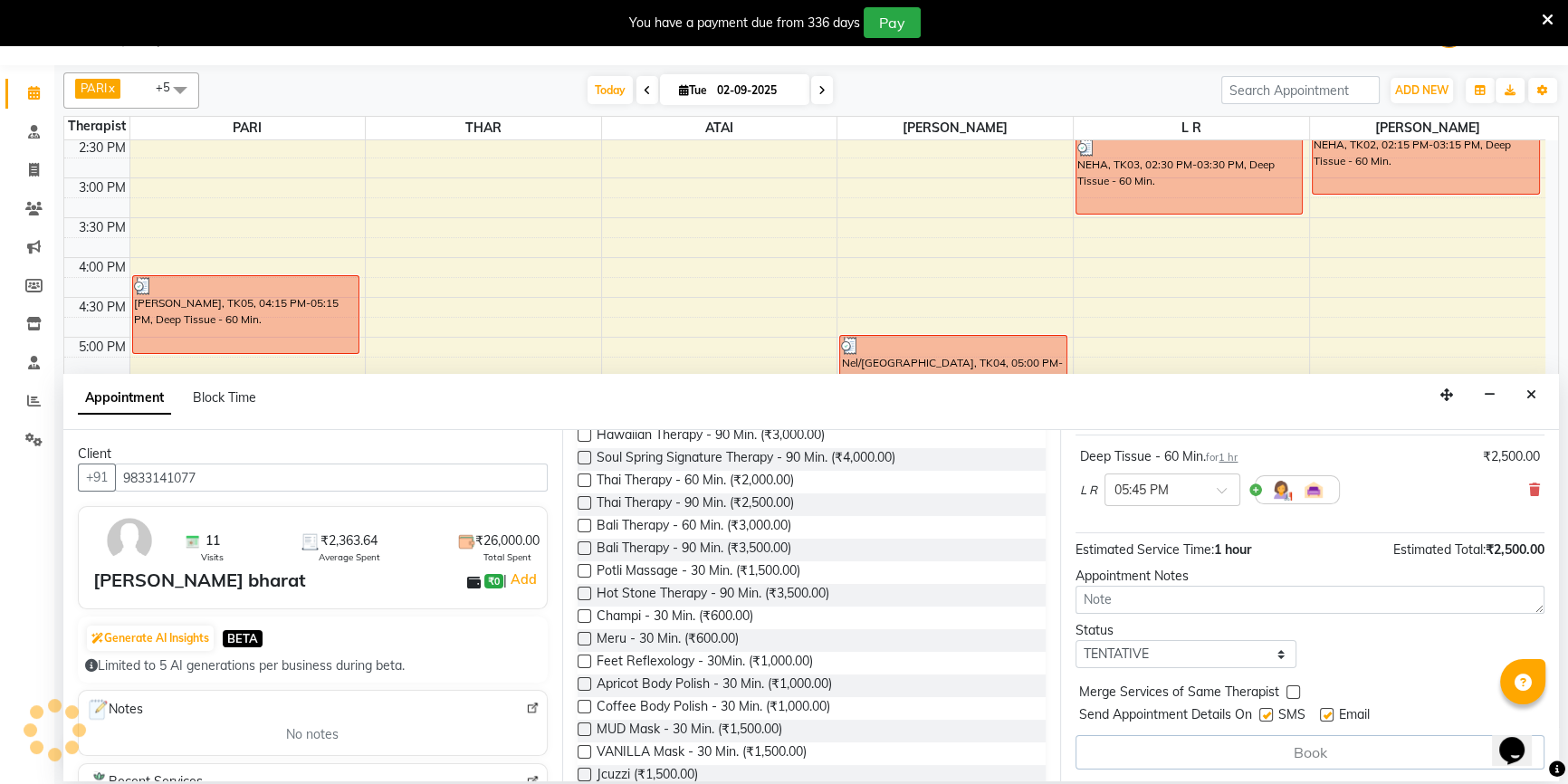
scroll to position [0, 0]
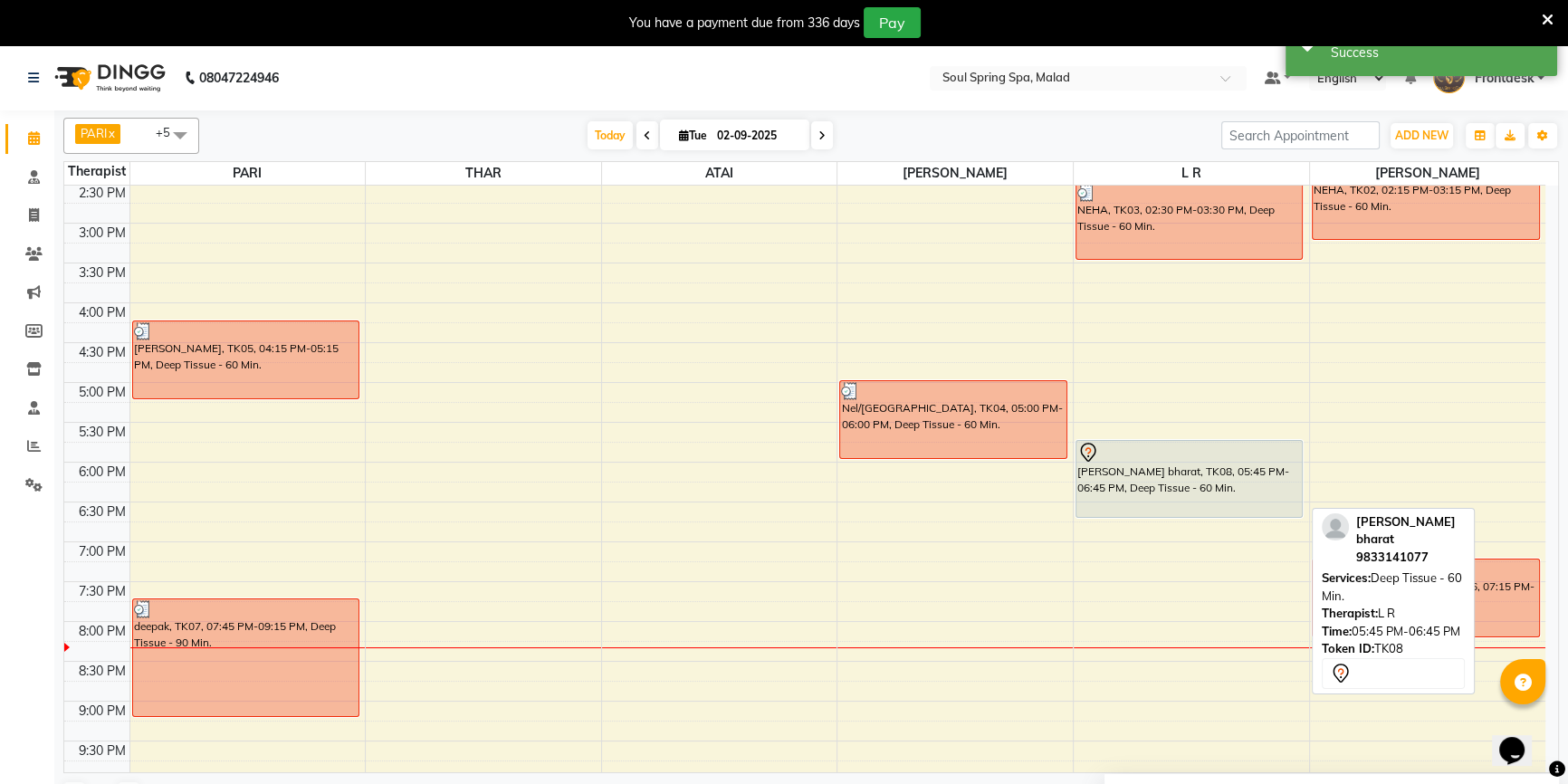
click at [1176, 477] on div "[PERSON_NAME] bharat, TK08, 05:45 PM-06:45 PM, Deep Tissue - 60 Min." at bounding box center [1189, 479] width 226 height 76
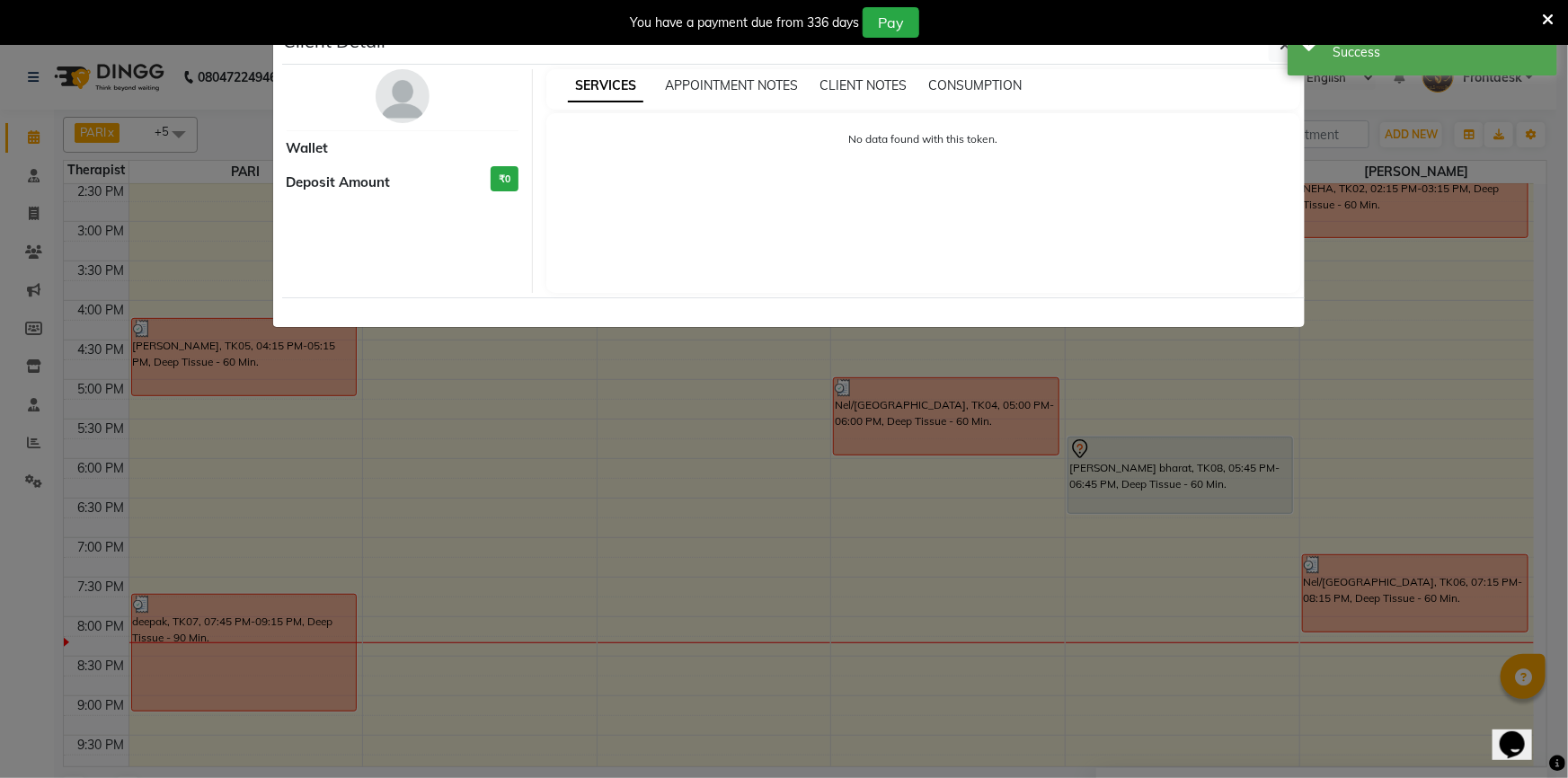
select select "7"
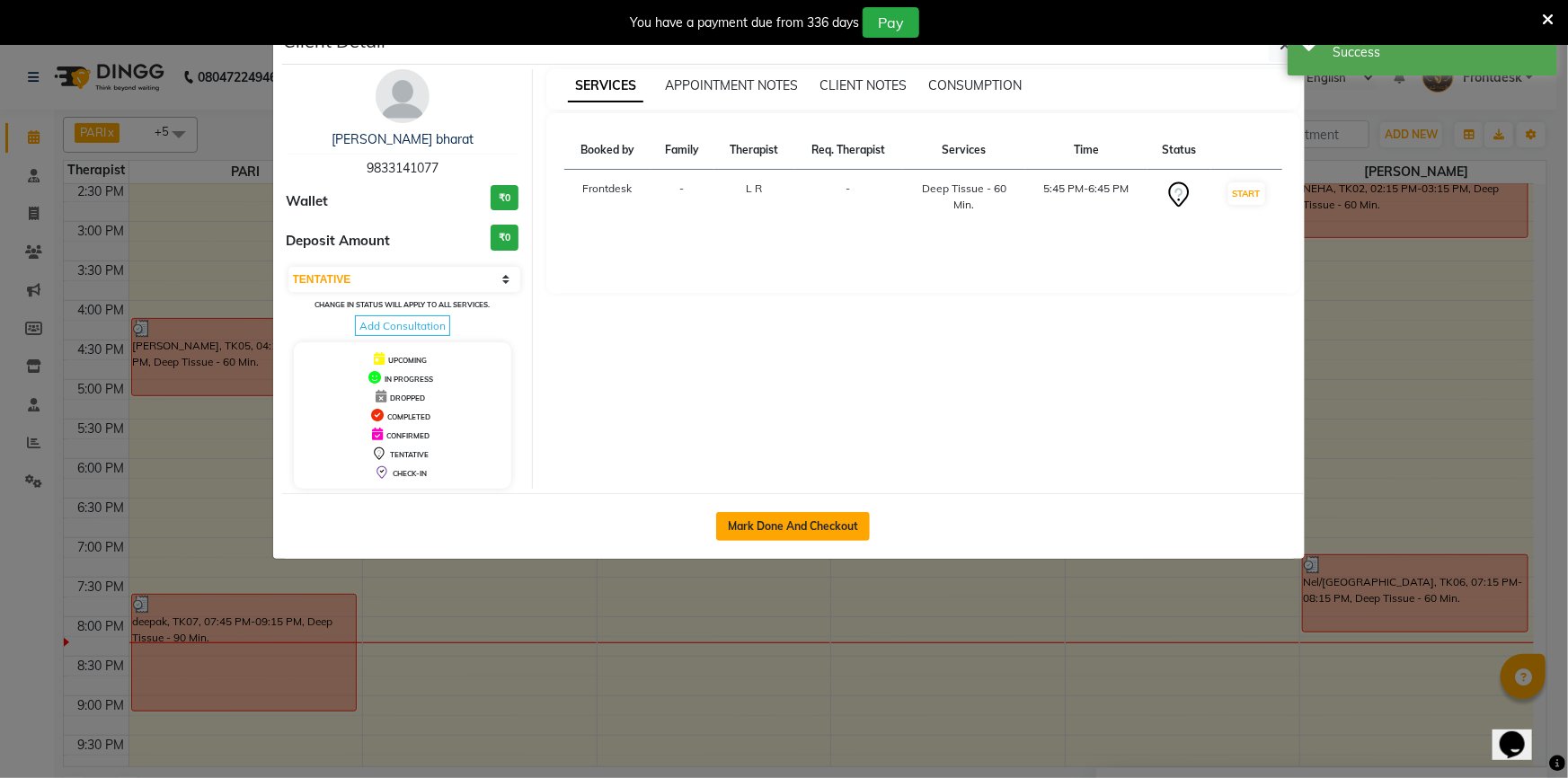
click at [808, 519] on button "Mark Done And Checkout" at bounding box center [793, 527] width 154 height 28
select select "service"
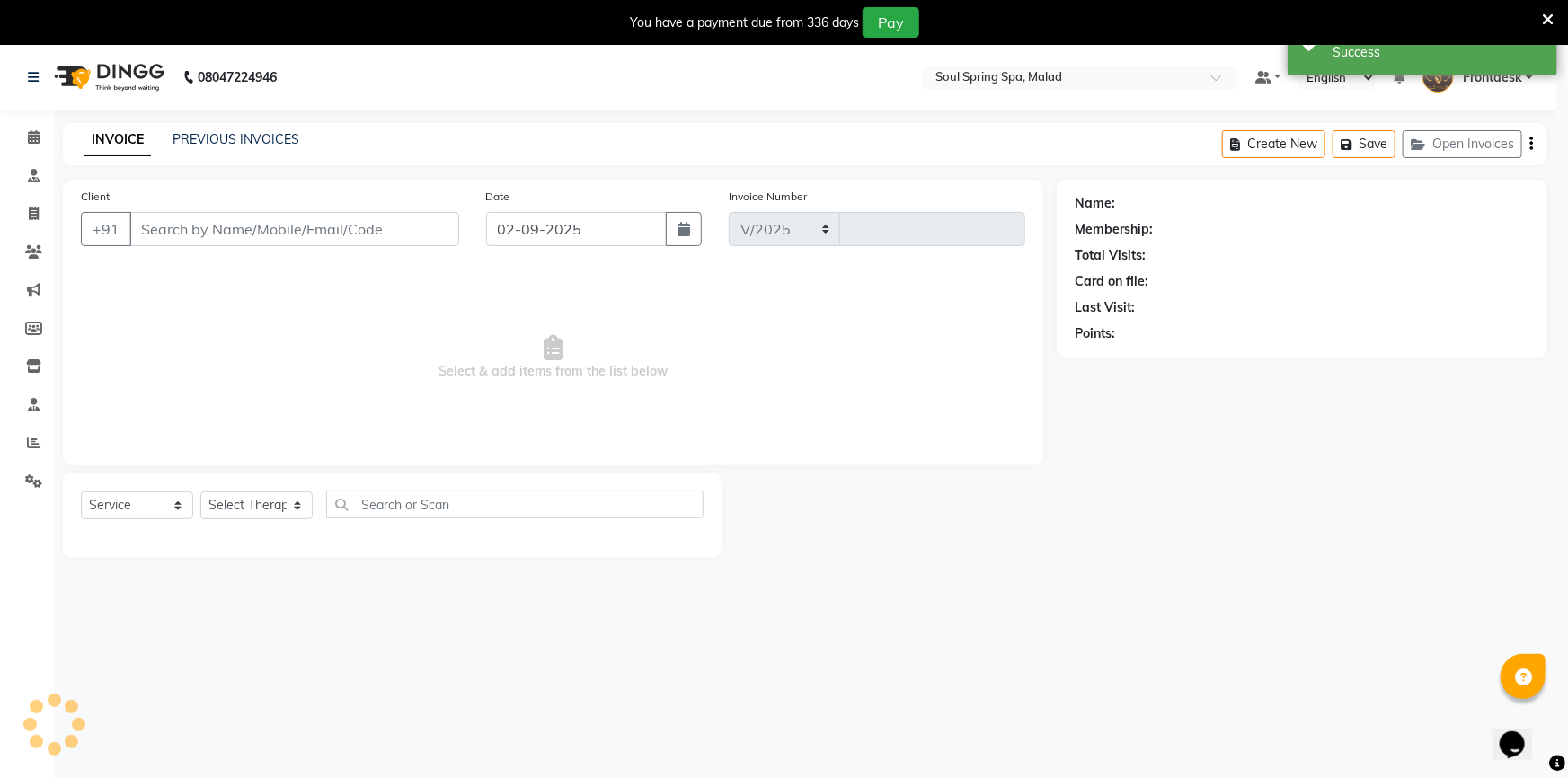
select select "4947"
type input "1398"
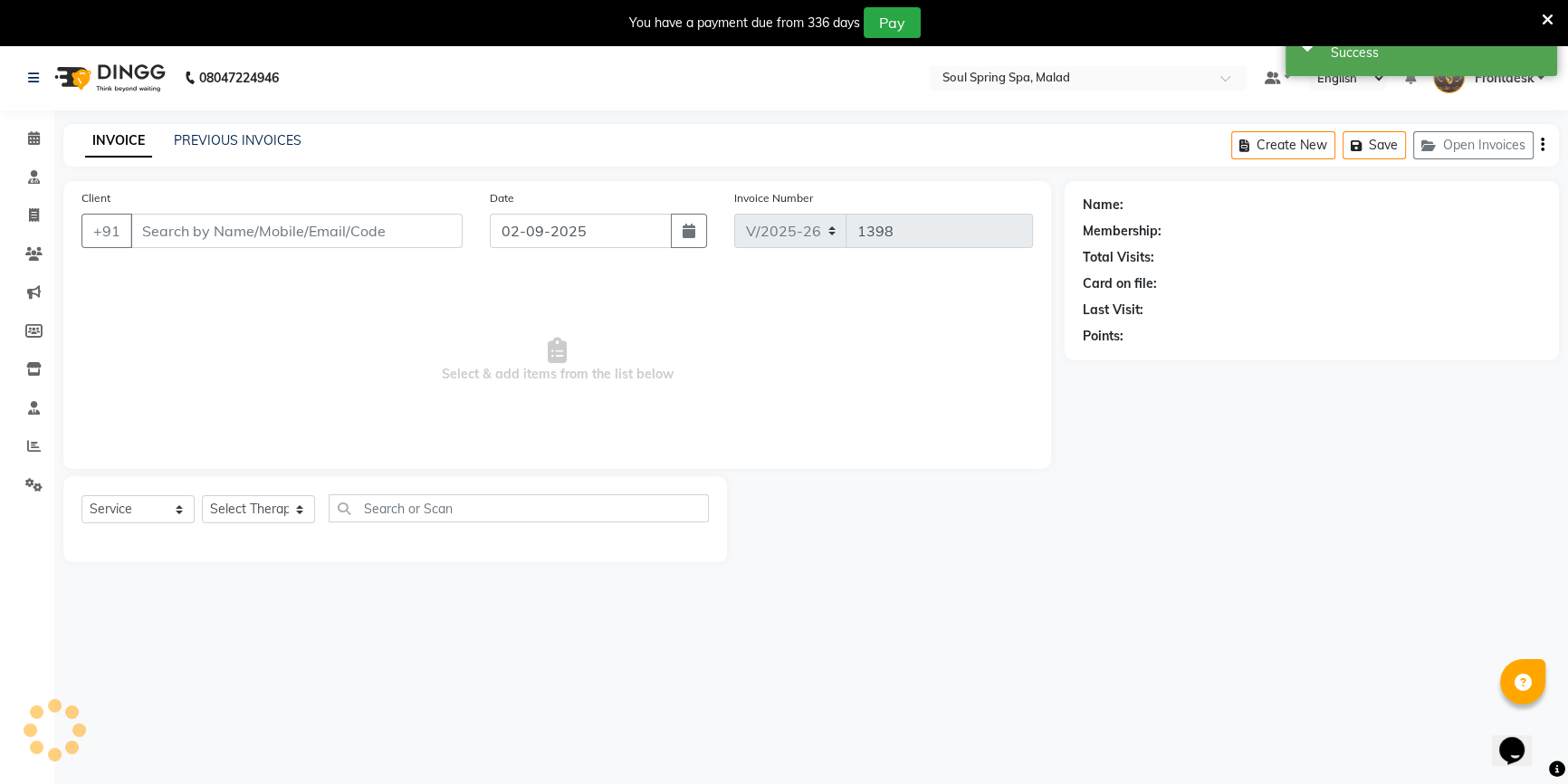
type input "9833141077"
select select "86413"
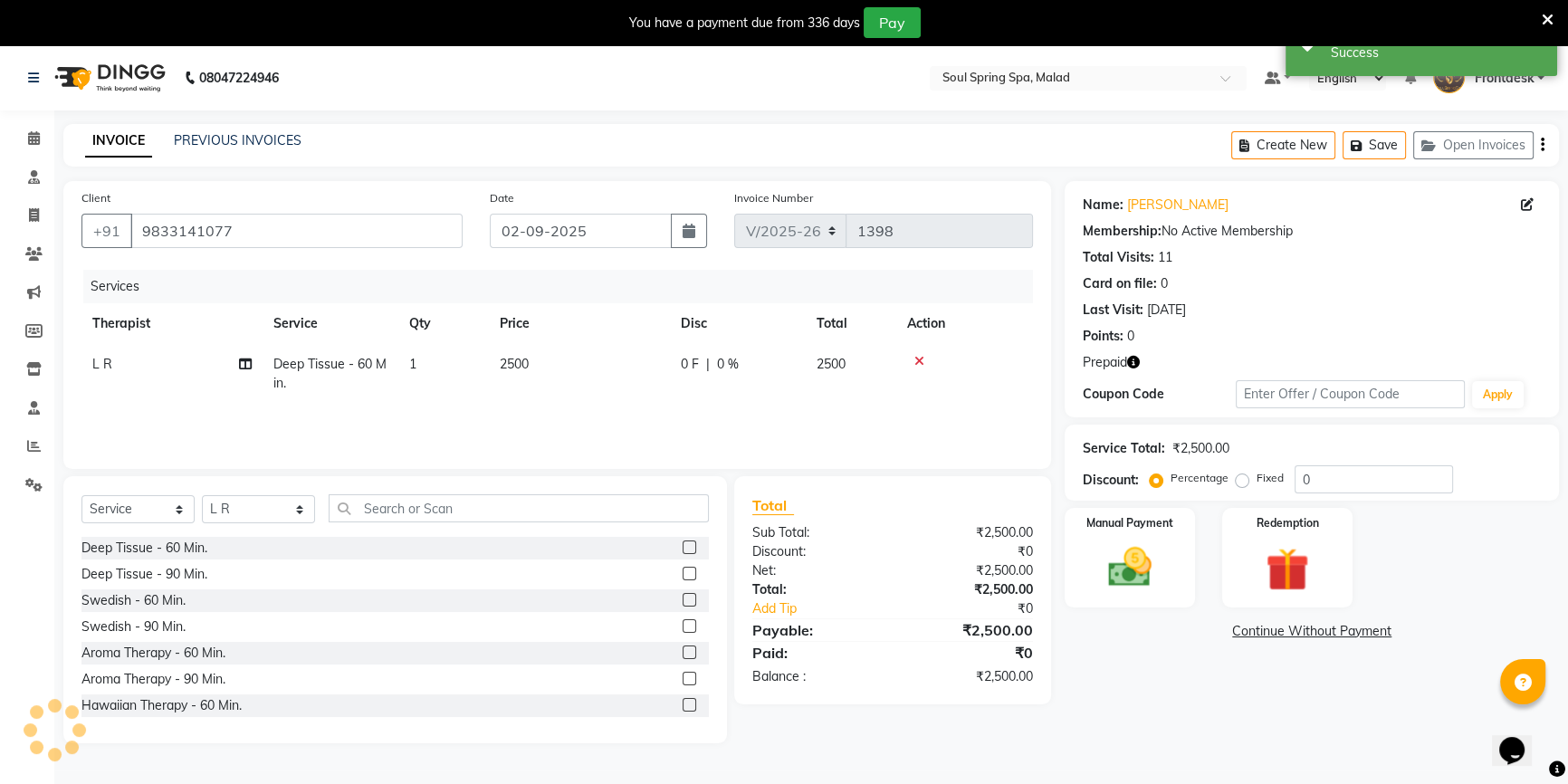
click at [511, 359] on span "2500" at bounding box center [514, 363] width 29 height 16
select select "86413"
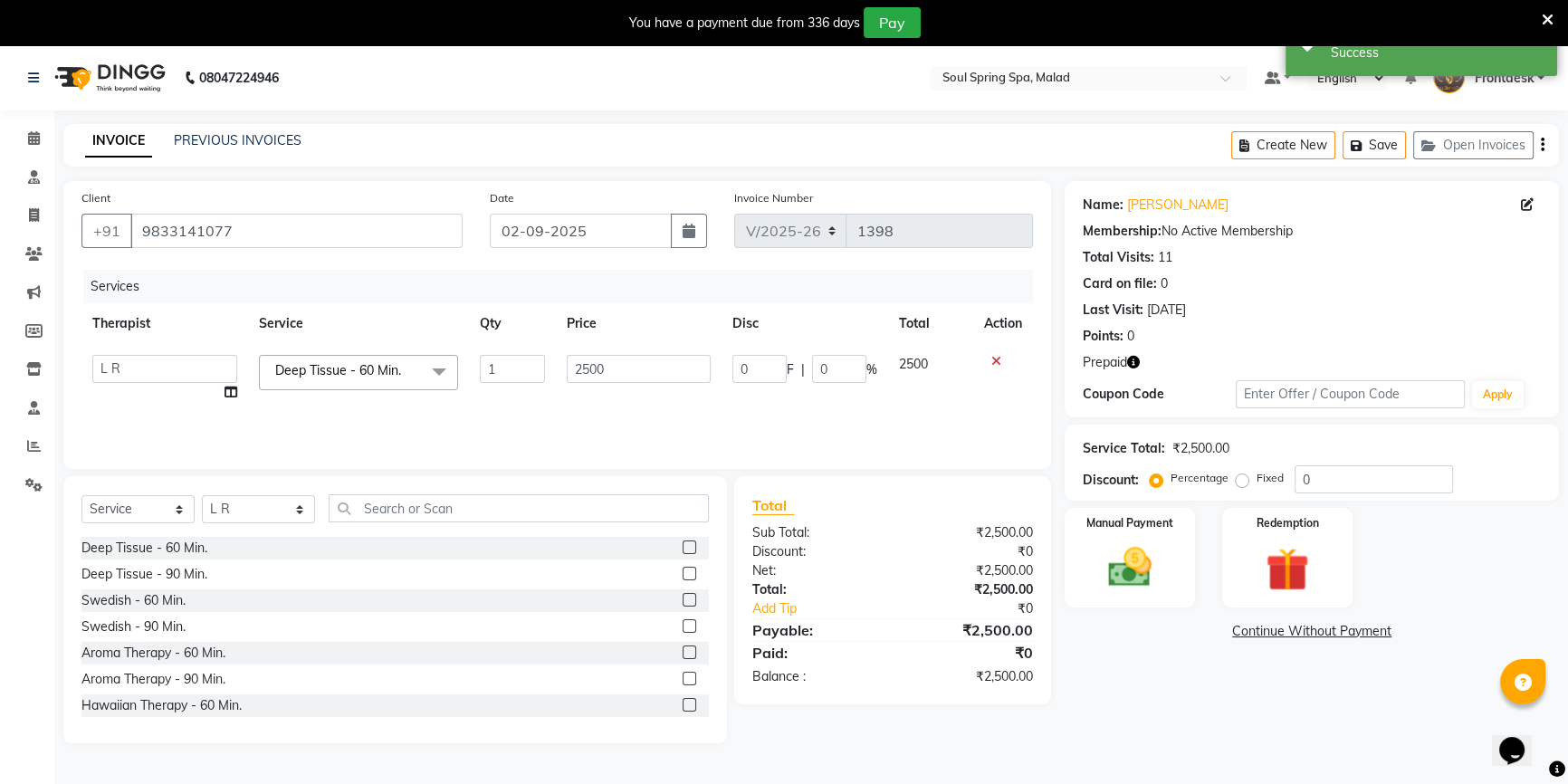
click at [623, 394] on td "2500" at bounding box center [638, 378] width 167 height 69
click at [593, 372] on input "2500" at bounding box center [639, 369] width 145 height 28
type input "2000"
click at [1339, 553] on div "Redemption" at bounding box center [1287, 557] width 136 height 103
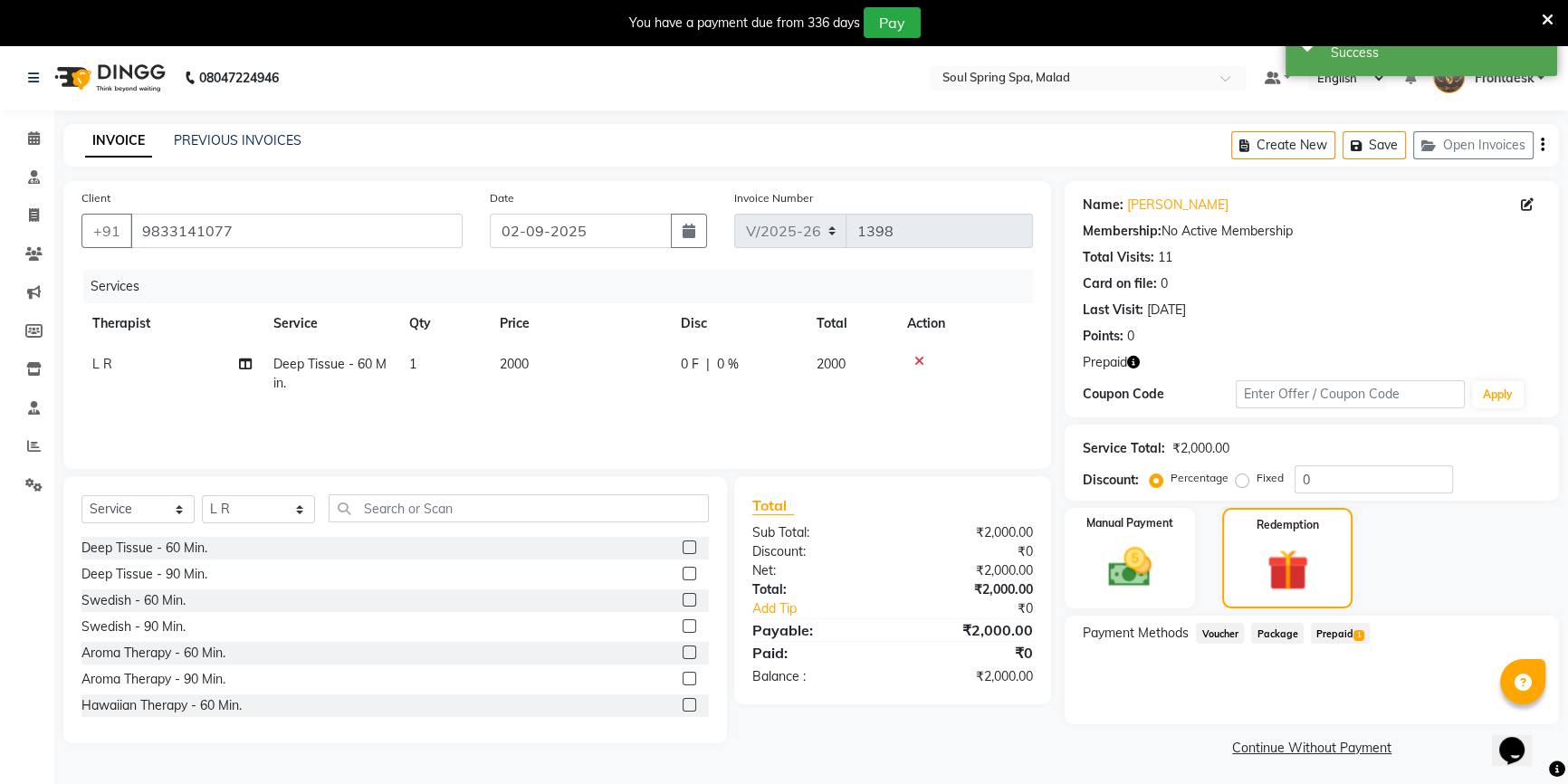
click at [1328, 633] on span "Prepaid 1" at bounding box center [1340, 633] width 59 height 21
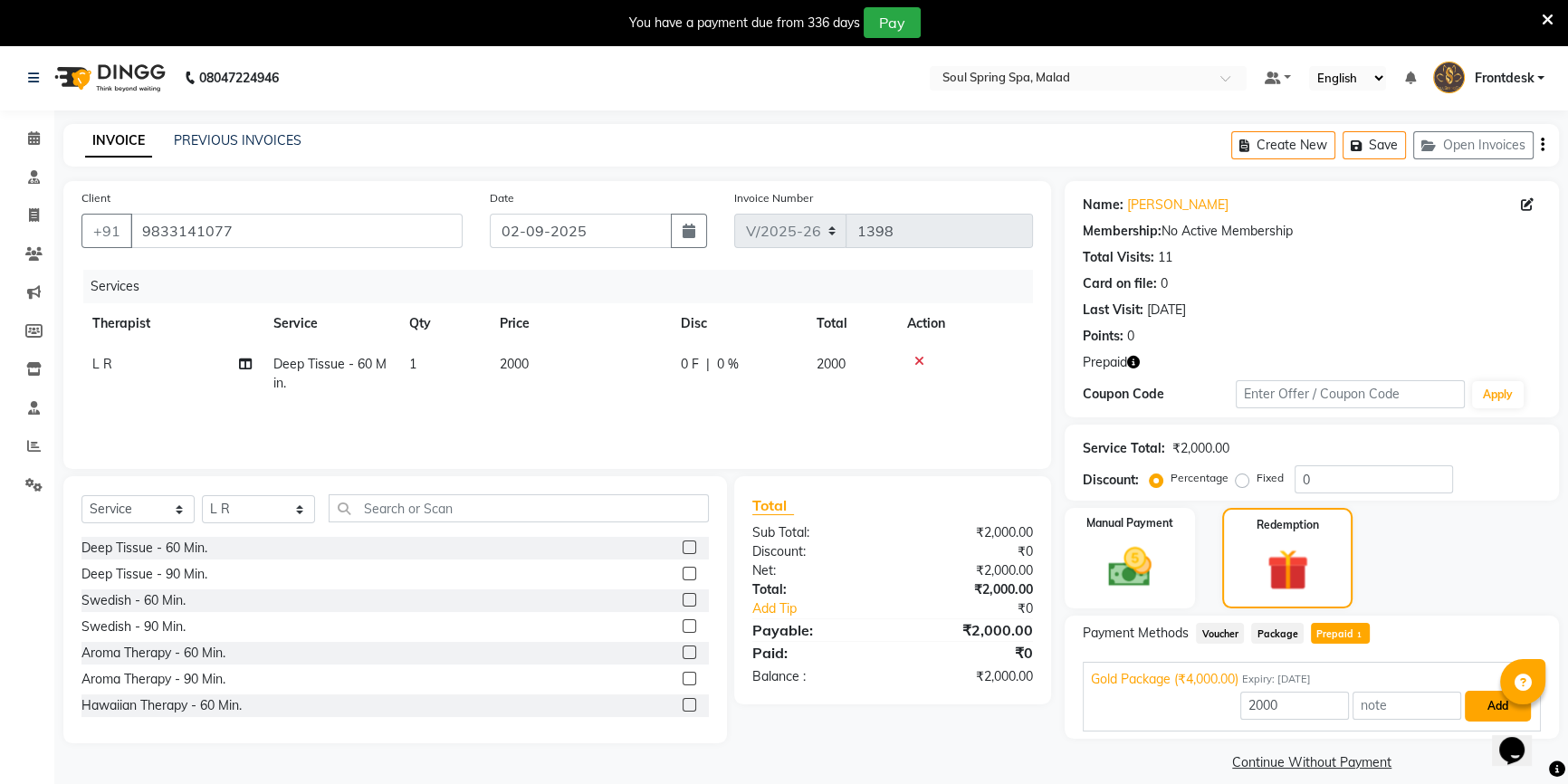
click at [1478, 699] on button "Add" at bounding box center [1498, 706] width 66 height 30
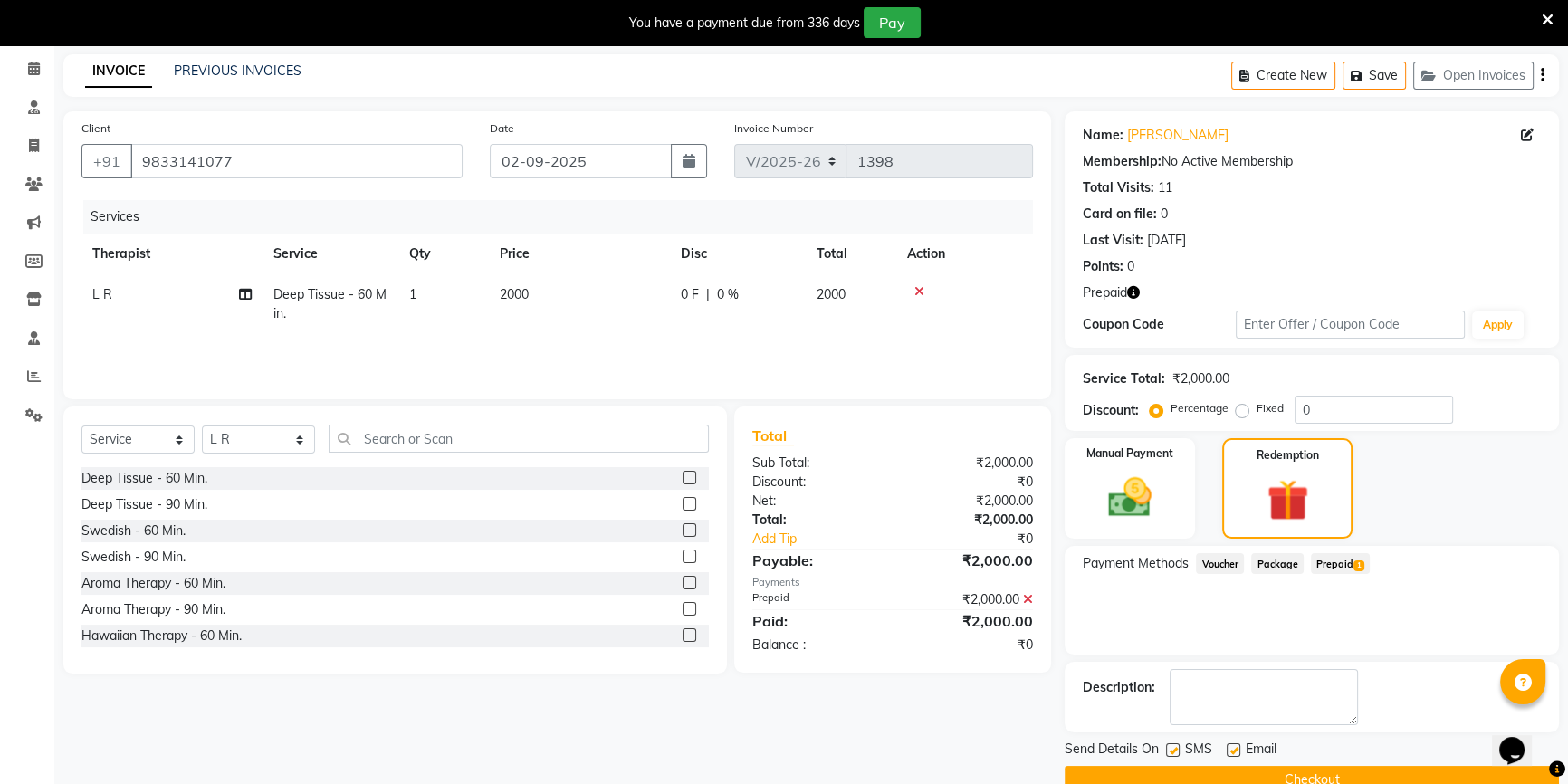
scroll to position [106, 0]
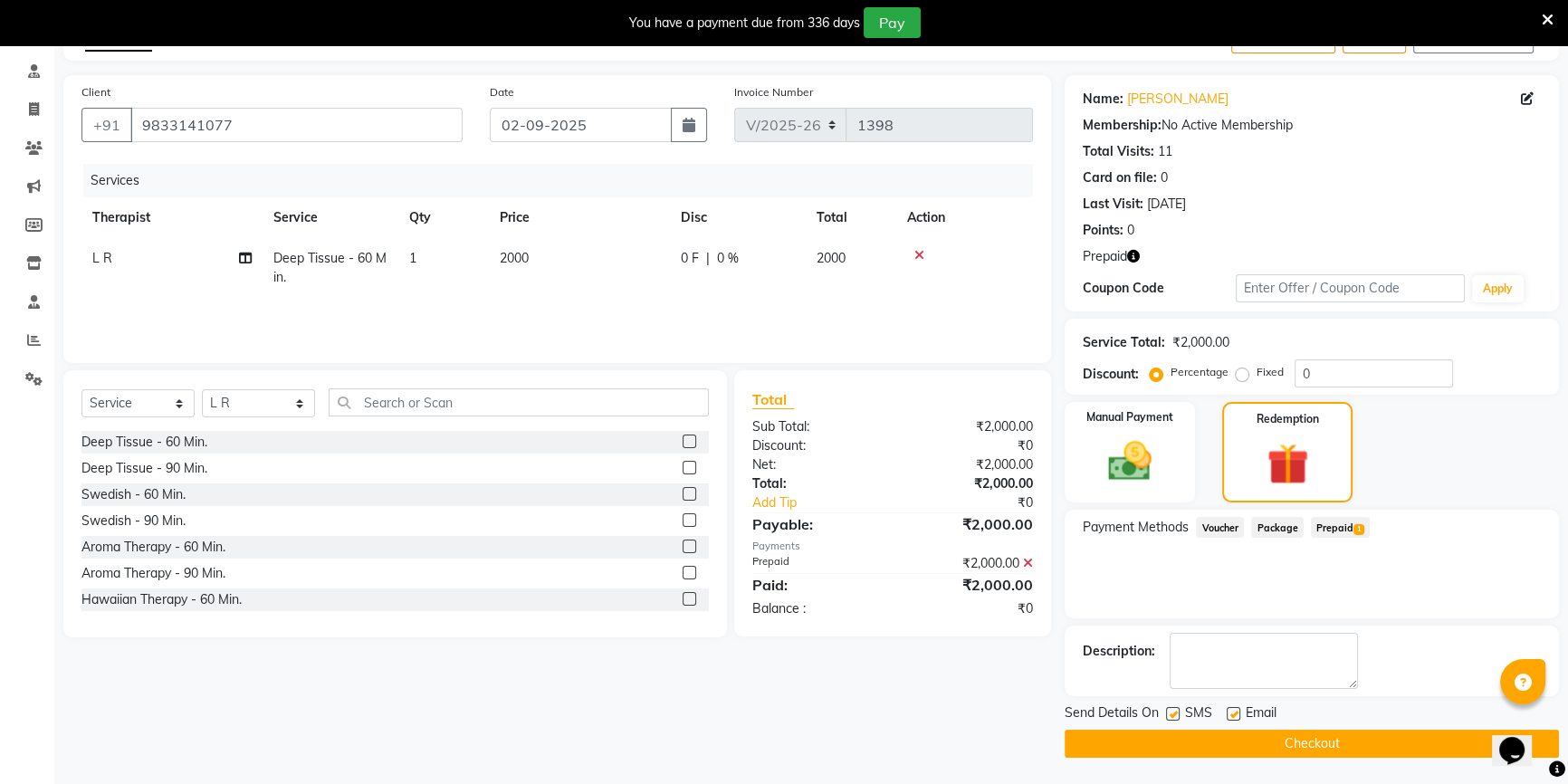
click at [1317, 747] on button "Checkout" at bounding box center [1312, 743] width 494 height 28
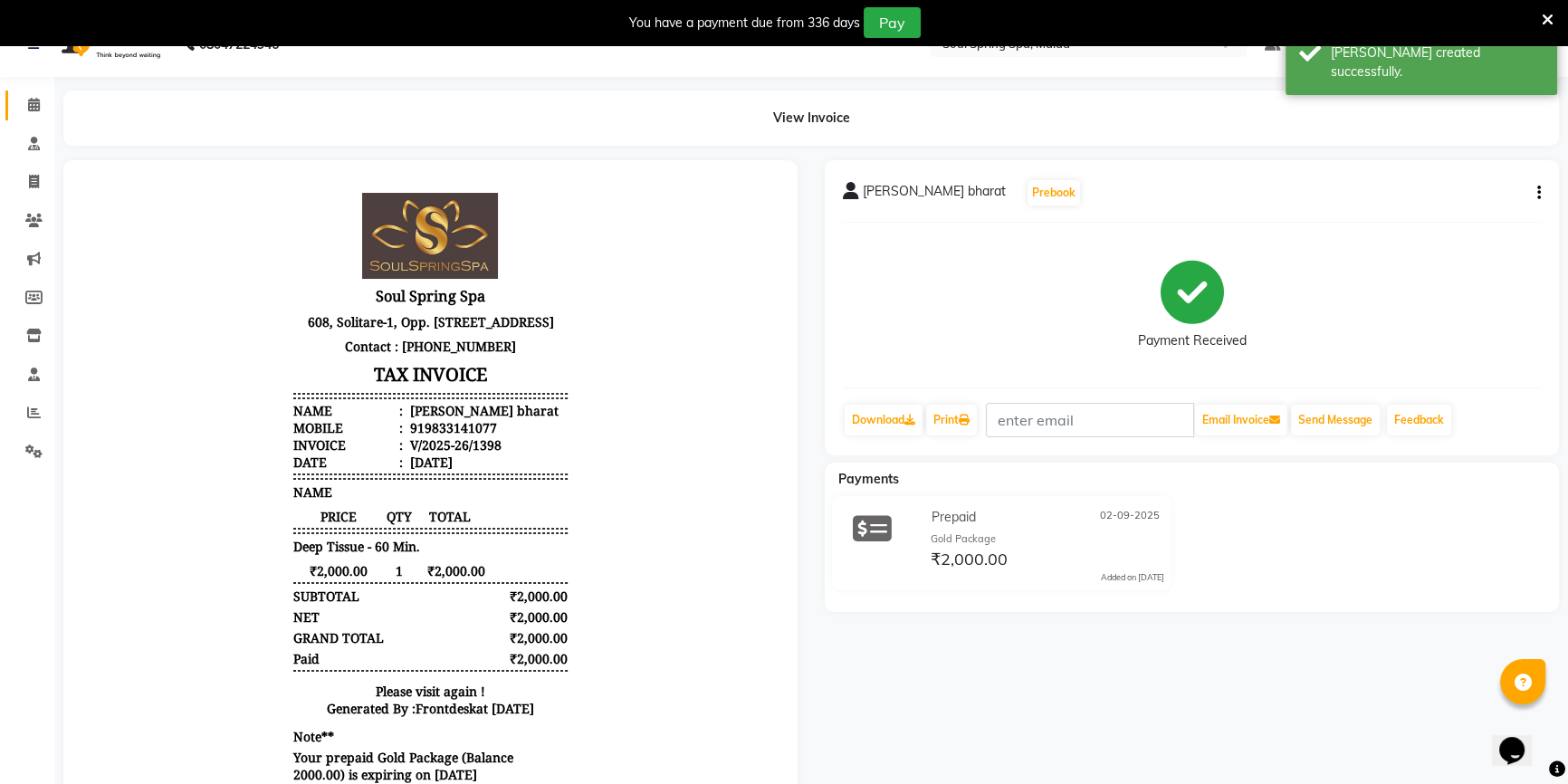
scroll to position [24, 0]
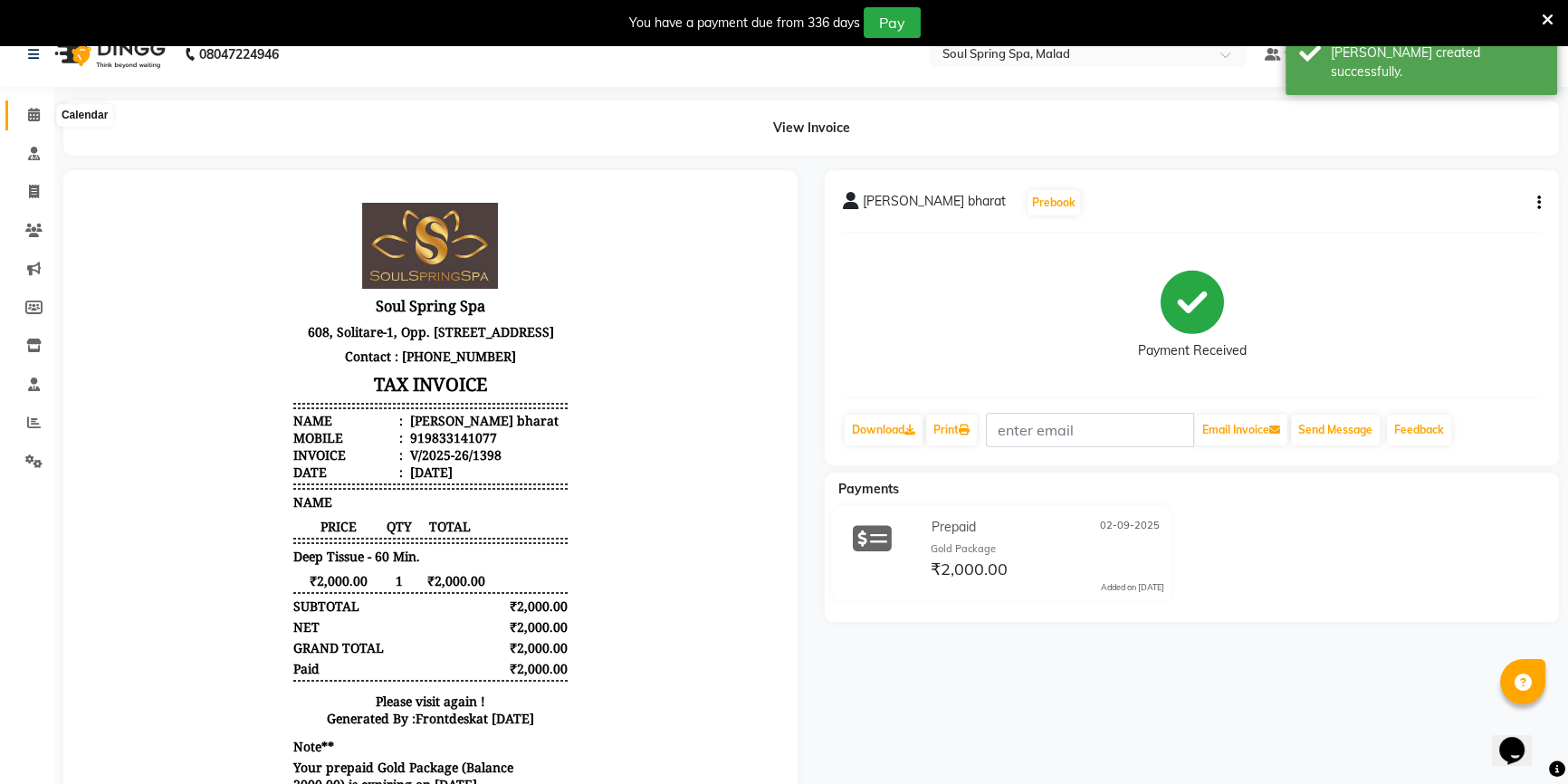
click at [37, 111] on icon at bounding box center [33, 114] width 11 height 13
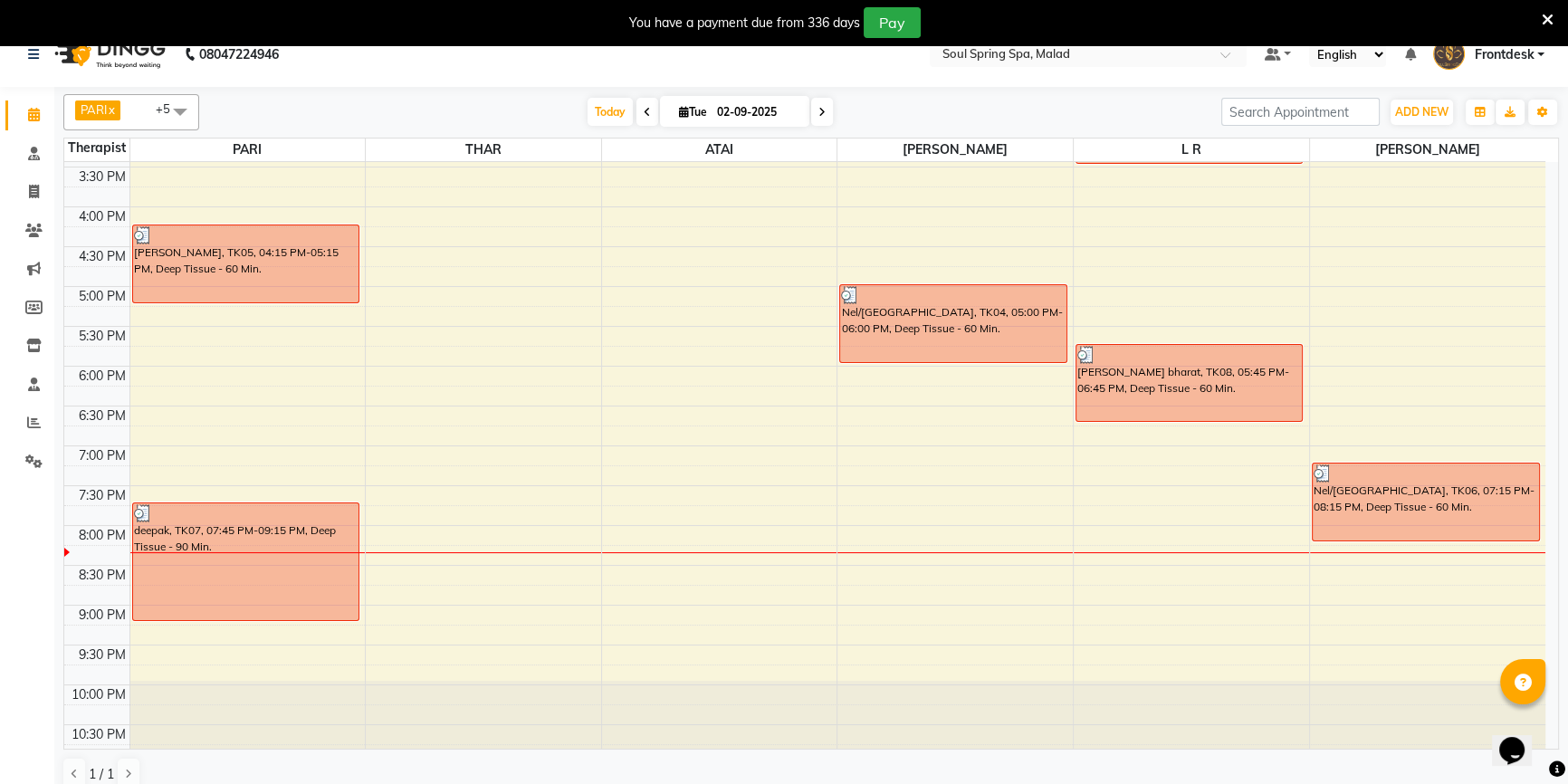
scroll to position [522, 0]
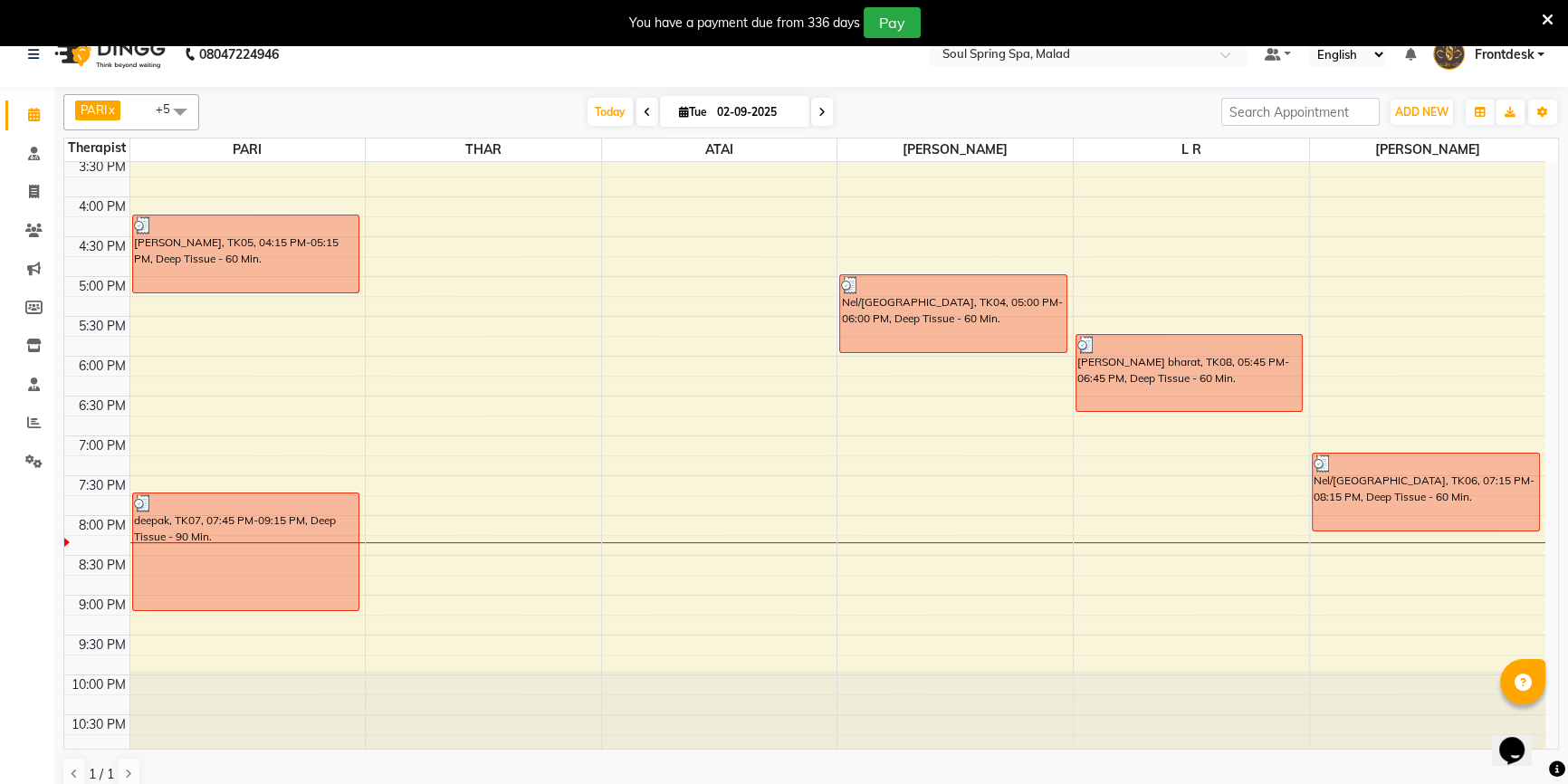
click at [950, 388] on div "9:00 AM 9:30 AM 10:00 AM 10:30 AM 11:00 AM 11:30 AM 12:00 PM 12:30 PM 1:00 PM 1…" at bounding box center [804, 197] width 1481 height 1115
select select "86605"
select select "1095"
select select "tentative"
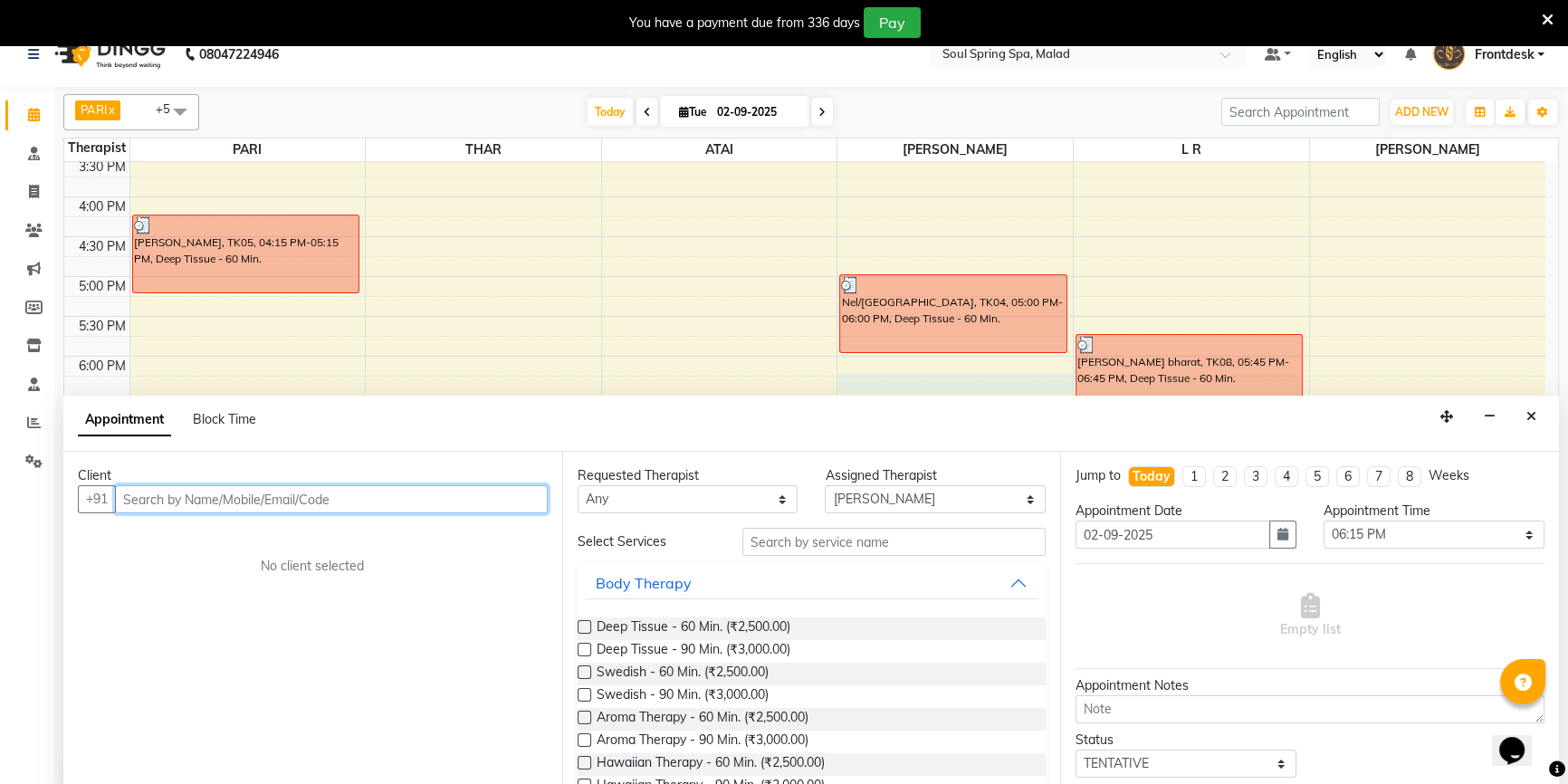
scroll to position [46, 0]
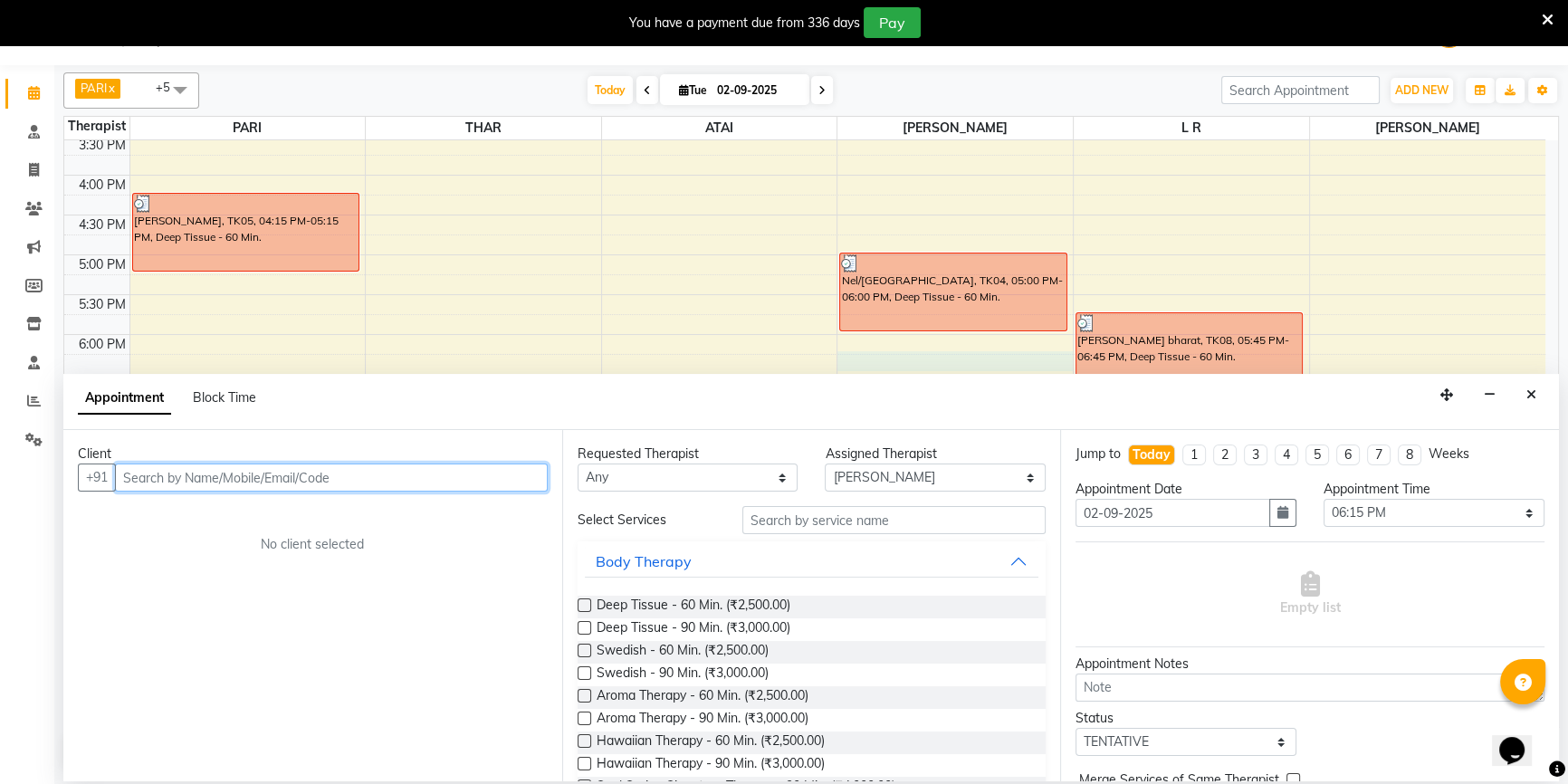
click at [431, 489] on input "text" at bounding box center [332, 477] width 432 height 28
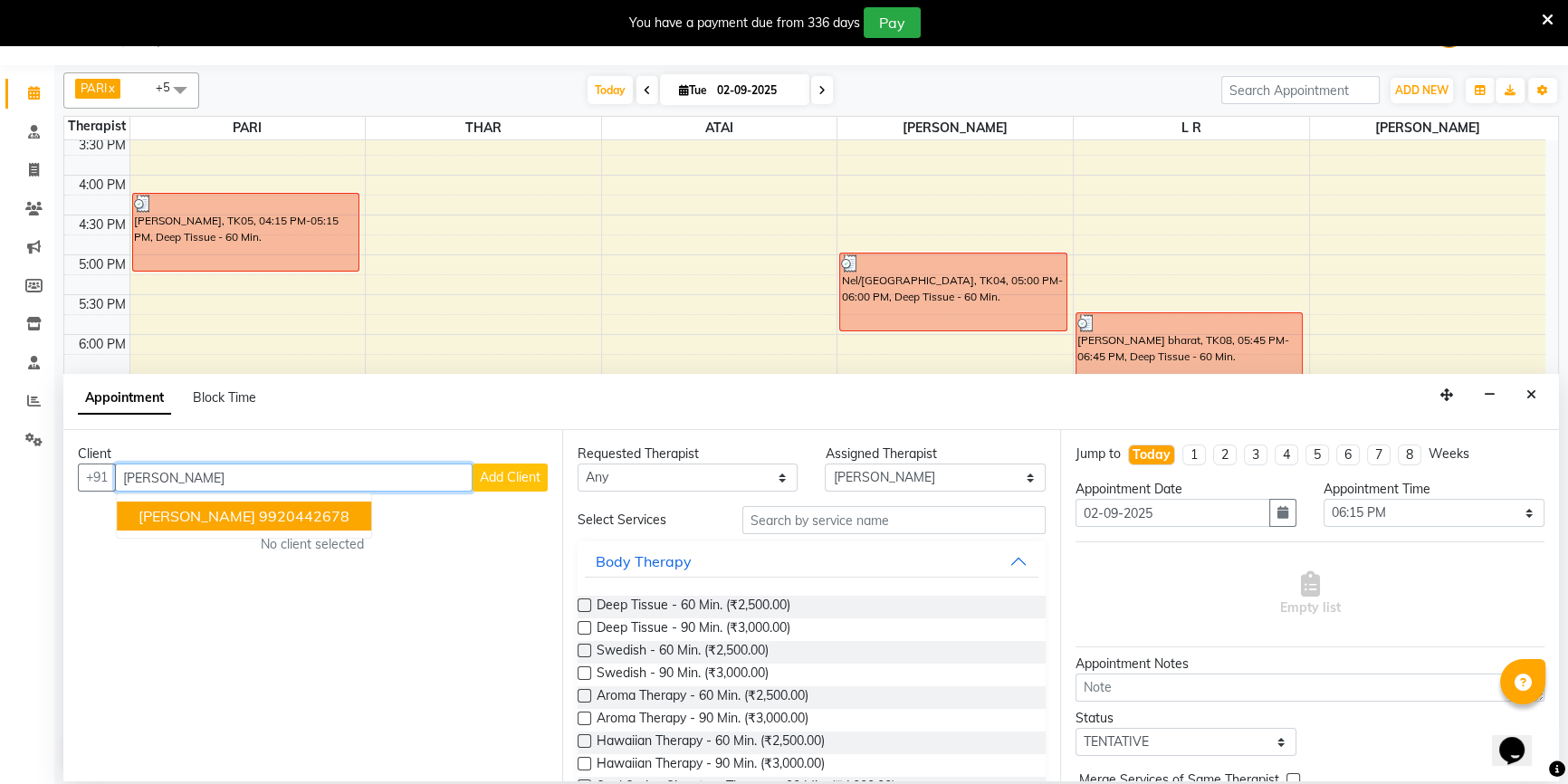
click at [279, 513] on ngb-highlight "9920442678" at bounding box center [304, 515] width 90 height 18
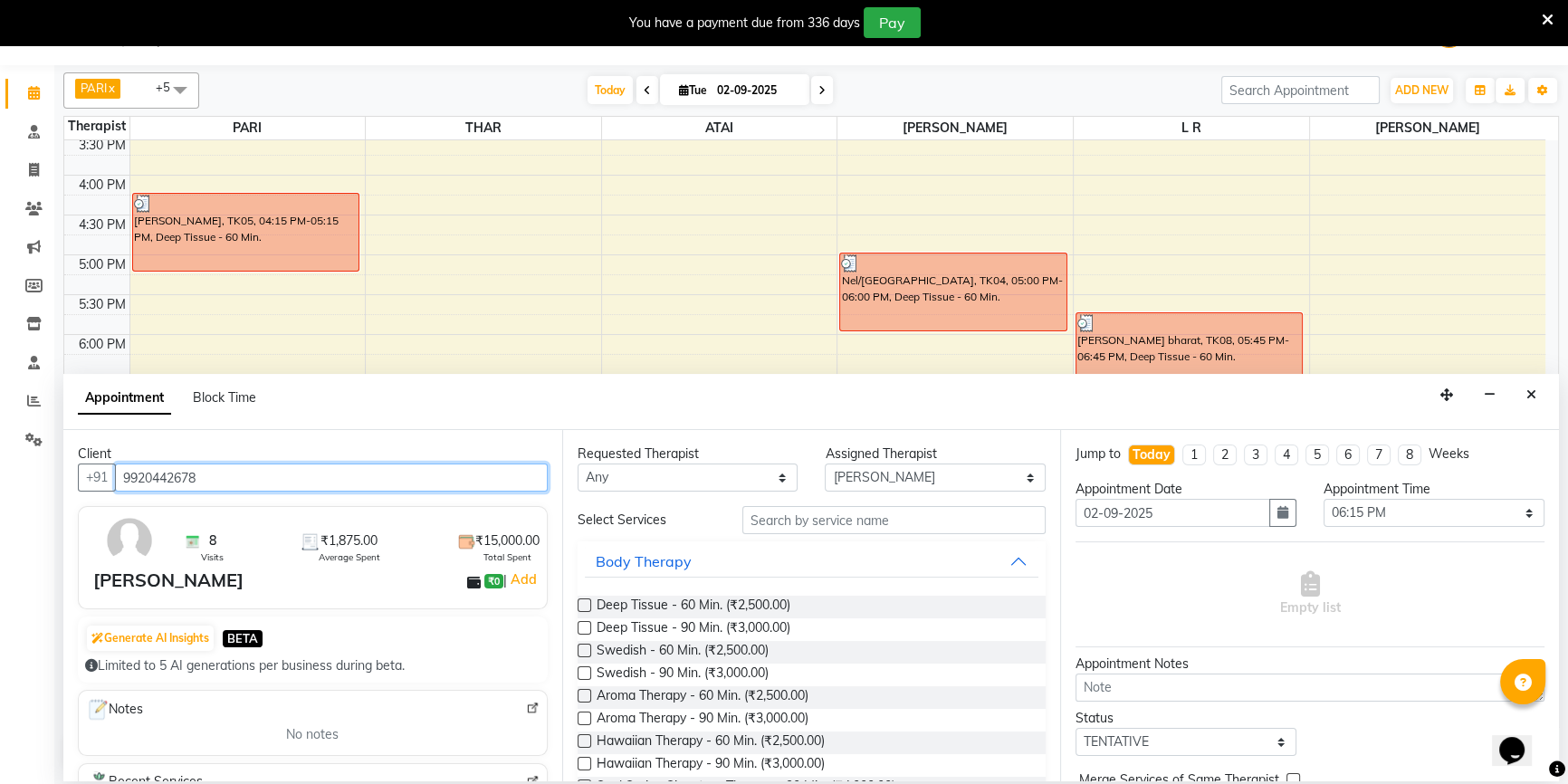
type input "9920442678"
drag, startPoint x: 586, startPoint y: 604, endPoint x: 596, endPoint y: 602, distance: 10.2
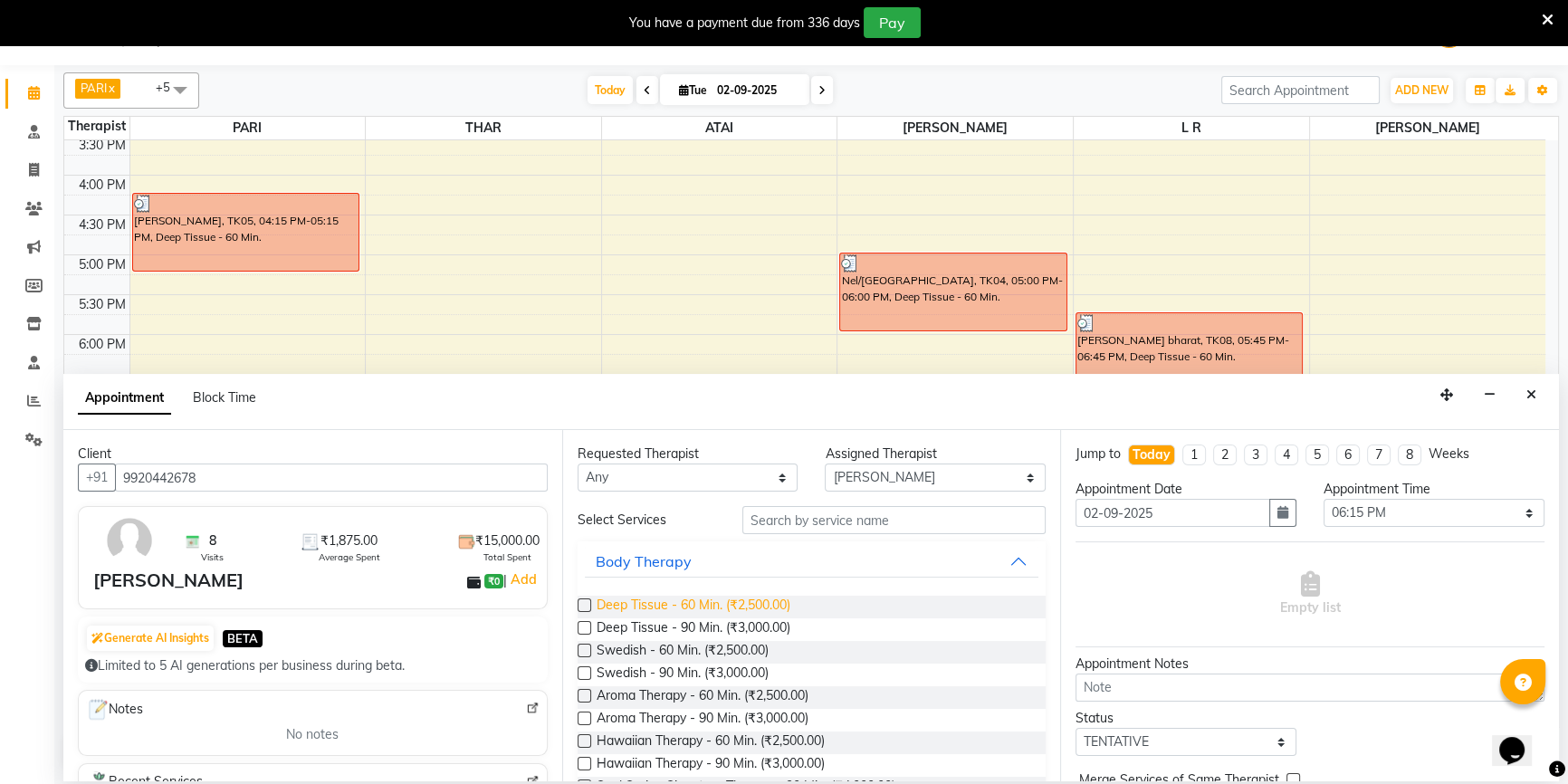
click at [585, 602] on label at bounding box center [584, 605] width 13 height 13
click at [585, 602] on input "checkbox" at bounding box center [583, 607] width 11 height 11
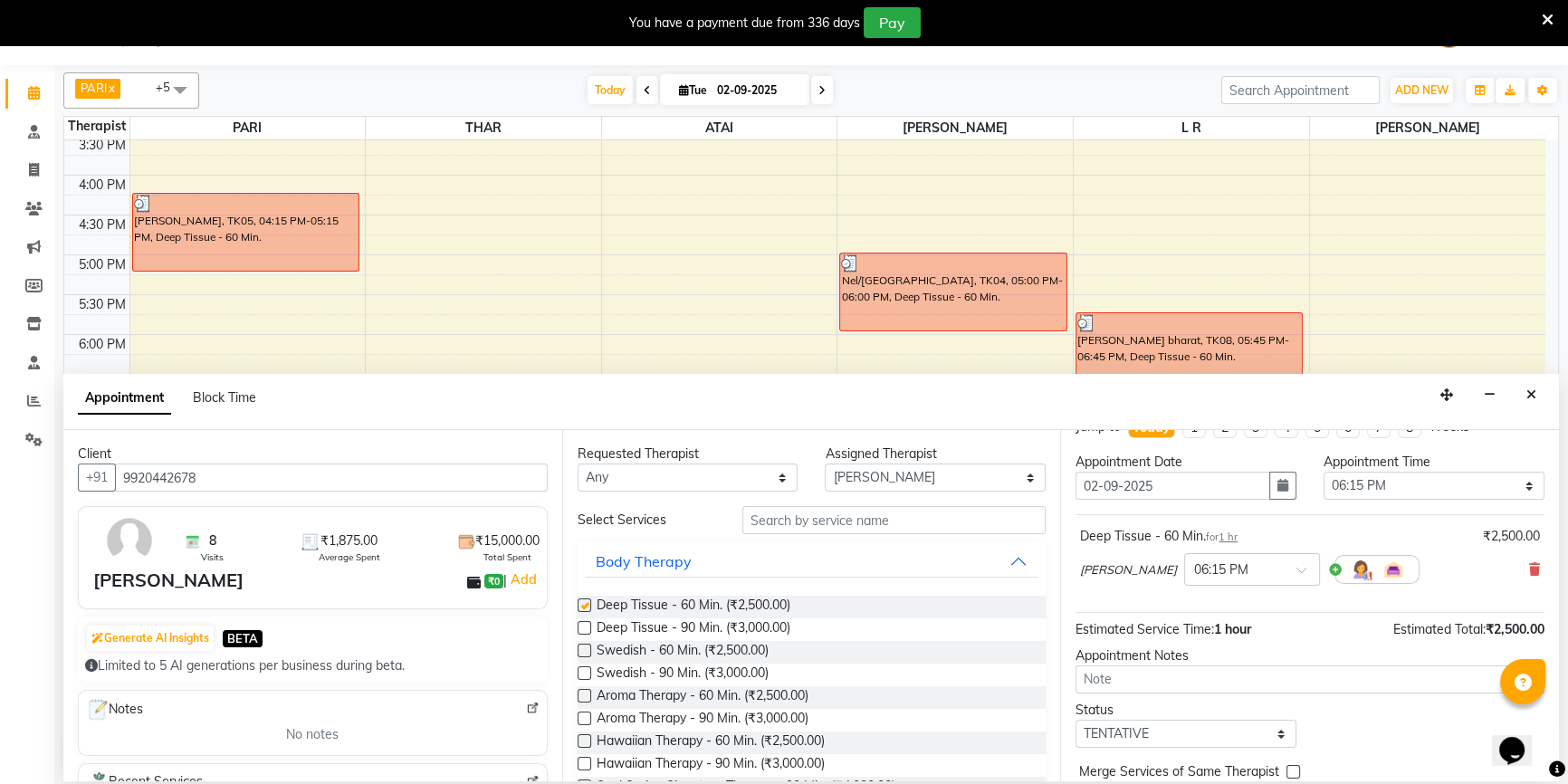
checkbox input "false"
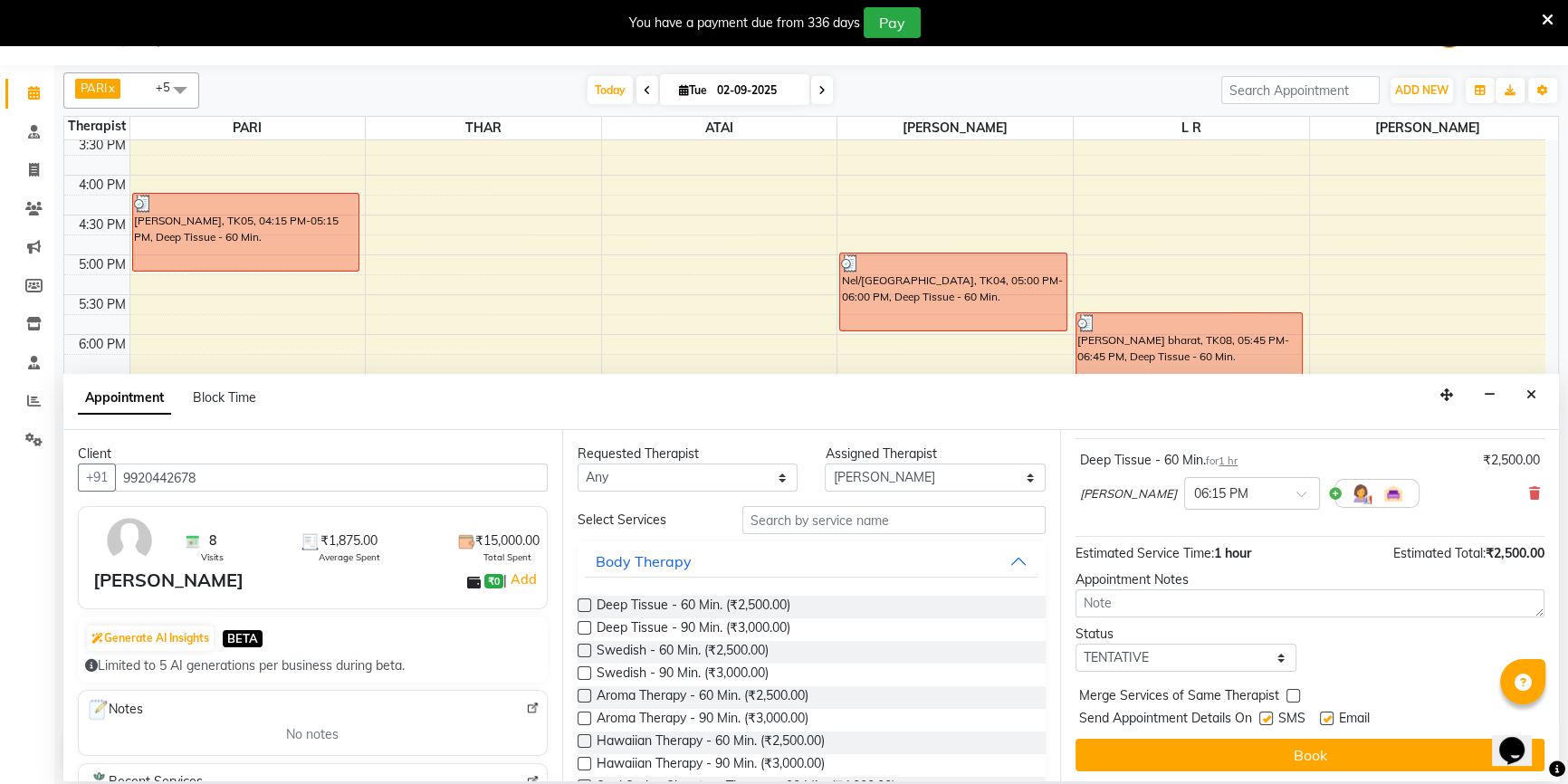
scroll to position [107, 0]
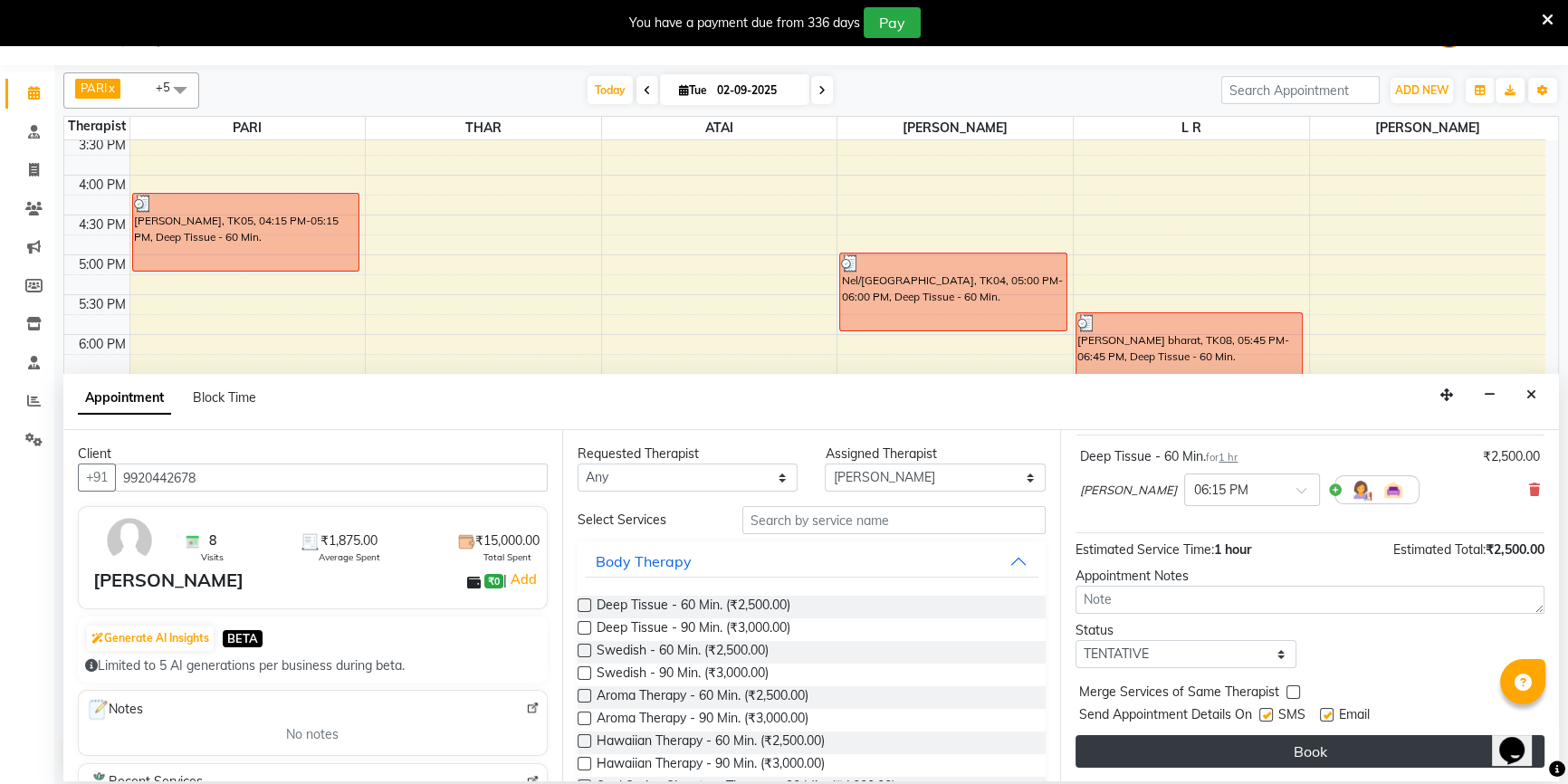
click at [1219, 756] on button "Book" at bounding box center [1310, 752] width 469 height 32
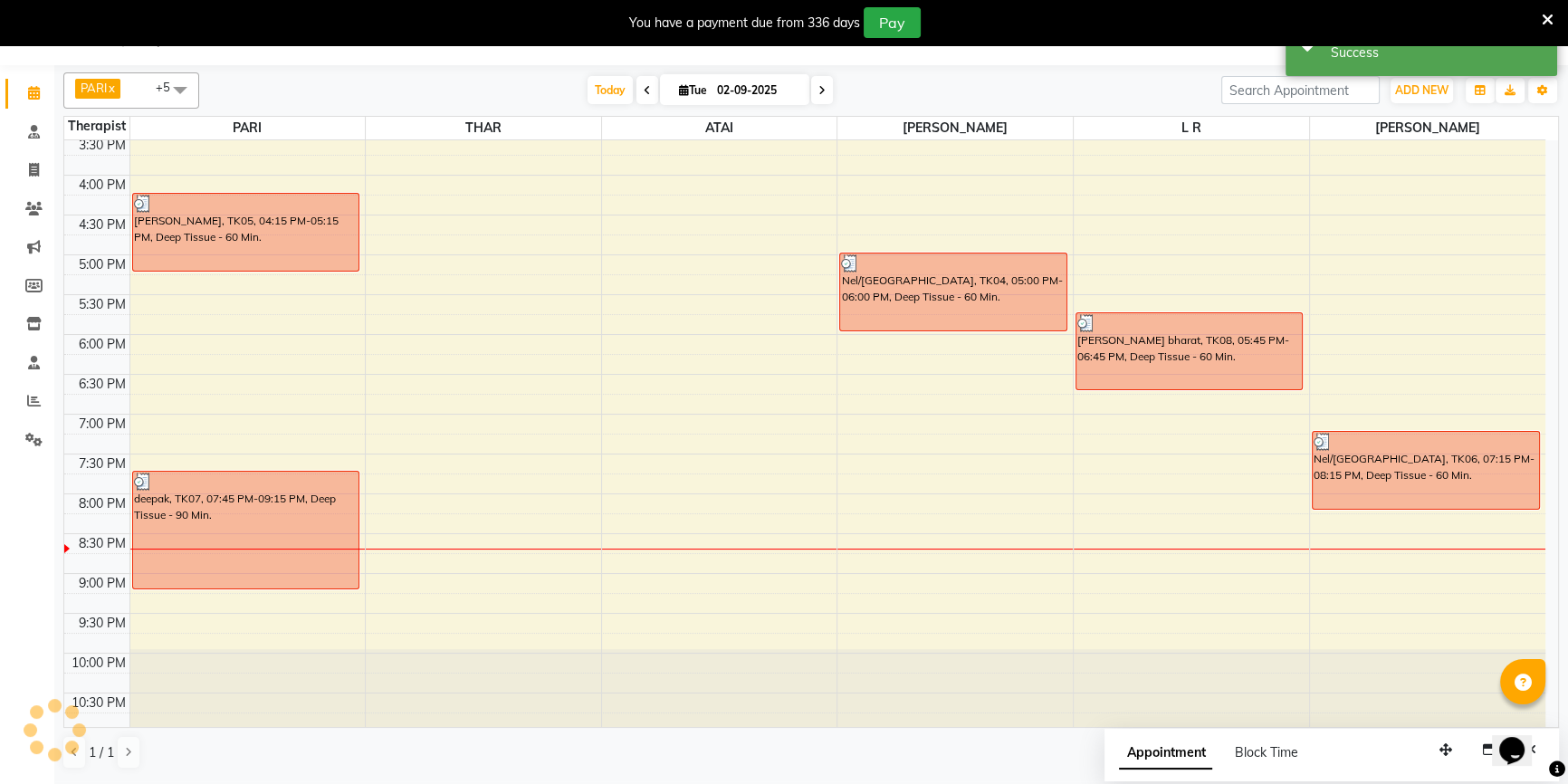
scroll to position [0, 0]
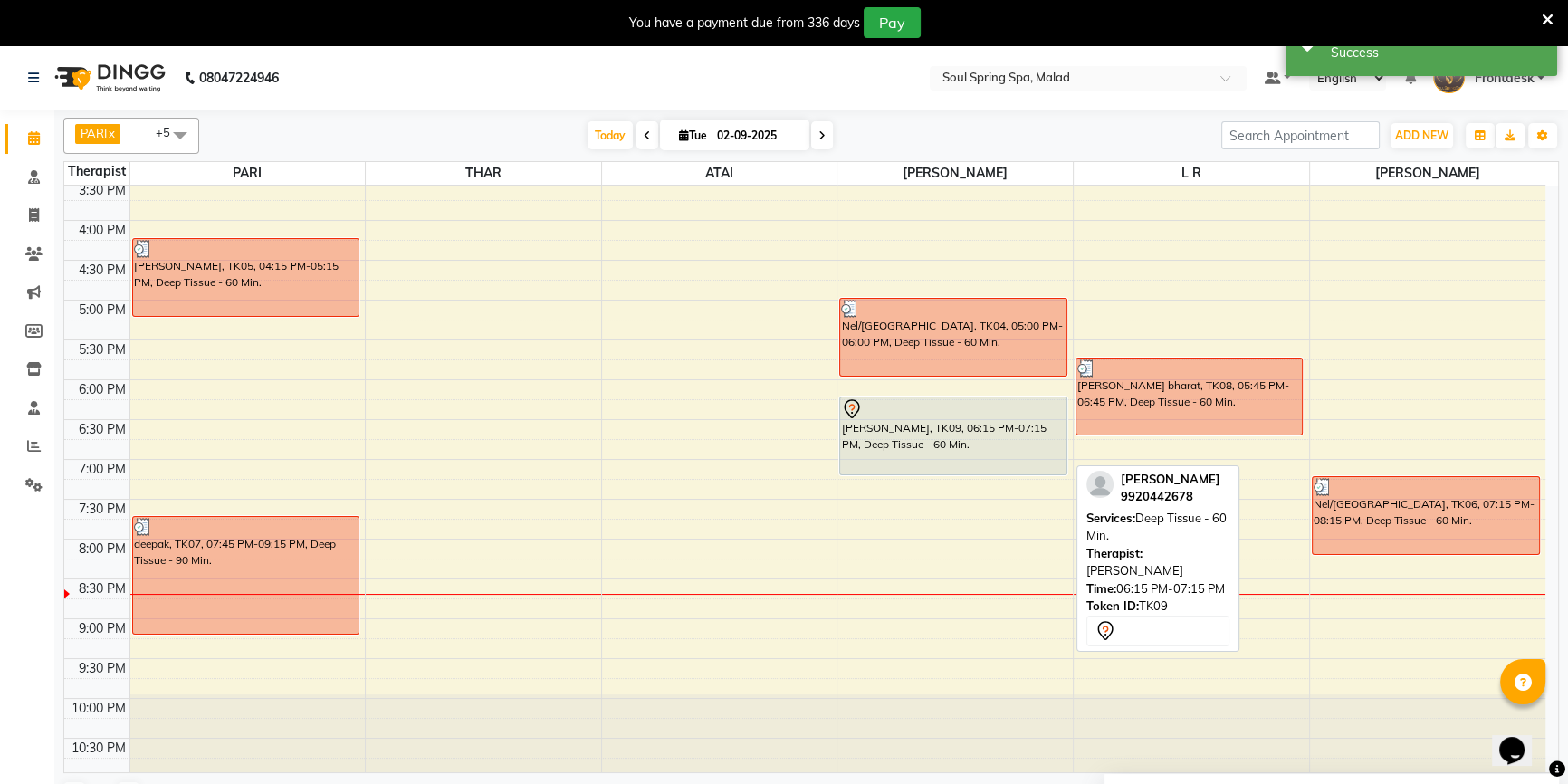
click at [940, 439] on div "[PERSON_NAME], TK09, 06:15 PM-07:15 PM, Deep Tissue - 60 Min." at bounding box center [953, 435] width 226 height 77
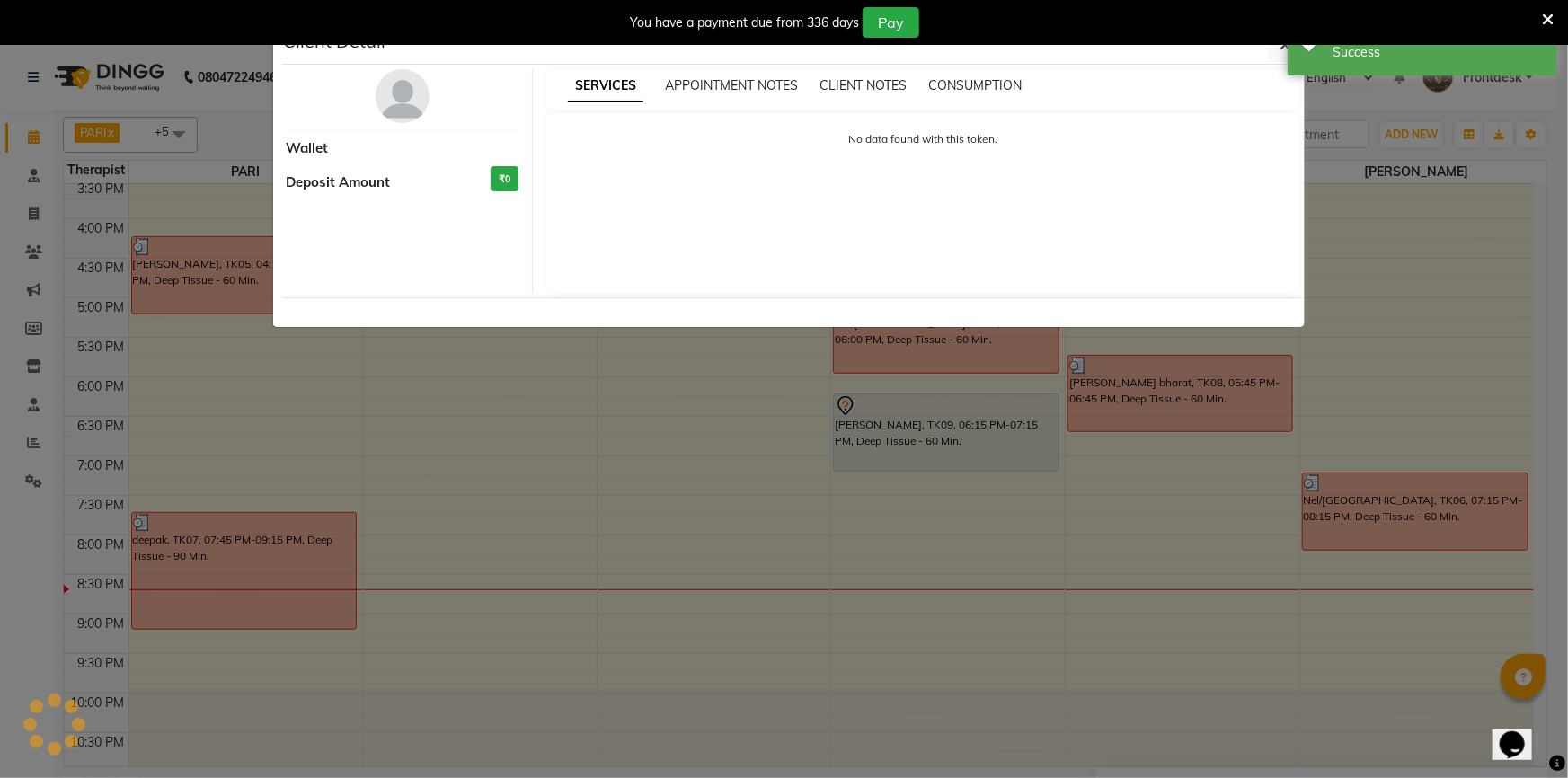
select select "7"
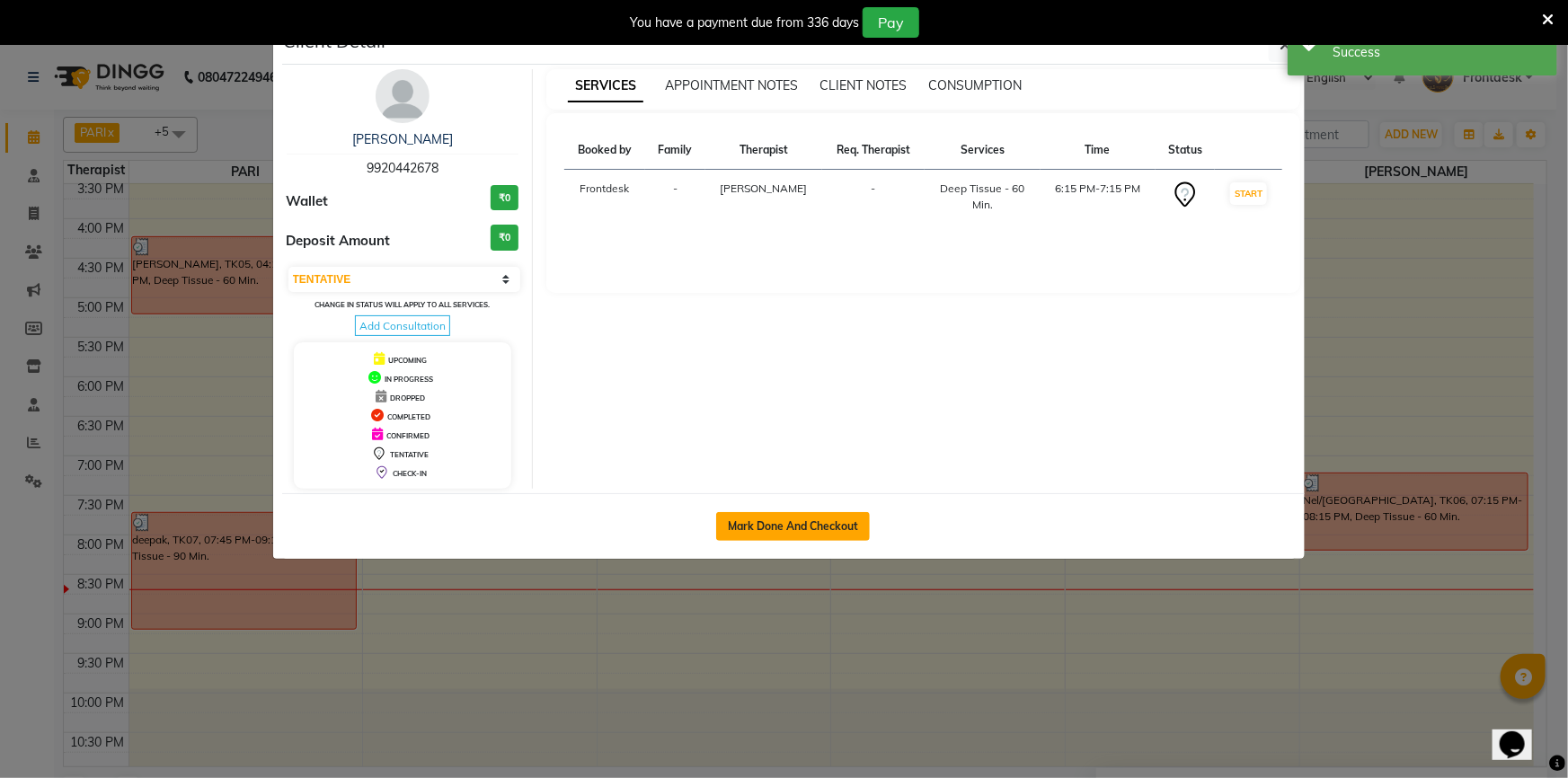
click at [805, 513] on button "Mark Done And Checkout" at bounding box center [793, 527] width 154 height 28
select select "4947"
select select "service"
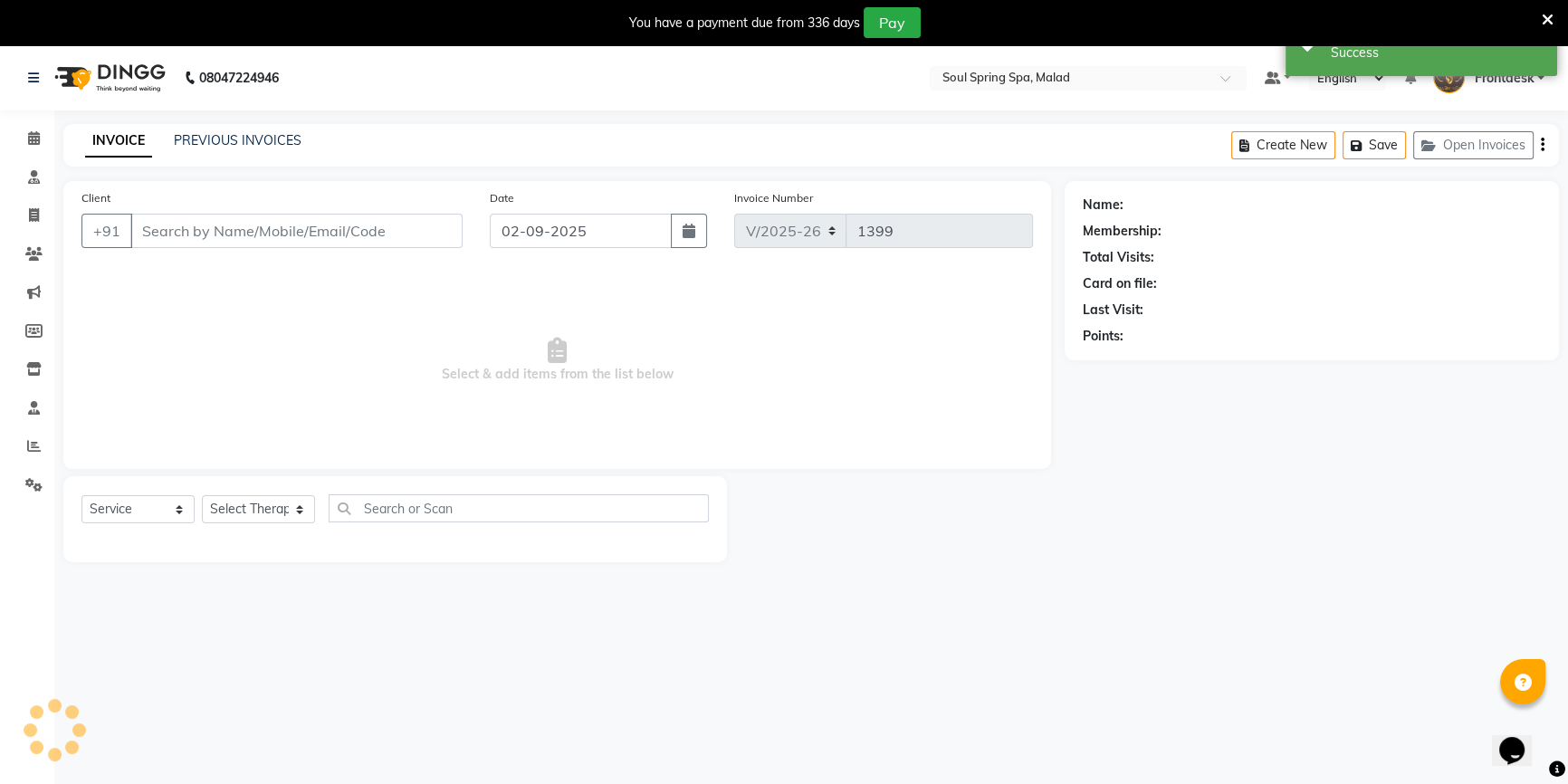
type input "9920442678"
select select "86605"
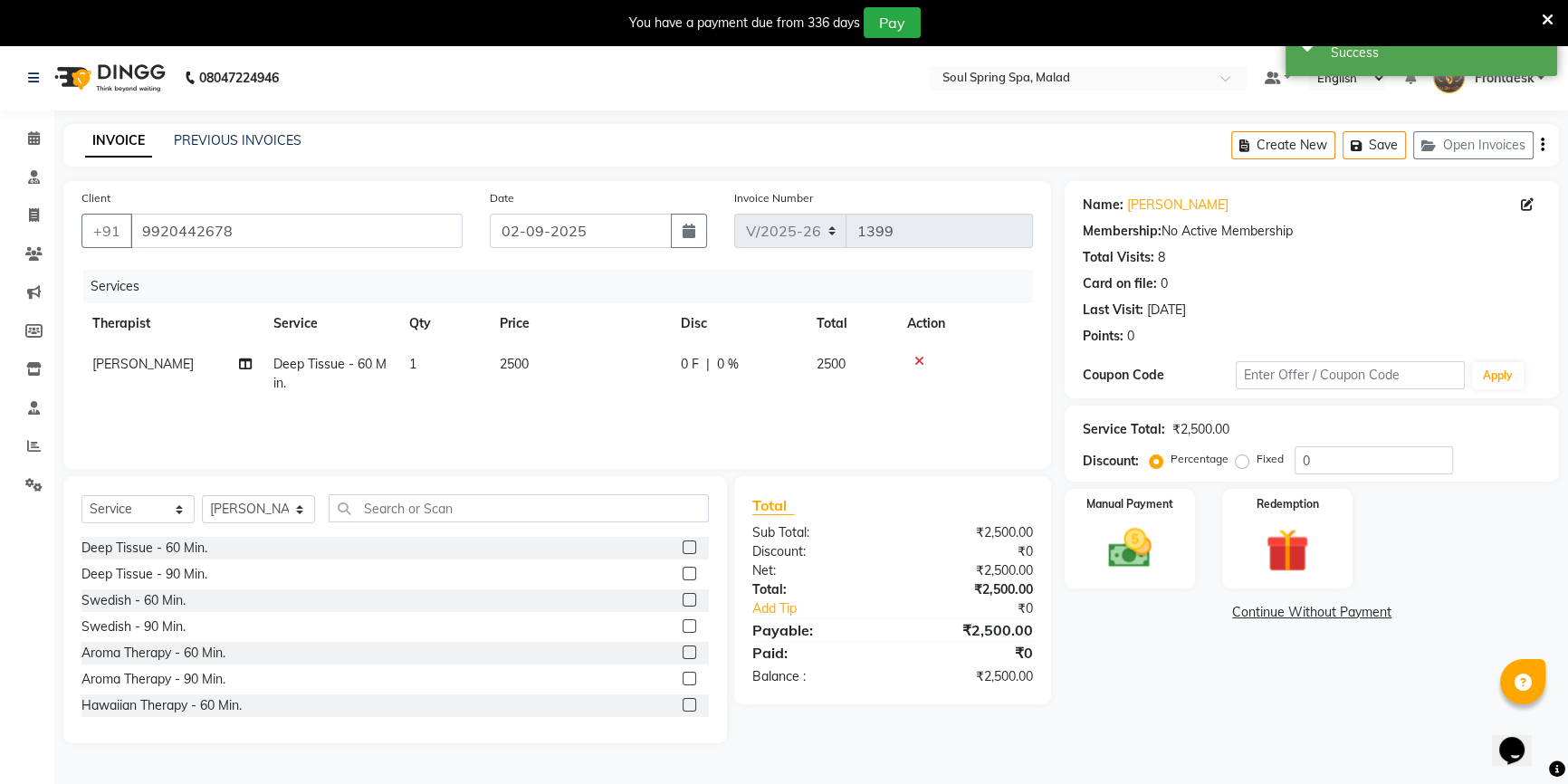
click at [537, 372] on td "2500" at bounding box center [579, 373] width 181 height 60
select select "86605"
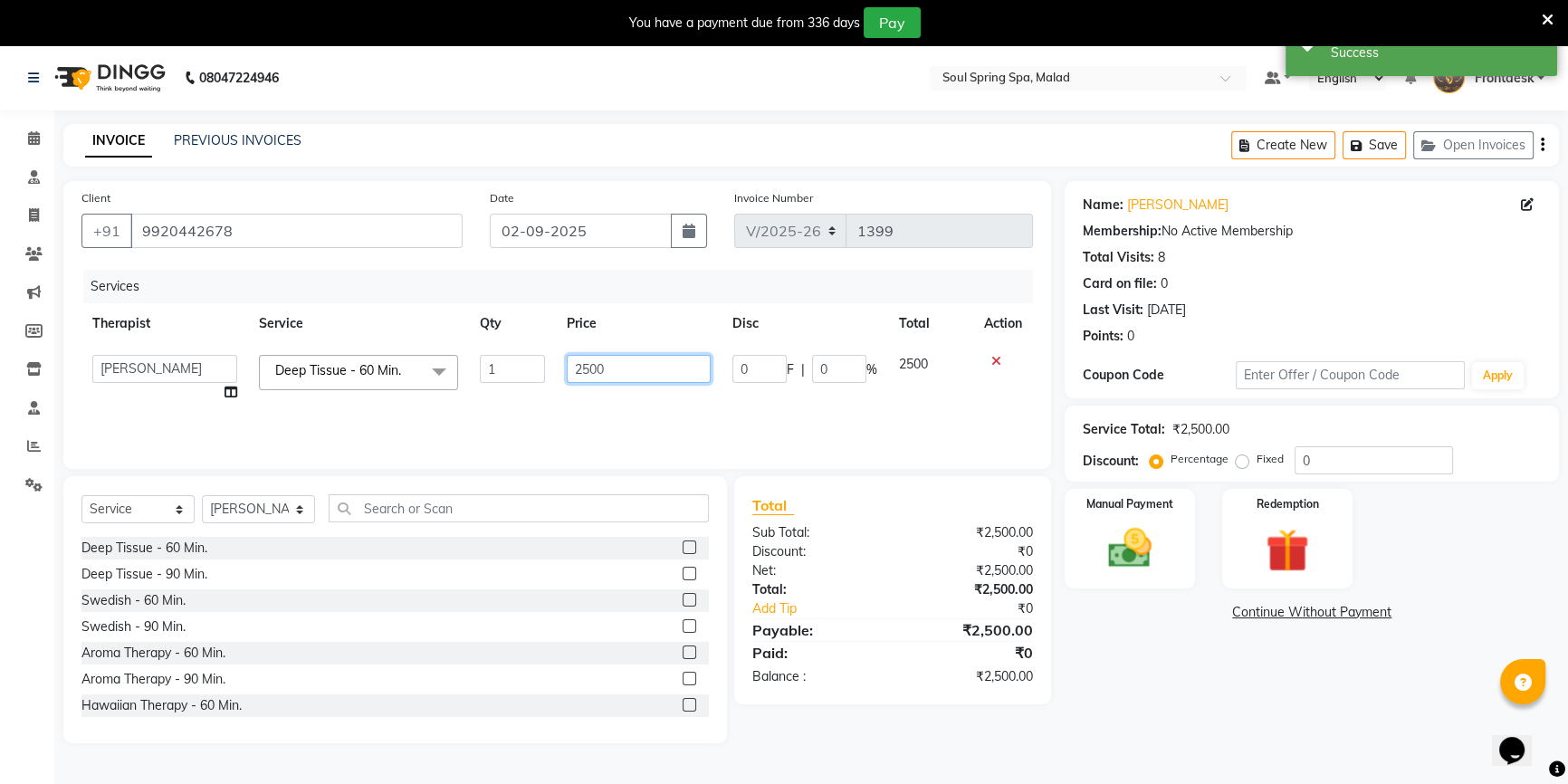
click at [593, 376] on input "2500" at bounding box center [639, 369] width 145 height 28
type input "2000"
click at [1257, 547] on img at bounding box center [1287, 550] width 73 height 56
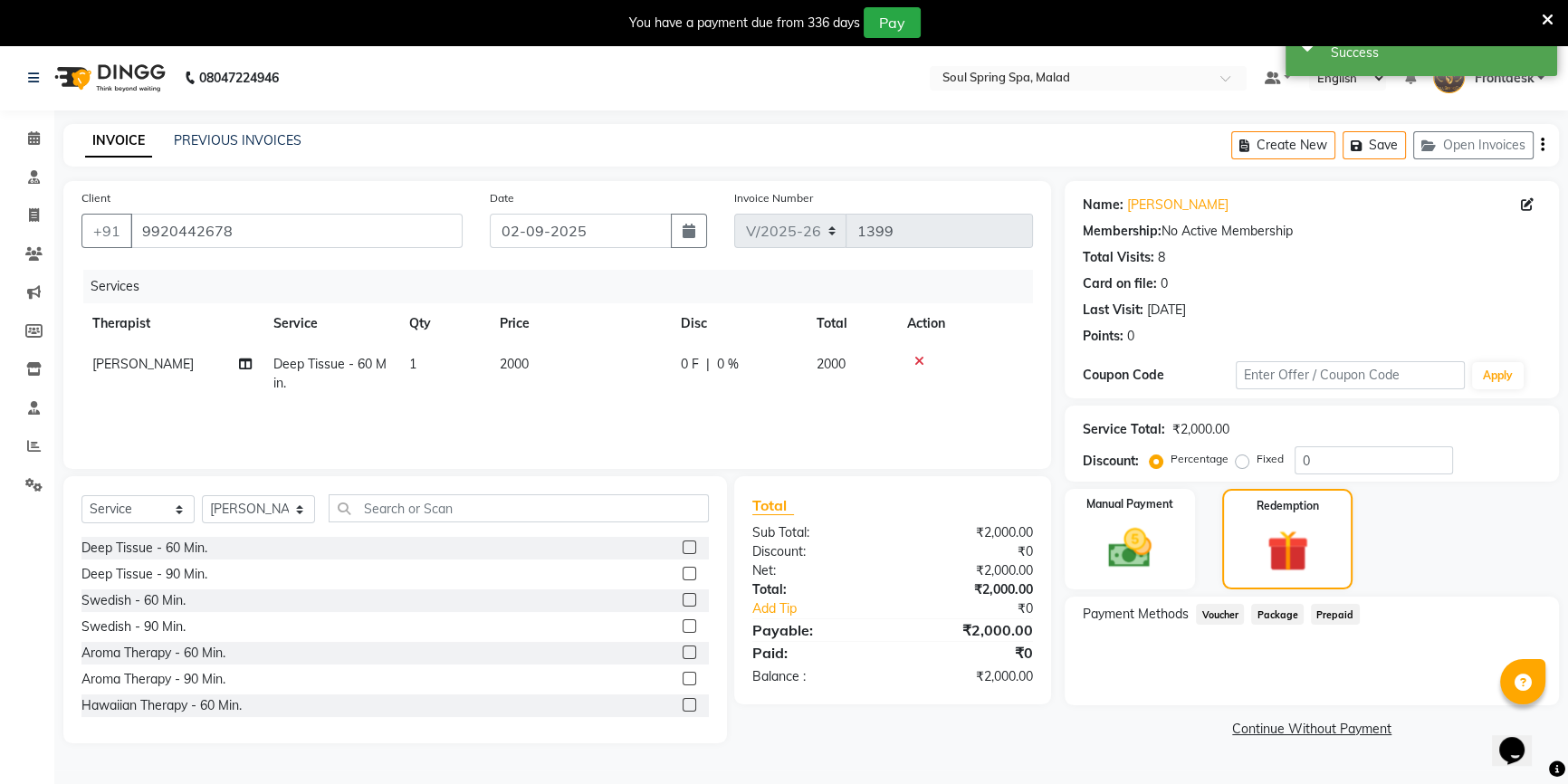
click at [1334, 611] on span "Prepaid" at bounding box center [1335, 614] width 49 height 21
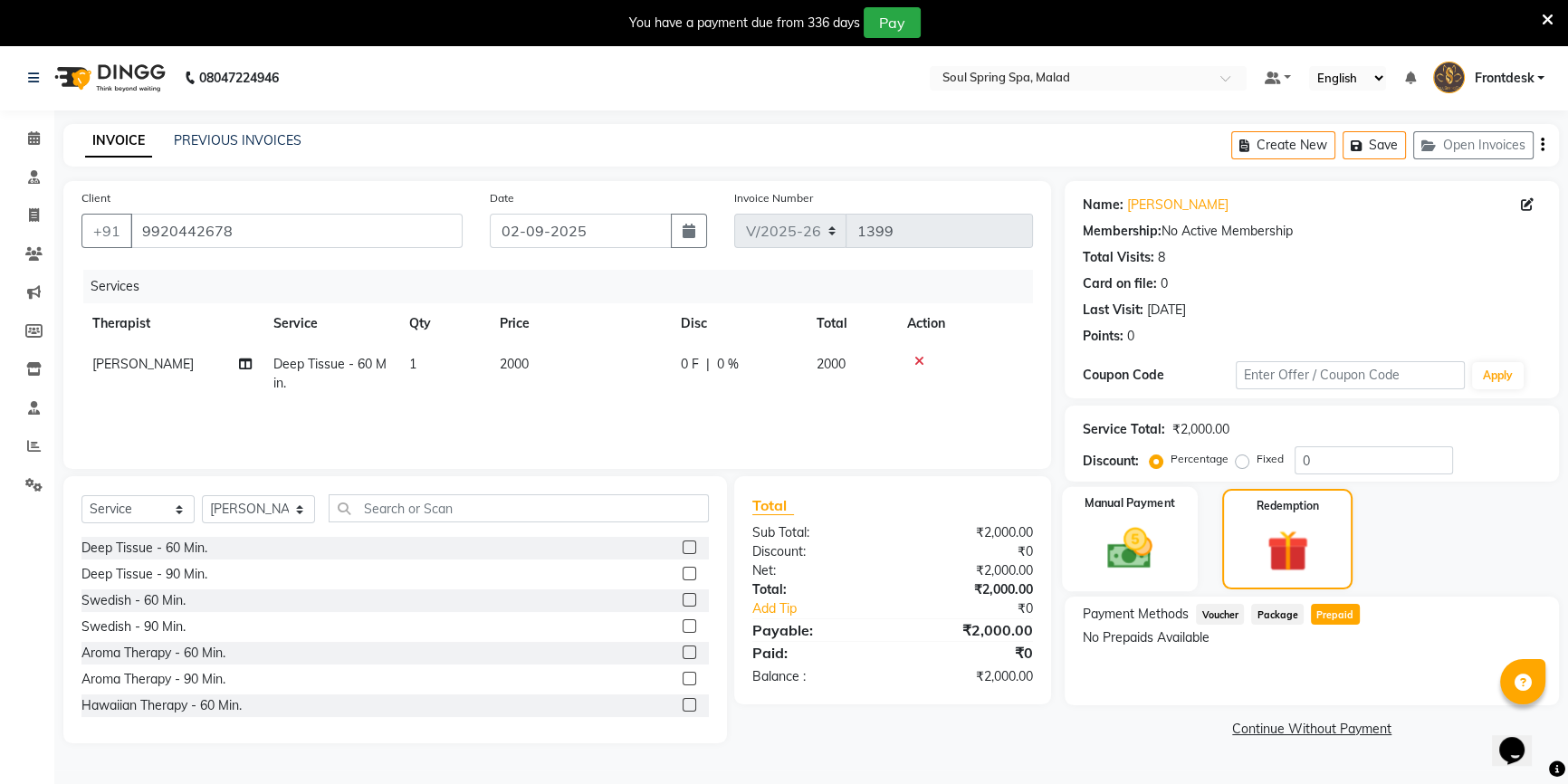
click at [1163, 573] on img at bounding box center [1130, 548] width 73 height 51
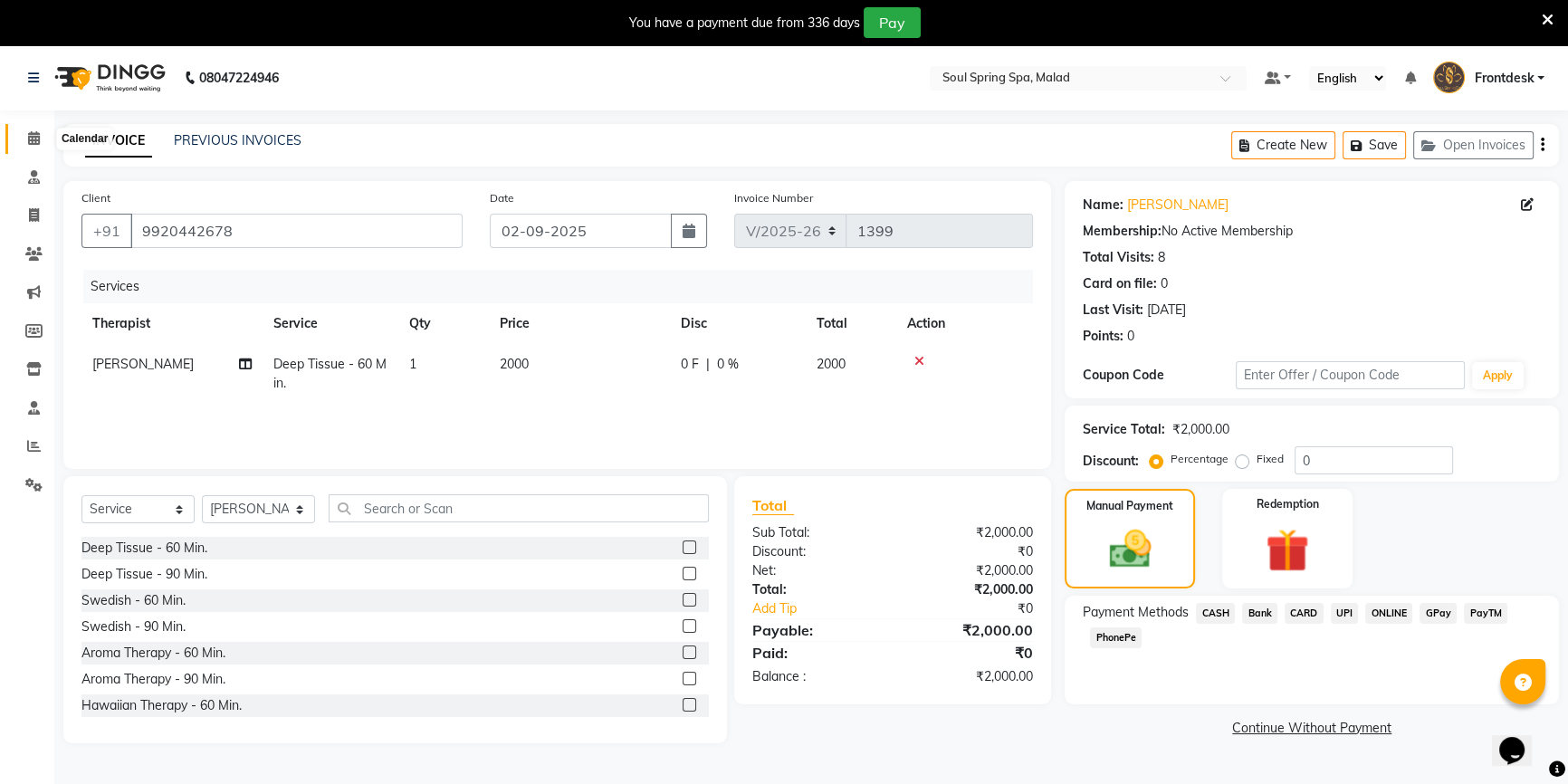
click at [22, 133] on span at bounding box center [33, 139] width 31 height 21
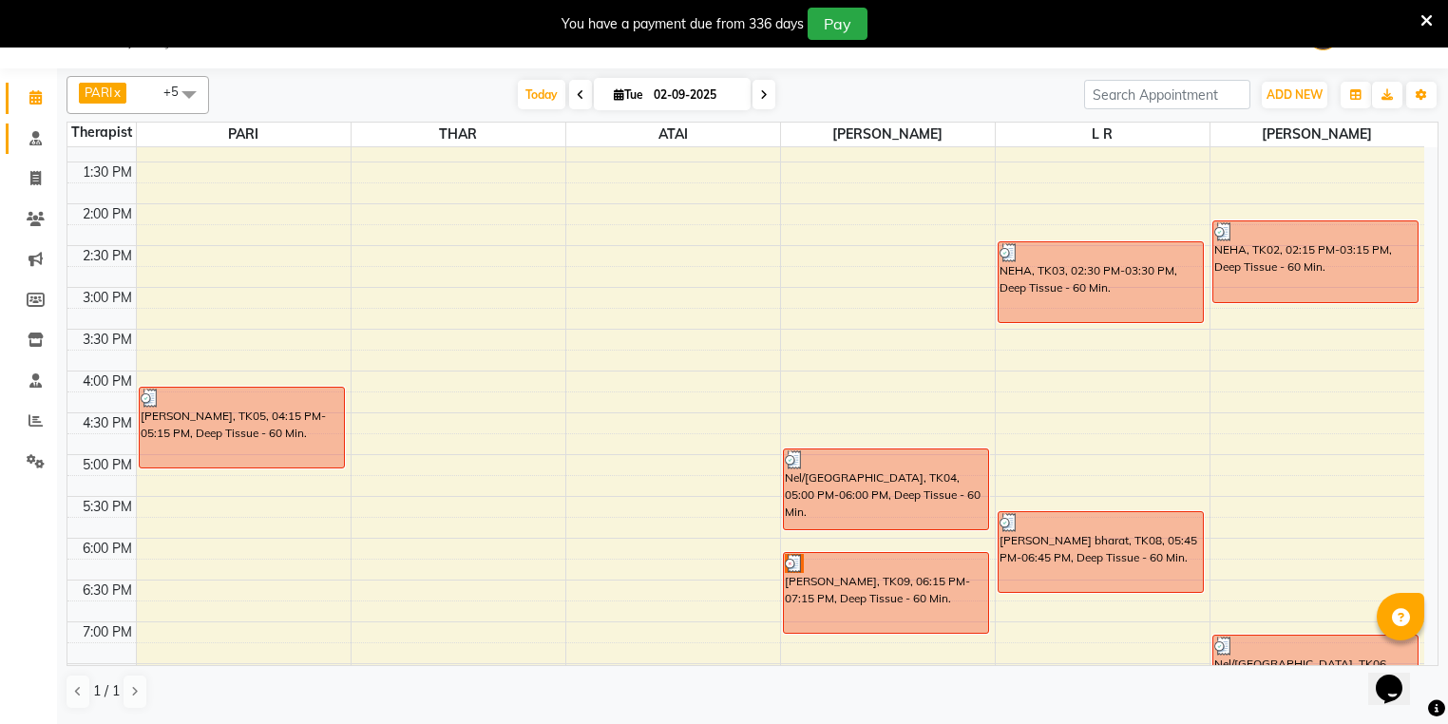
scroll to position [507, 0]
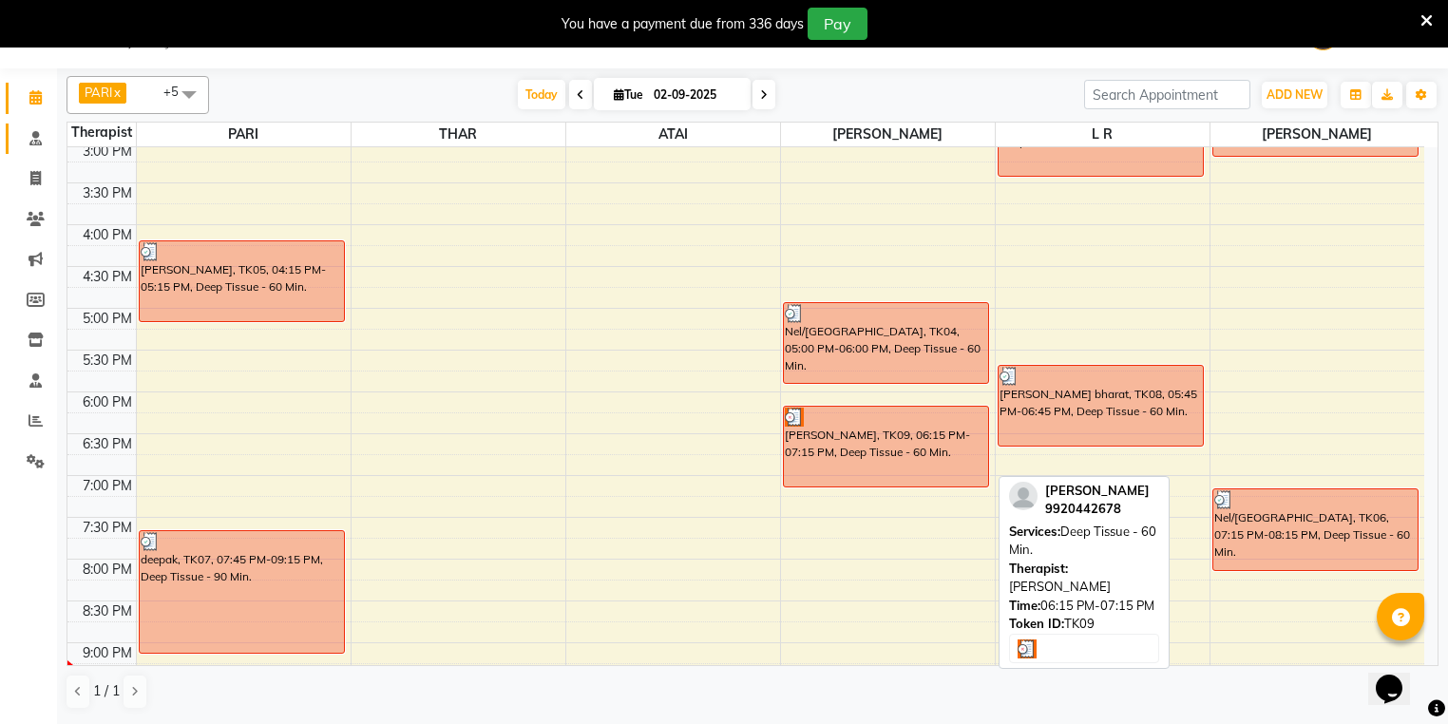
click at [909, 462] on div "[PERSON_NAME], TK09, 06:15 PM-07:15 PM, Deep Tissue - 60 Min." at bounding box center [886, 447] width 204 height 80
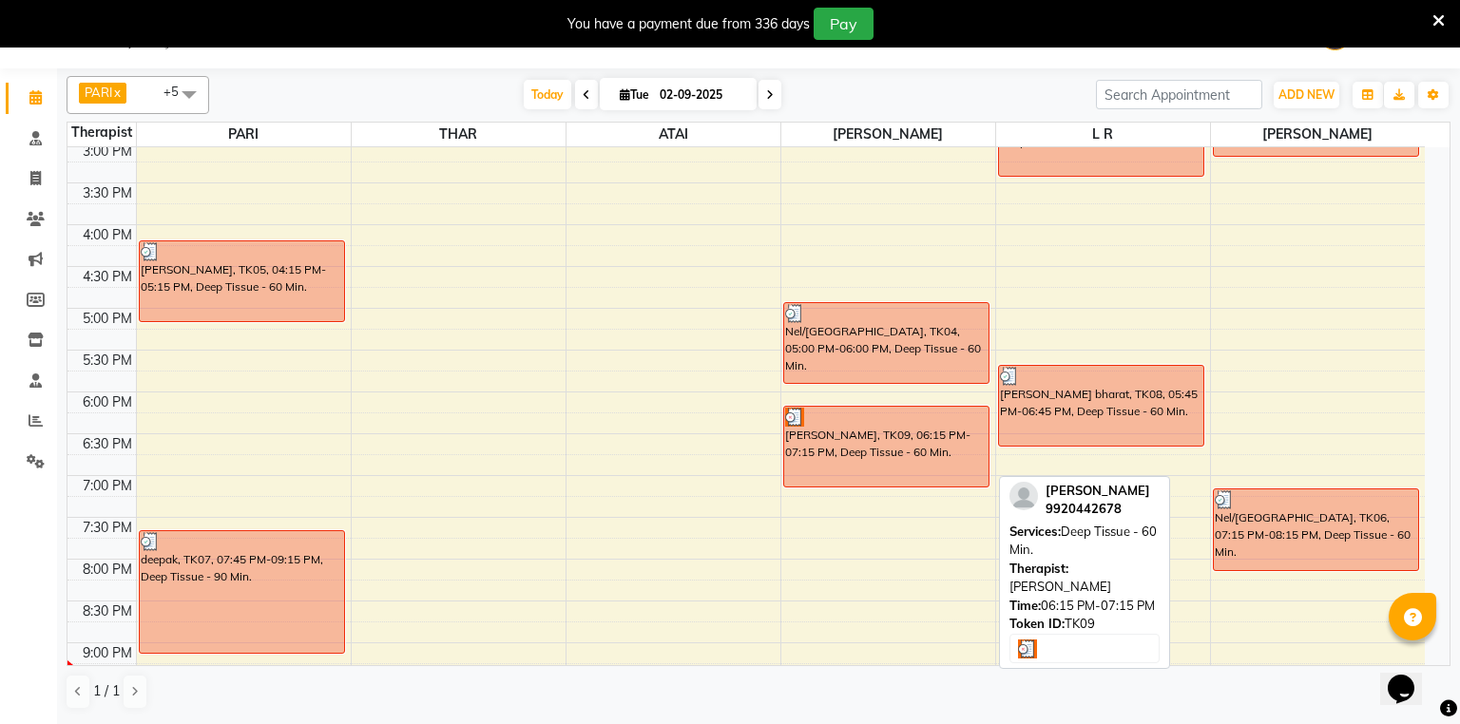
select select "3"
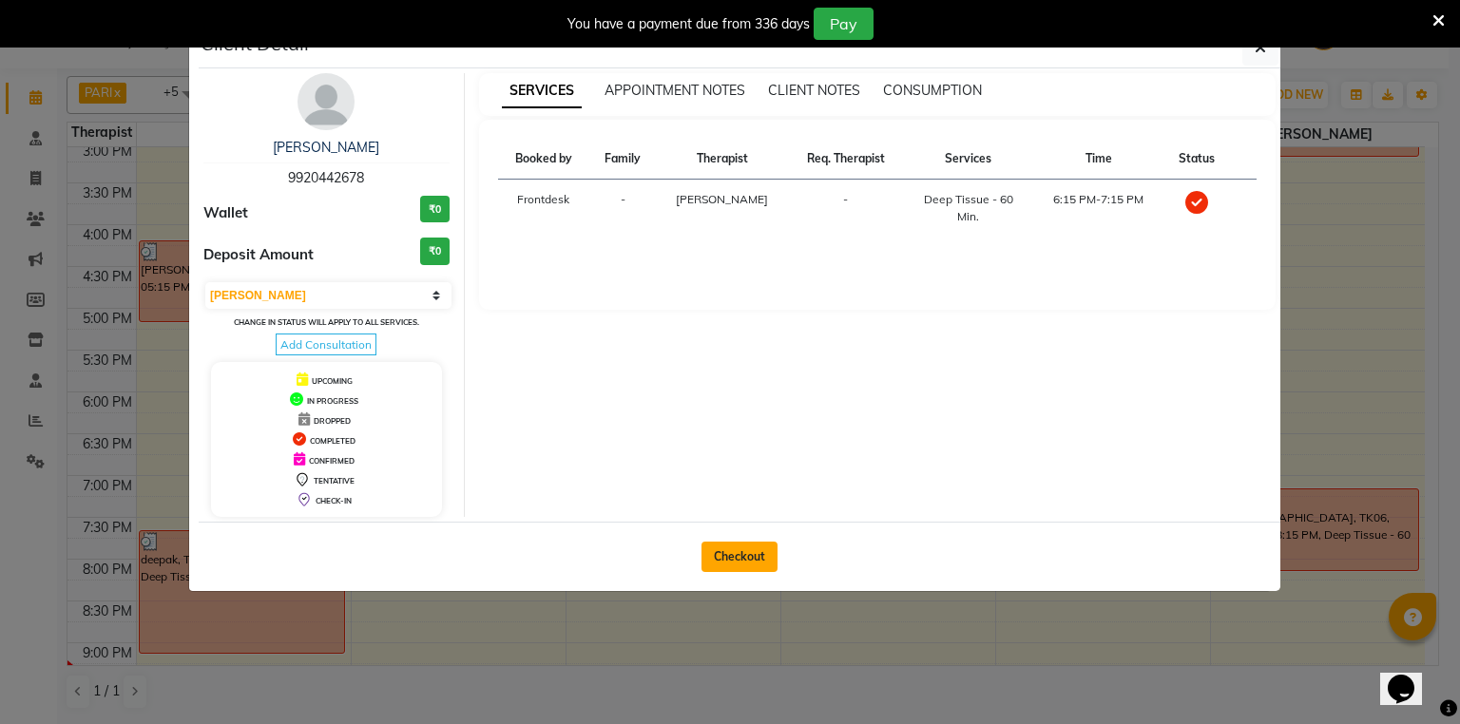
click at [745, 560] on button "Checkout" at bounding box center [739, 557] width 76 height 30
select select "4947"
select select "service"
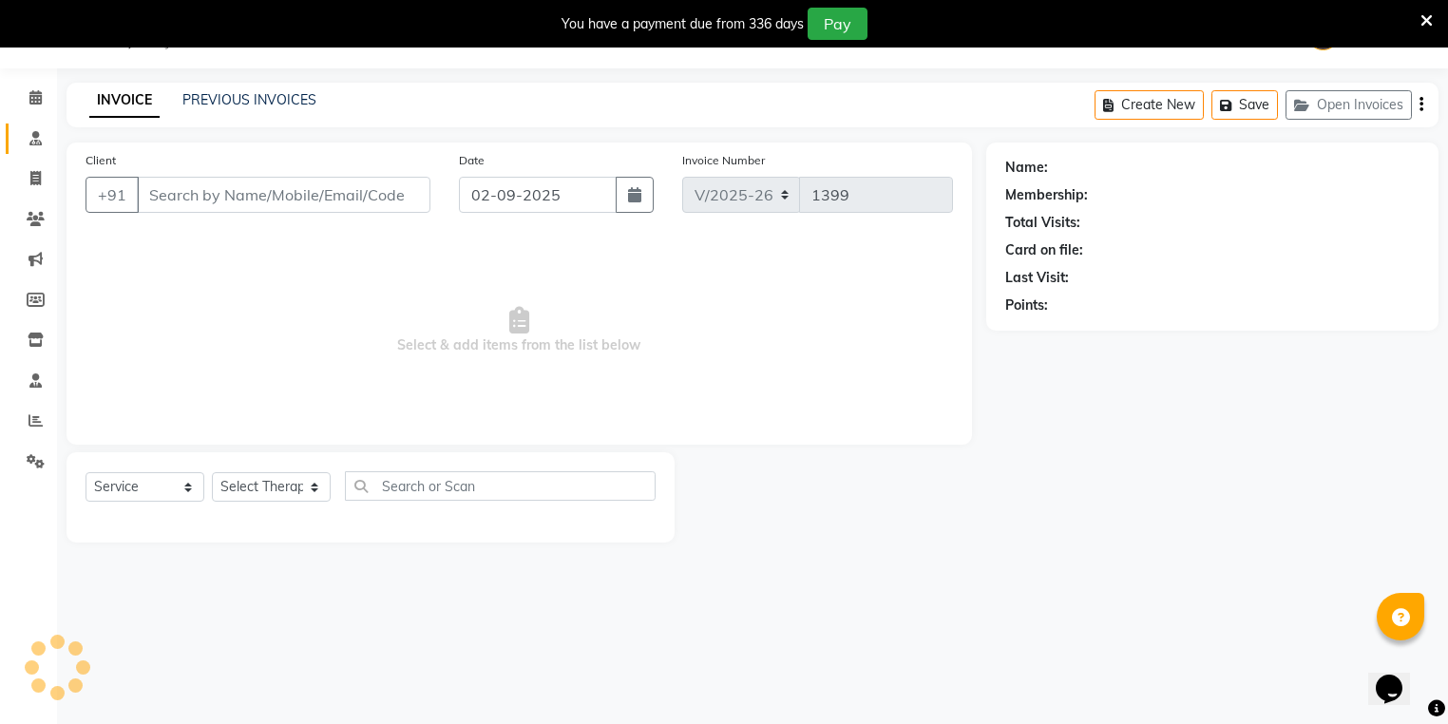
type input "9920442678"
select select "86605"
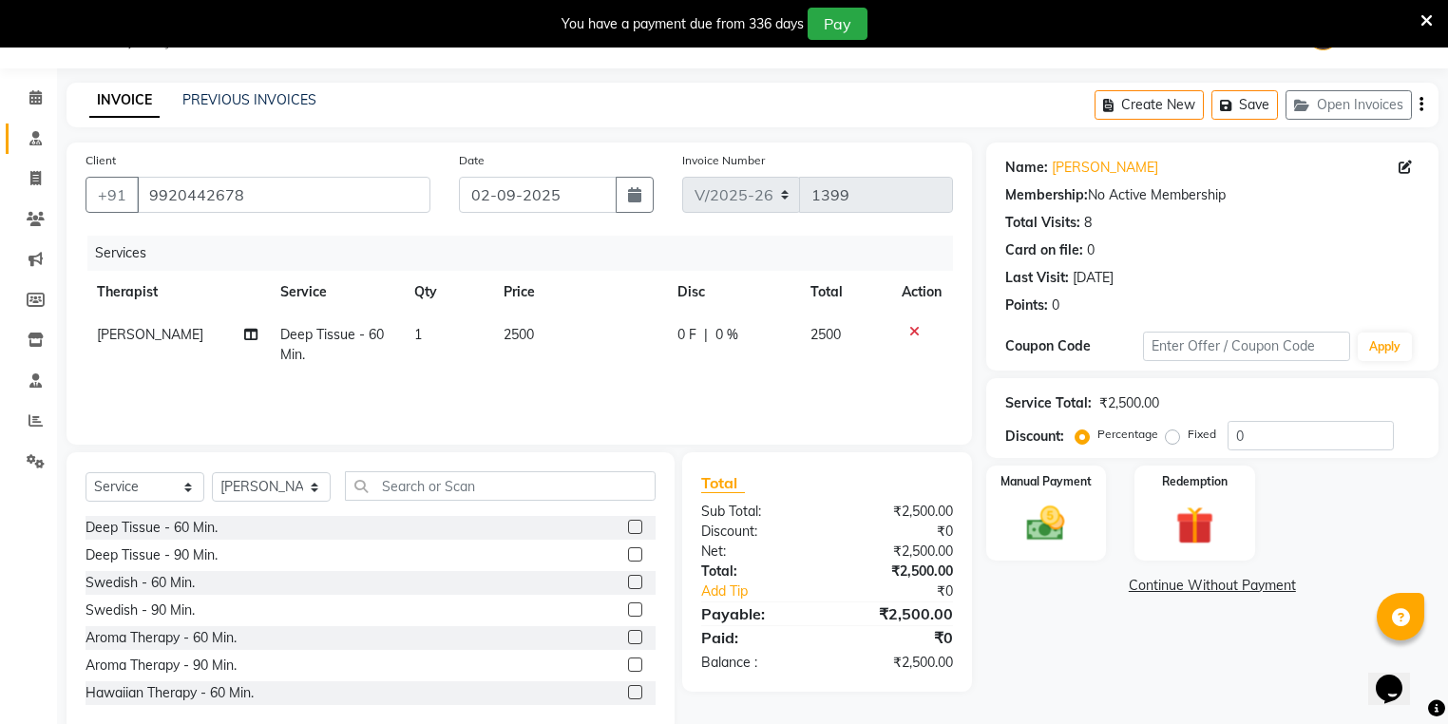
scroll to position [85, 0]
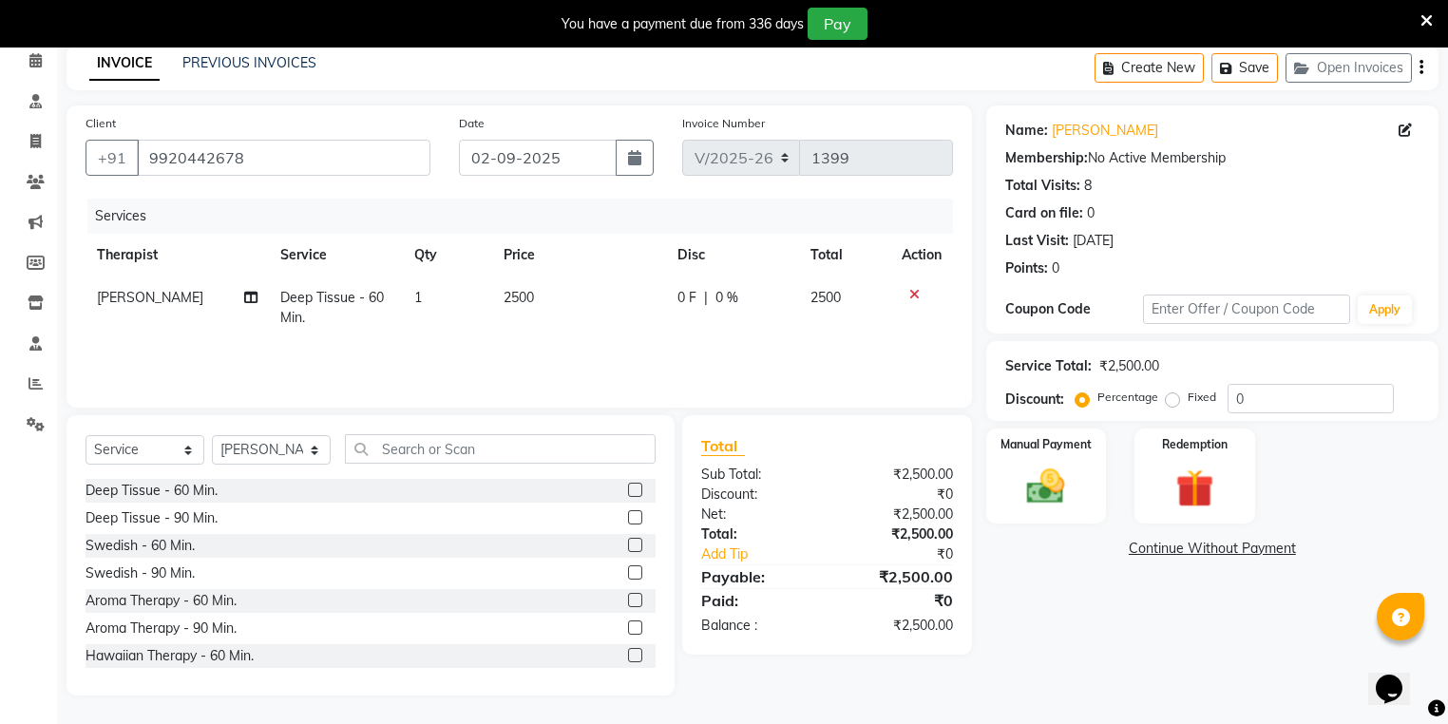
click at [581, 300] on td "2500" at bounding box center [579, 308] width 175 height 63
select select "86605"
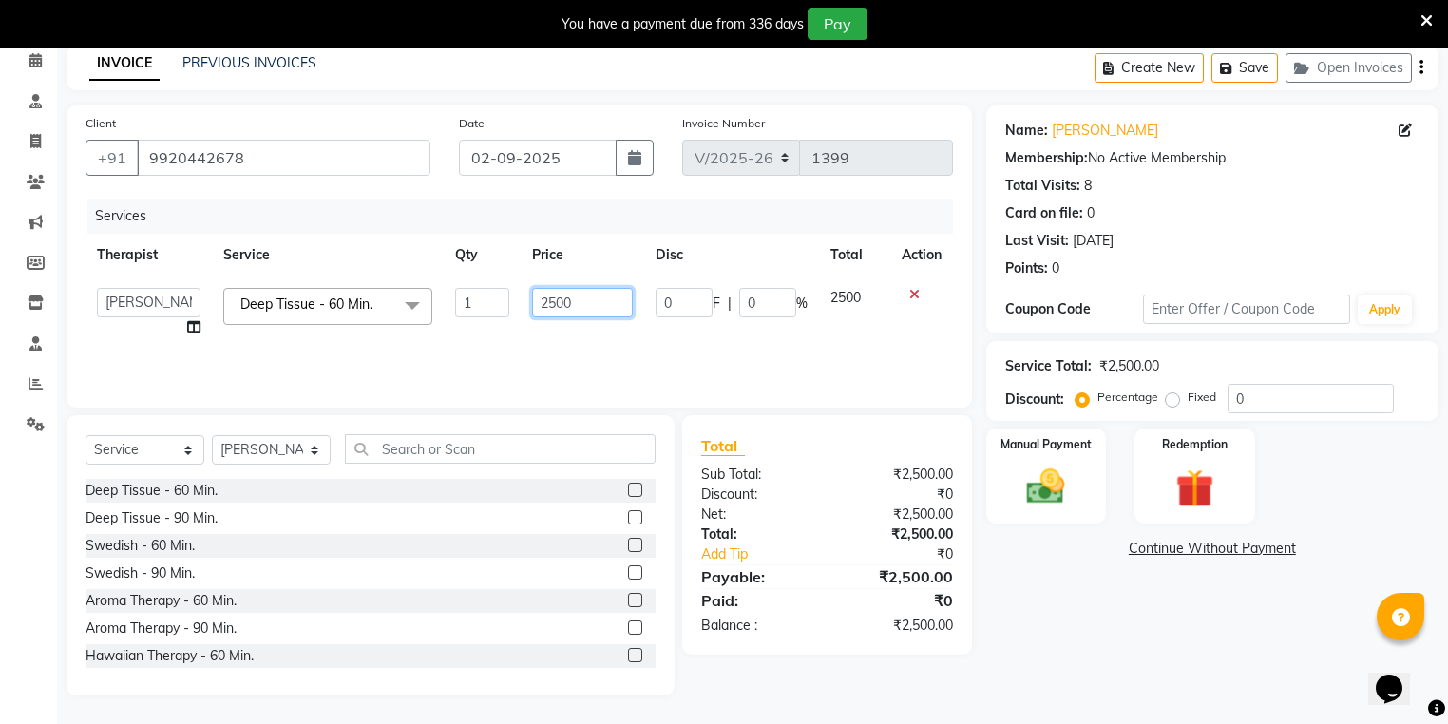
click at [595, 303] on input "2500" at bounding box center [582, 302] width 101 height 29
click at [595, 307] on input "2500" at bounding box center [582, 302] width 101 height 29
type input "257"
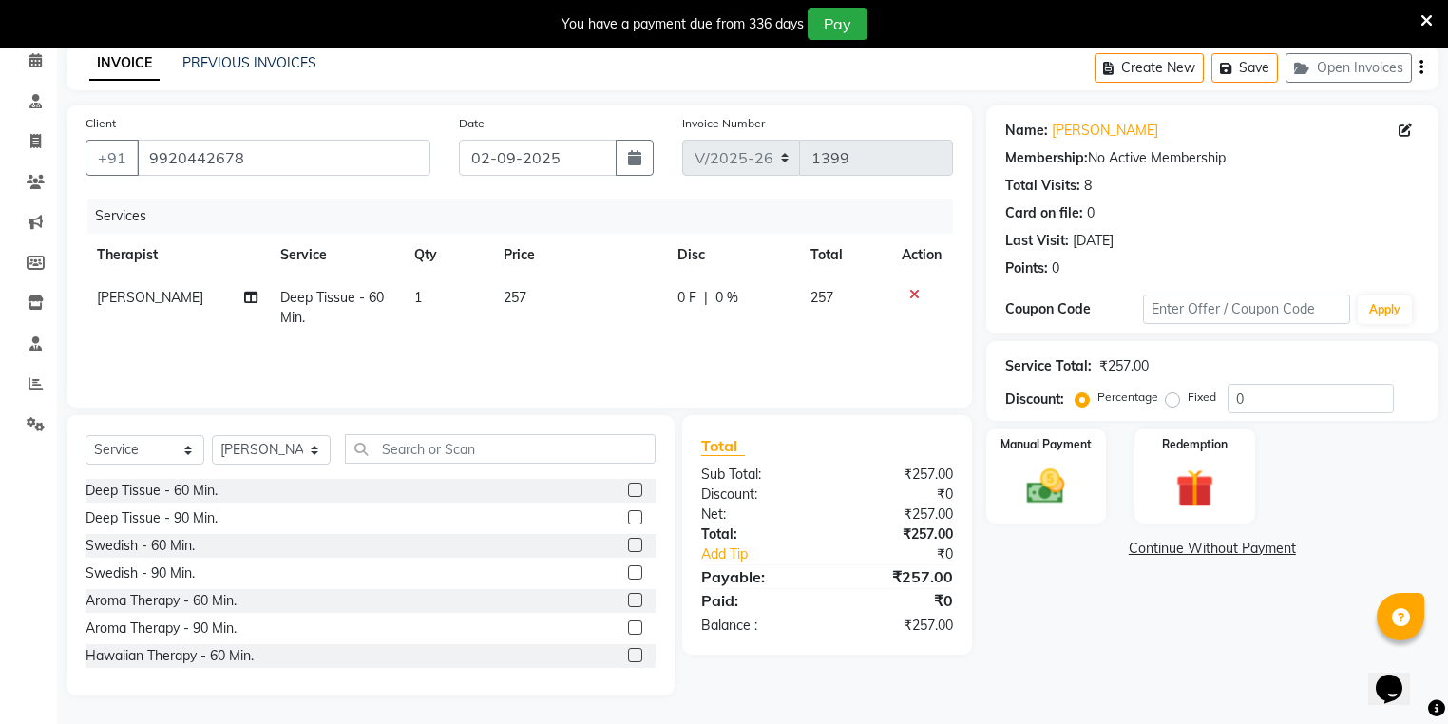
drag, startPoint x: 565, startPoint y: 264, endPoint x: 545, endPoint y: 262, distance: 21.0
drag, startPoint x: 545, startPoint y: 262, endPoint x: 441, endPoint y: 343, distance: 131.4
click at [441, 343] on div "Services Therapist Service Qty Price Disc Total Action [PERSON_NAME] Deep Tissu…" at bounding box center [520, 294] width 868 height 190
click at [574, 313] on td "257" at bounding box center [579, 308] width 175 height 63
select select "86605"
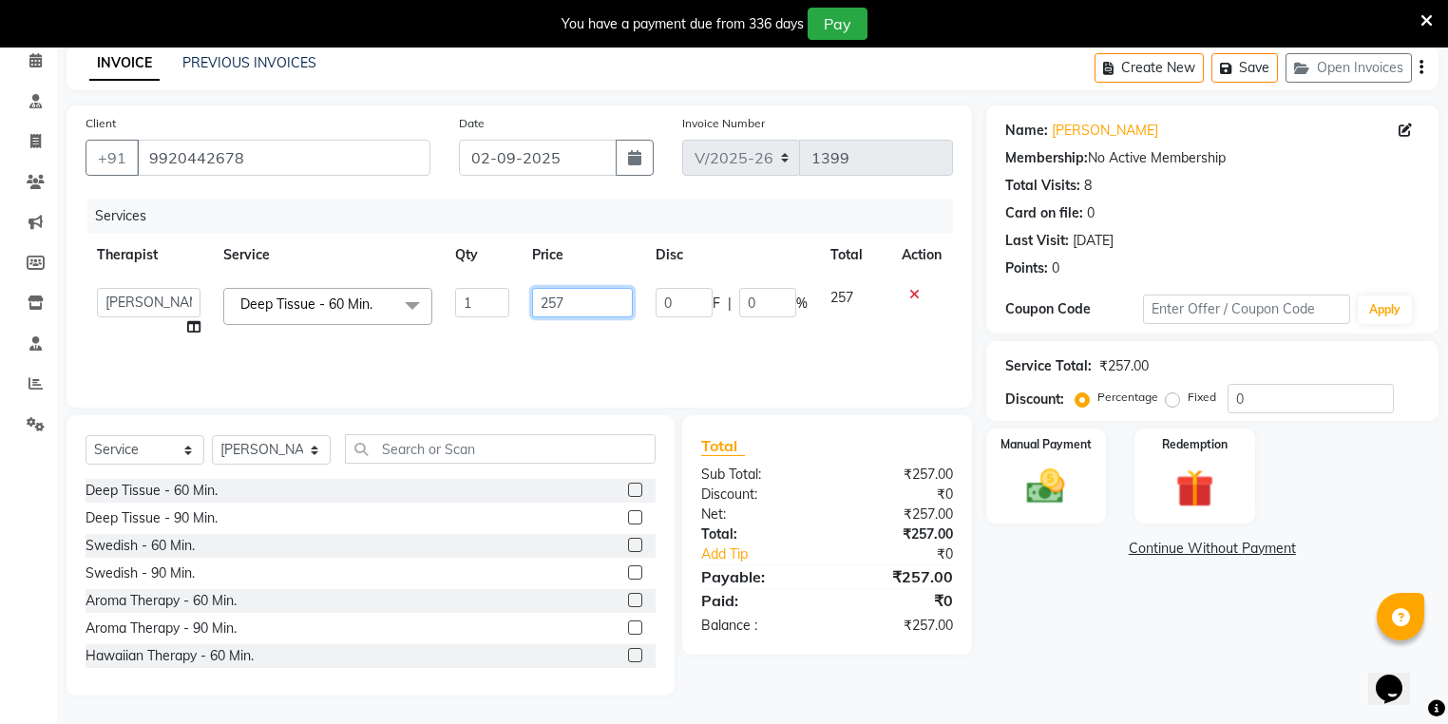
click at [593, 293] on input "257" at bounding box center [582, 302] width 101 height 29
click at [29, 65] on icon at bounding box center [35, 60] width 12 height 14
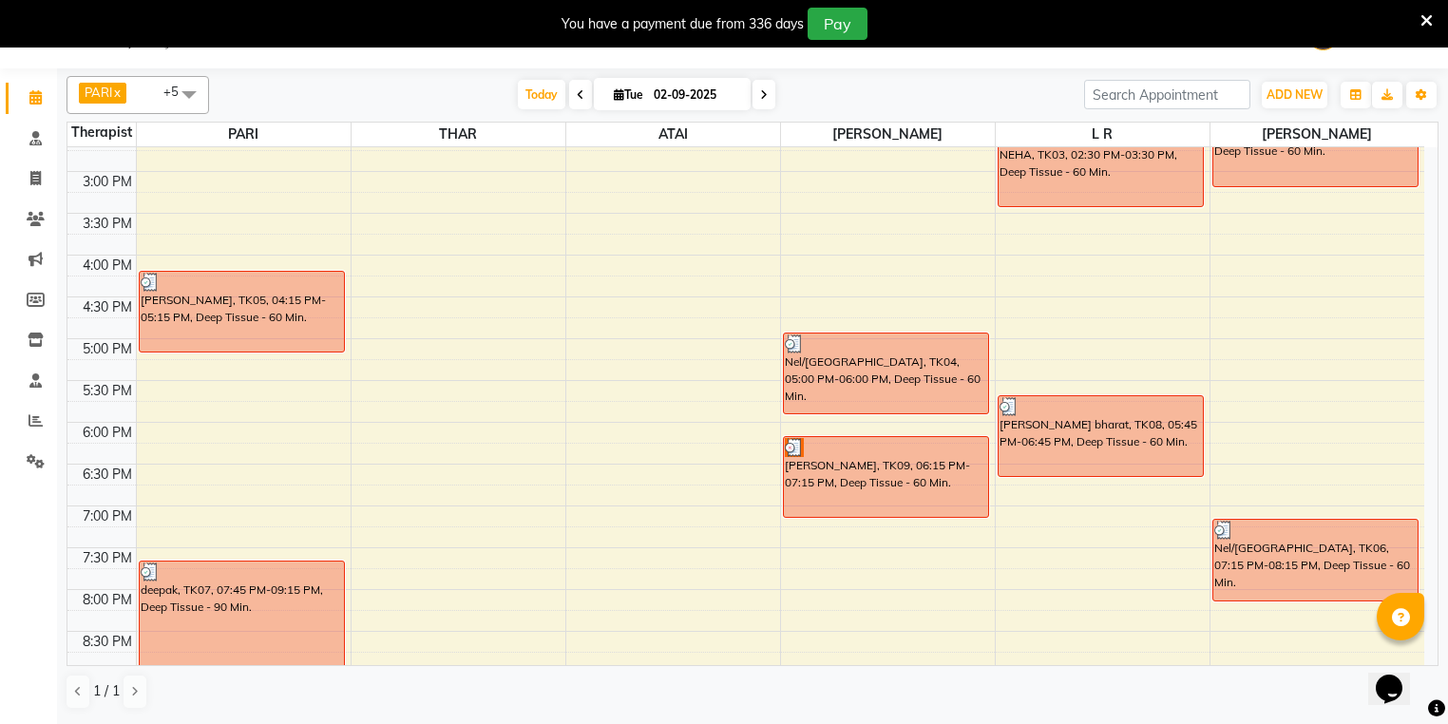
scroll to position [608, 0]
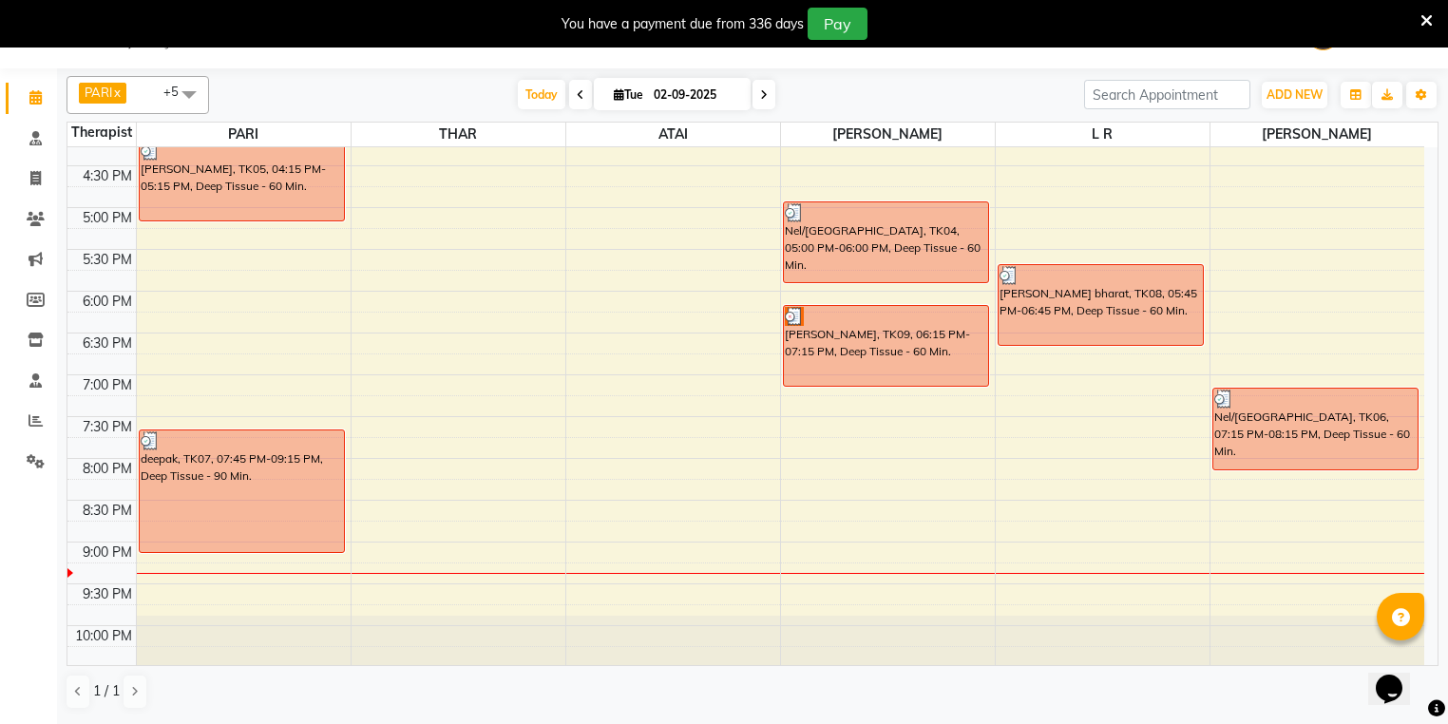
click at [1272, 524] on div "9:00 AM 9:30 AM 10:00 AM 10:30 AM 11:00 AM 11:30 AM 12:00 PM 12:30 PM 1:00 PM 1…" at bounding box center [745, 124] width 1357 height 1170
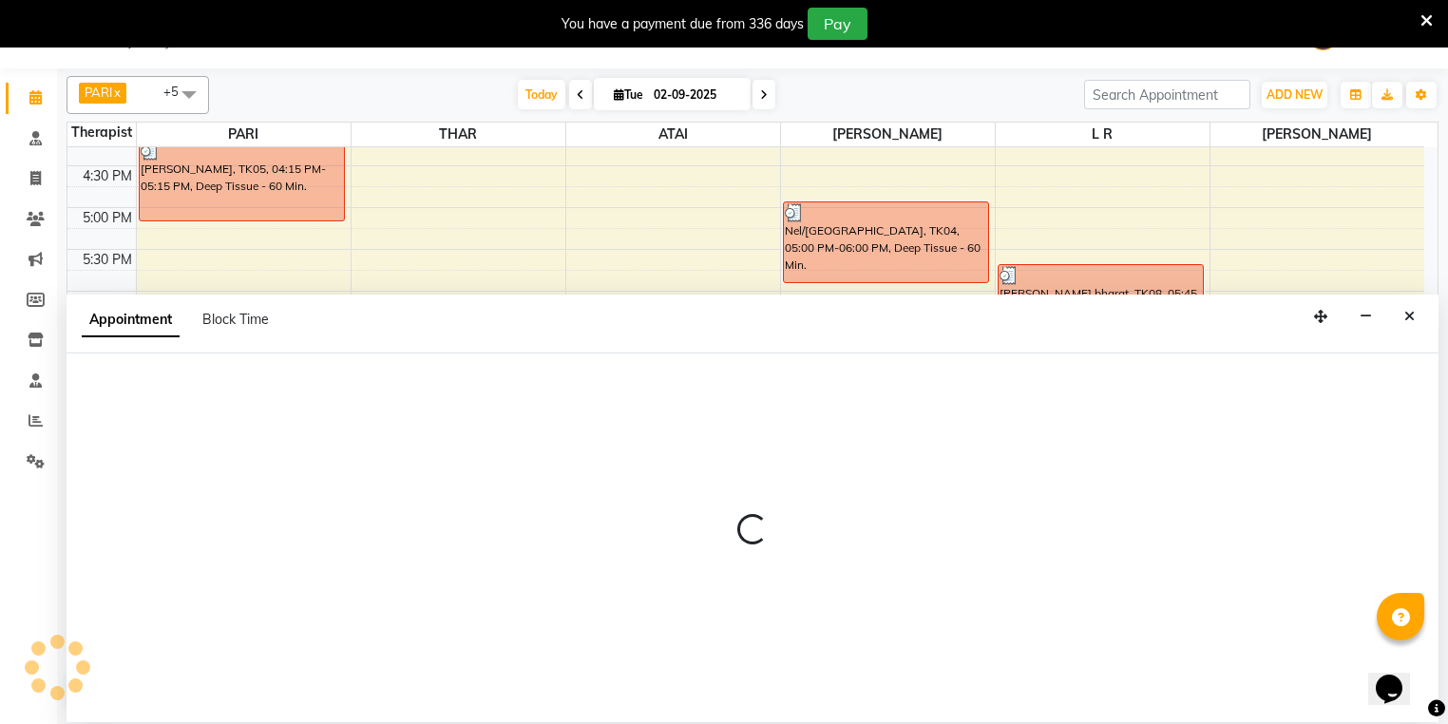
select select "86414"
select select "1245"
select select "tentative"
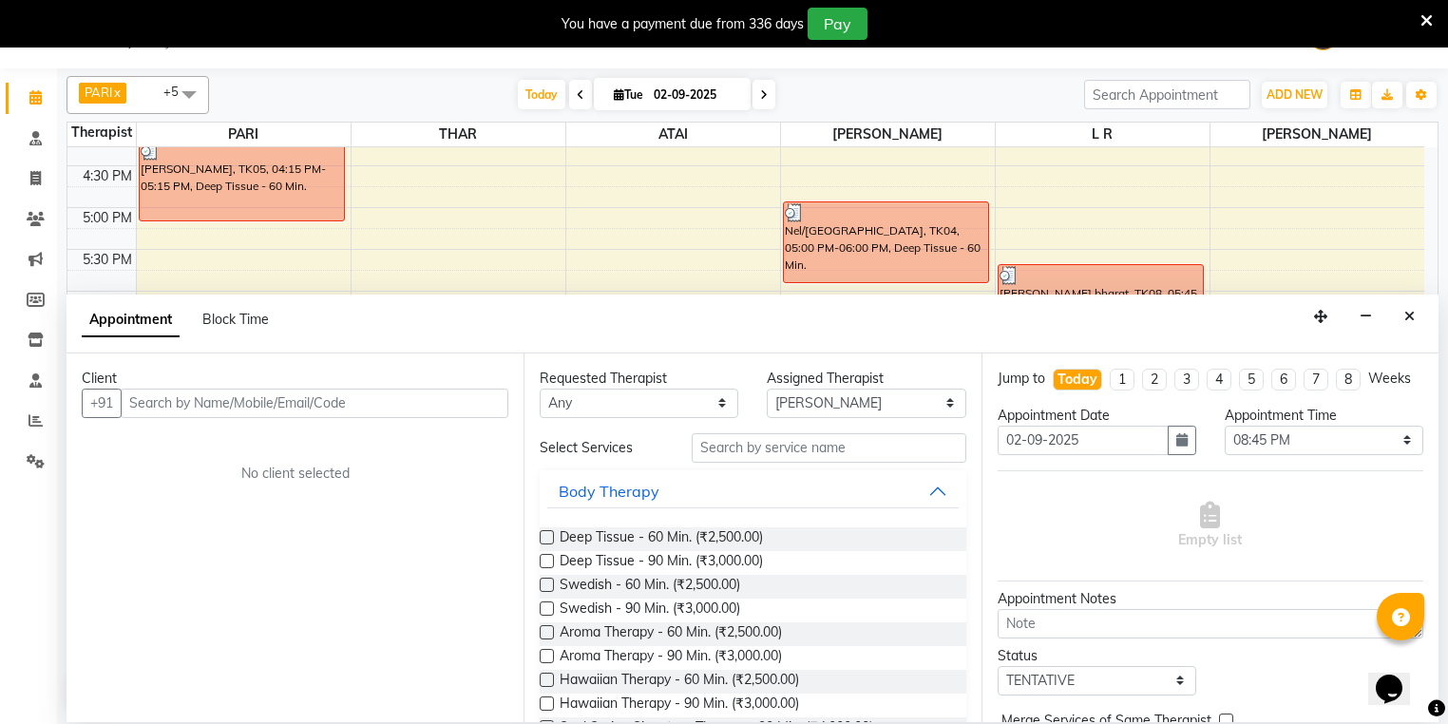
click at [476, 397] on input "text" at bounding box center [315, 403] width 388 height 29
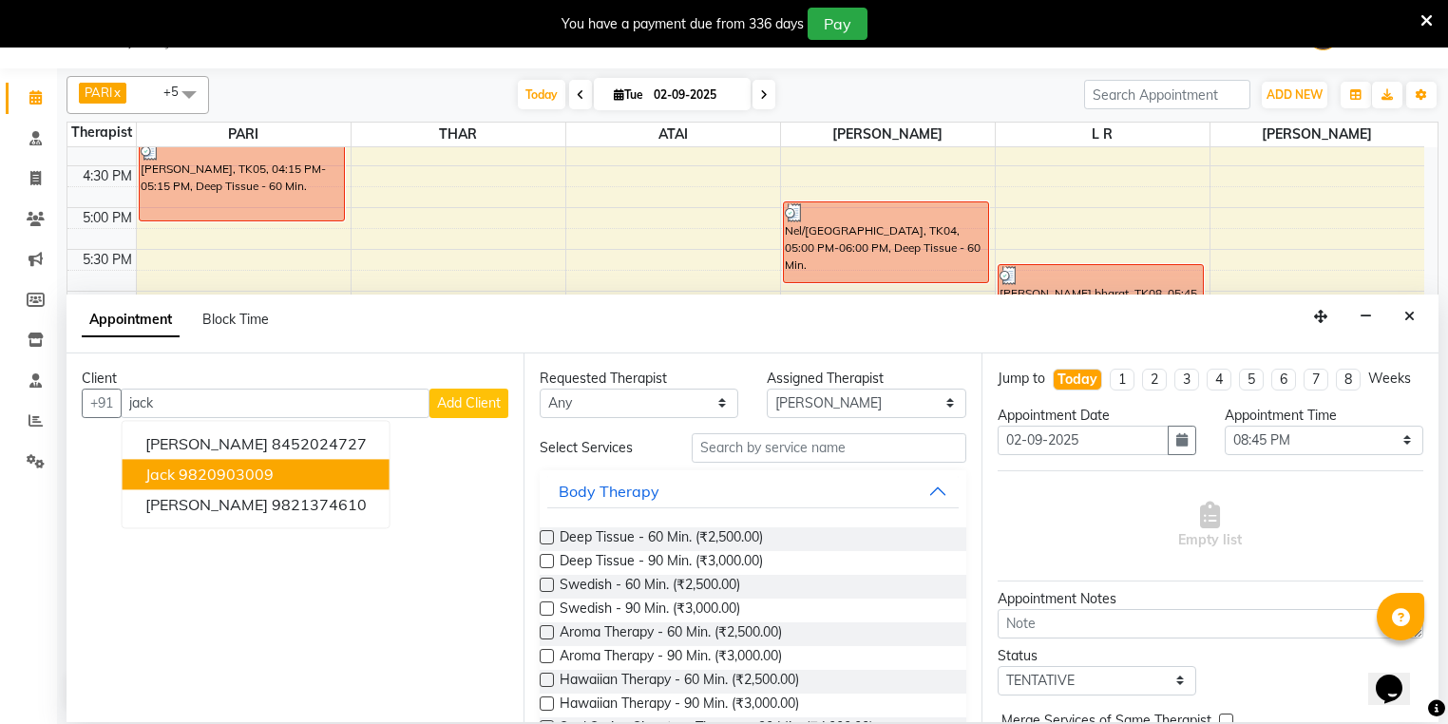
click at [316, 479] on button "jack 9820903009" at bounding box center [256, 474] width 267 height 30
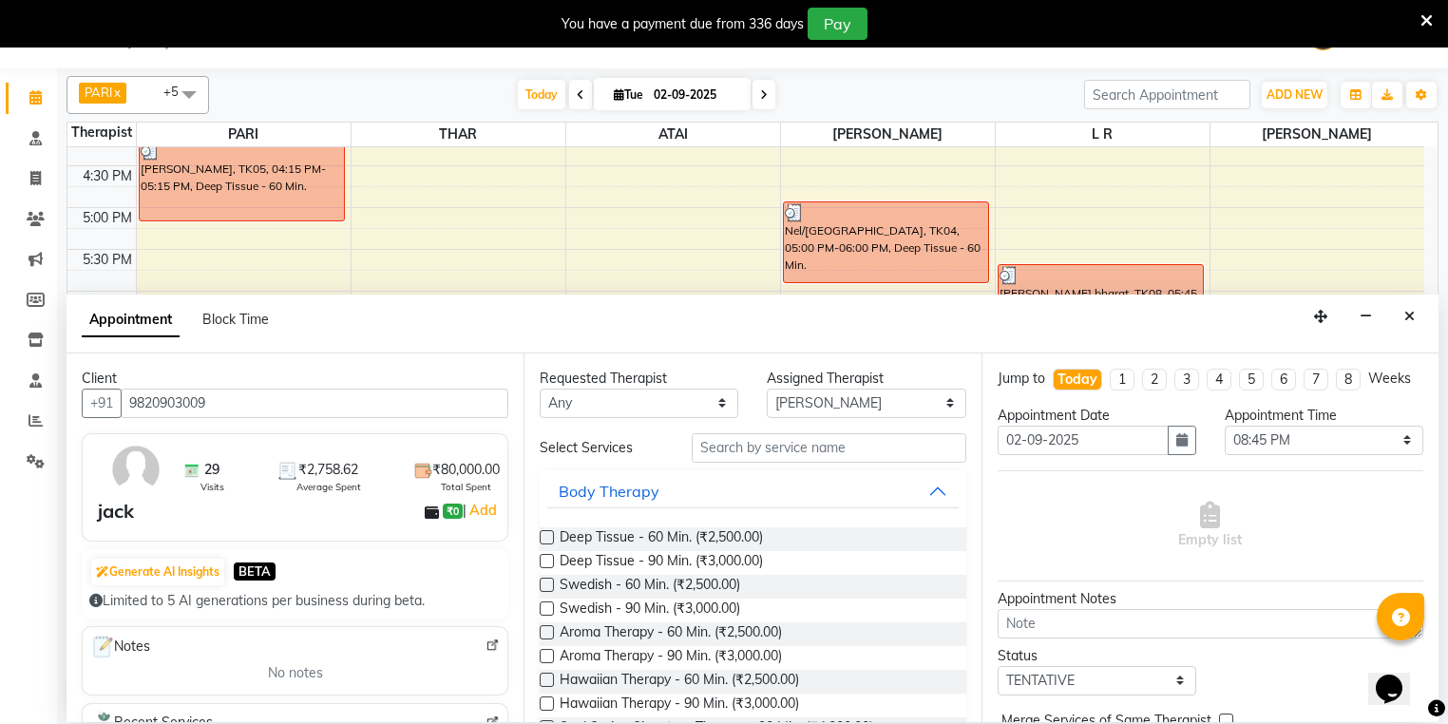
type input "9820903009"
click at [543, 562] on label at bounding box center [547, 561] width 14 height 14
click at [543, 562] on input "checkbox" at bounding box center [546, 563] width 12 height 12
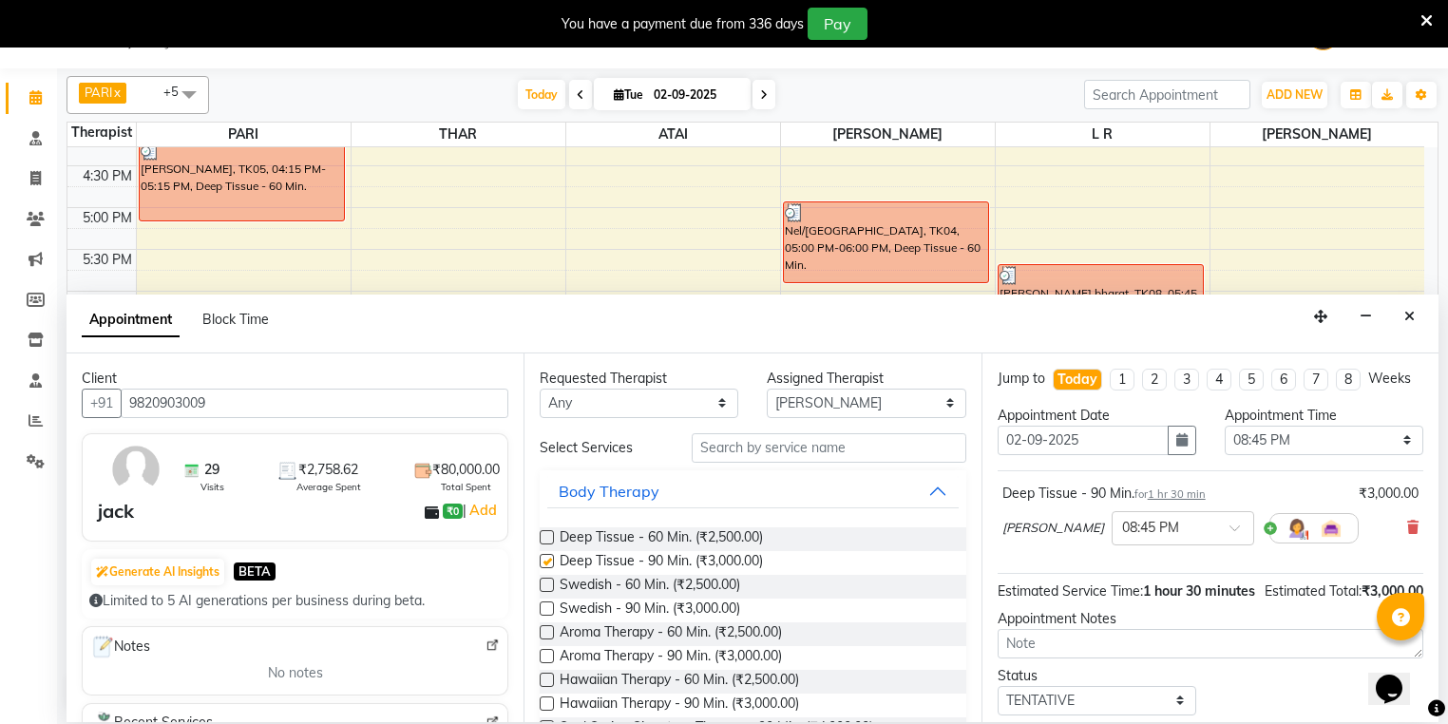
checkbox input "false"
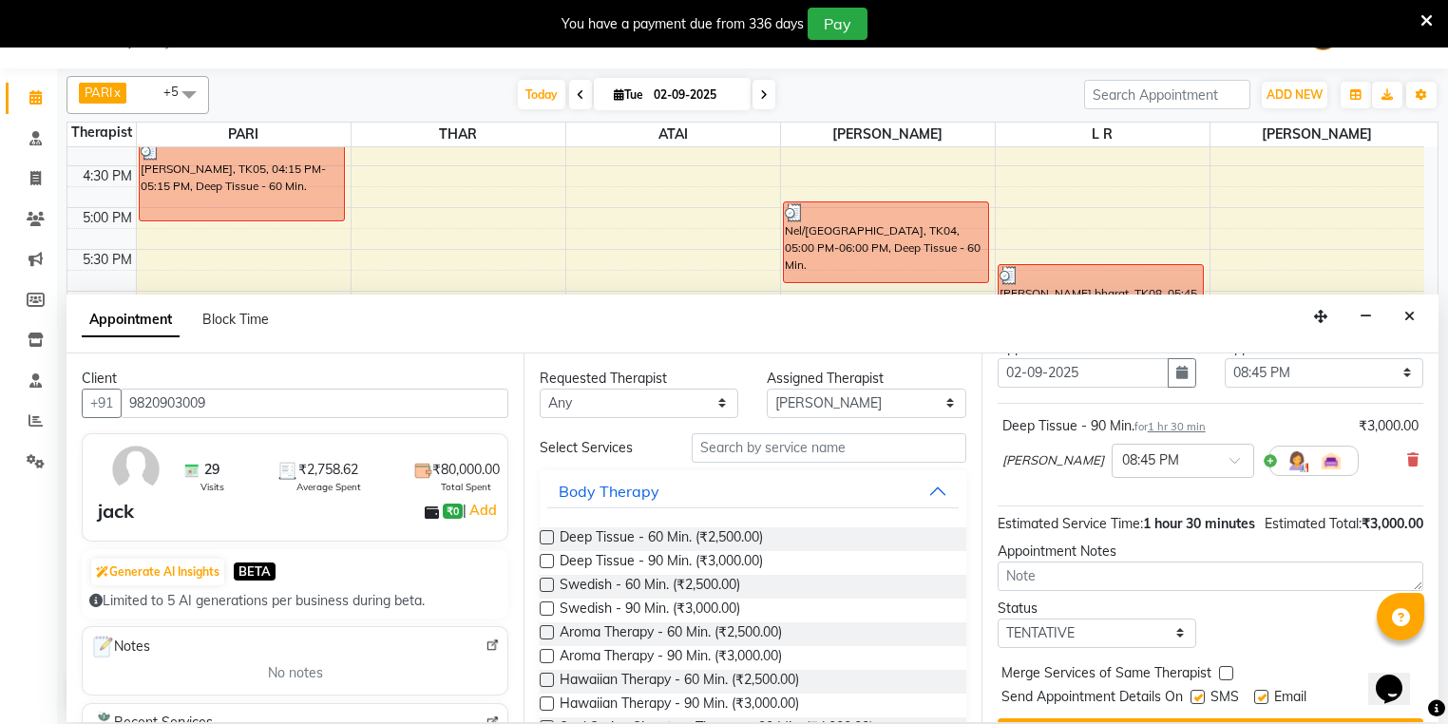
scroll to position [132, 0]
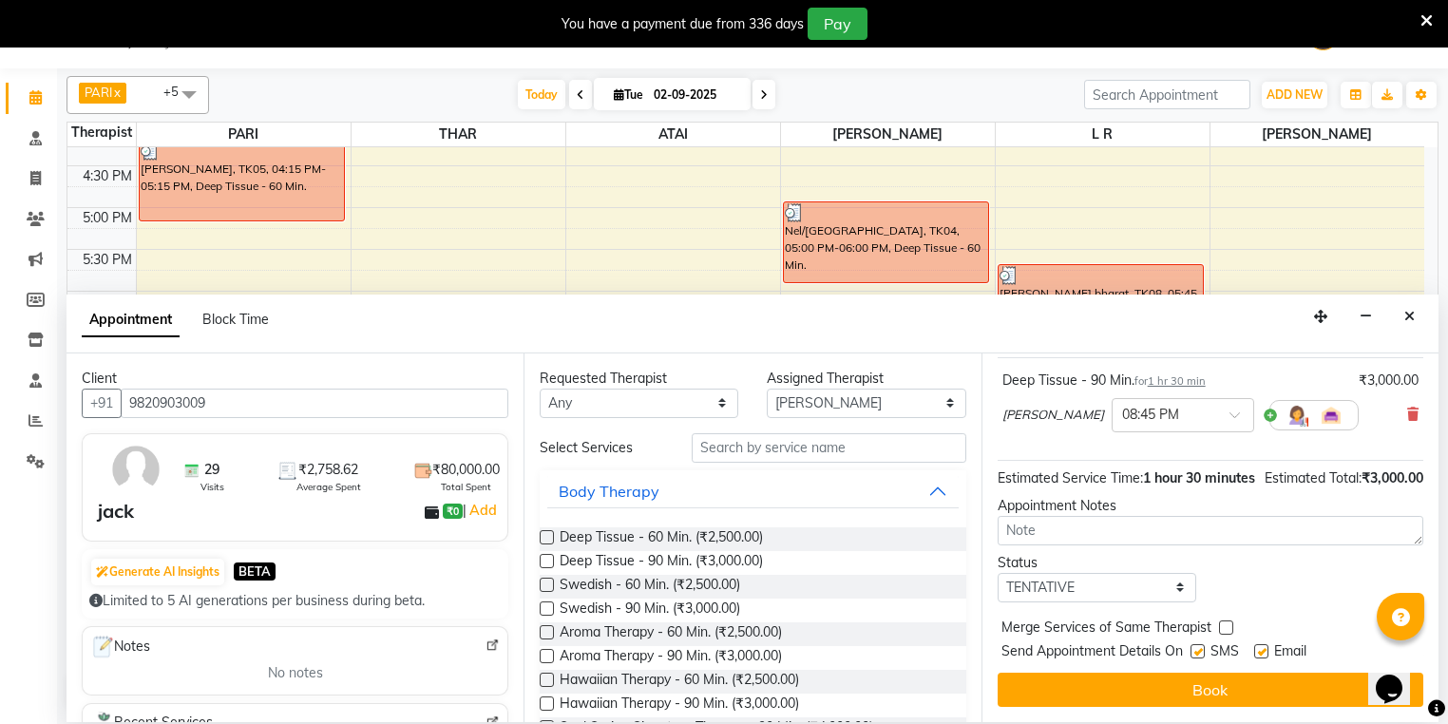
click at [1068, 707] on div "Jump to [DATE] 1 2 3 4 5 6 7 8 Weeks Appointment Date [DATE] Appointment Time S…" at bounding box center [1210, 538] width 457 height 369
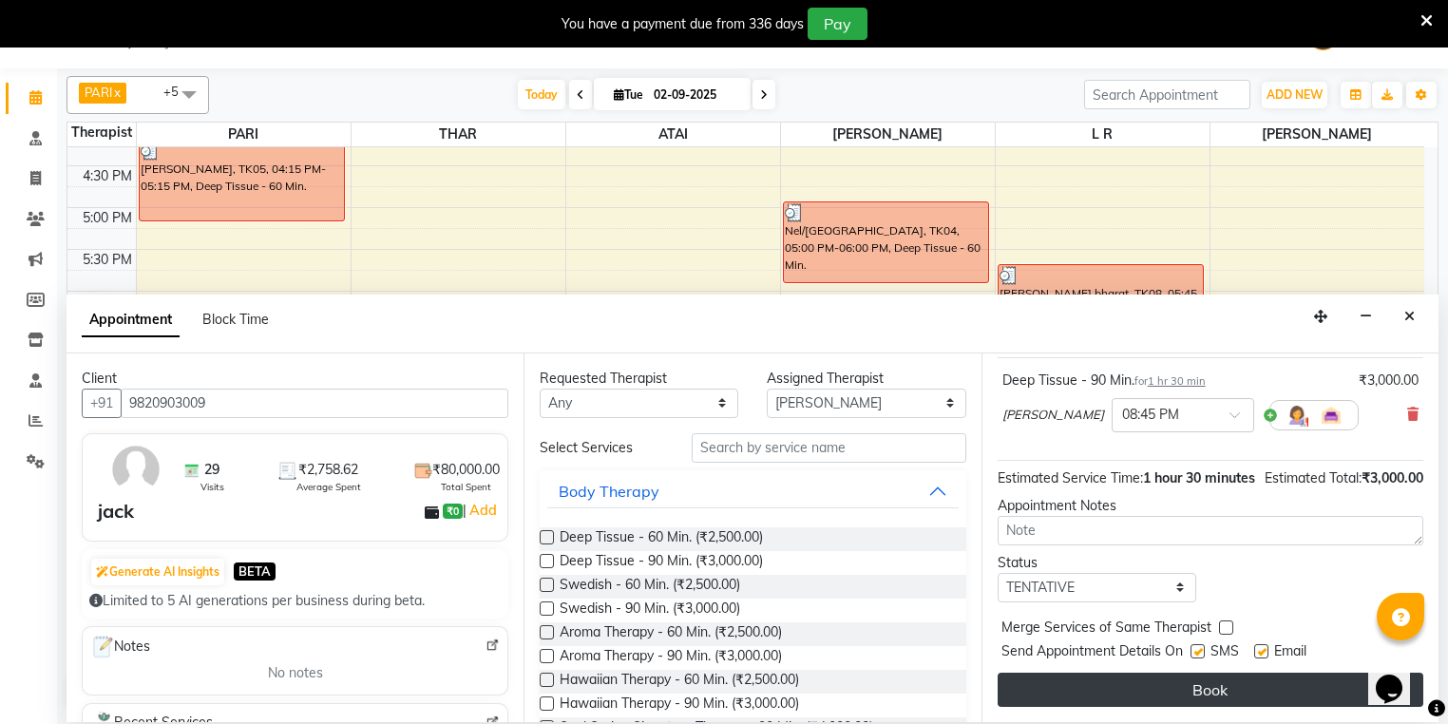
click at [1069, 702] on button "Book" at bounding box center [1211, 690] width 426 height 34
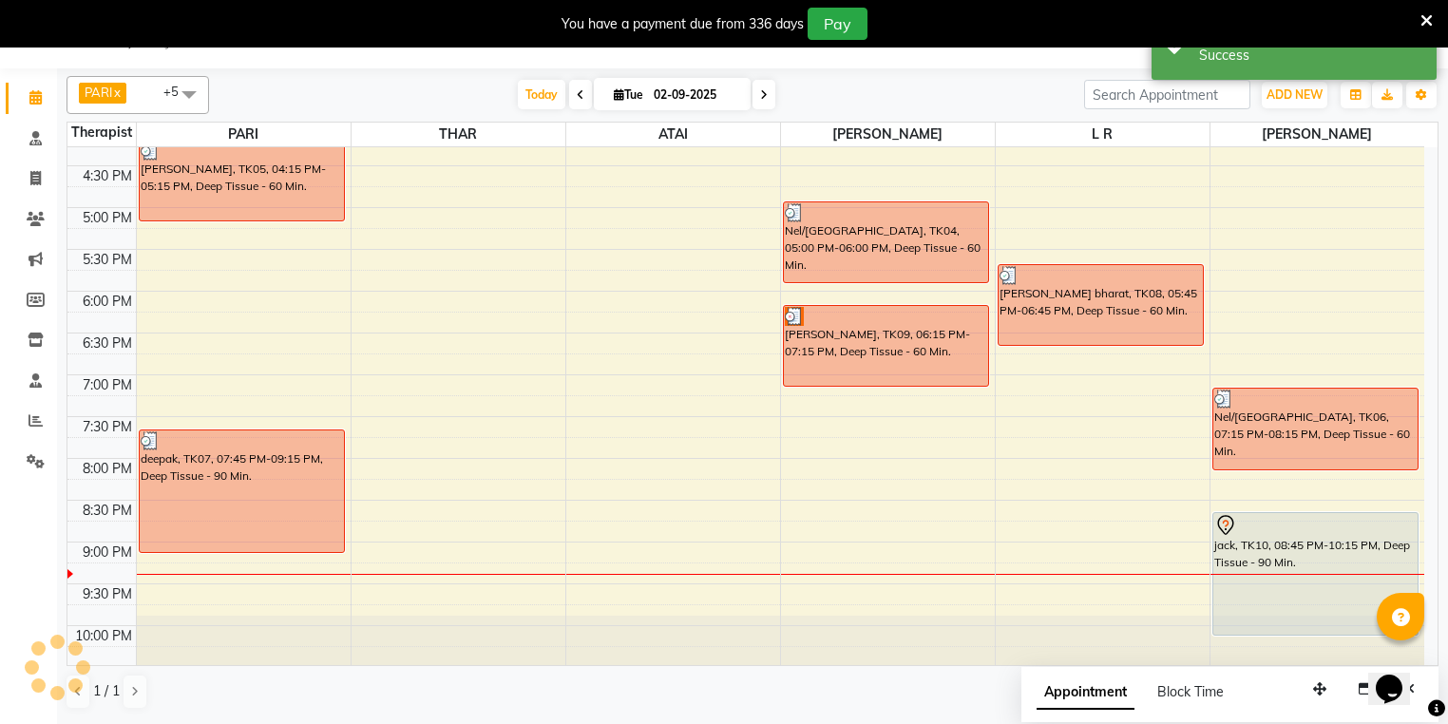
scroll to position [0, 0]
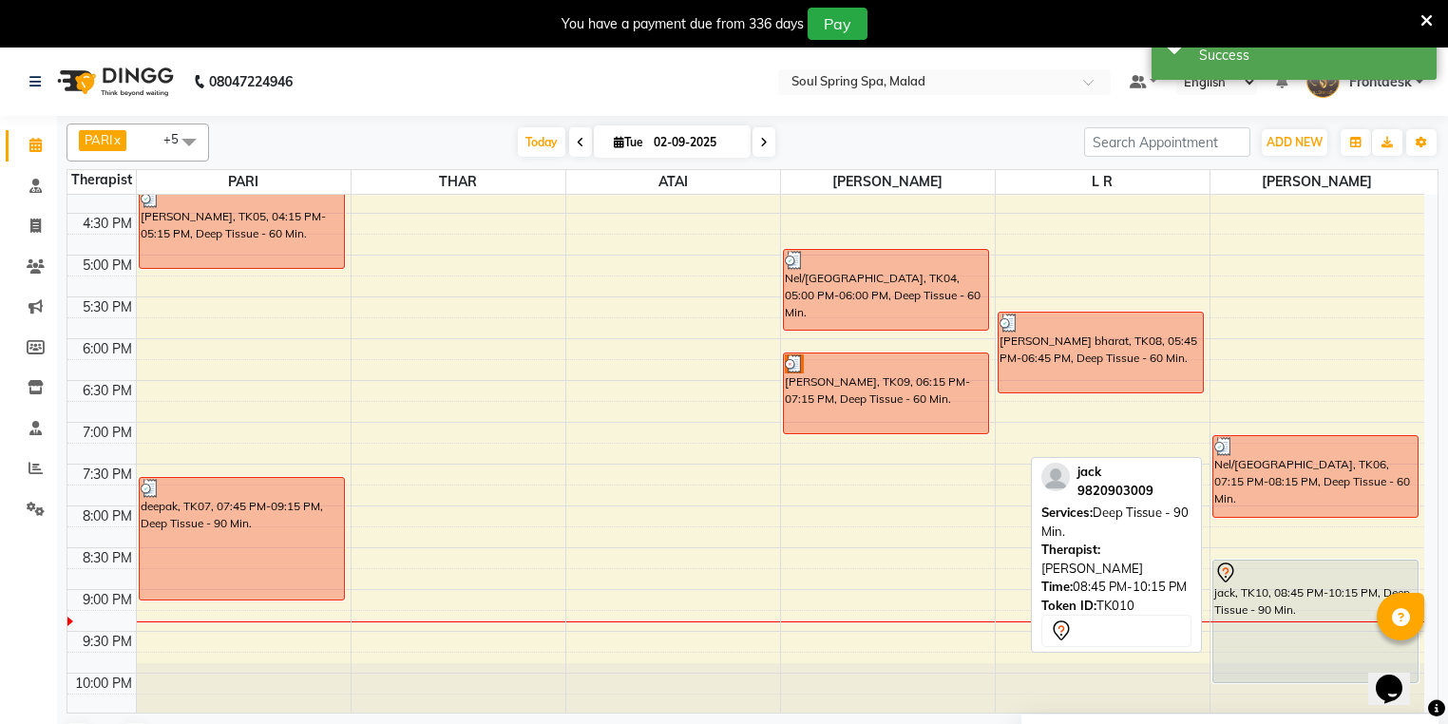
click at [1246, 597] on div "jack, TK10, 08:45 PM-10:15 PM, Deep Tissue - 90 Min." at bounding box center [1316, 622] width 205 height 122
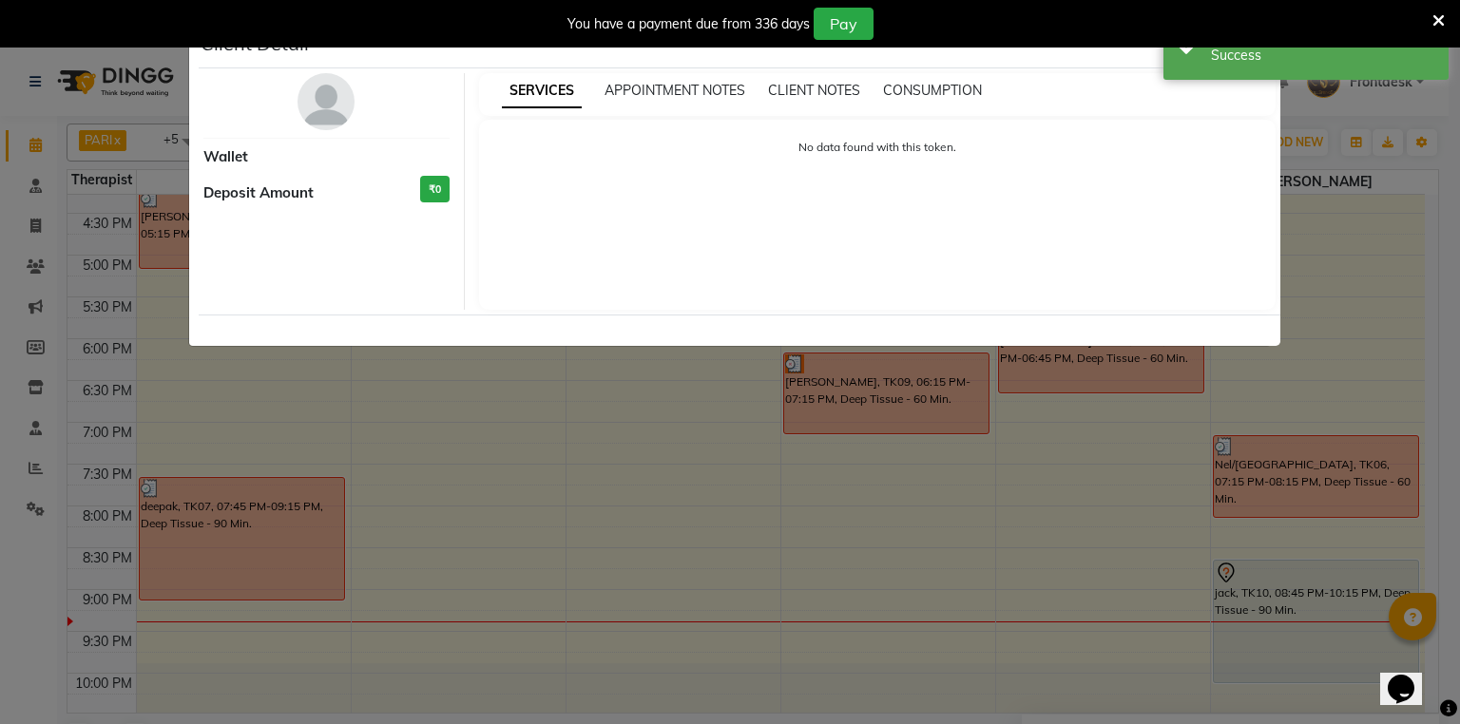
select select "7"
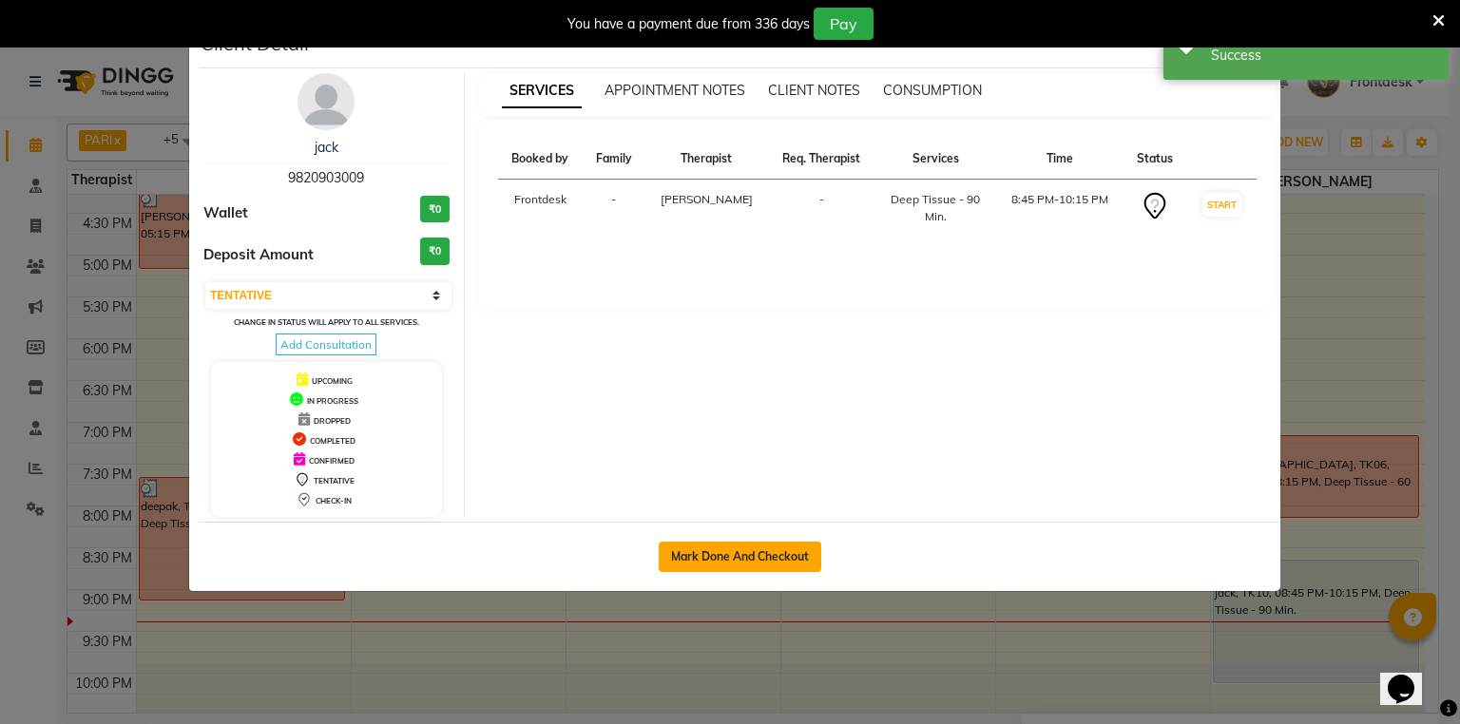
click at [786, 545] on button "Mark Done And Checkout" at bounding box center [740, 557] width 163 height 30
select select "service"
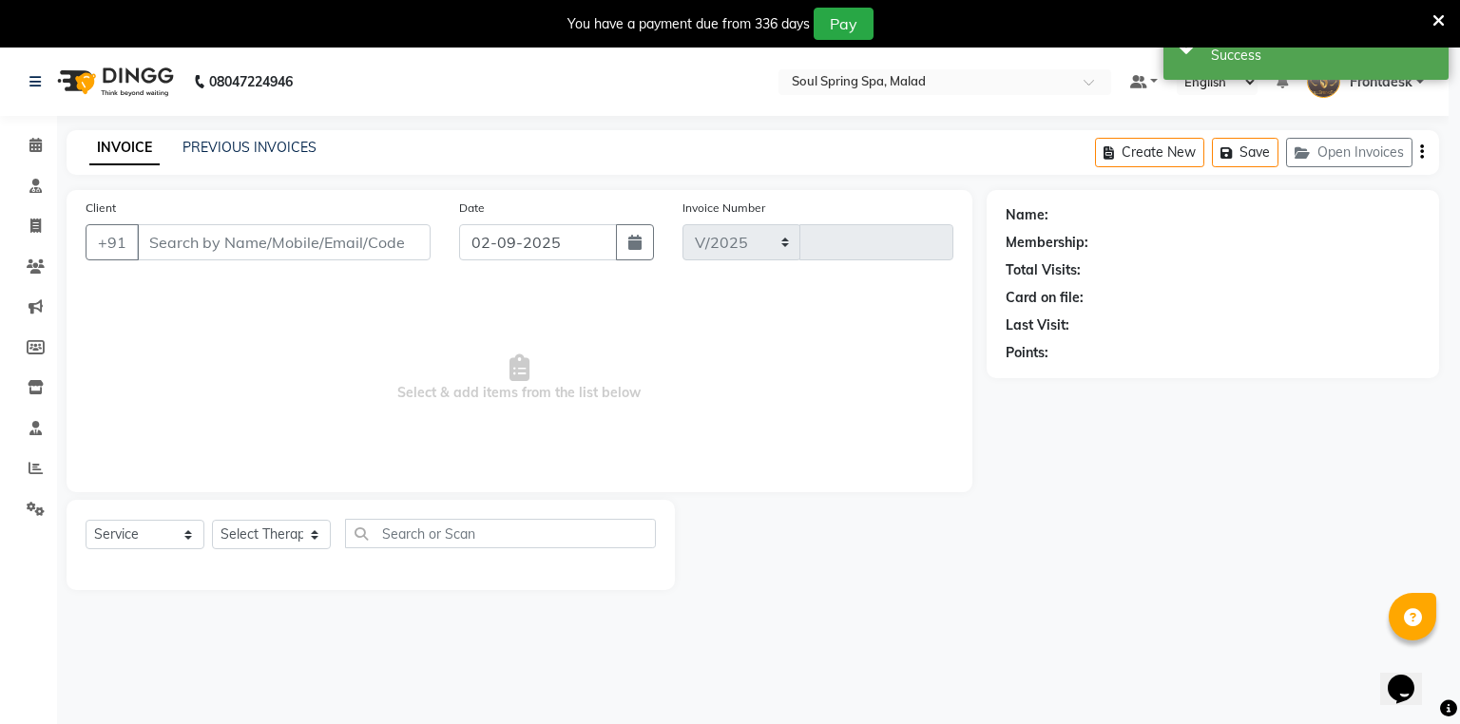
select select "4947"
type input "1399"
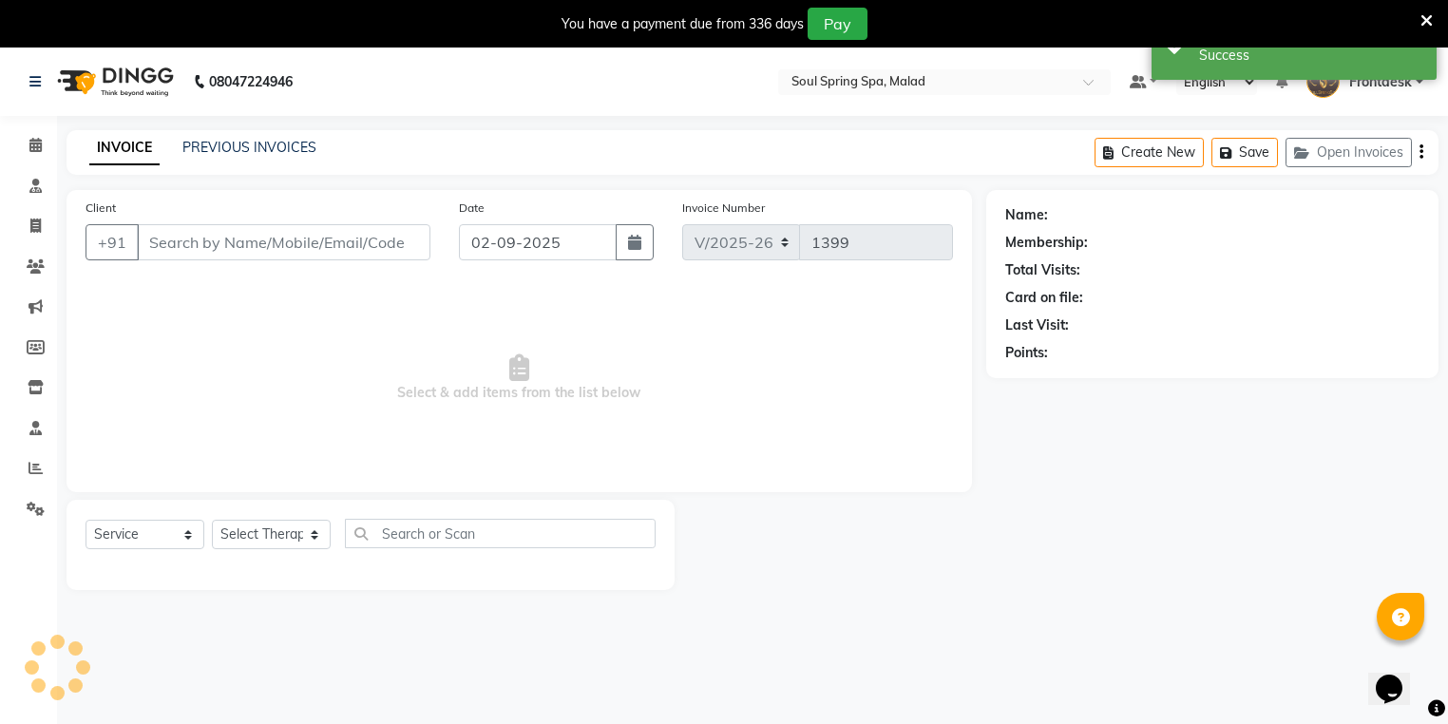
click at [563, 358] on span "Select & add items from the list below" at bounding box center [520, 378] width 868 height 190
type input "9820903009"
select select "86414"
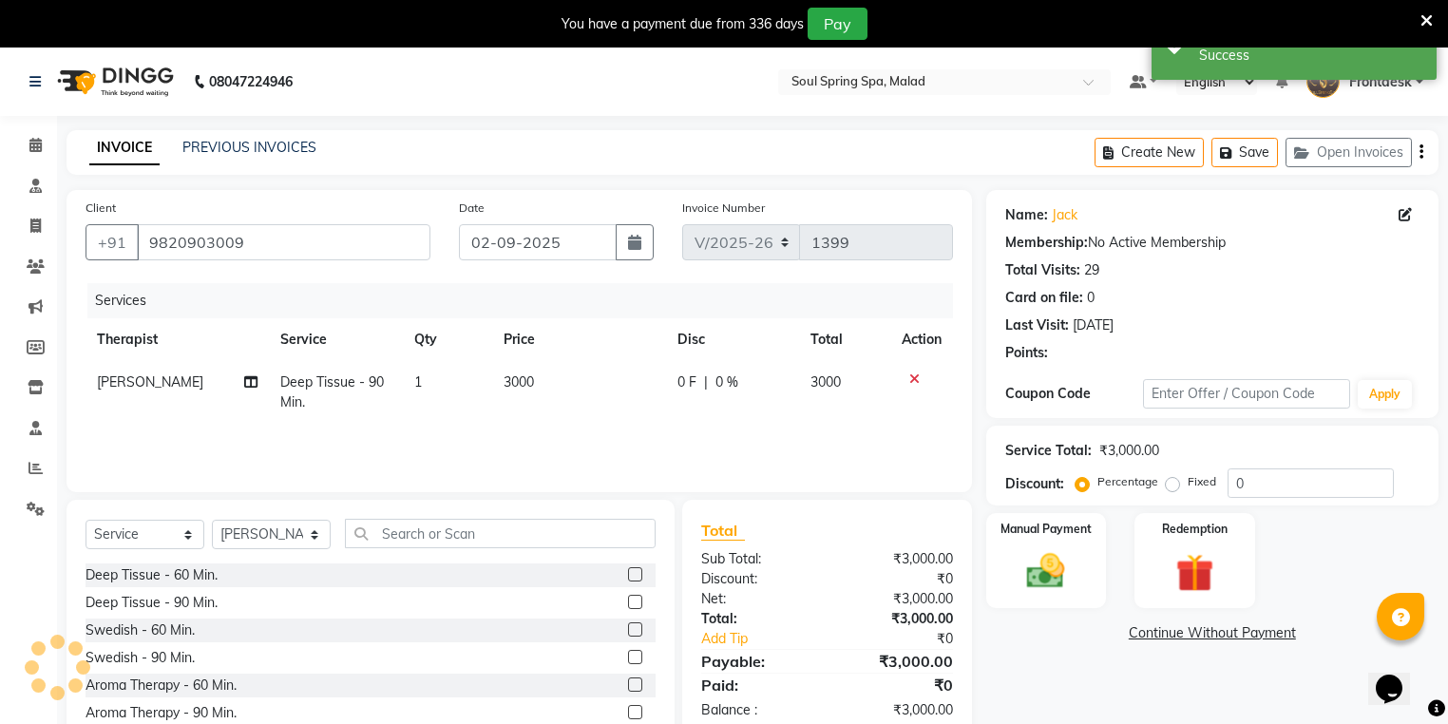
click at [594, 369] on td "3000" at bounding box center [579, 392] width 175 height 63
select select "86414"
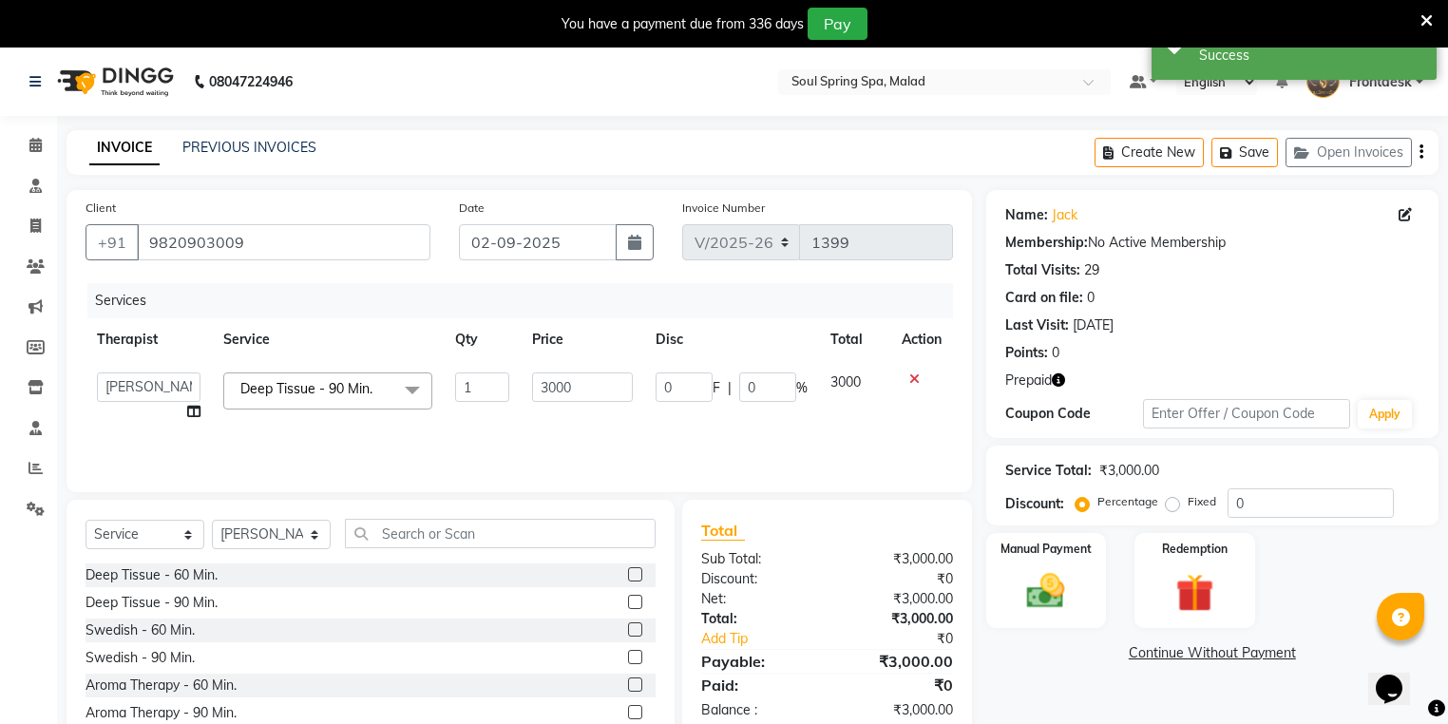
click at [1116, 572] on div "Manual Payment Redemption" at bounding box center [1212, 580] width 481 height 95
click at [1194, 572] on img at bounding box center [1195, 593] width 65 height 49
click at [1270, 659] on span "Prepaid 1" at bounding box center [1275, 655] width 62 height 22
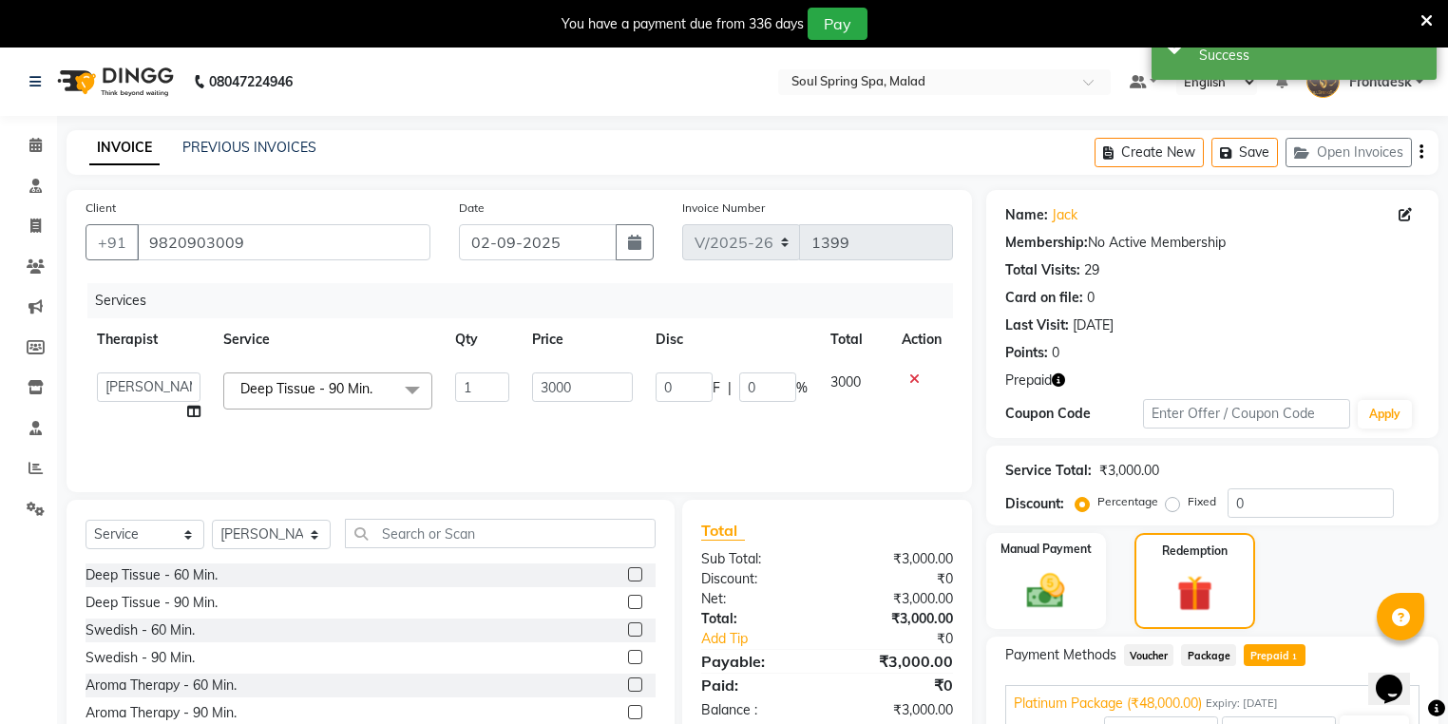
scroll to position [109, 0]
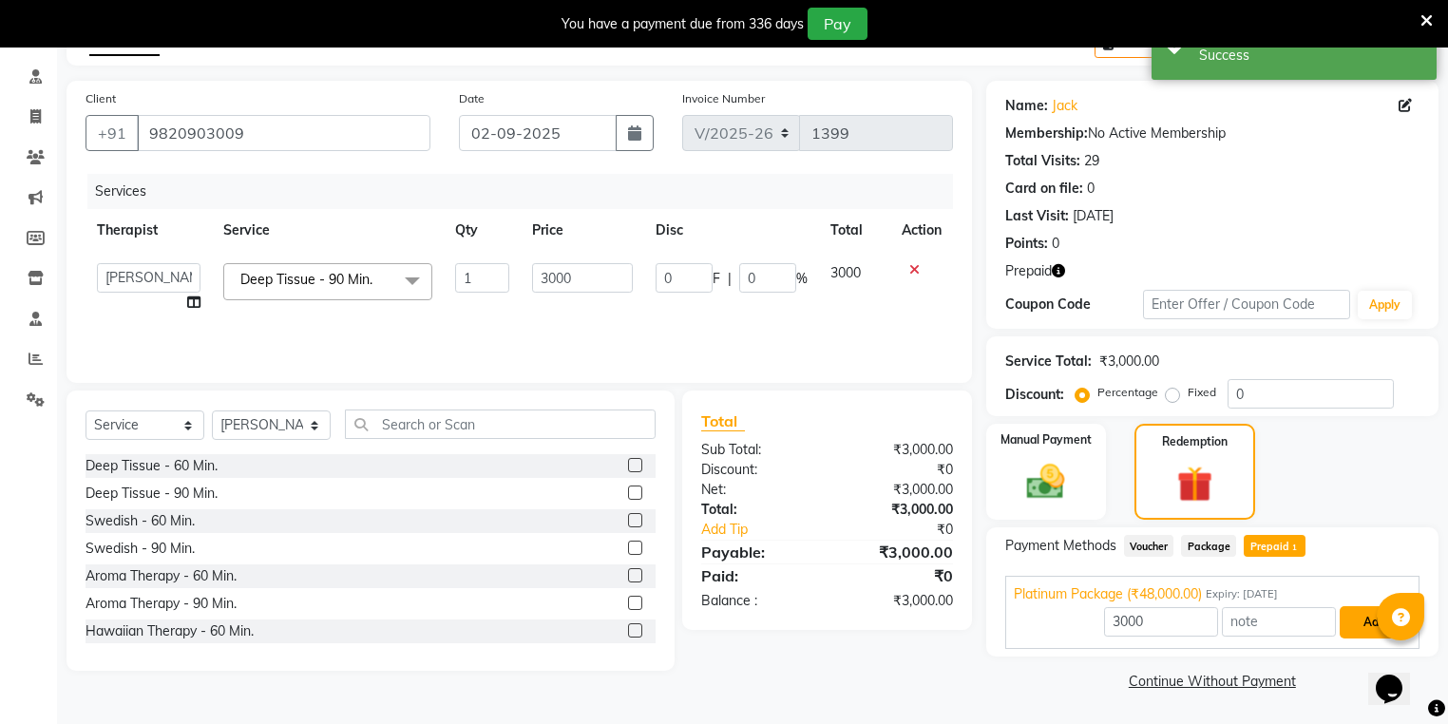
click at [1356, 623] on button "Add" at bounding box center [1374, 622] width 69 height 32
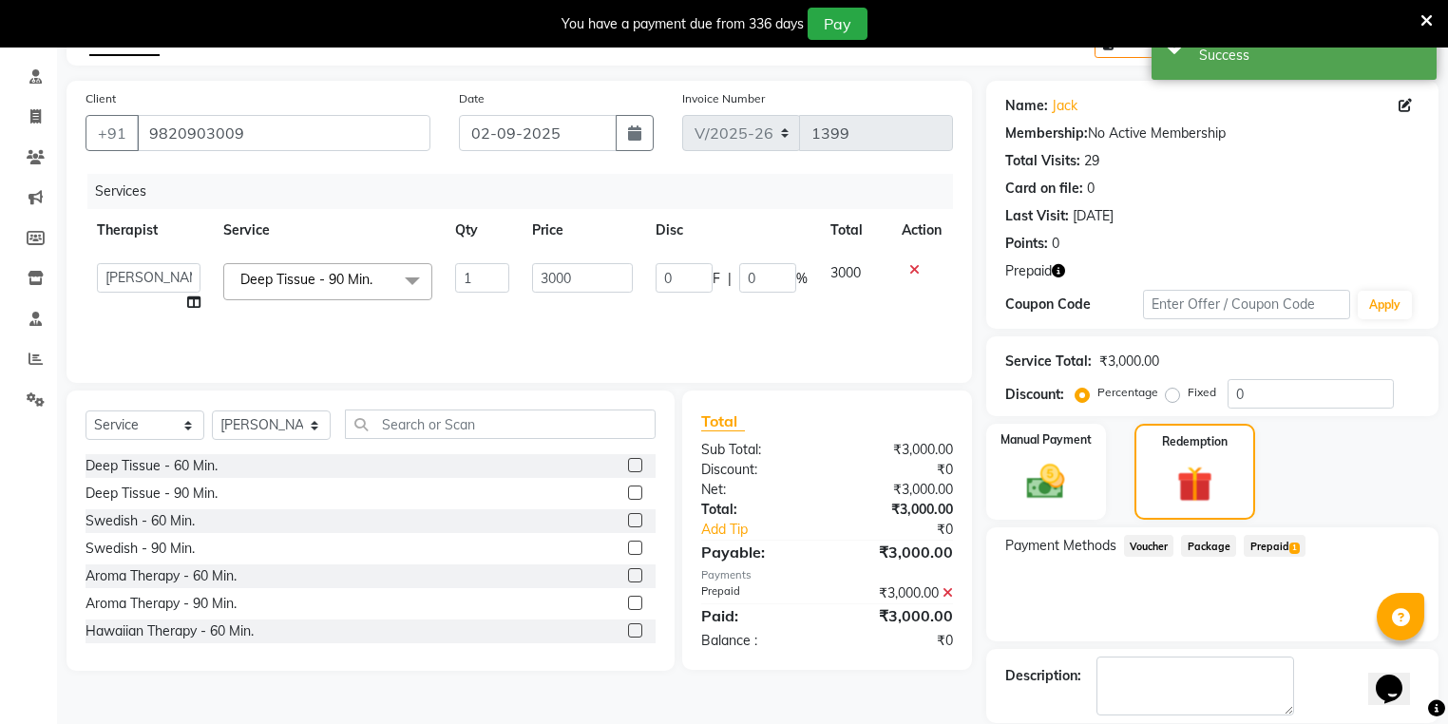
scroll to position [200, 0]
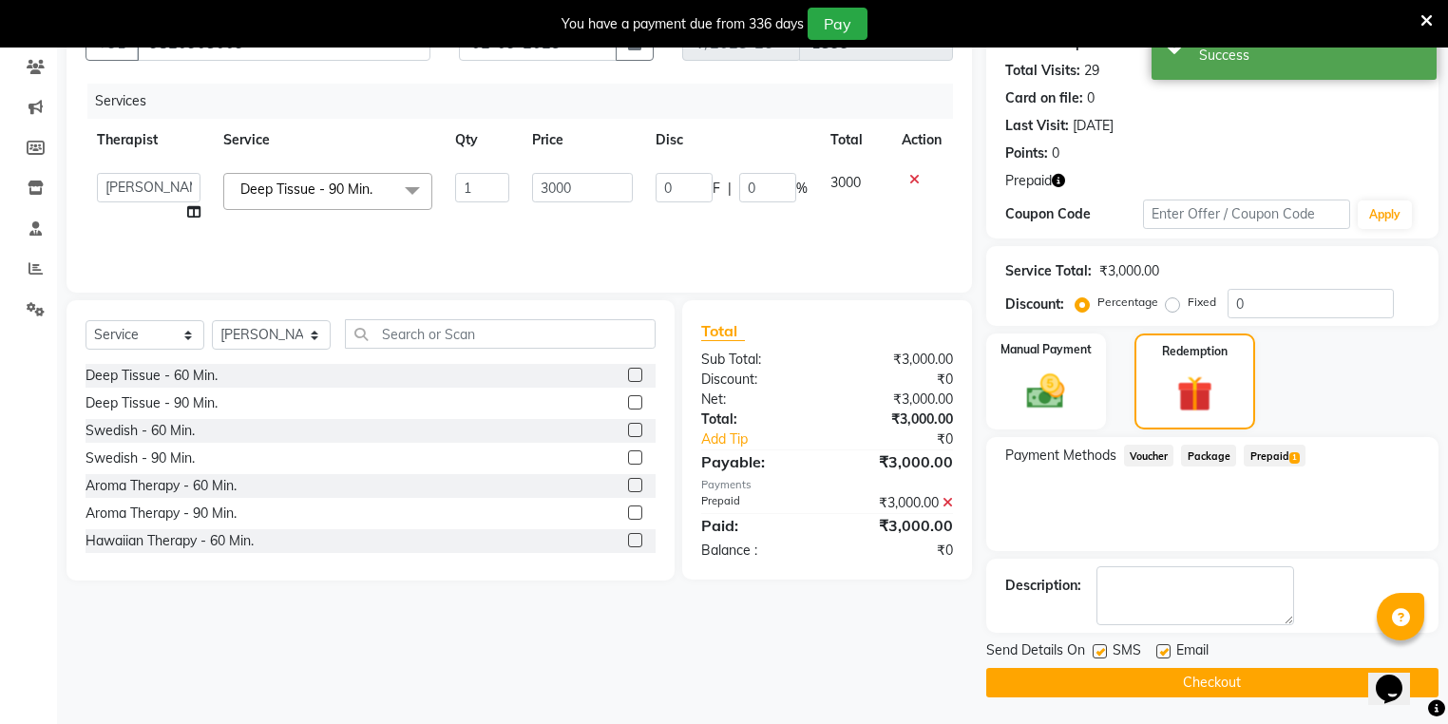
click at [1251, 677] on button "Checkout" at bounding box center [1212, 682] width 452 height 29
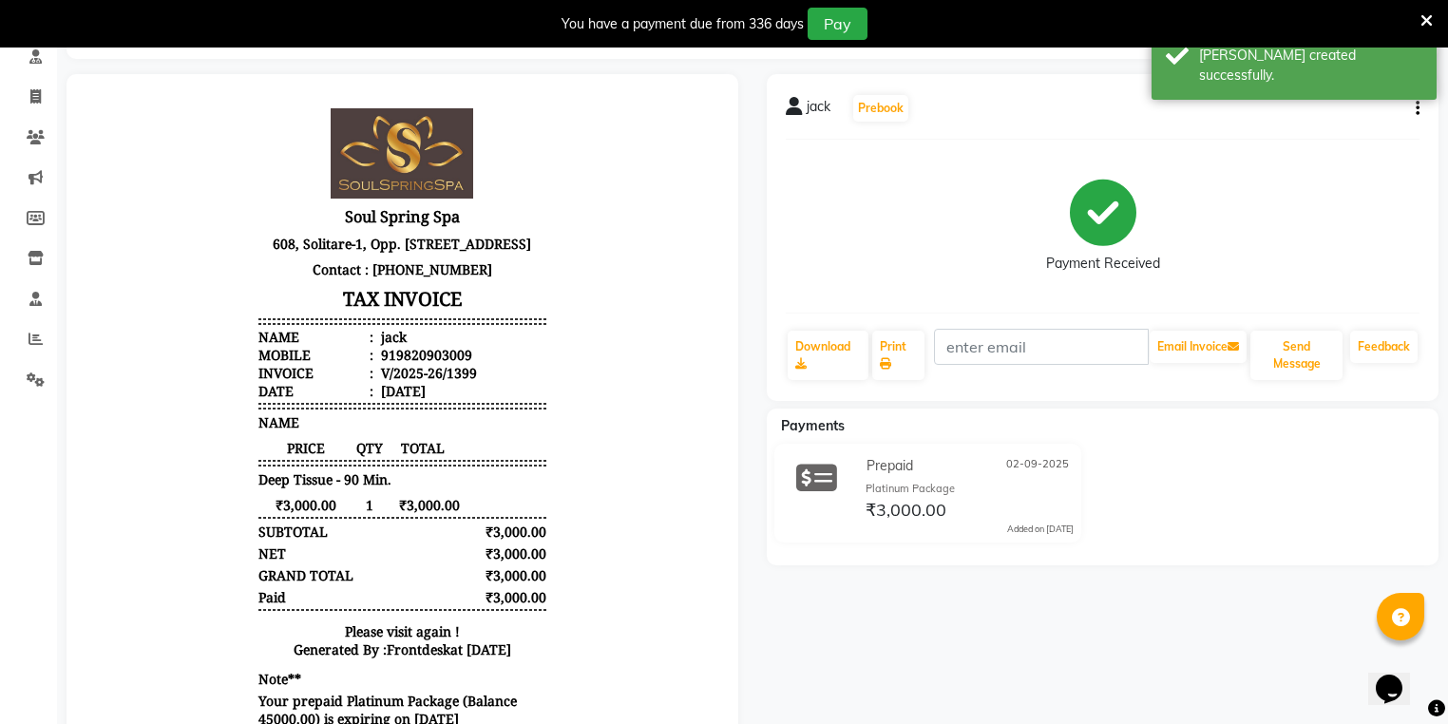
scroll to position [48, 0]
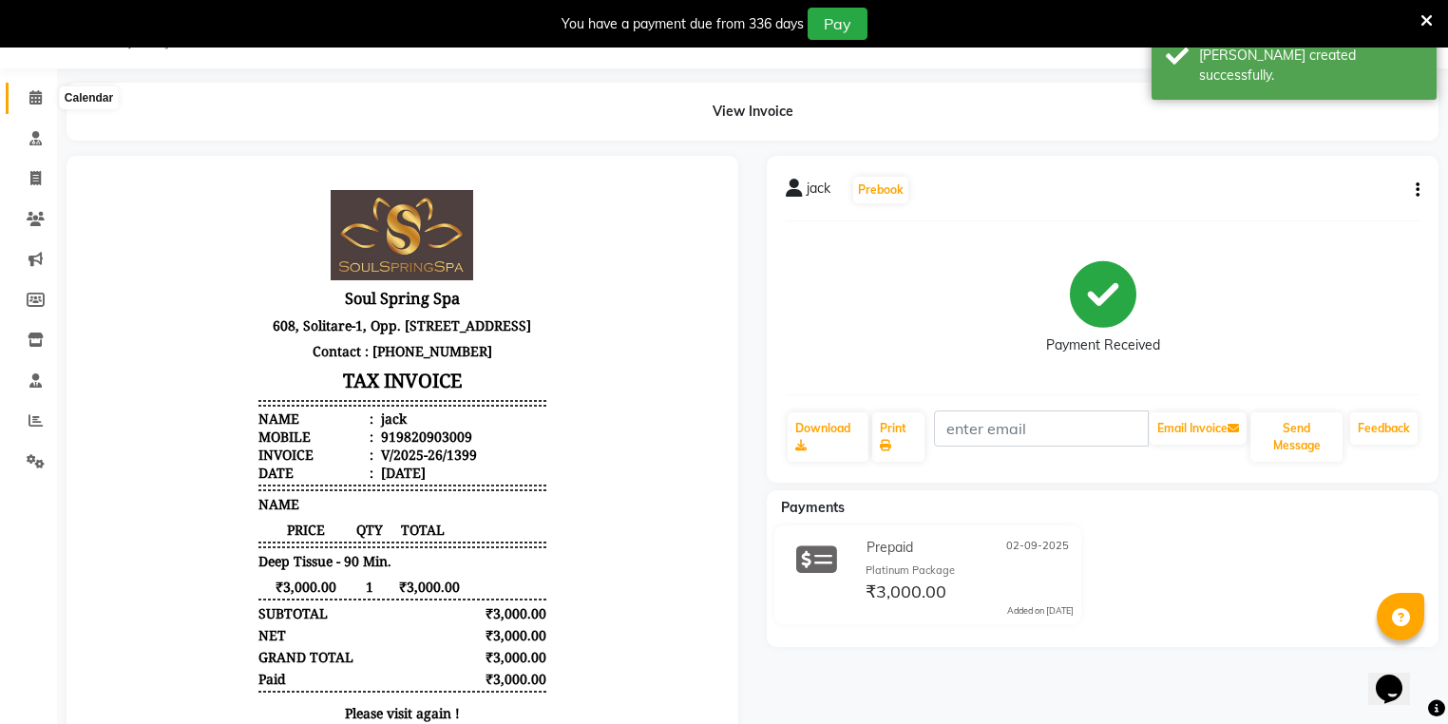
click at [30, 90] on icon at bounding box center [35, 97] width 12 height 14
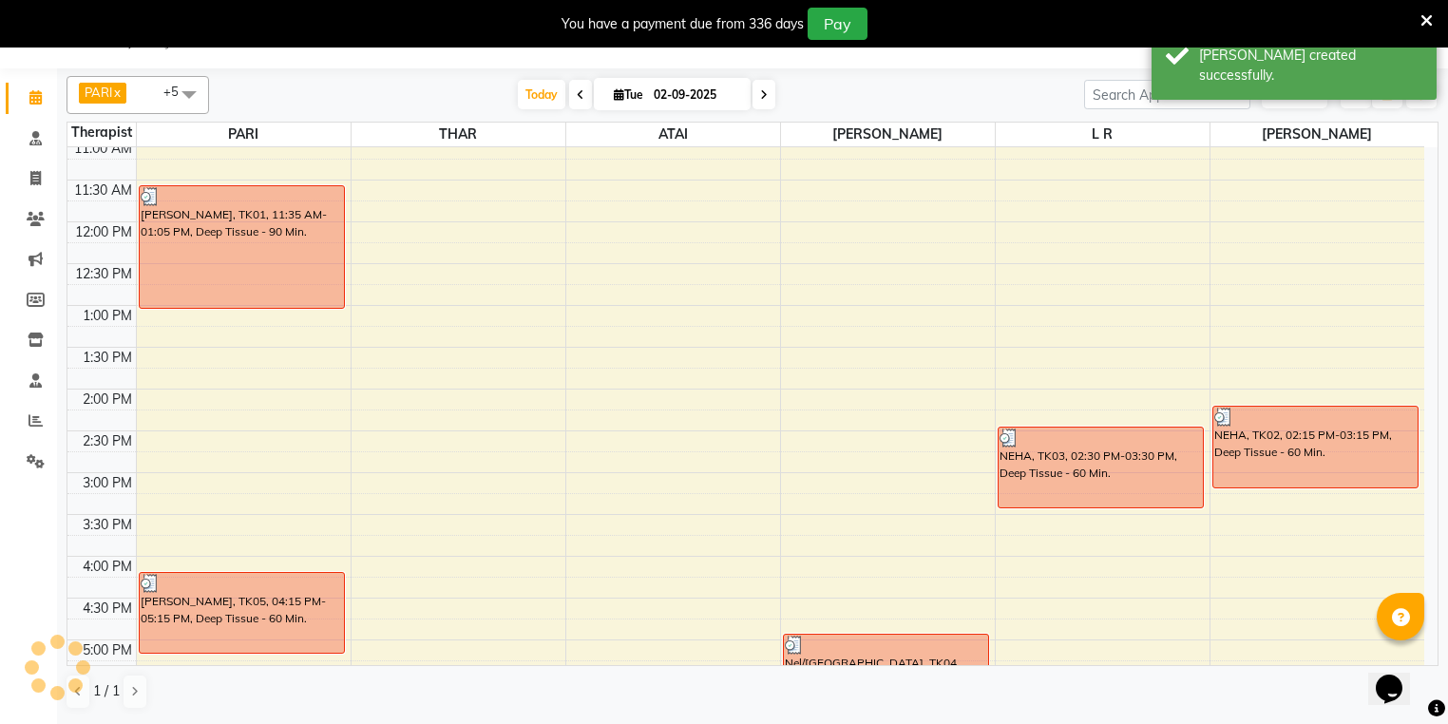
scroll to position [380, 0]
